Goal: Task Accomplishment & Management: Use online tool/utility

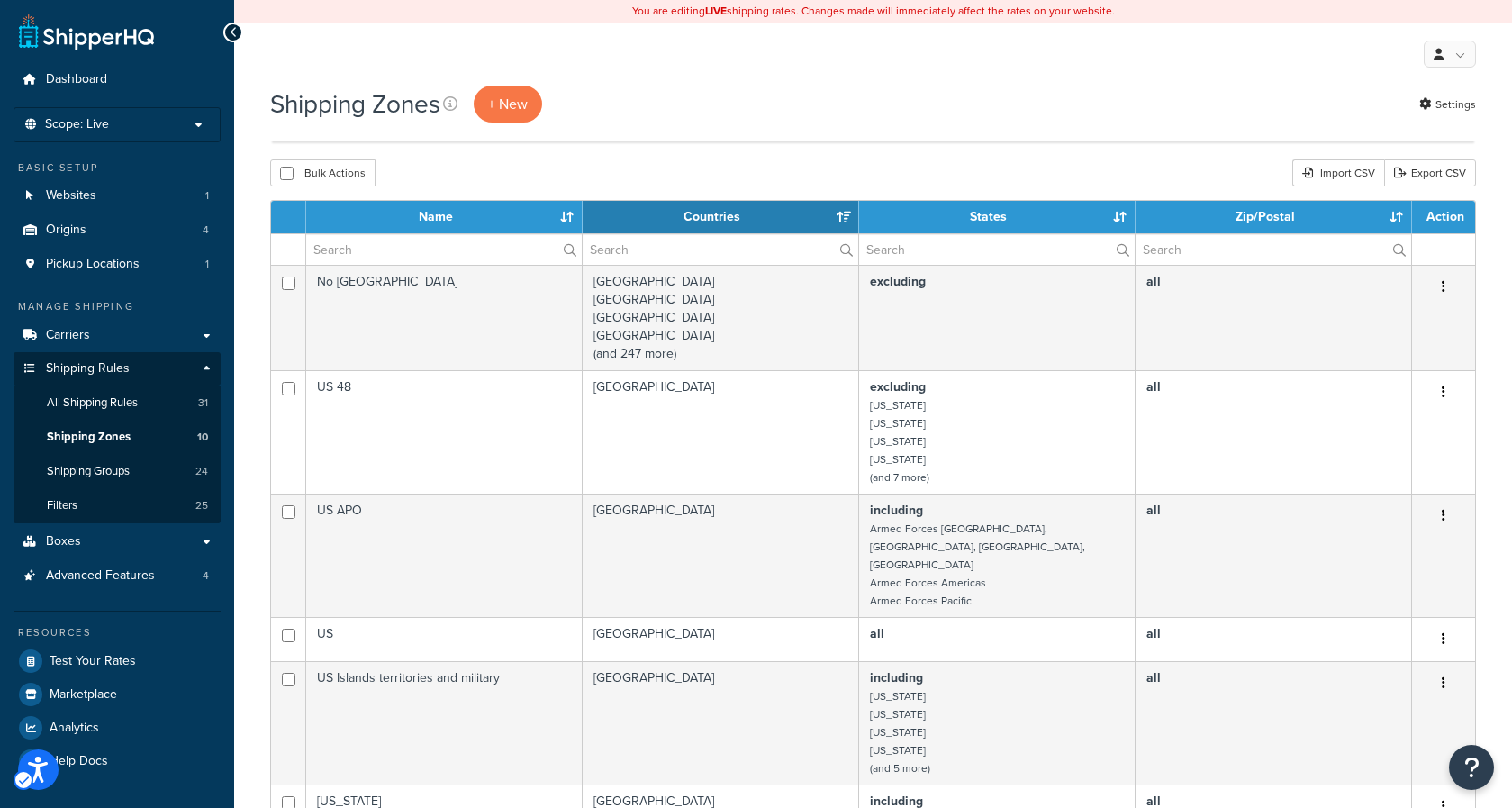
select select "15"
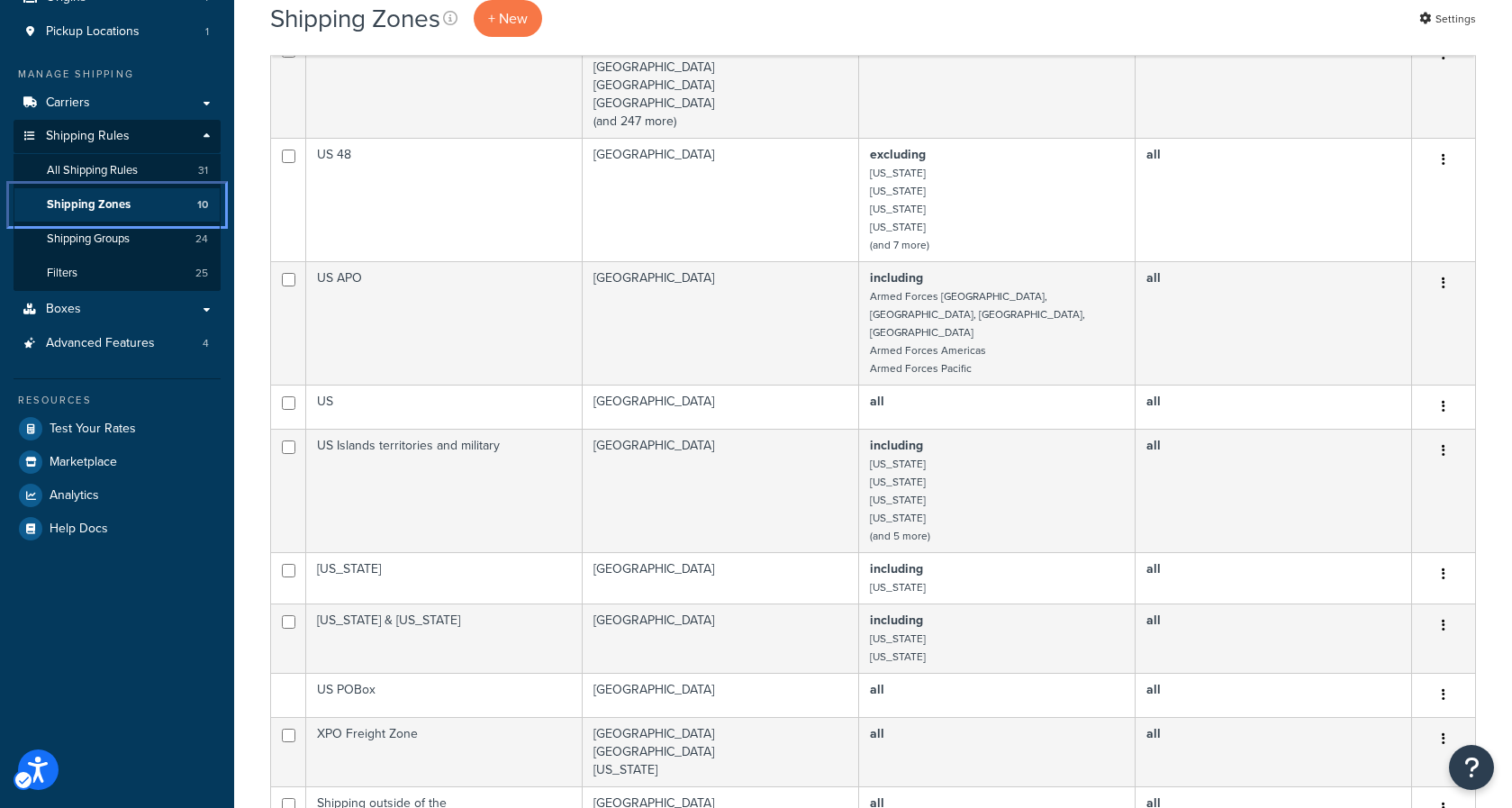
click at [101, 204] on span "Shipping Zones" at bounding box center [88, 205] width 84 height 15
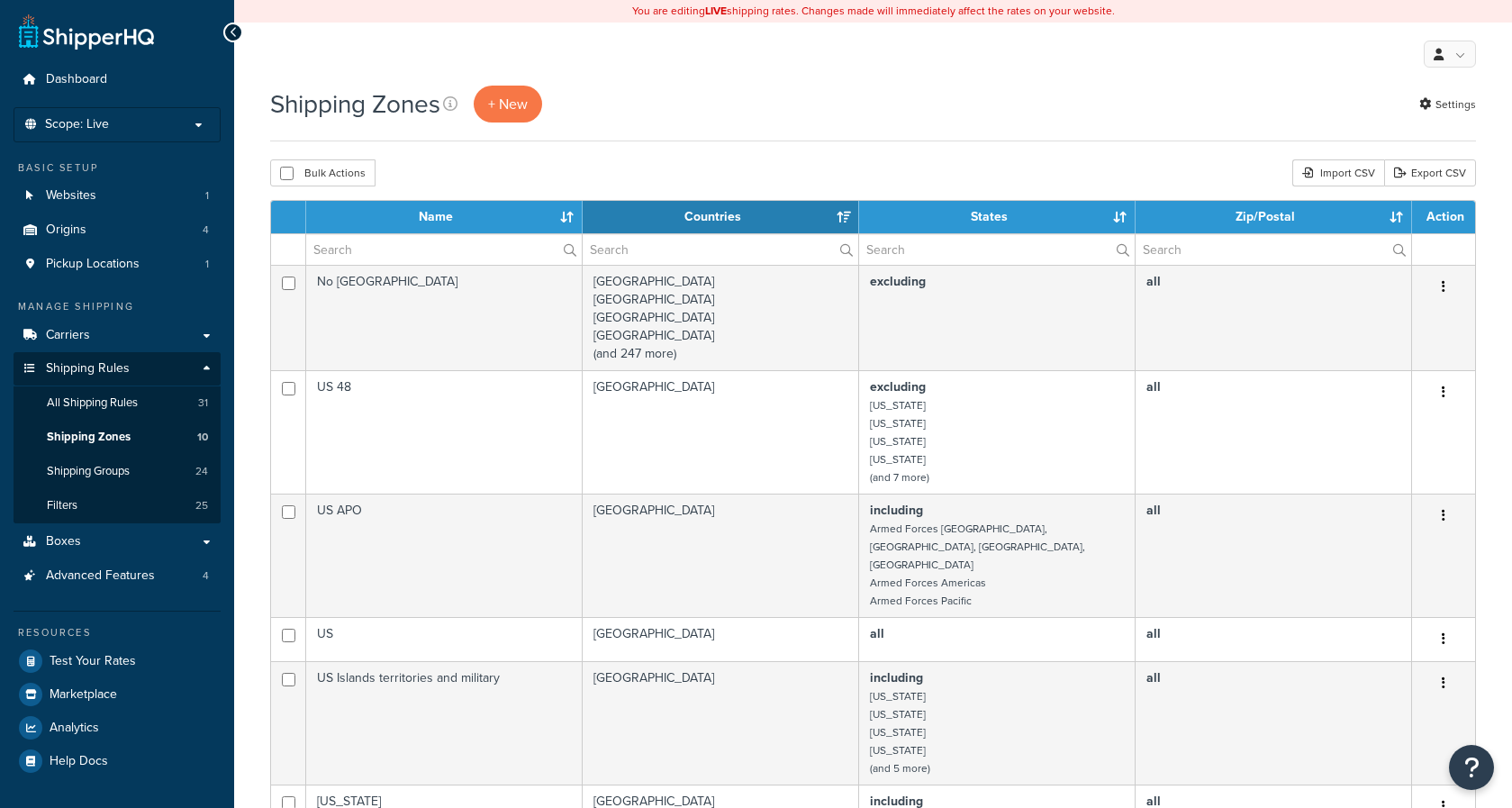
select select "15"
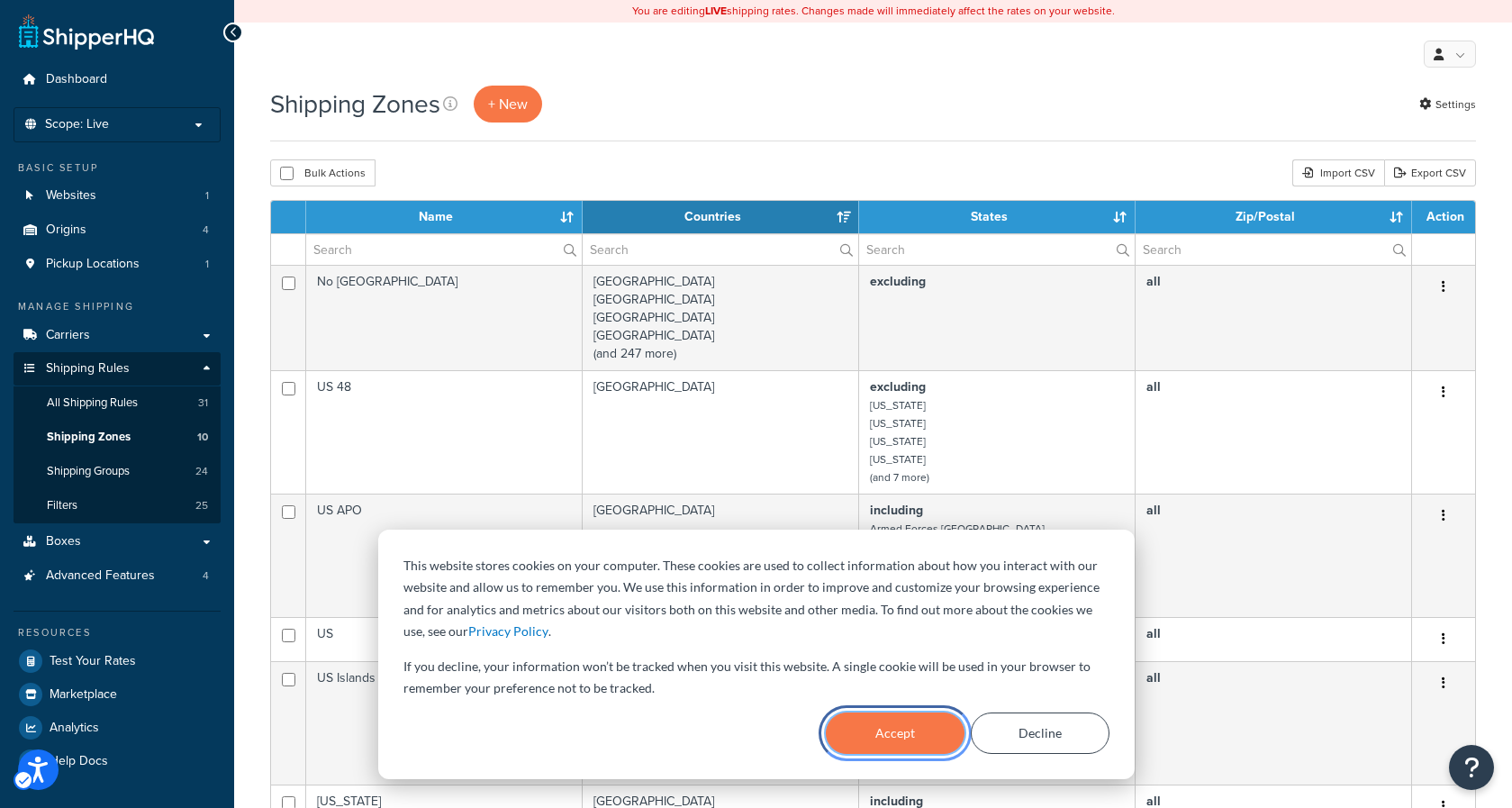
click at [906, 732] on button "Accept" at bounding box center [895, 734] width 139 height 42
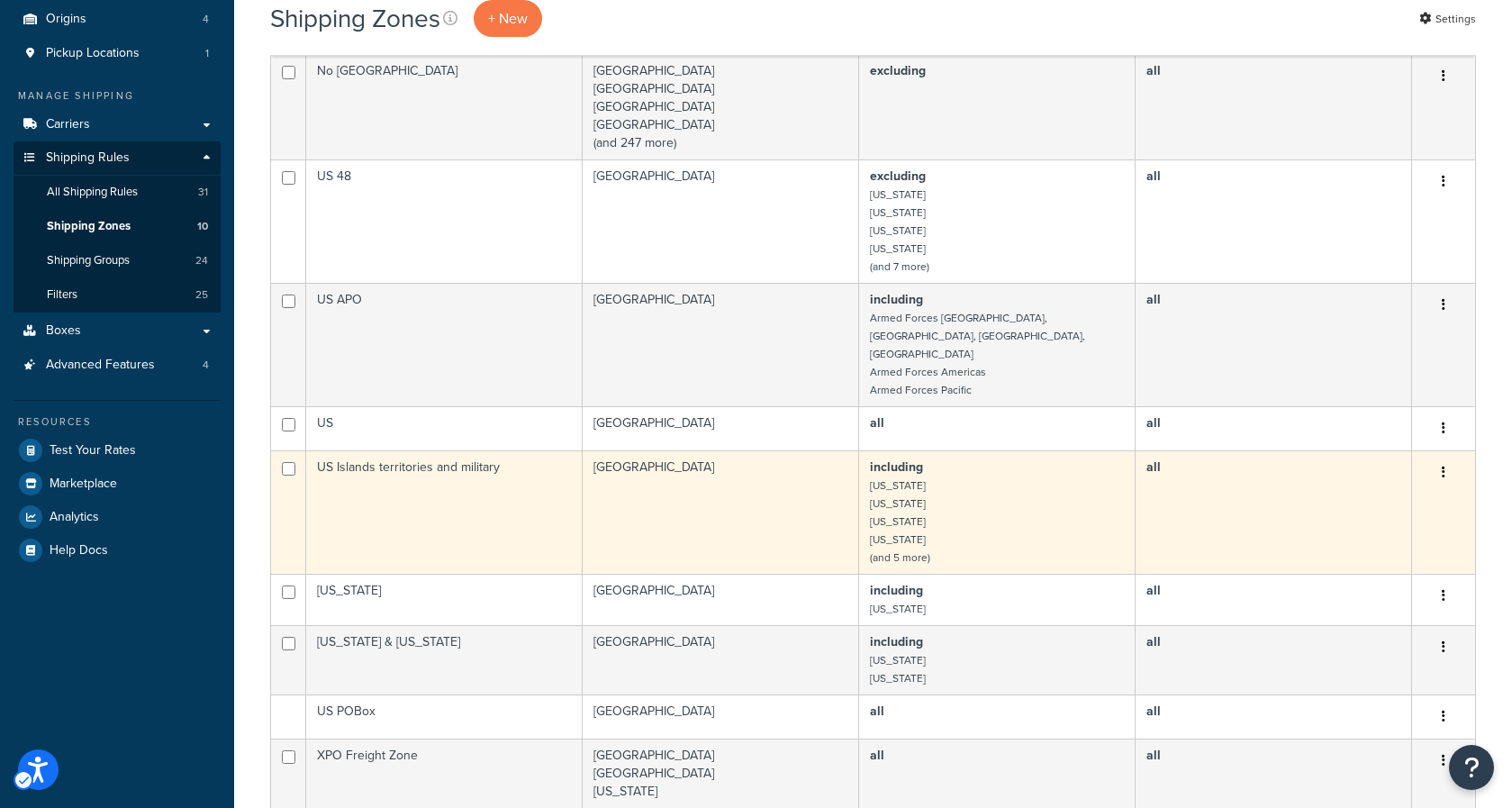
scroll to position [221, 0]
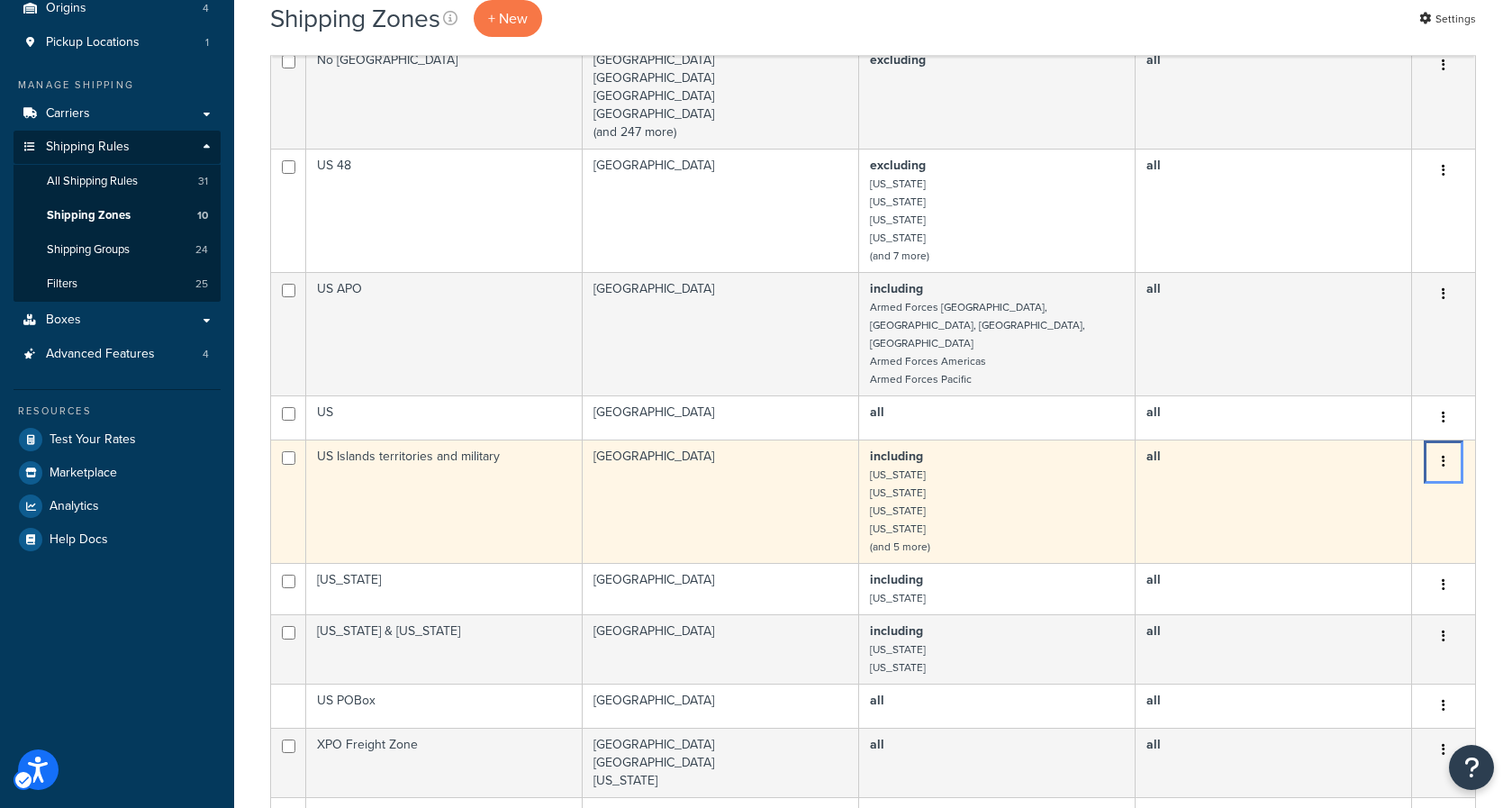
click at [1442, 448] on button "Menu" at bounding box center [1444, 462] width 26 height 29
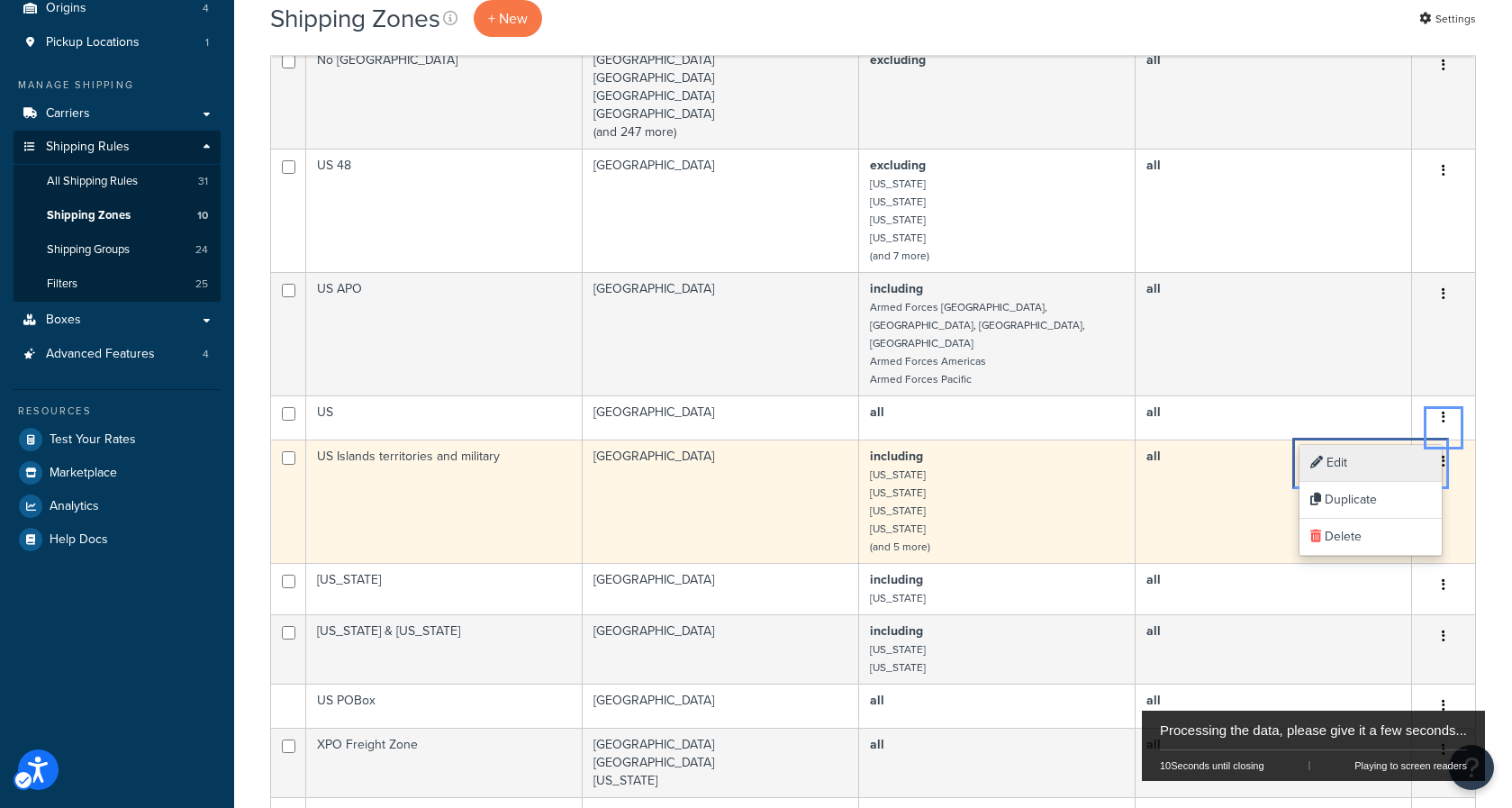
click at [1342, 459] on link "Edit Edit" at bounding box center [1371, 463] width 143 height 37
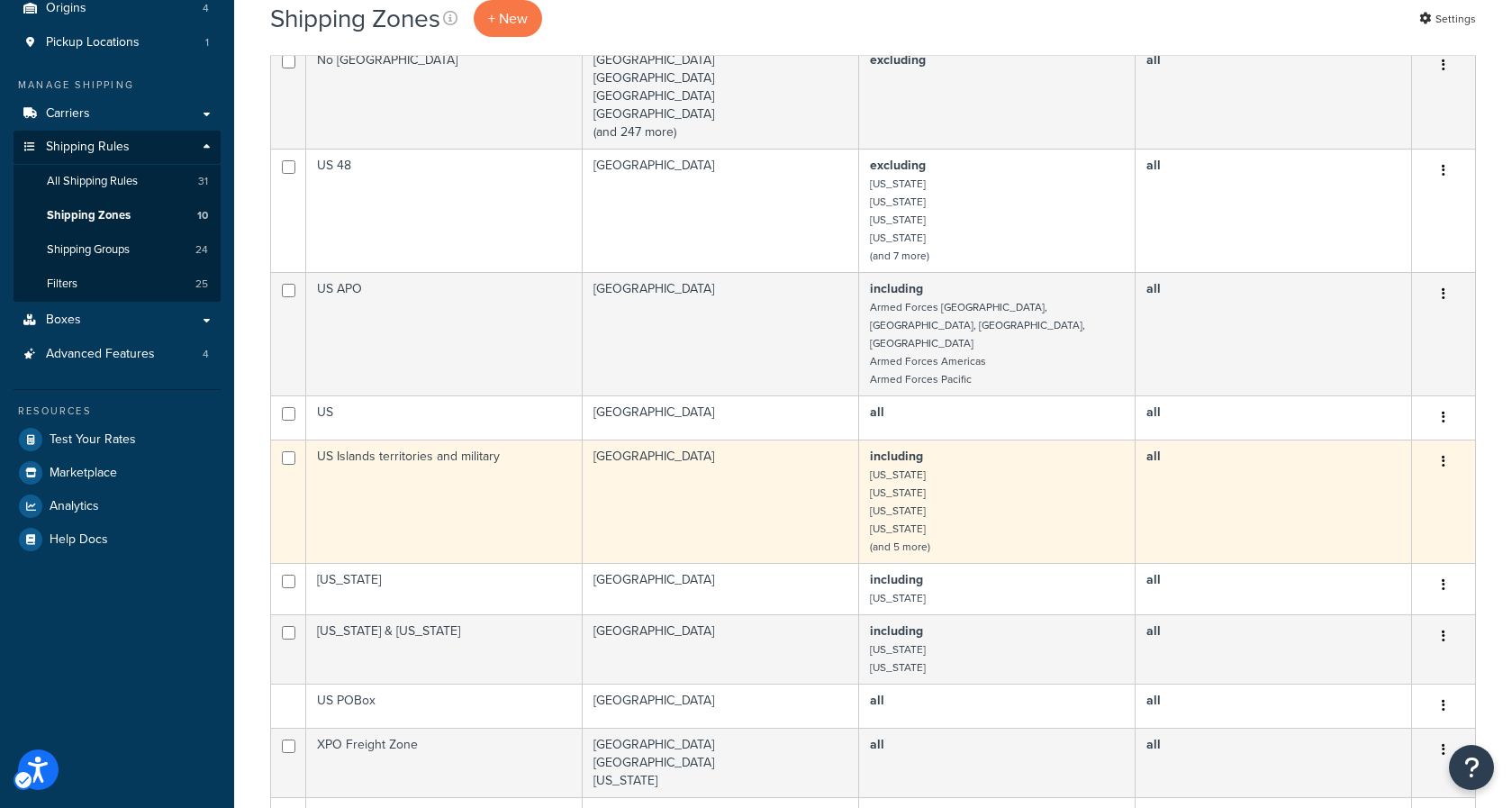
scroll to position [0, 0]
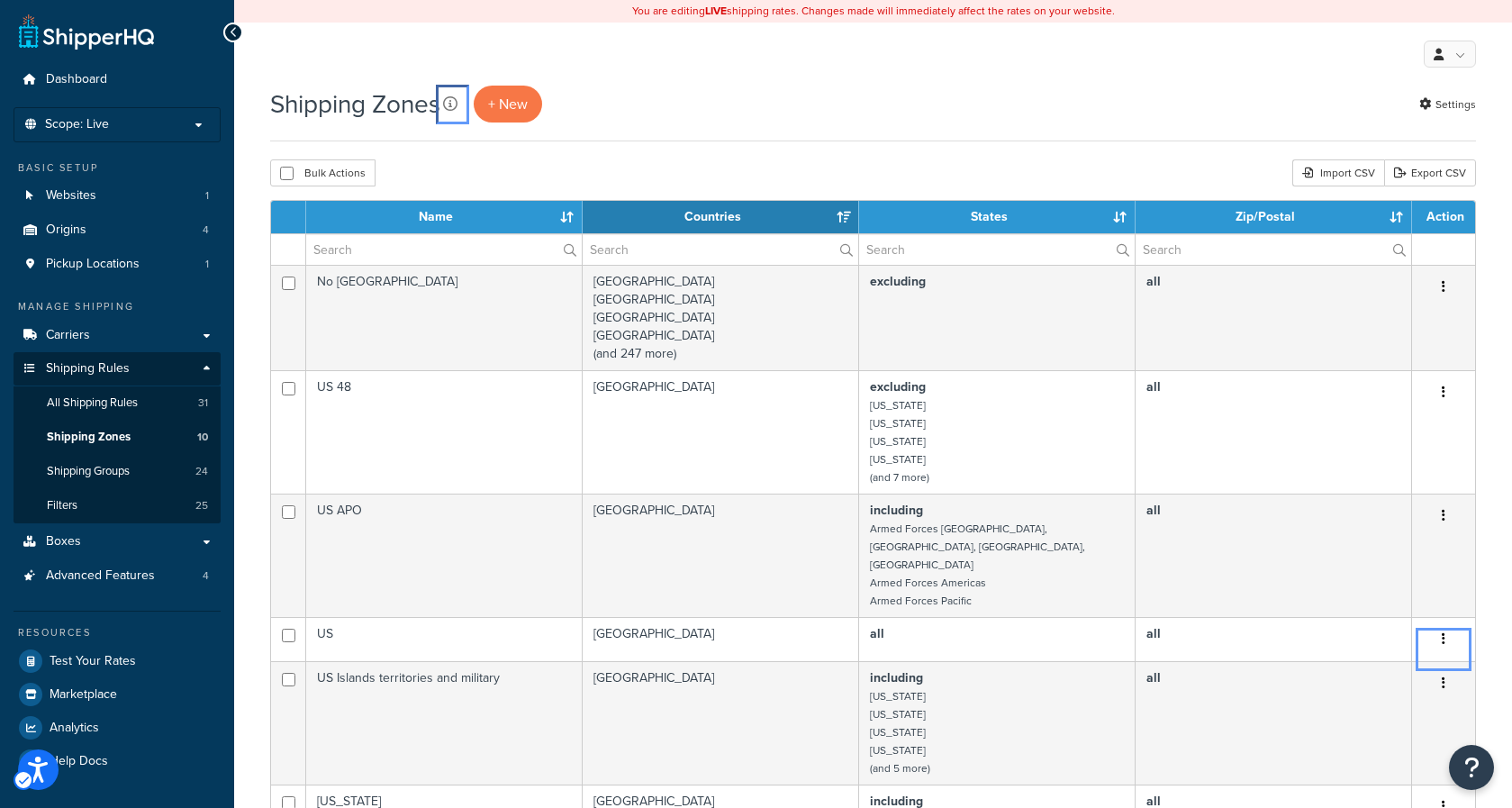
click at [453, 102] on icon "No Description" at bounding box center [450, 103] width 14 height 14
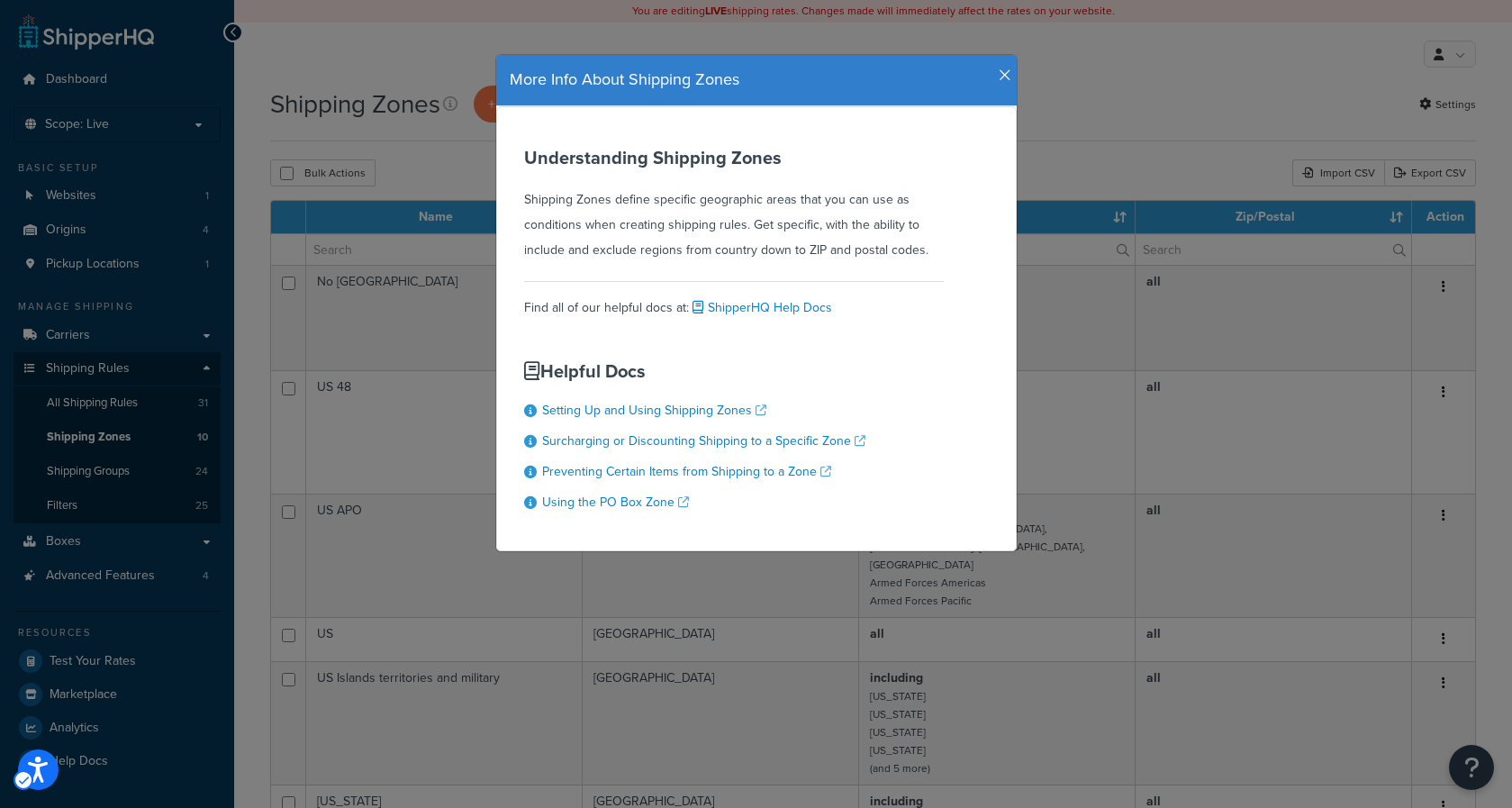
click at [994, 66] on div "More Info About Shipping Zones" at bounding box center [756, 81] width 521 height 51
click at [999, 75] on icon "Popup" at bounding box center [1005, 75] width 12 height 16
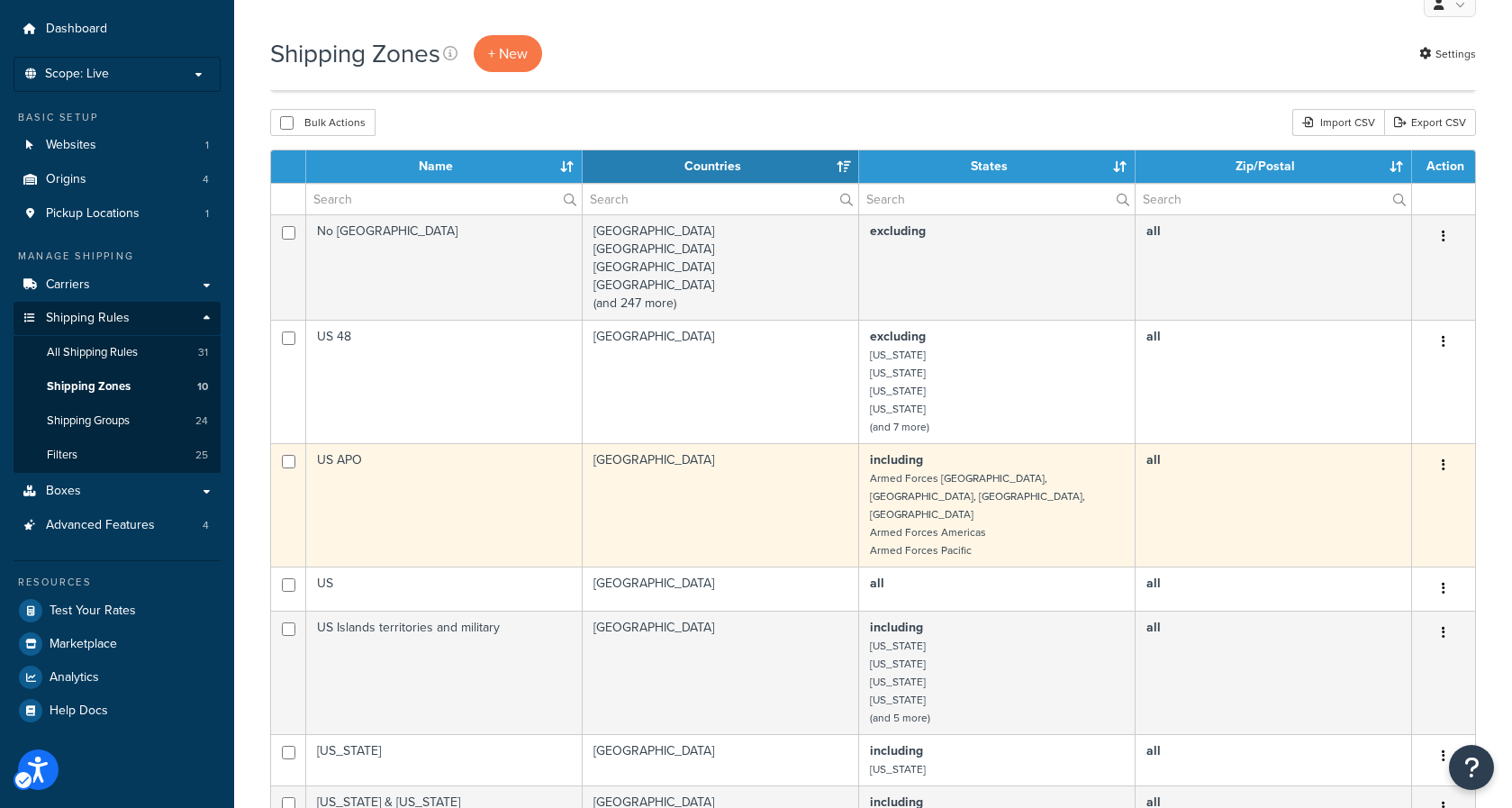
scroll to position [37, 0]
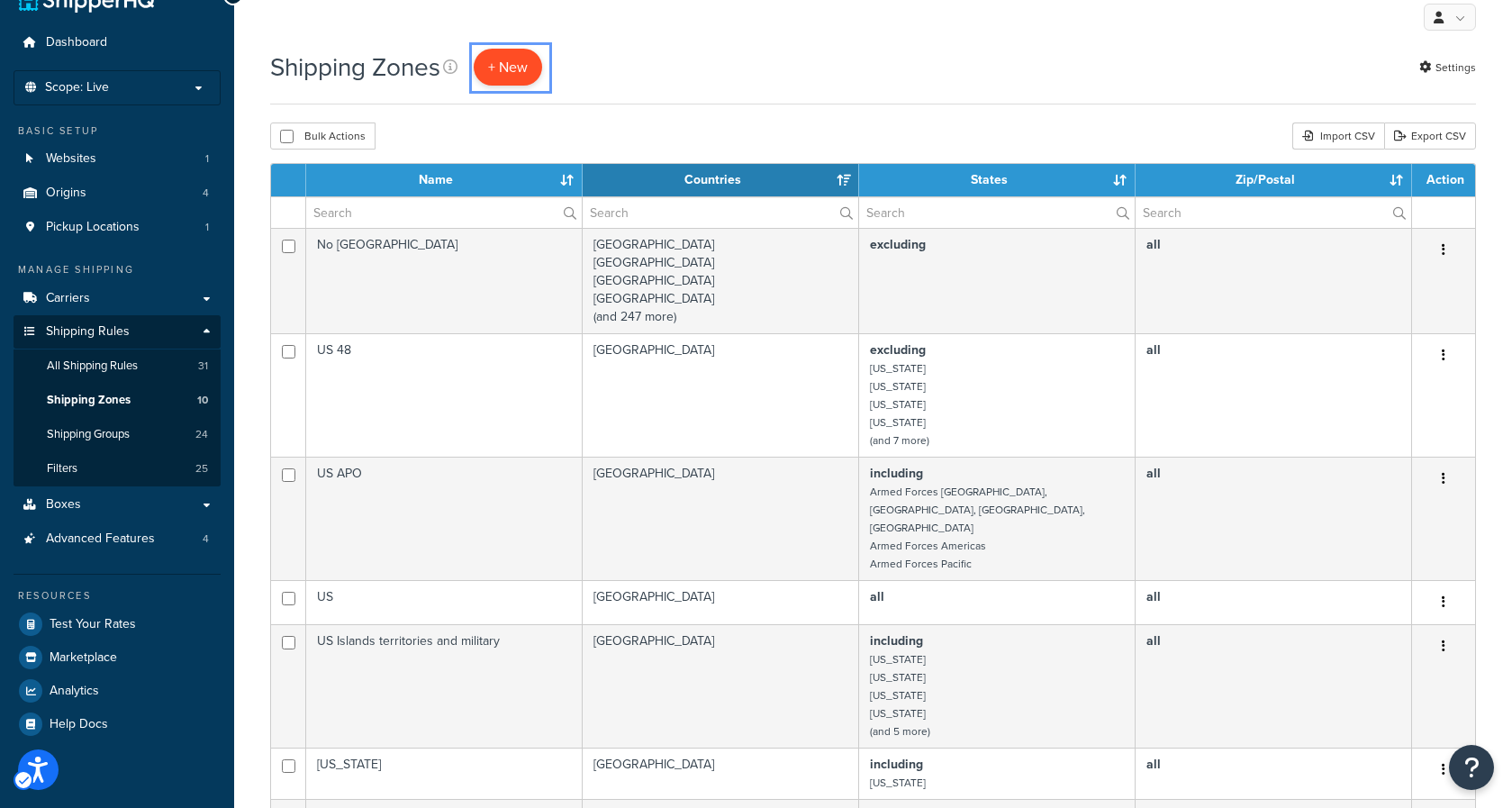
click at [509, 72] on span "+ New" at bounding box center [508, 67] width 40 height 21
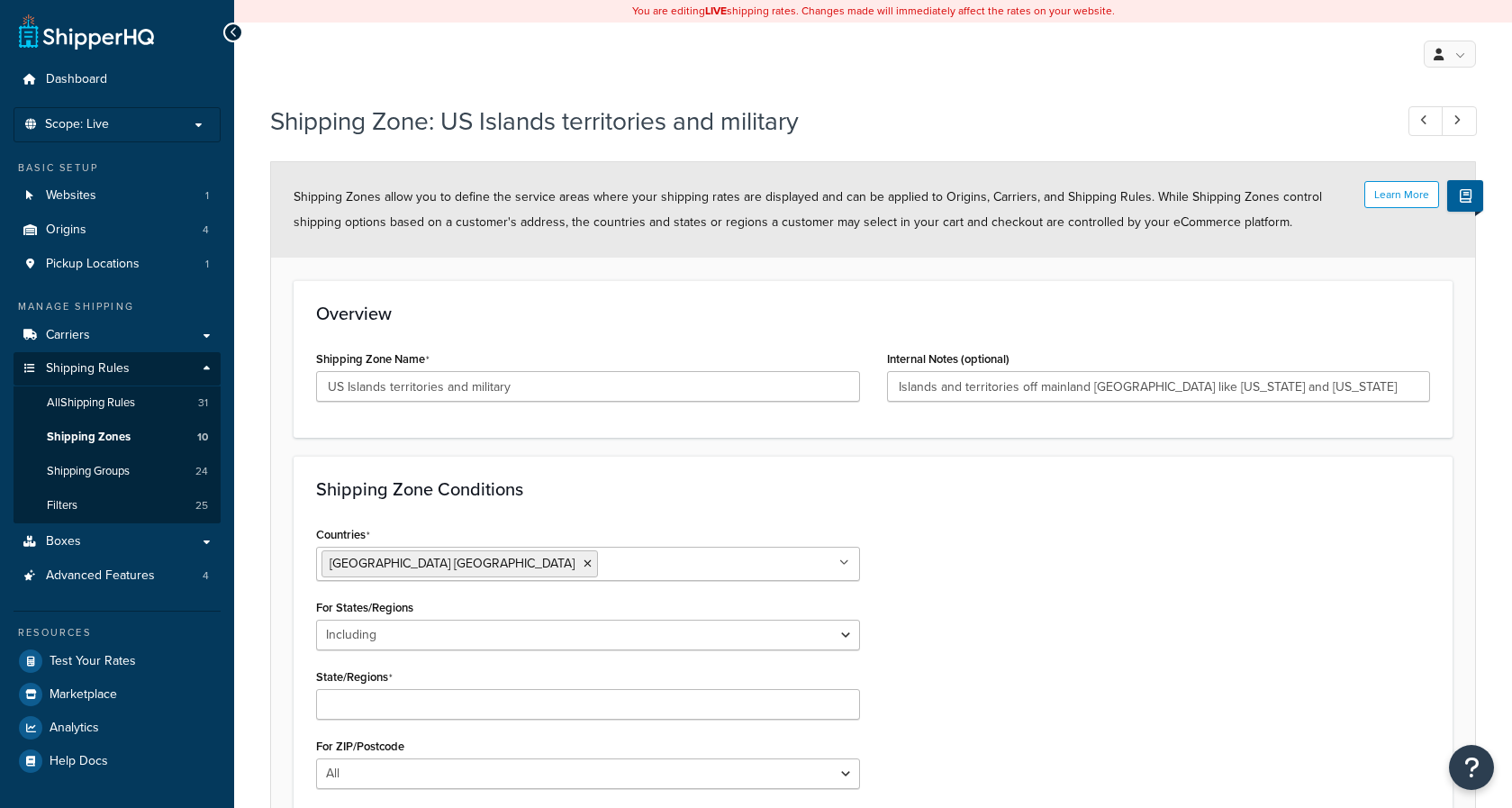
select select "including"
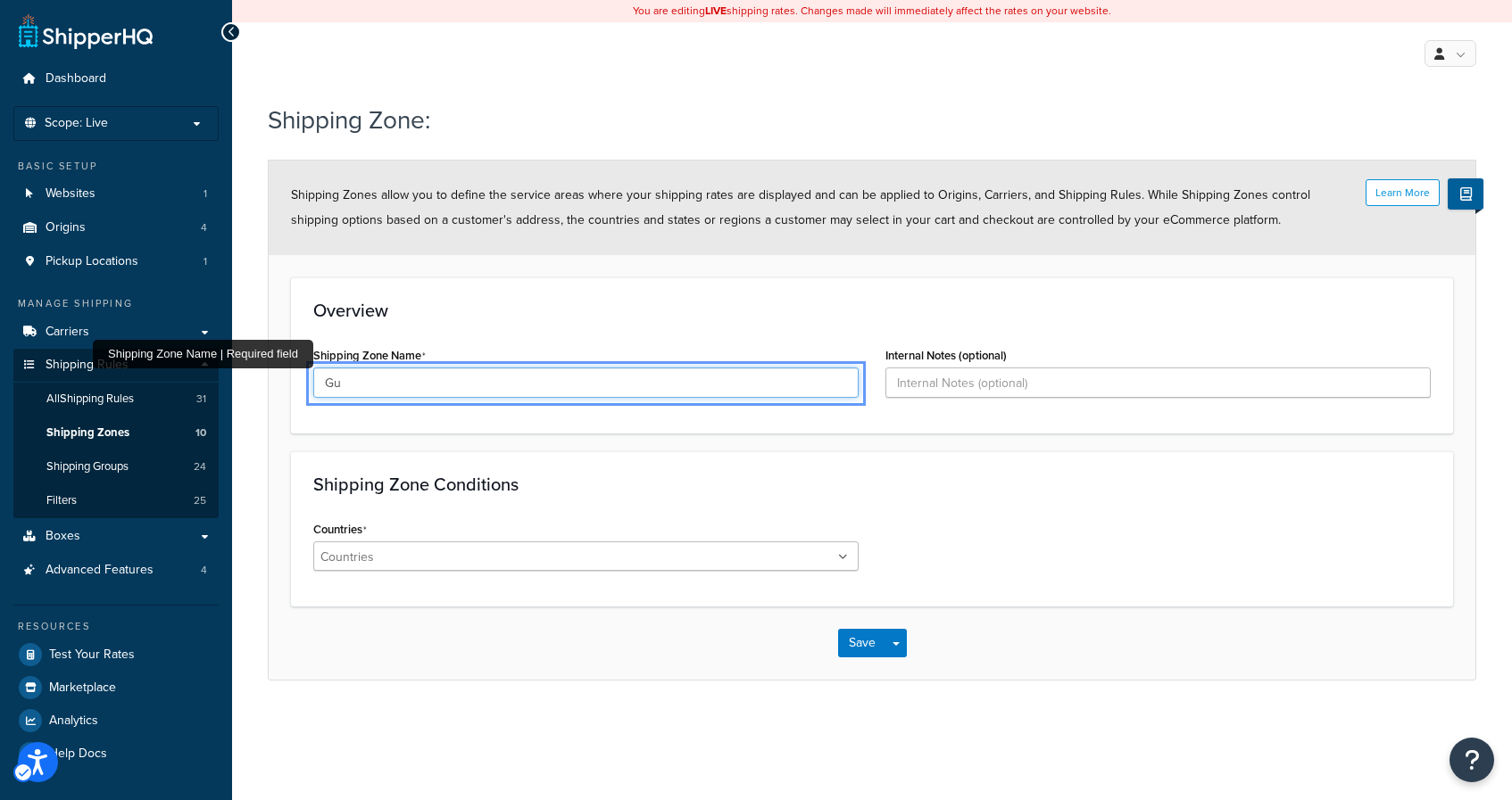
type input "G"
type input "Virgin Islands & Guam"
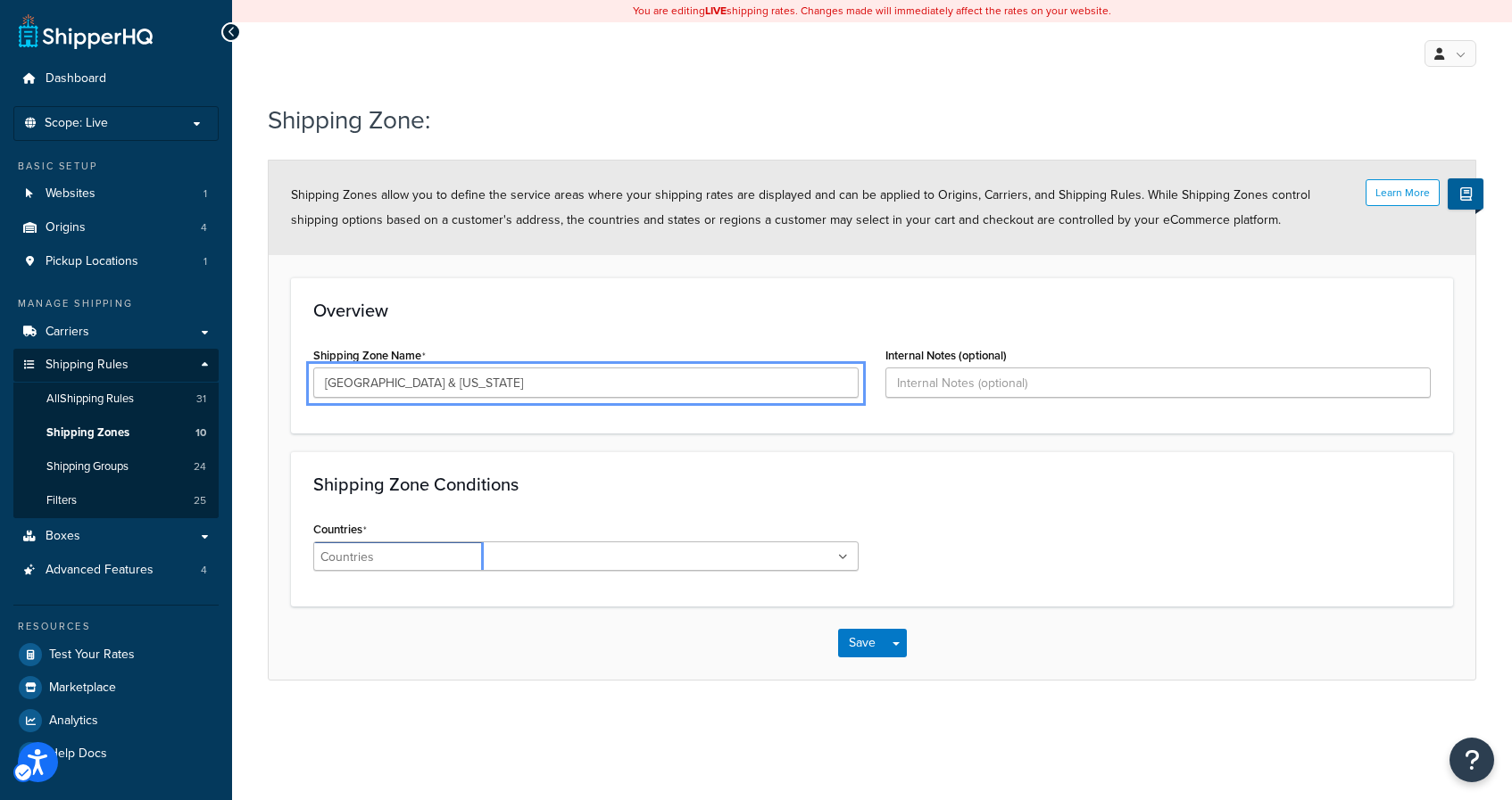
click at [479, 555] on ul at bounding box center [586, 555] width 545 height 29
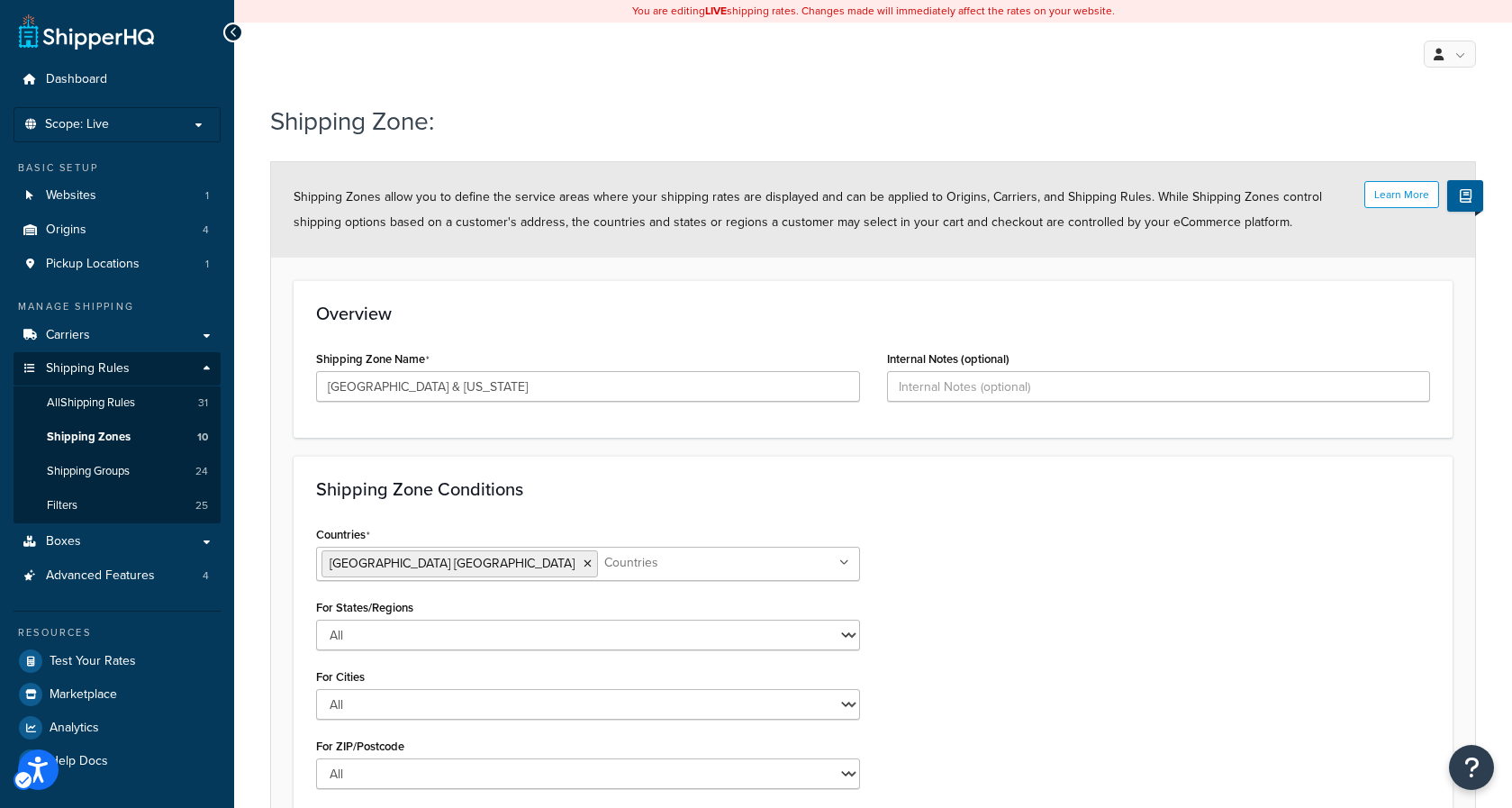
click at [1002, 600] on div "Countries United States USA All Countries ALL Afghanistan AFG Albania ALB Alger…" at bounding box center [872, 663] width 1141 height 281
click at [584, 562] on icon at bounding box center [587, 564] width 9 height 10
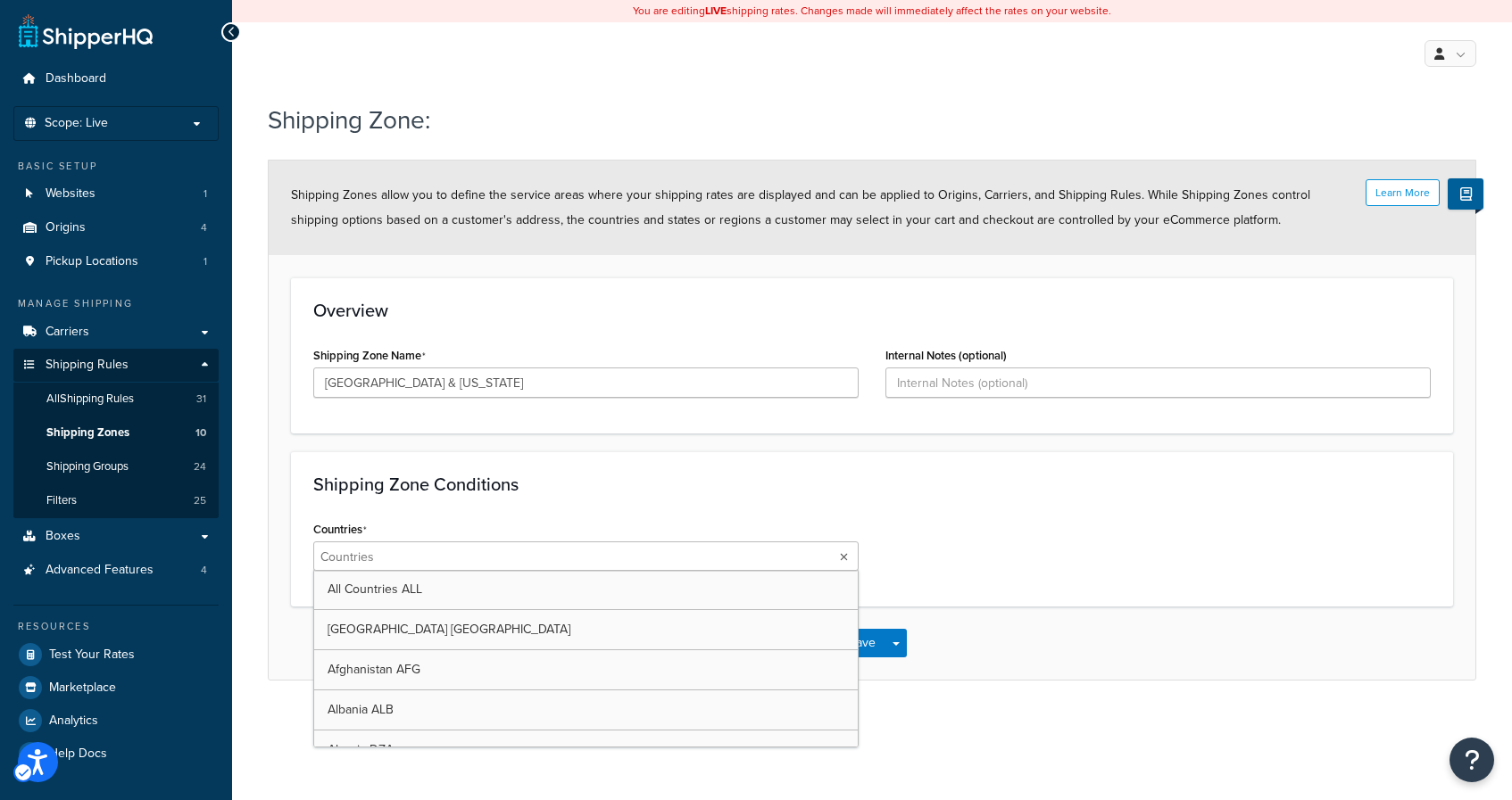
click at [569, 564] on ul at bounding box center [586, 555] width 545 height 29
click at [571, 528] on div "Countries All Countries ALL United States USA Afghanistan AFG Albania ALB Alger…" at bounding box center [586, 544] width 545 height 55
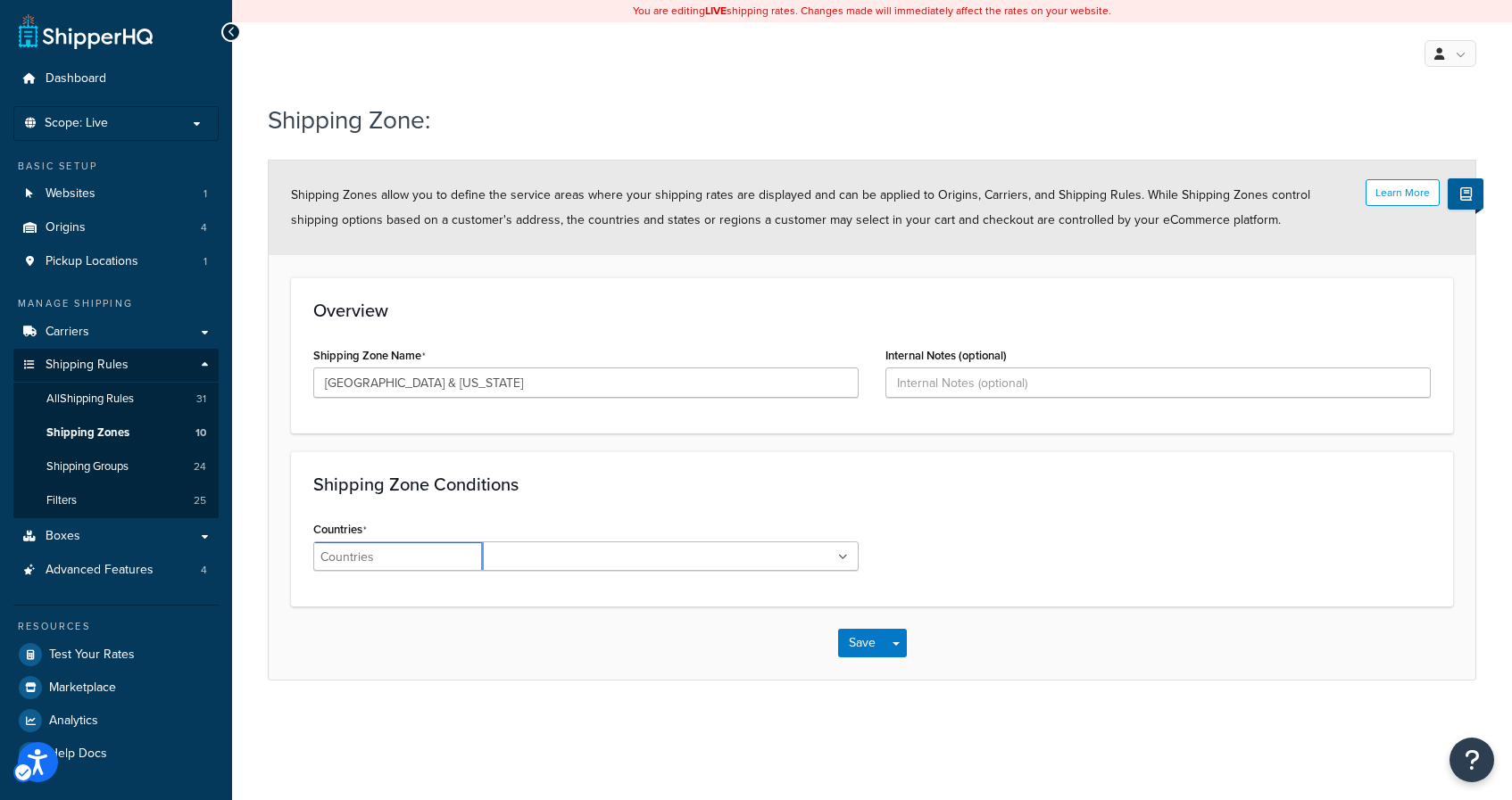
click at [487, 566] on ul at bounding box center [586, 555] width 545 height 29
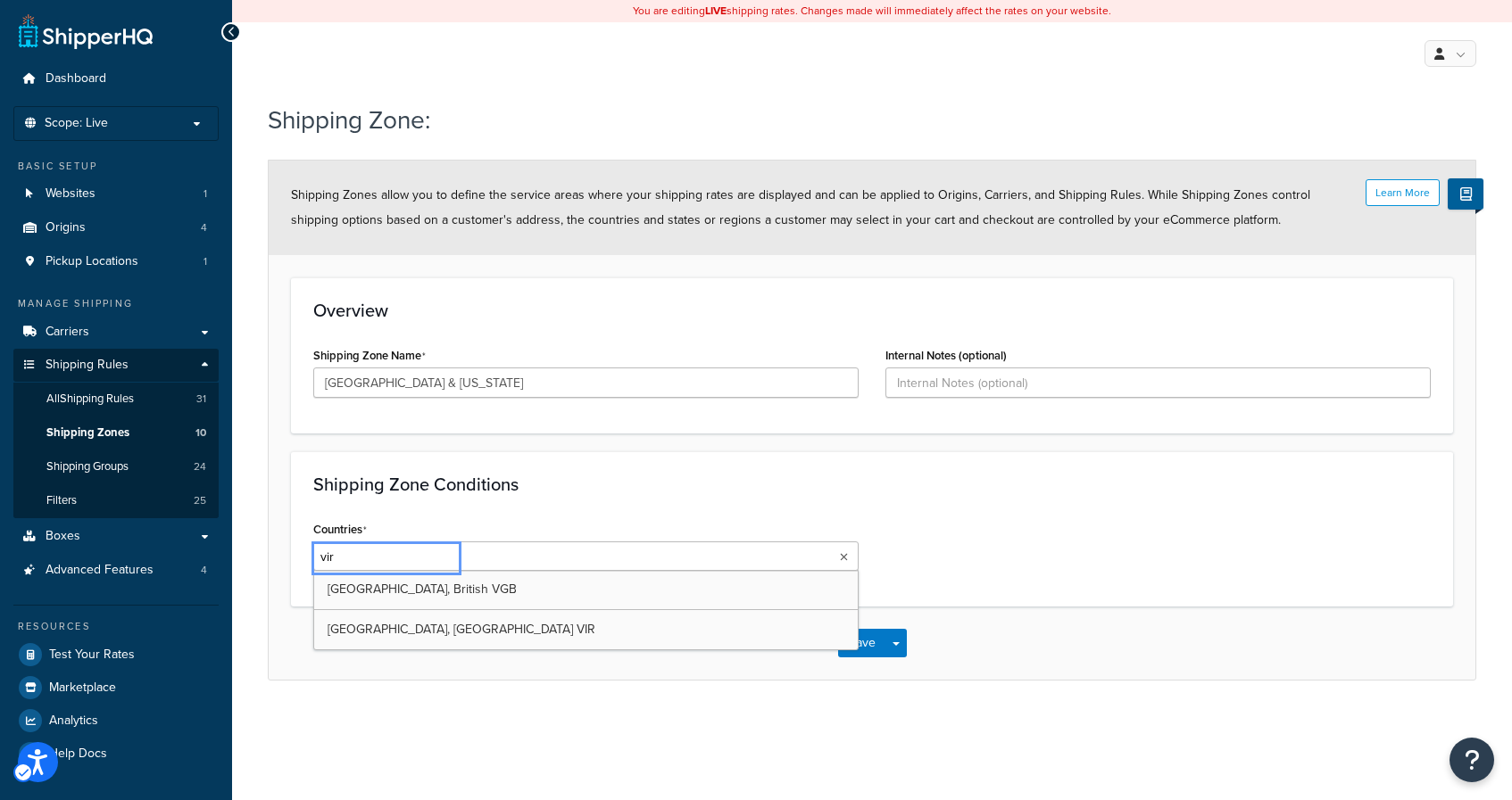
type input "virg"
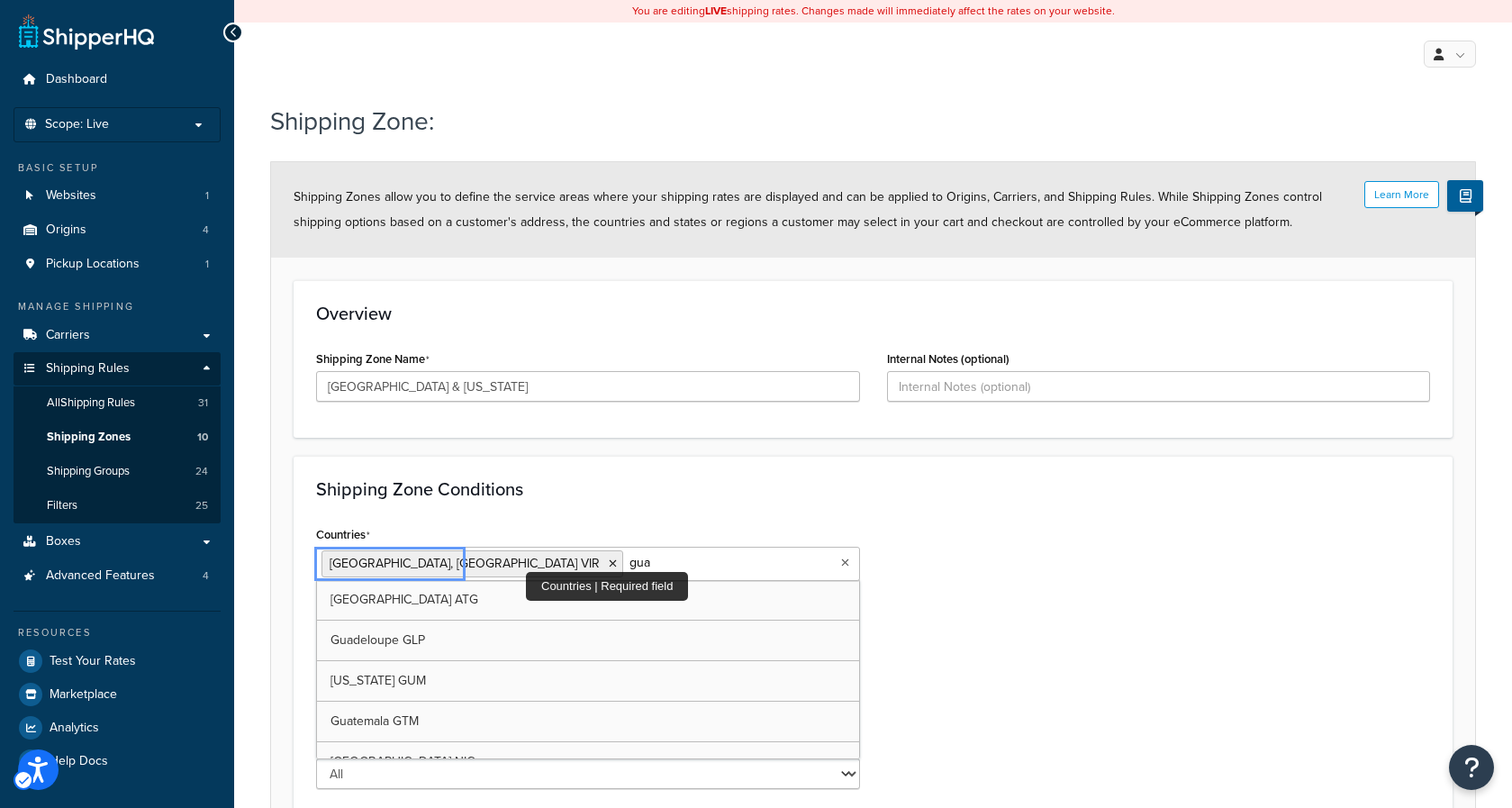
type input "guam"
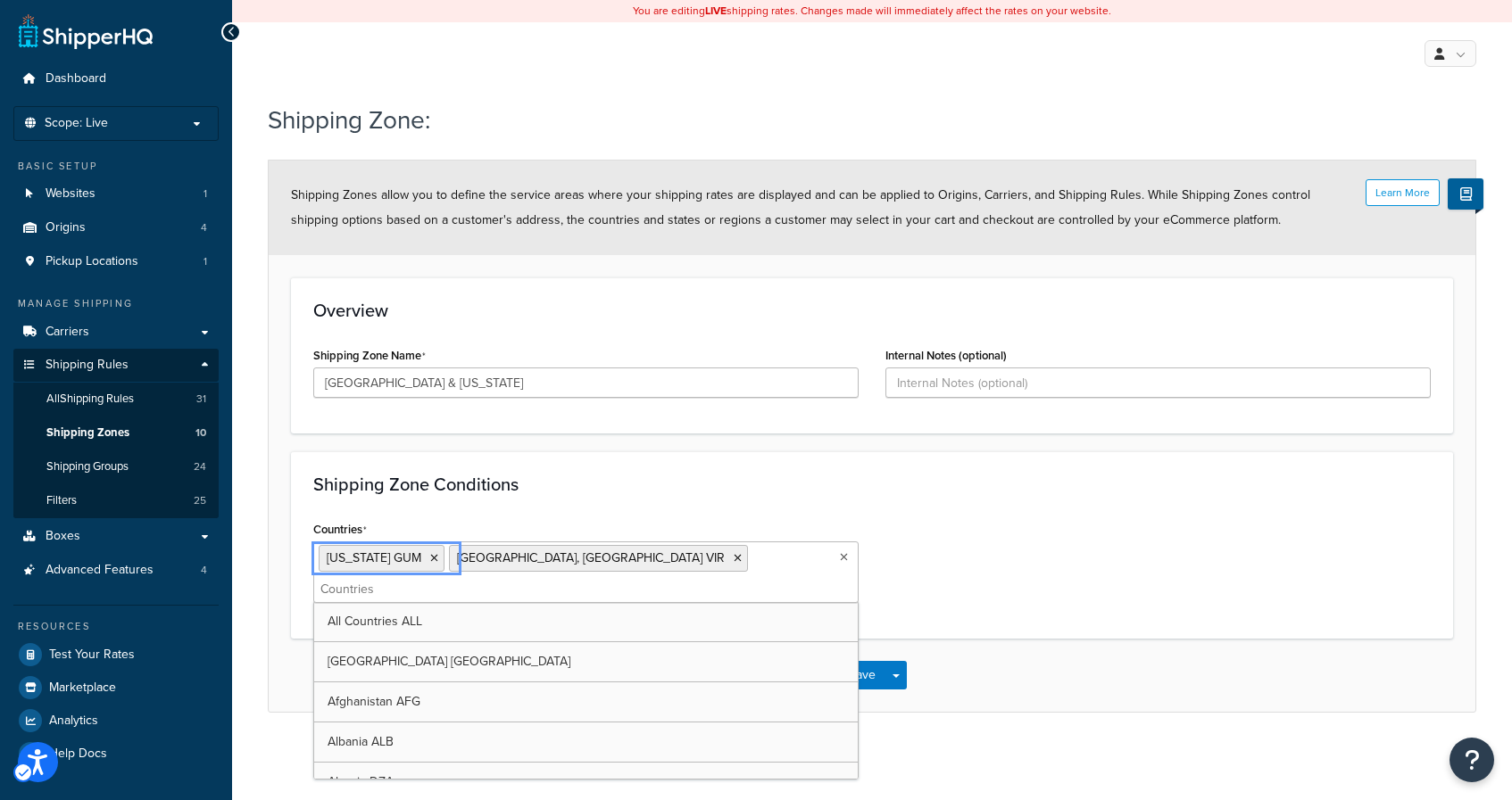
click at [1039, 534] on div "Countries Guam GUM Virgin Islands, U.S. VIR All Countries ALL United States USA…" at bounding box center [871, 567] width 1144 height 100
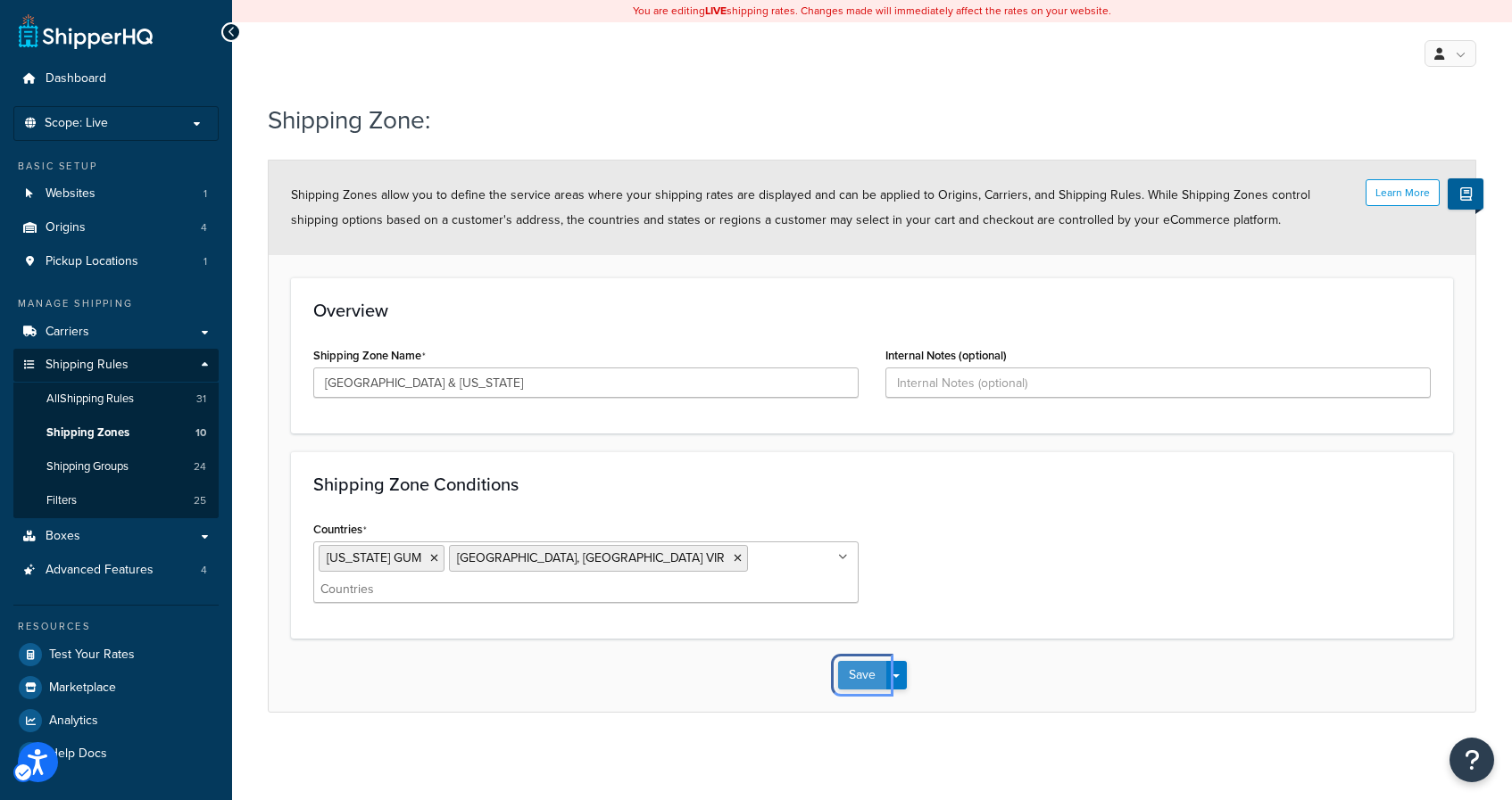
click at [859, 661] on button "Save" at bounding box center [861, 675] width 48 height 28
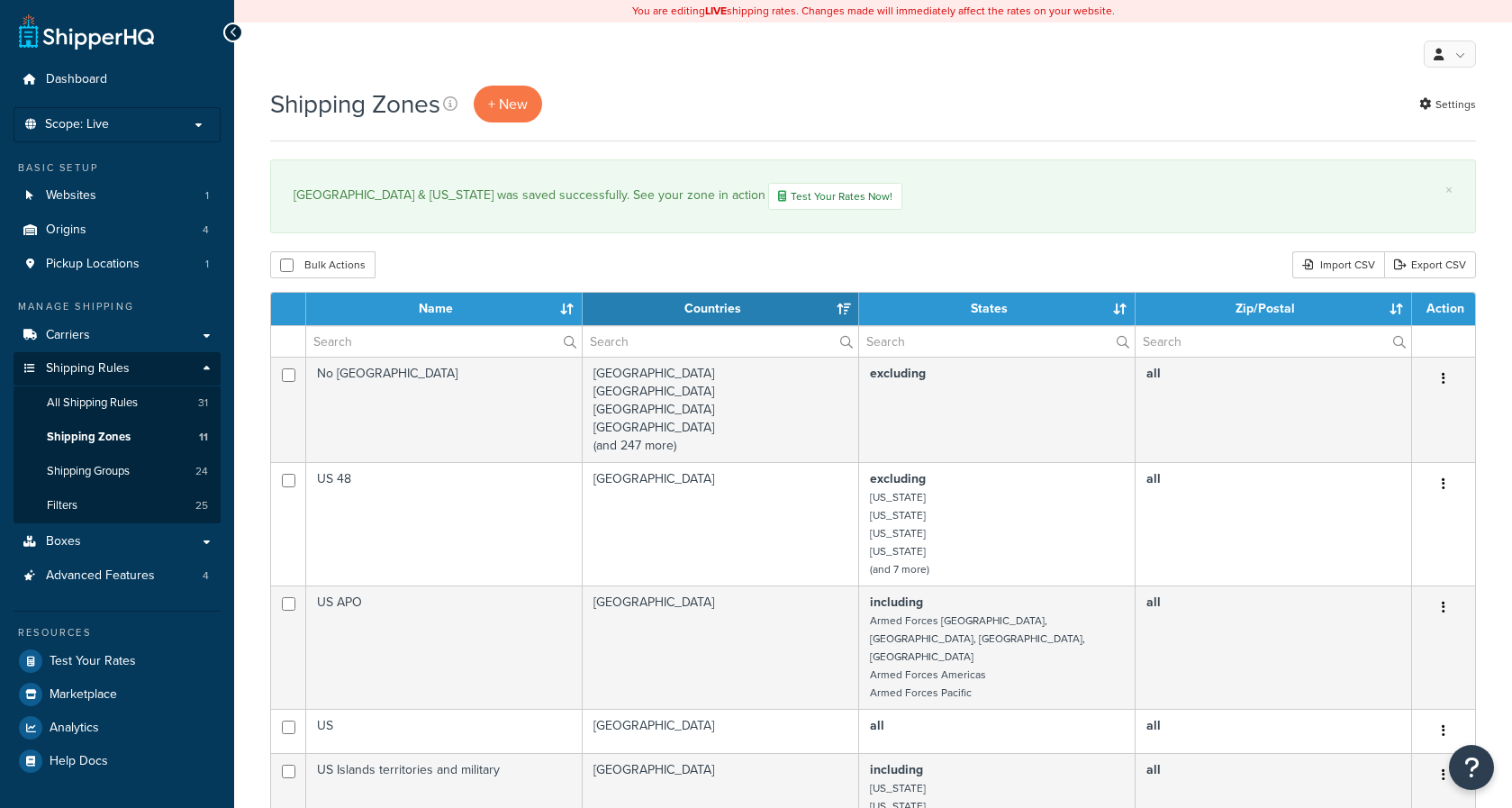
select select "15"
click at [77, 330] on span "Carriers" at bounding box center [67, 336] width 44 height 15
click at [197, 335] on link "Carriers" at bounding box center [117, 336] width 207 height 33
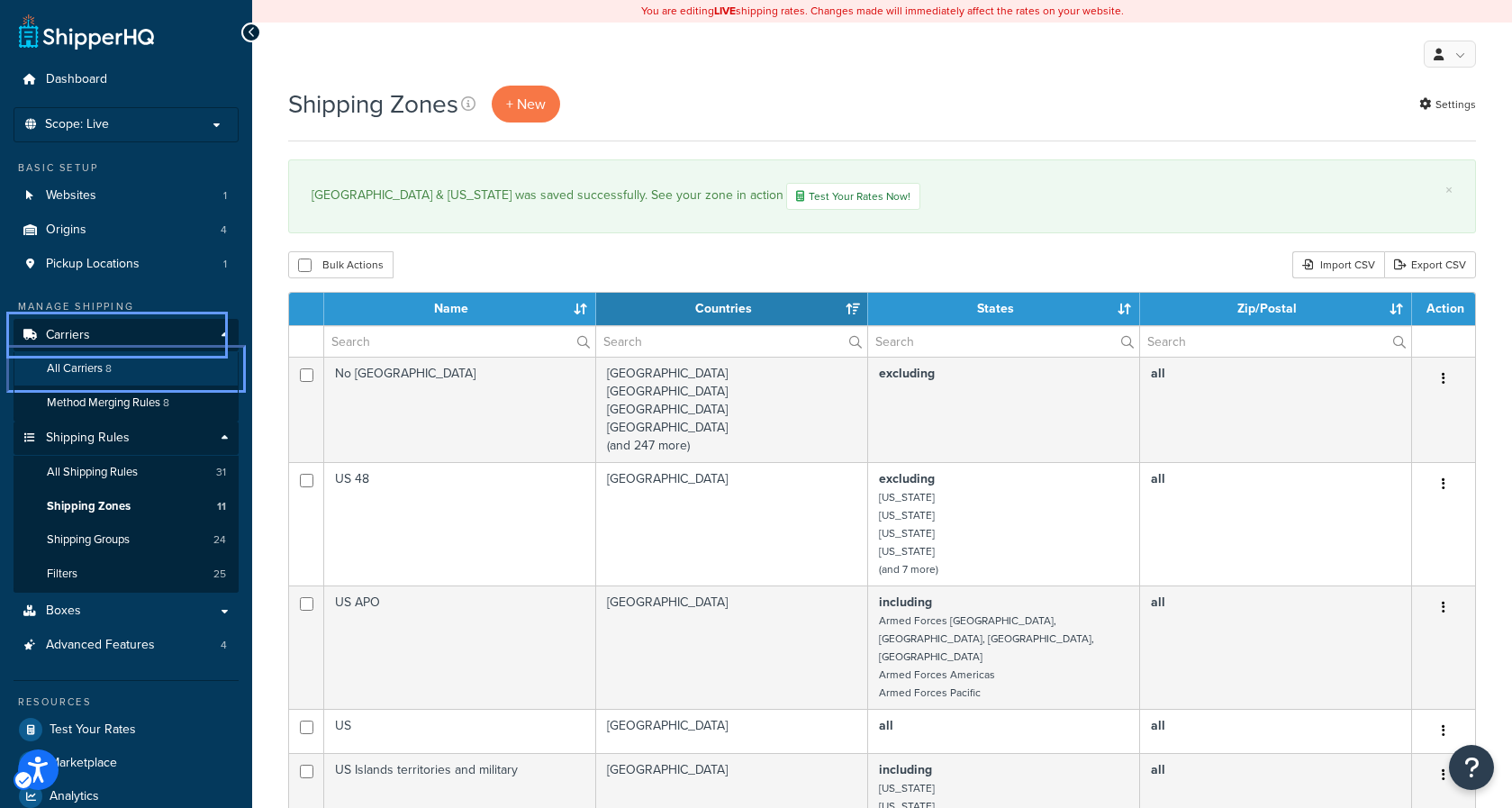
click at [86, 368] on span "All Carriers" at bounding box center [74, 369] width 56 height 15
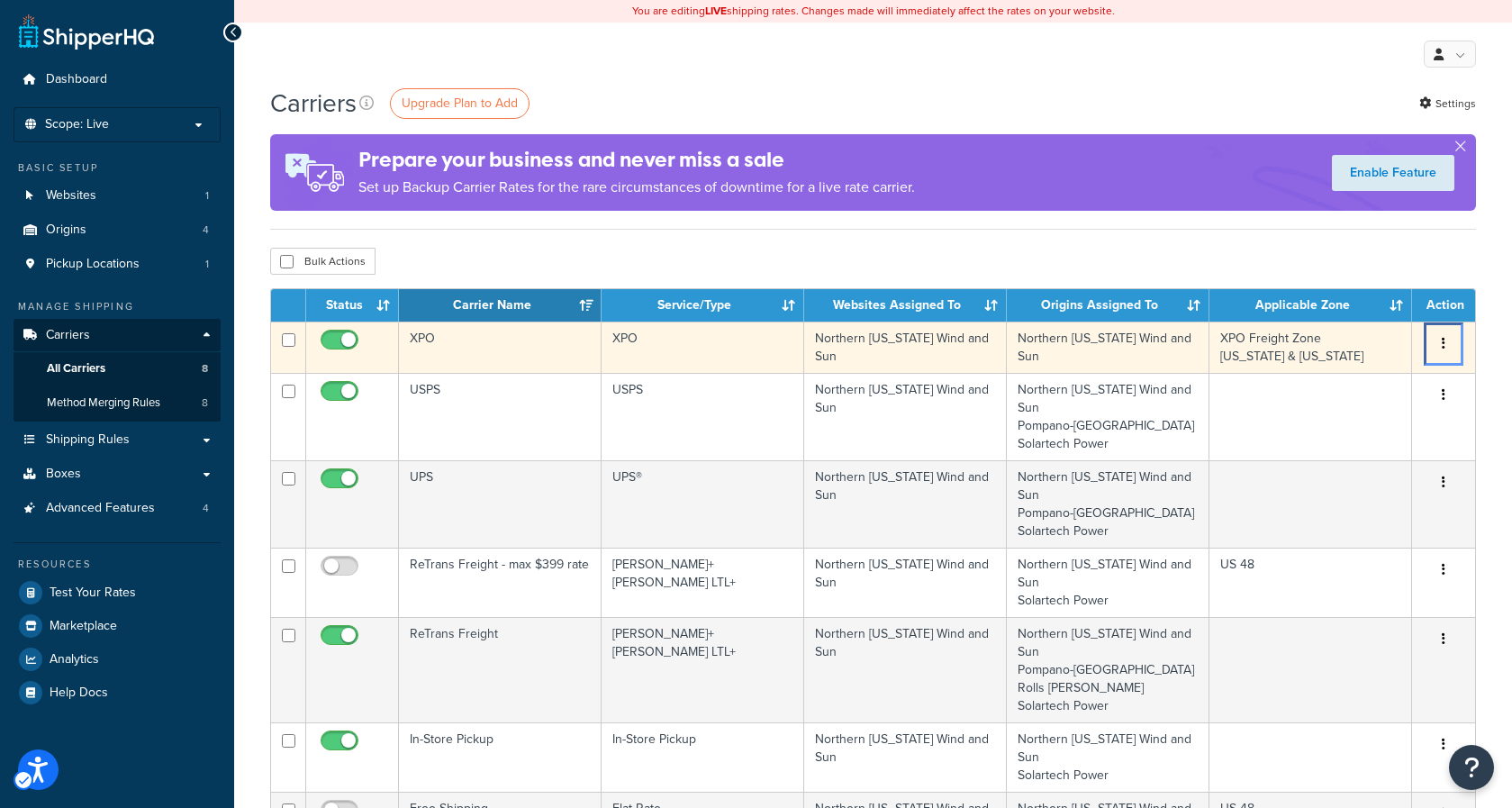
click at [1442, 344] on button "Menu" at bounding box center [1444, 344] width 26 height 29
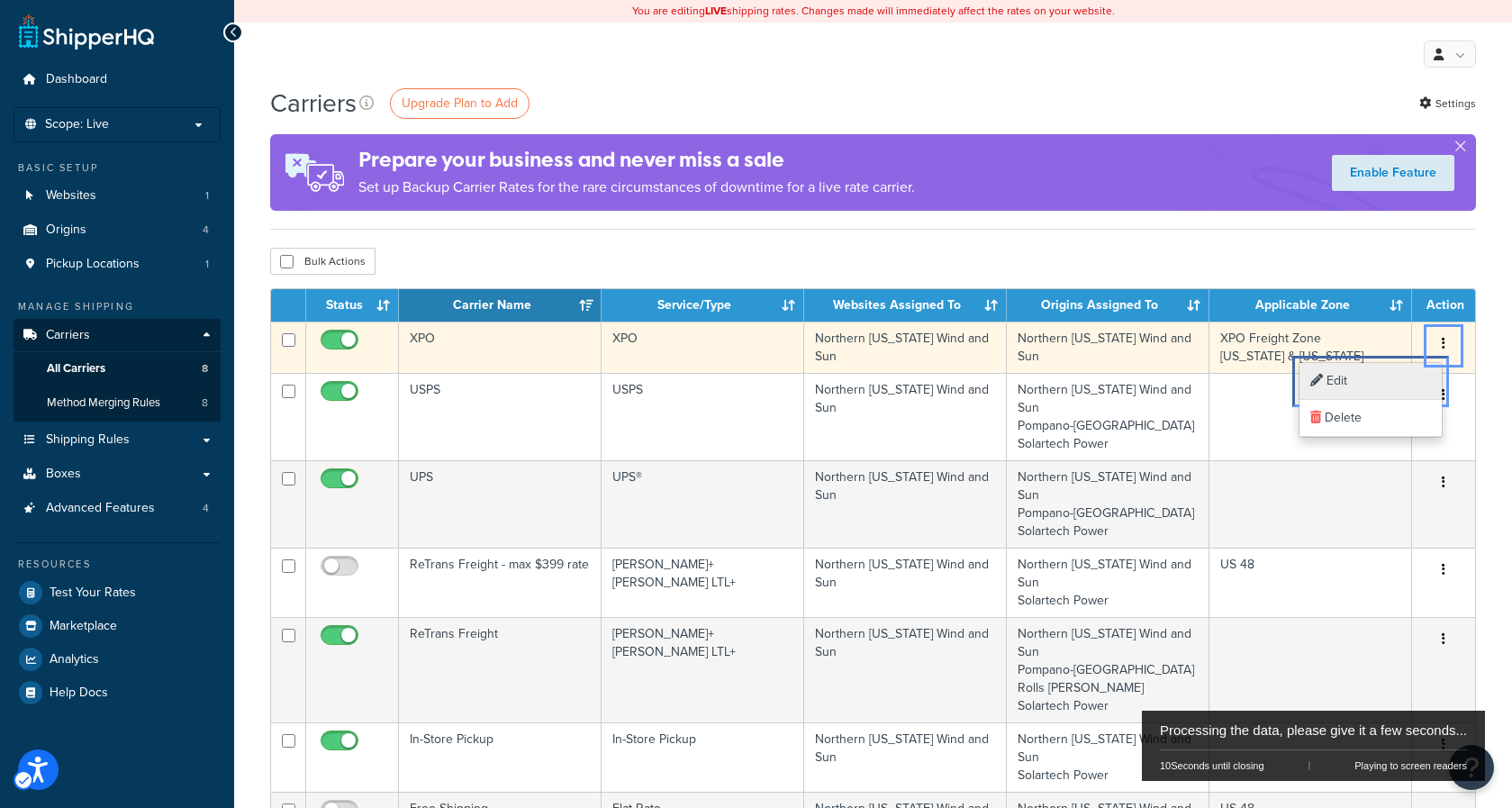
click at [1375, 375] on link "Edit Edit" at bounding box center [1371, 381] width 143 height 37
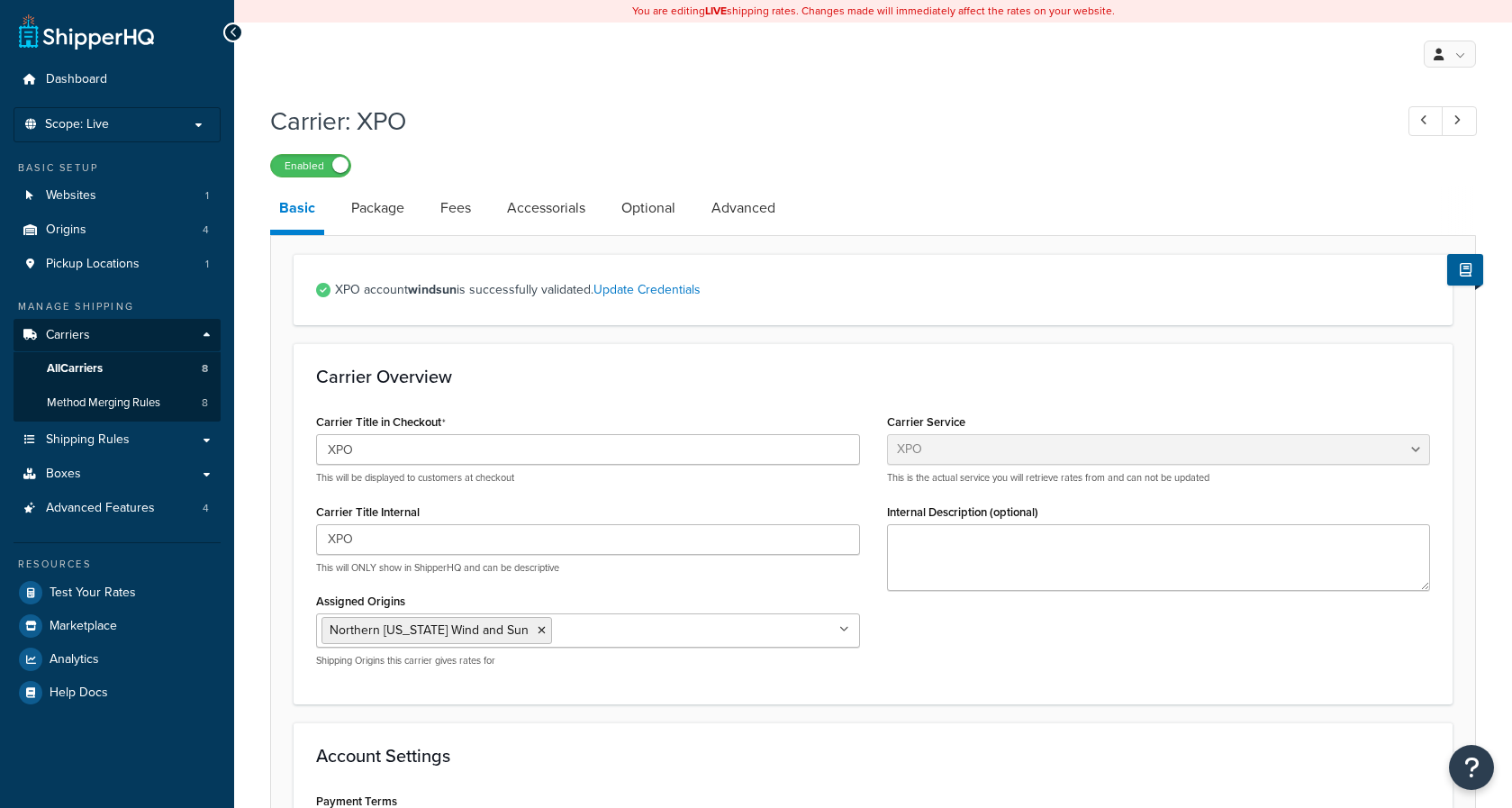
select select "xpoFreight"
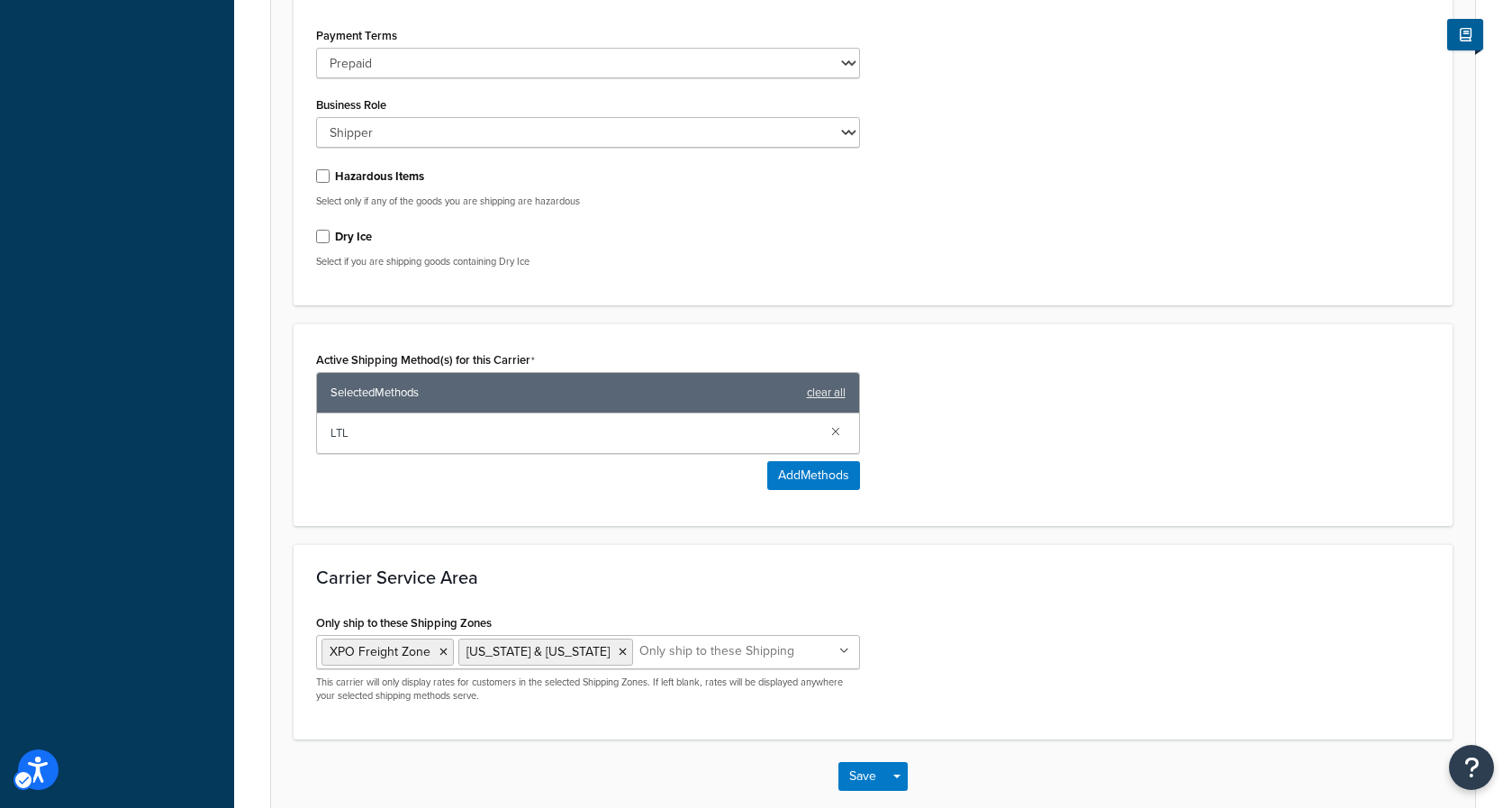
scroll to position [789, 0]
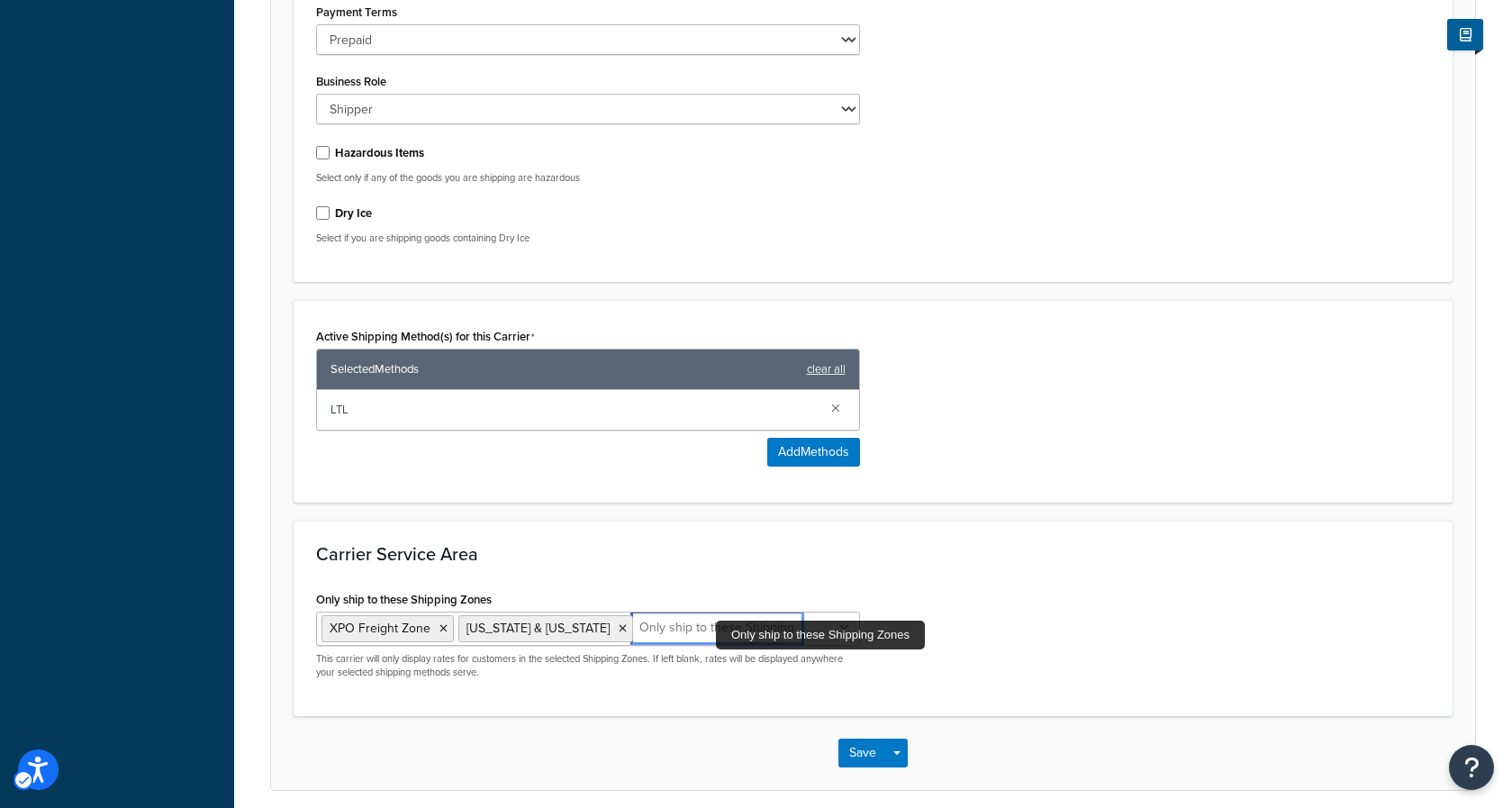
click at [707, 630] on input "Only ship to these Shipping Zones" at bounding box center [718, 627] width 160 height 20
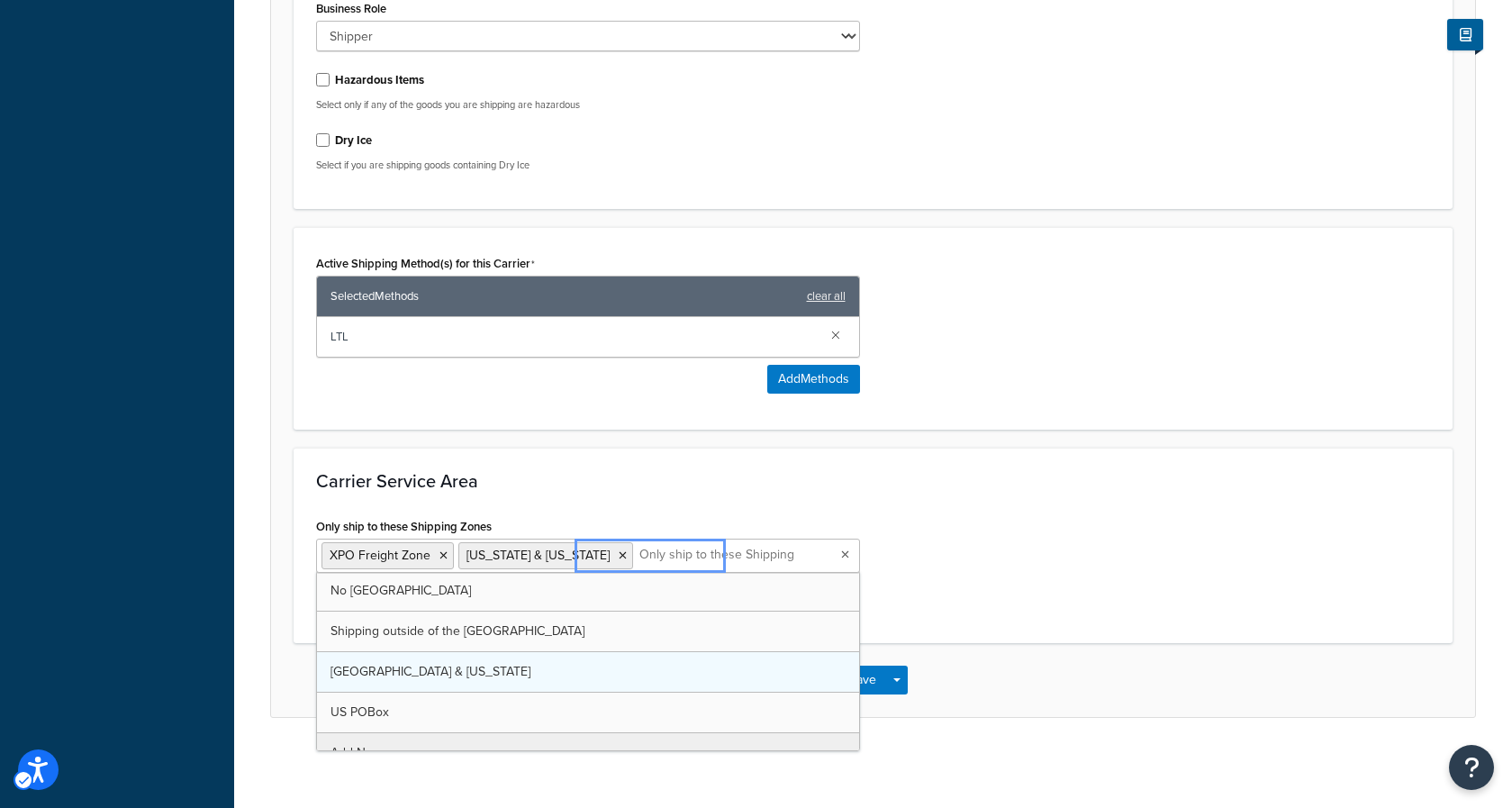
scroll to position [185, 0]
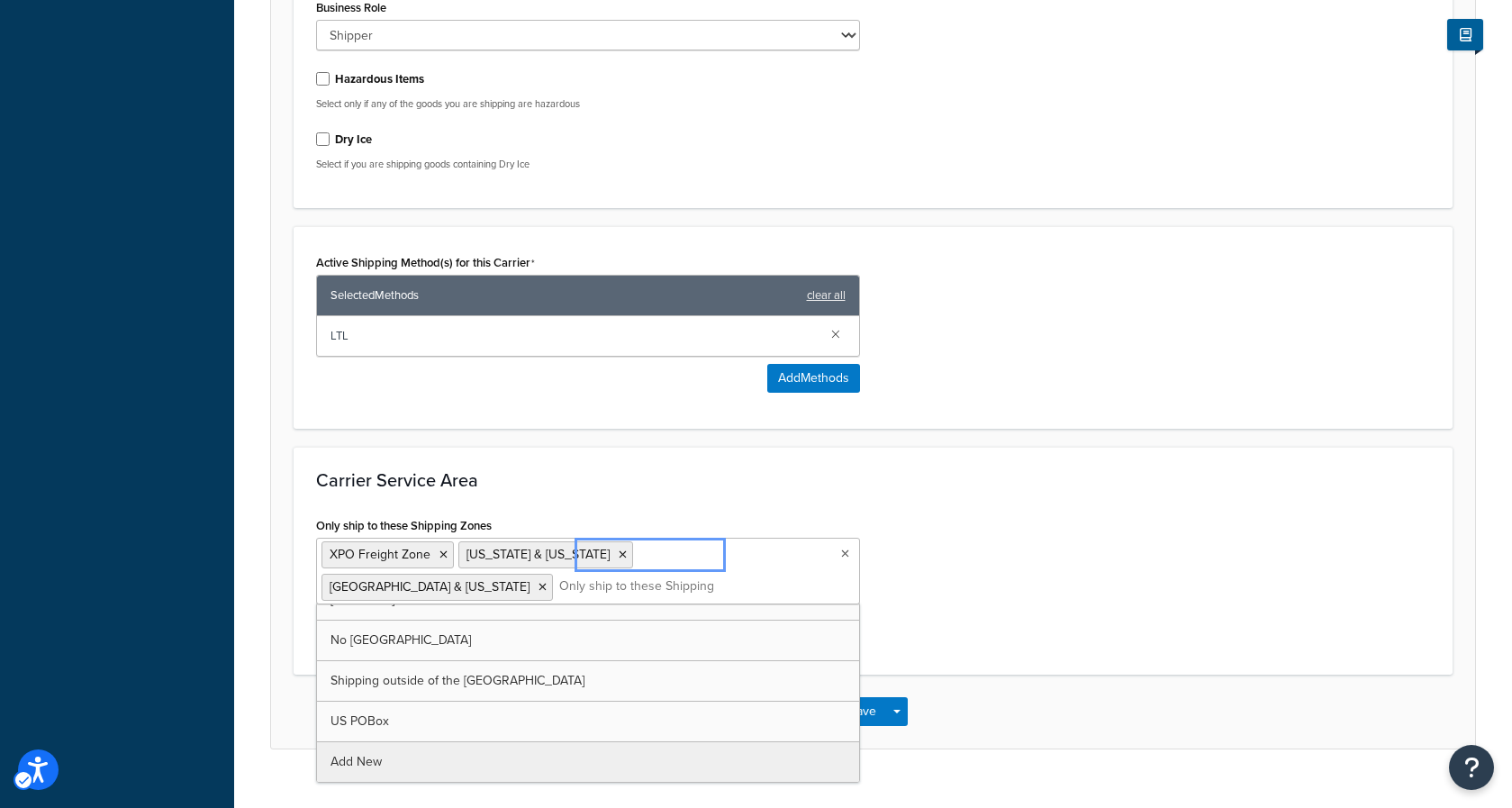
click at [941, 582] on div "Only ship to these Shipping Zones XPO Freight Zone Alaska & Hawaii Virgin Islan…" at bounding box center [872, 582] width 1141 height 140
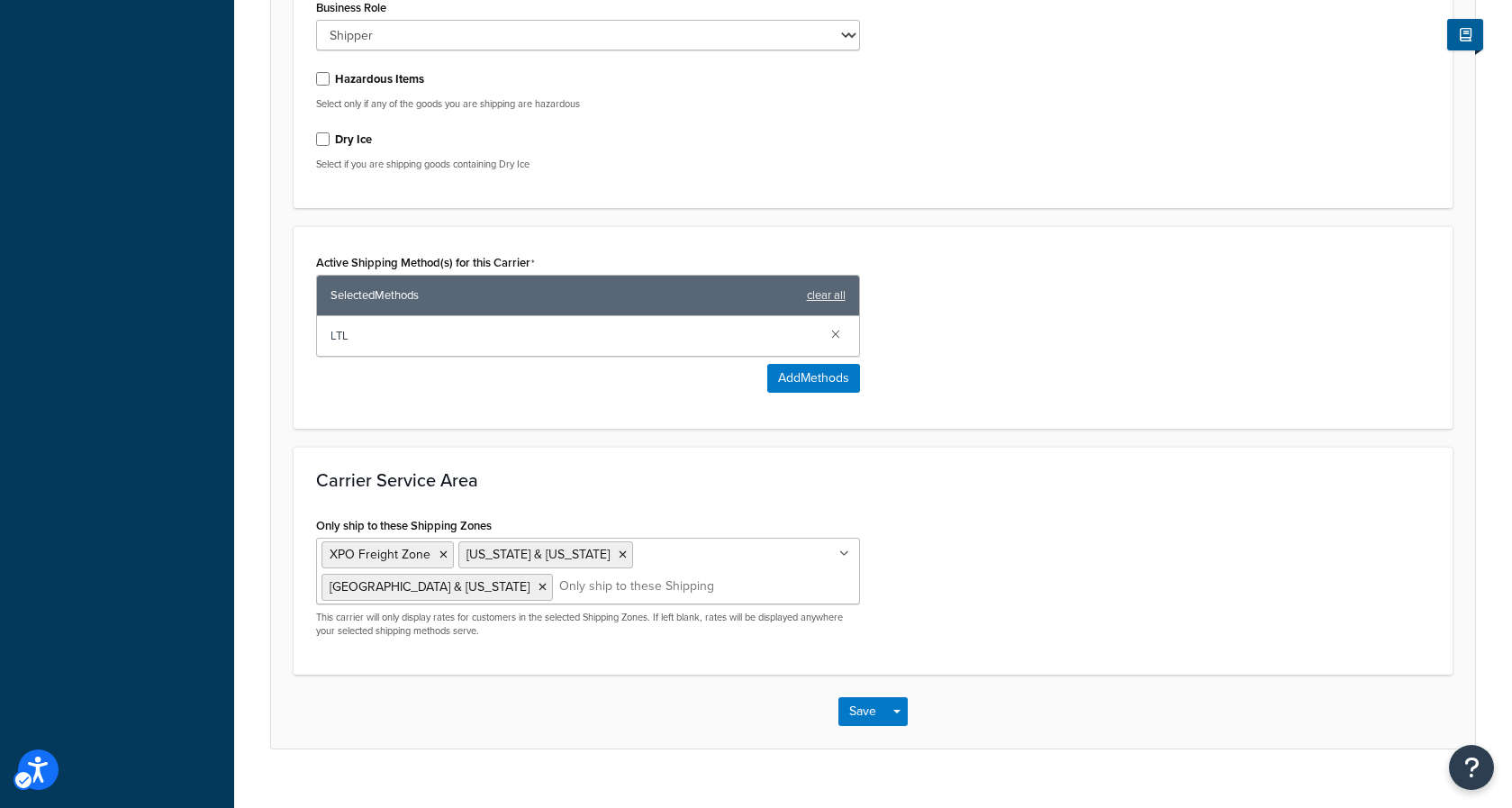
click at [863, 724] on div "Save Save Dropdown Save and Edit" at bounding box center [872, 712] width 1204 height 74
click at [866, 713] on button "Save" at bounding box center [862, 712] width 48 height 29
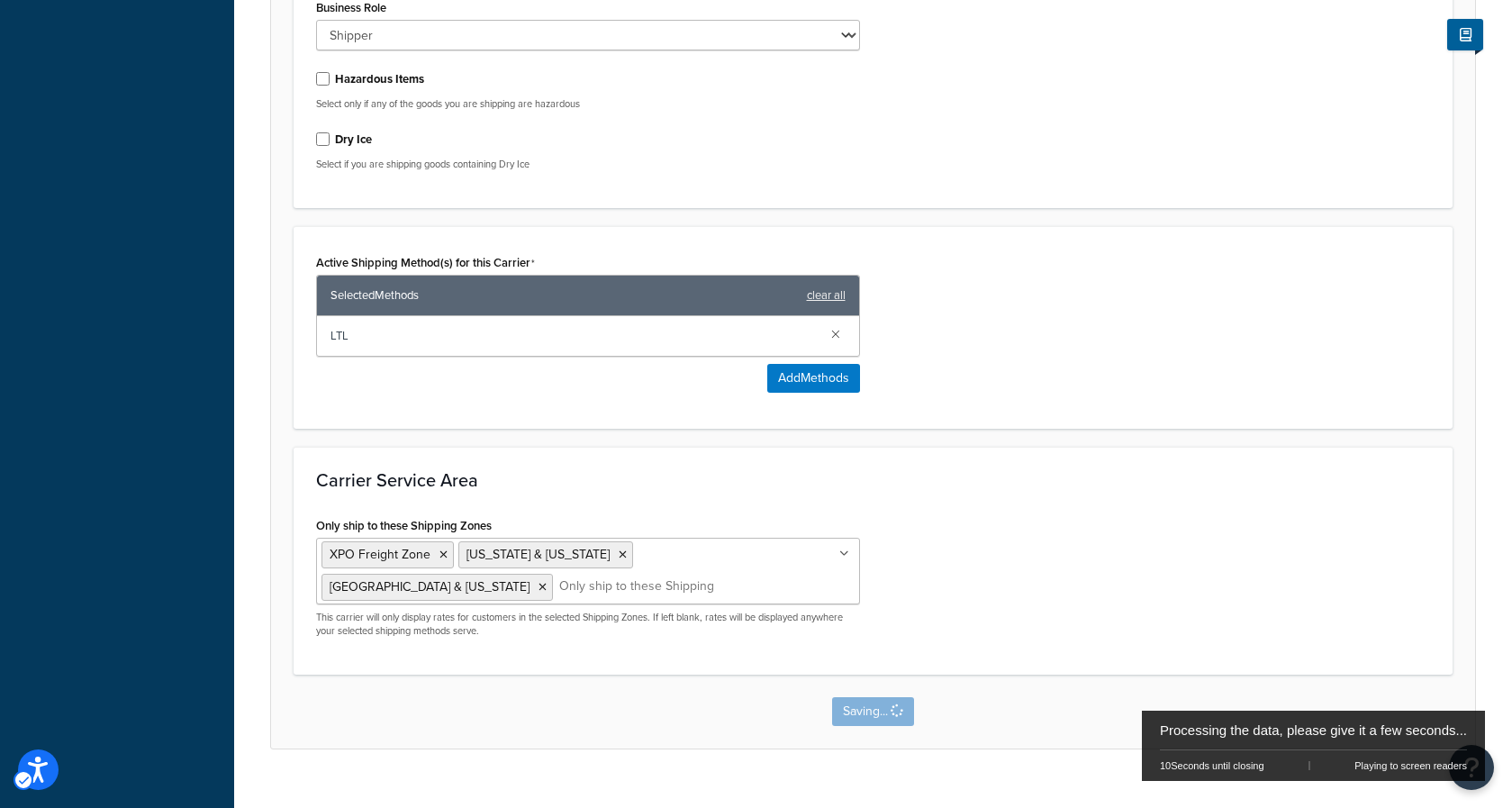
scroll to position [0, 0]
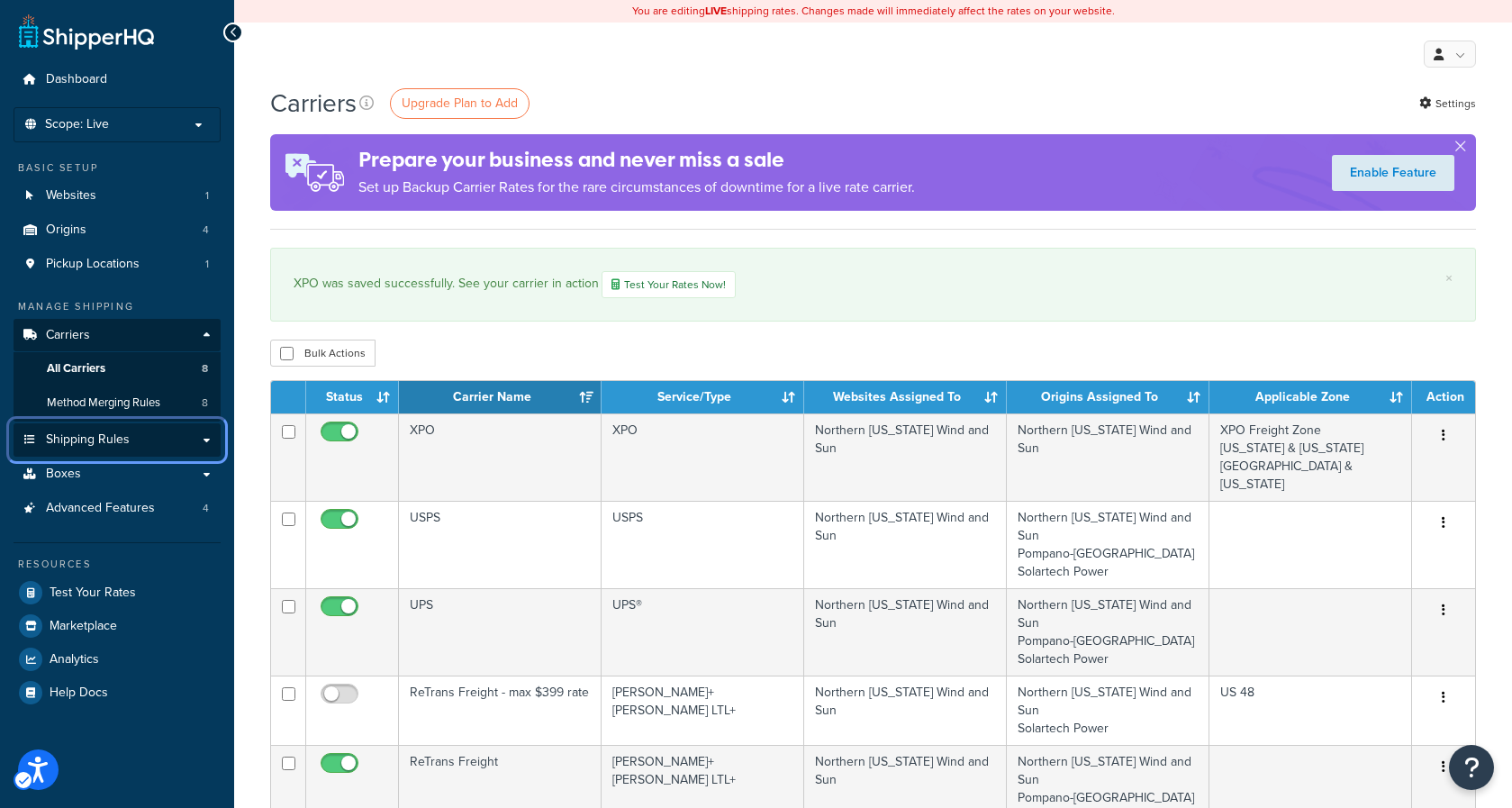
click at [201, 440] on link "Shipping Rules" at bounding box center [117, 439] width 207 height 33
click at [201, 442] on link "Shipping Rules" at bounding box center [117, 439] width 207 height 33
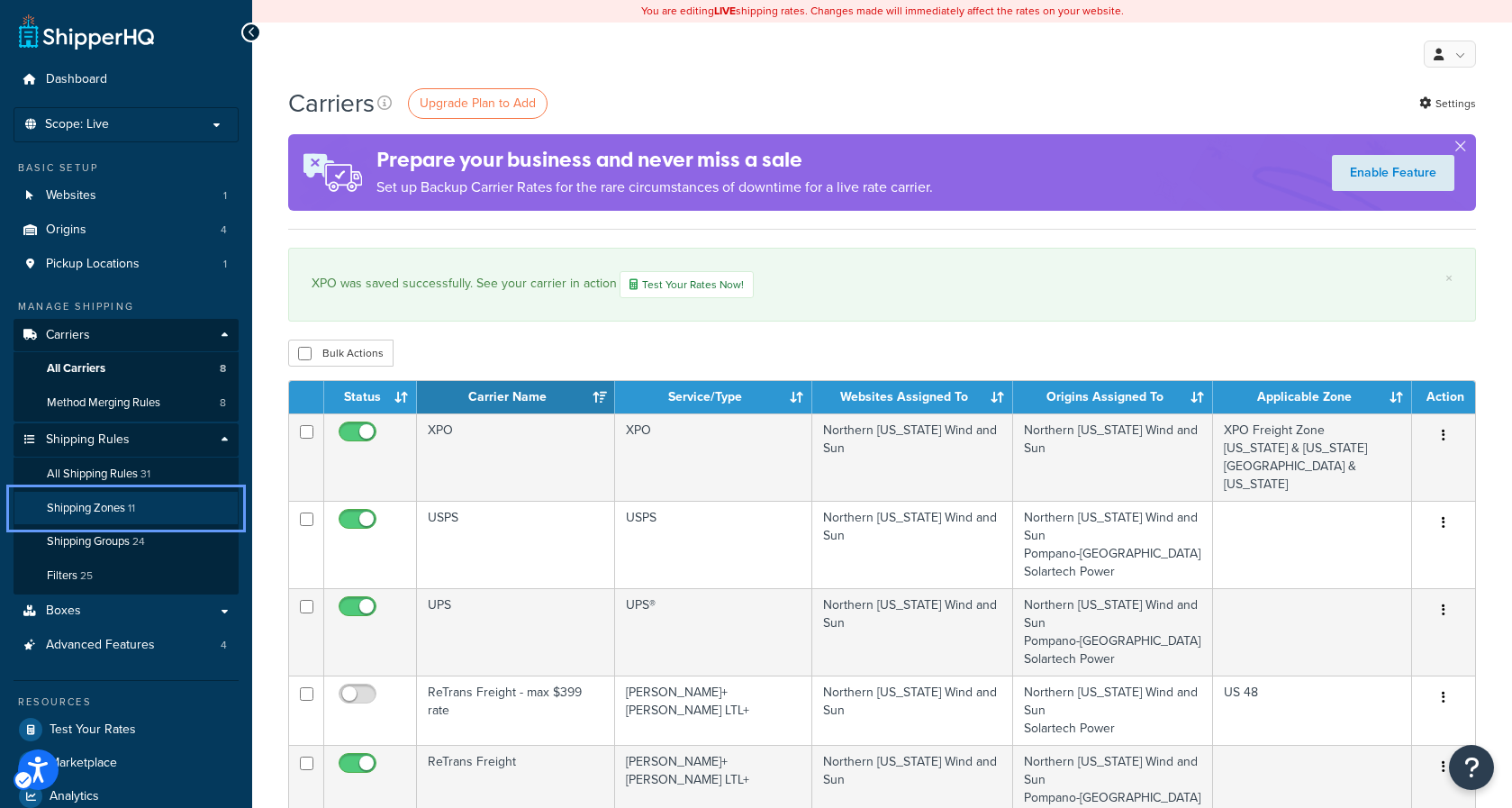
click at [100, 507] on span "Shipping Zones" at bounding box center [86, 509] width 78 height 15
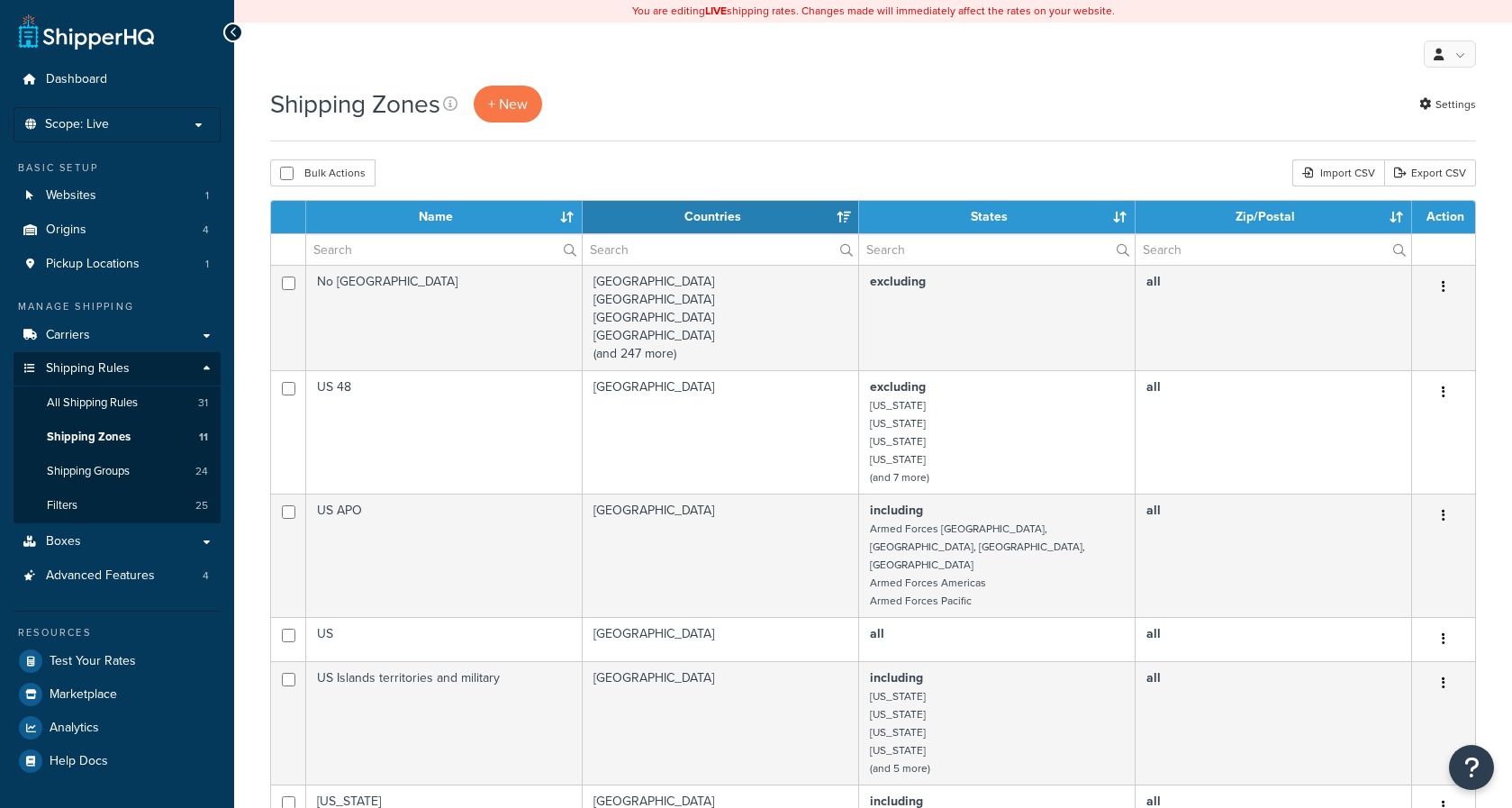
select select "15"
click at [507, 109] on span "+ New" at bounding box center [508, 105] width 40 height 21
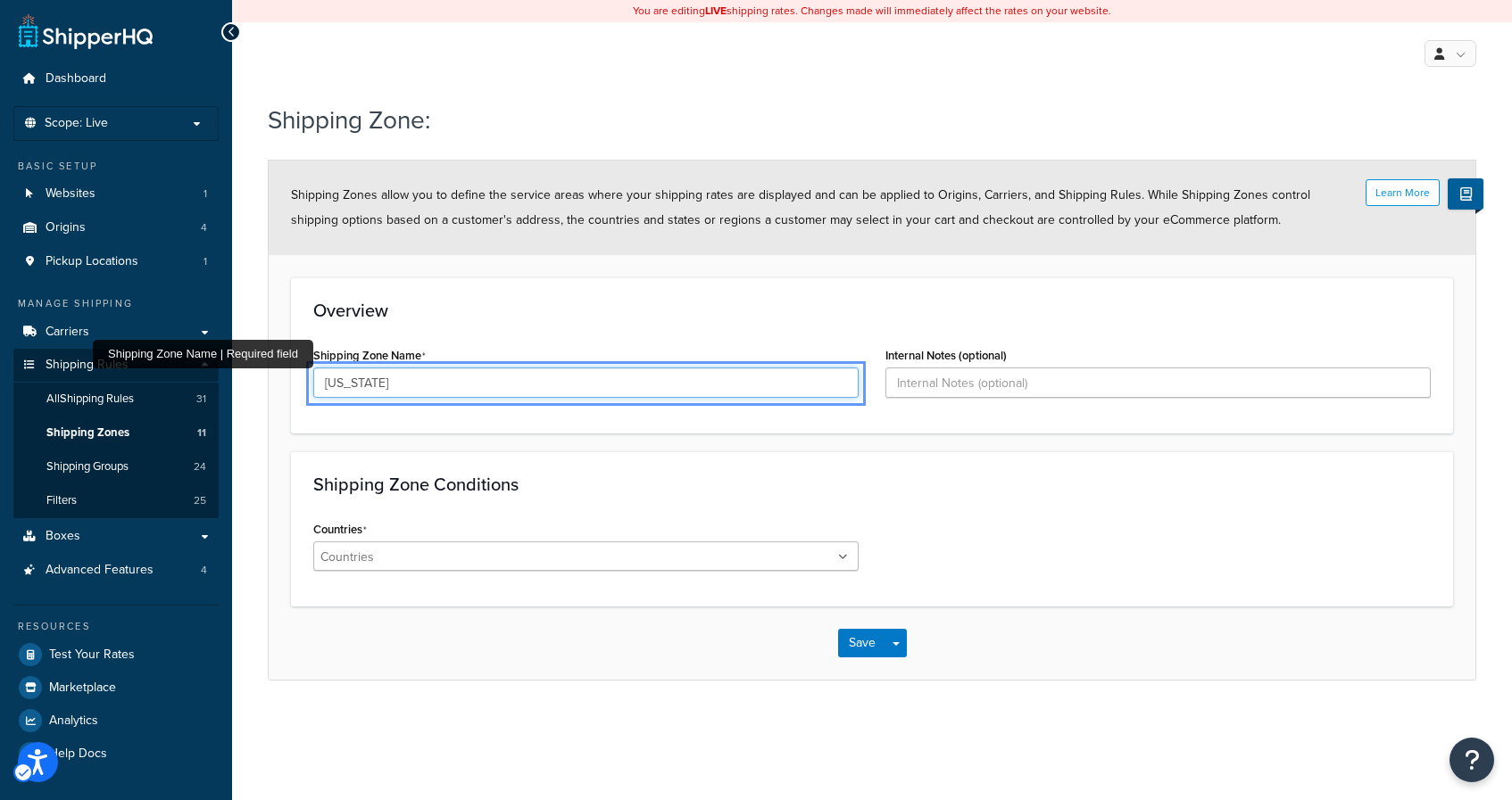
type input "[US_STATE]"
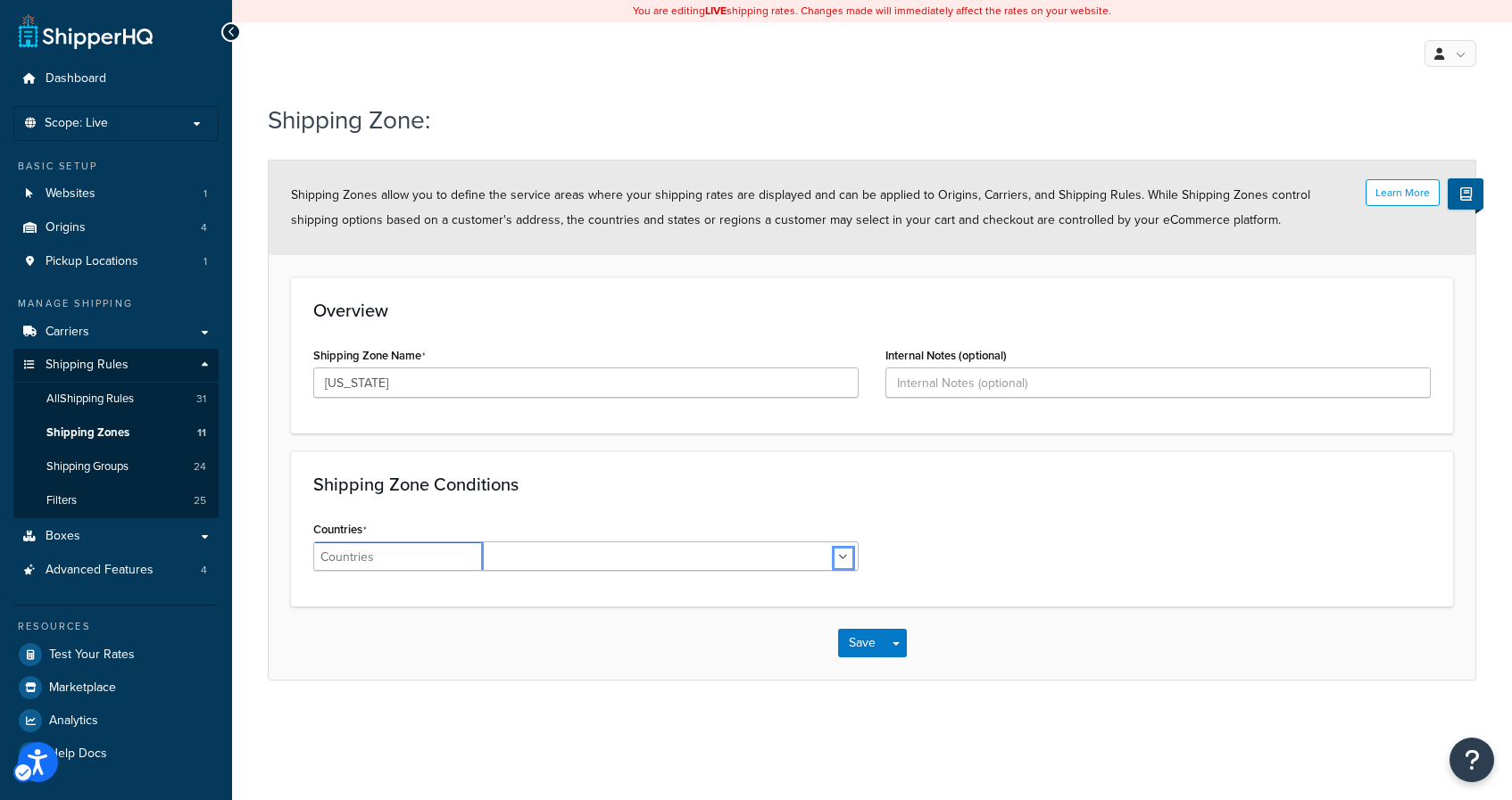
click at [555, 562] on ul at bounding box center [586, 555] width 545 height 29
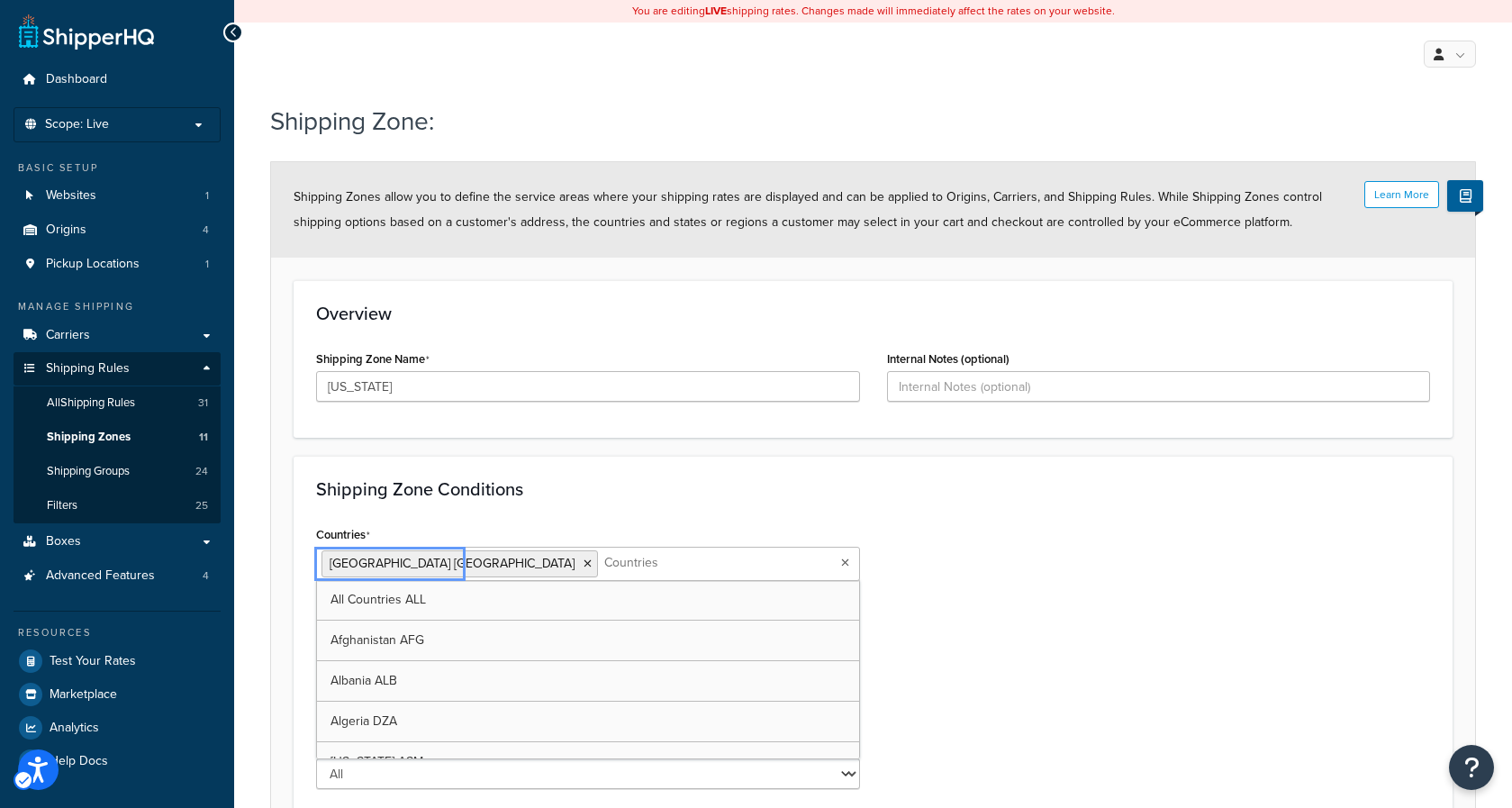
click at [987, 600] on div "Countries United States USA All Countries ALL Afghanistan AFG Albania ALB Alger…" at bounding box center [872, 663] width 1141 height 281
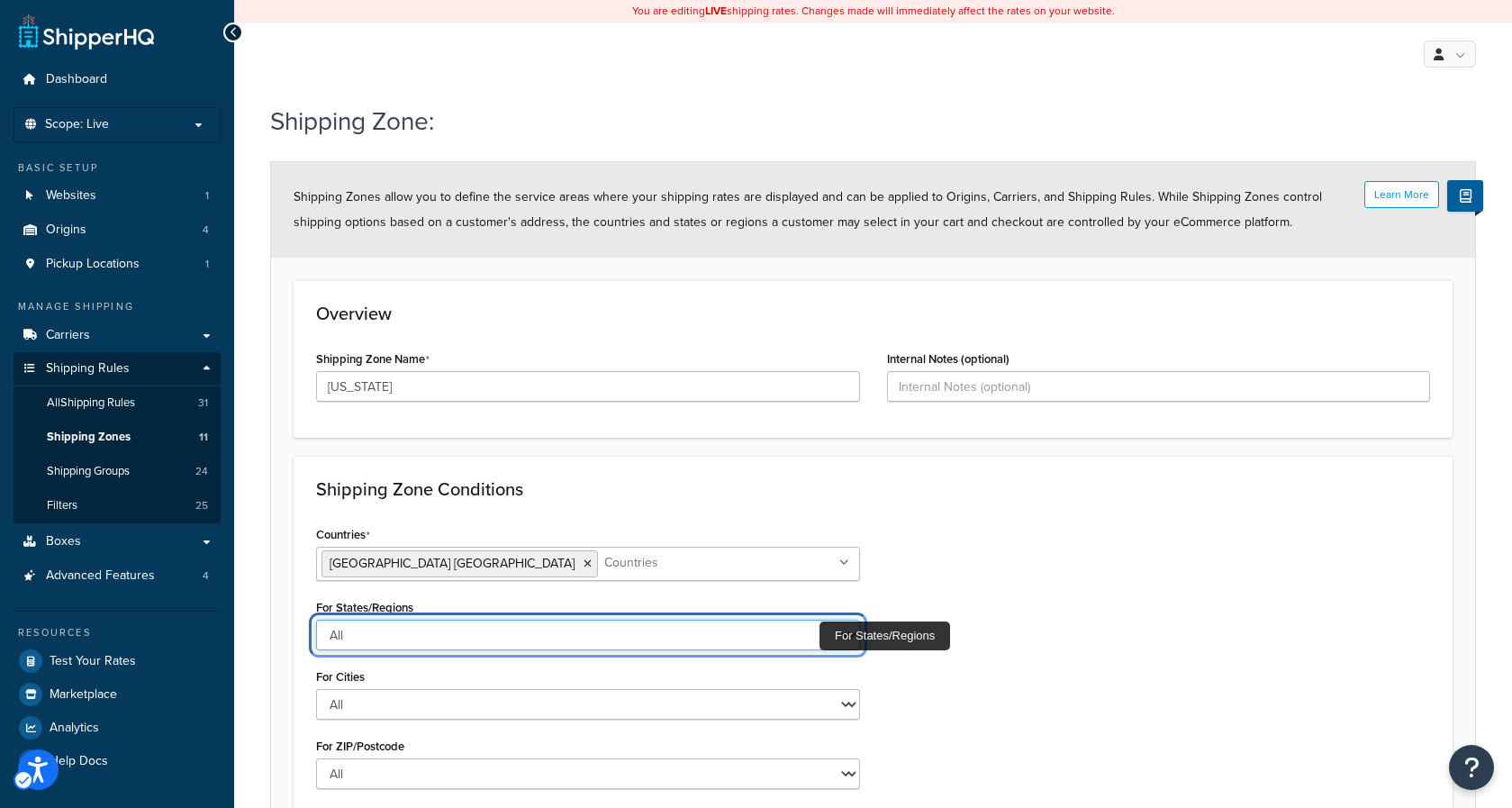
click at [814, 632] on select "All Including Excluding" at bounding box center [588, 635] width 544 height 30
select select "including"
click at [316, 620] on select "All Including Excluding" at bounding box center [588, 635] width 544 height 30
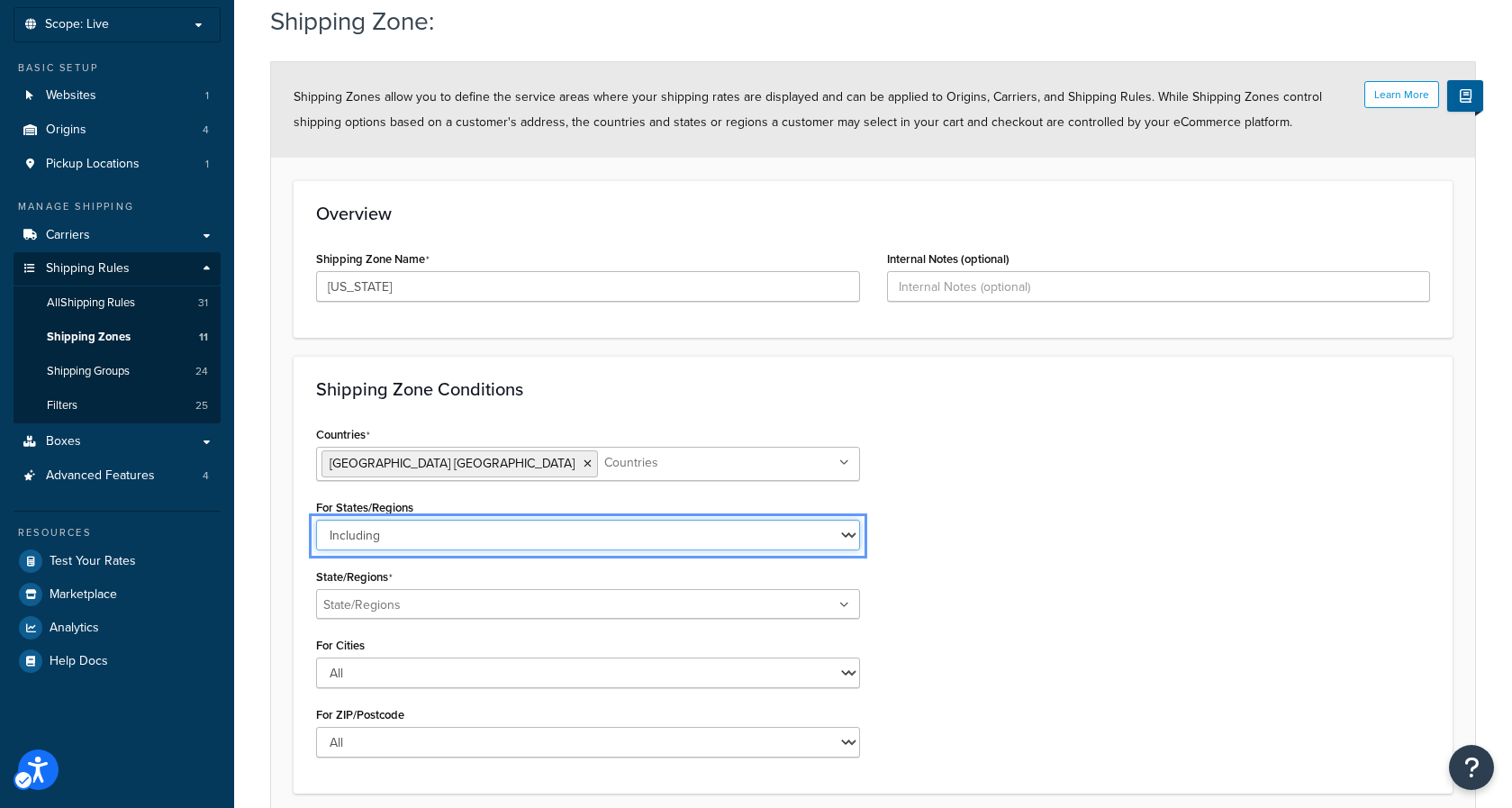
scroll to position [107, 0]
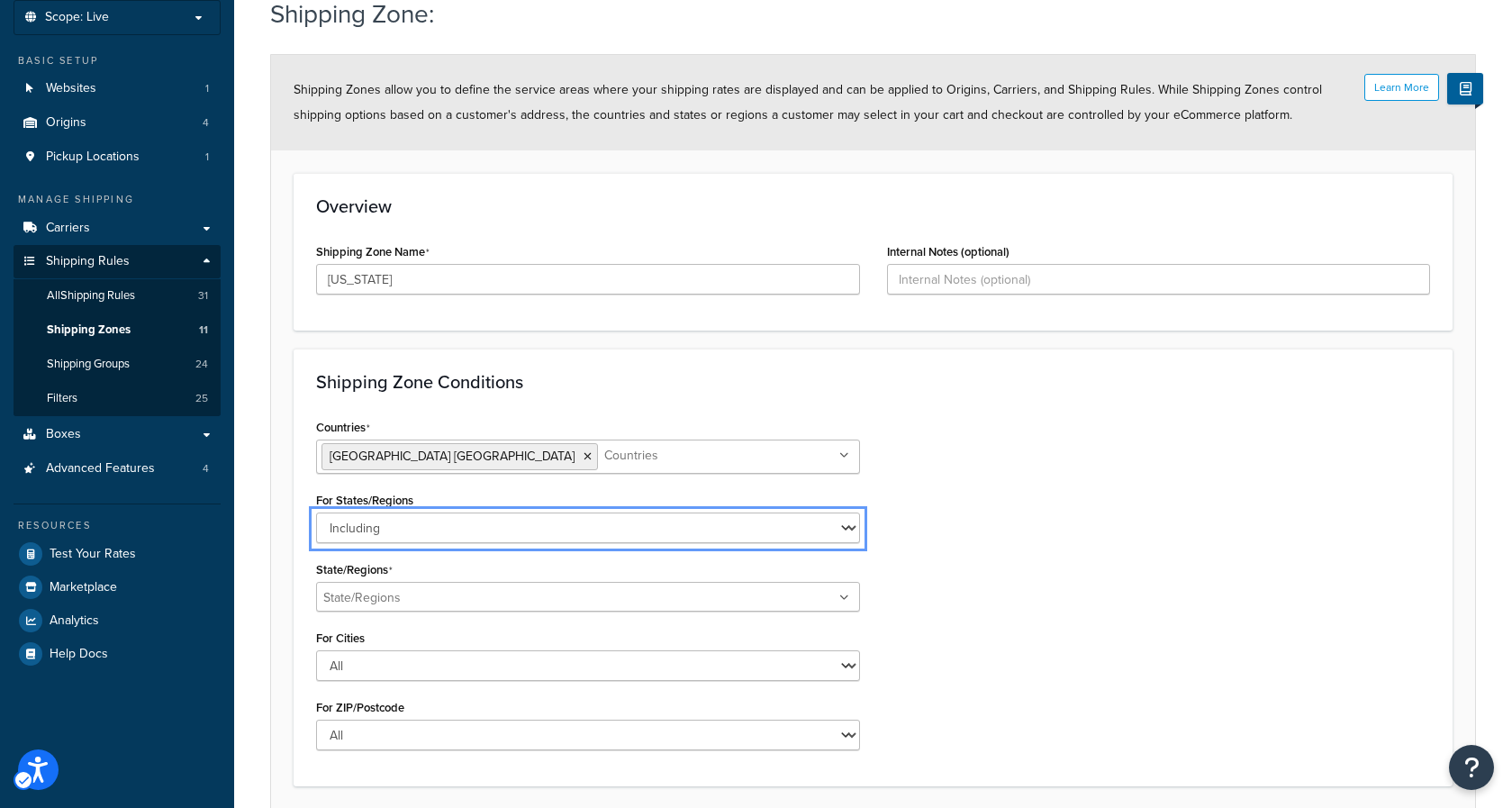
click at [651, 596] on ul at bounding box center [588, 596] width 544 height 29
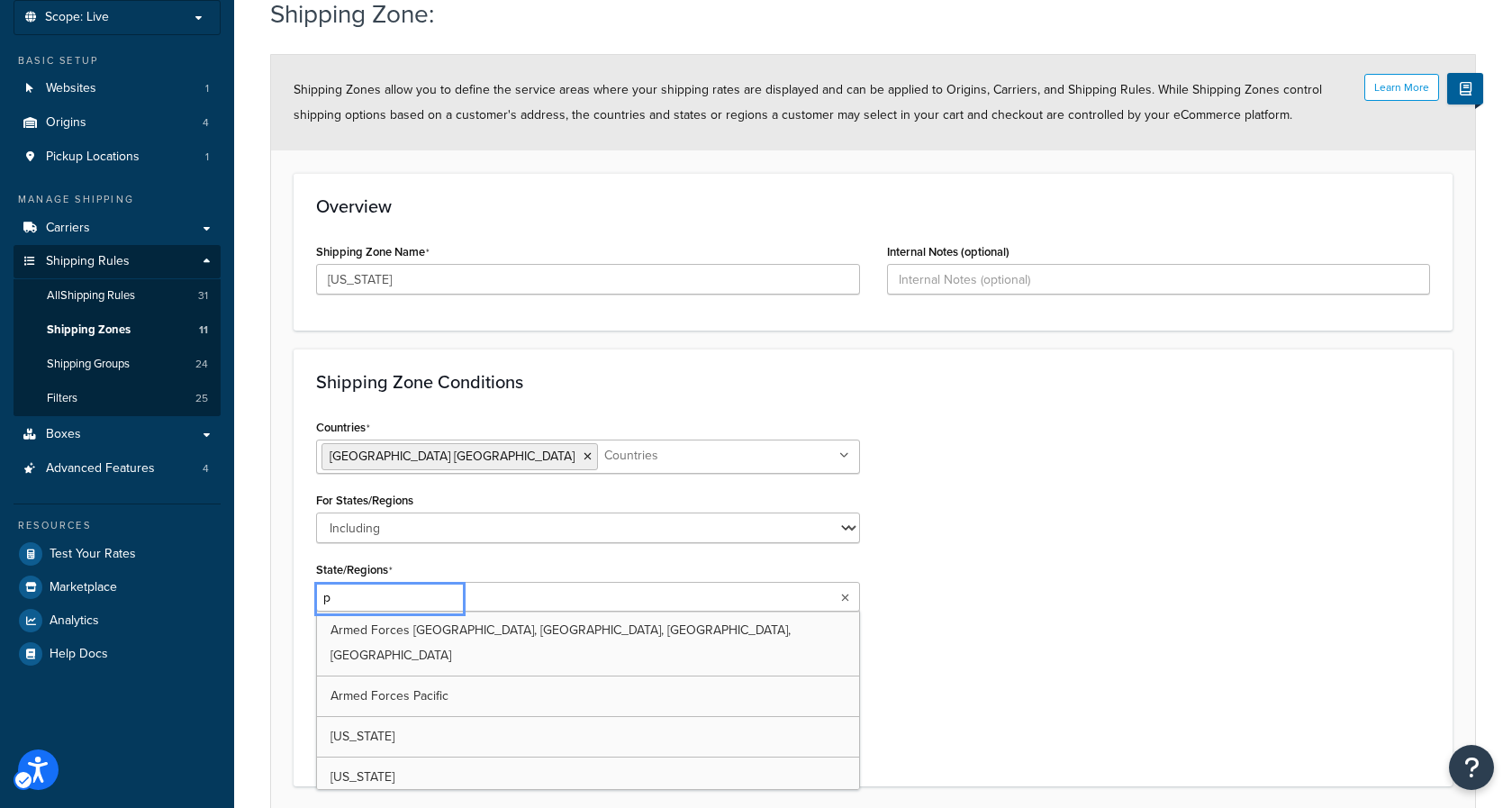
type input "pu"
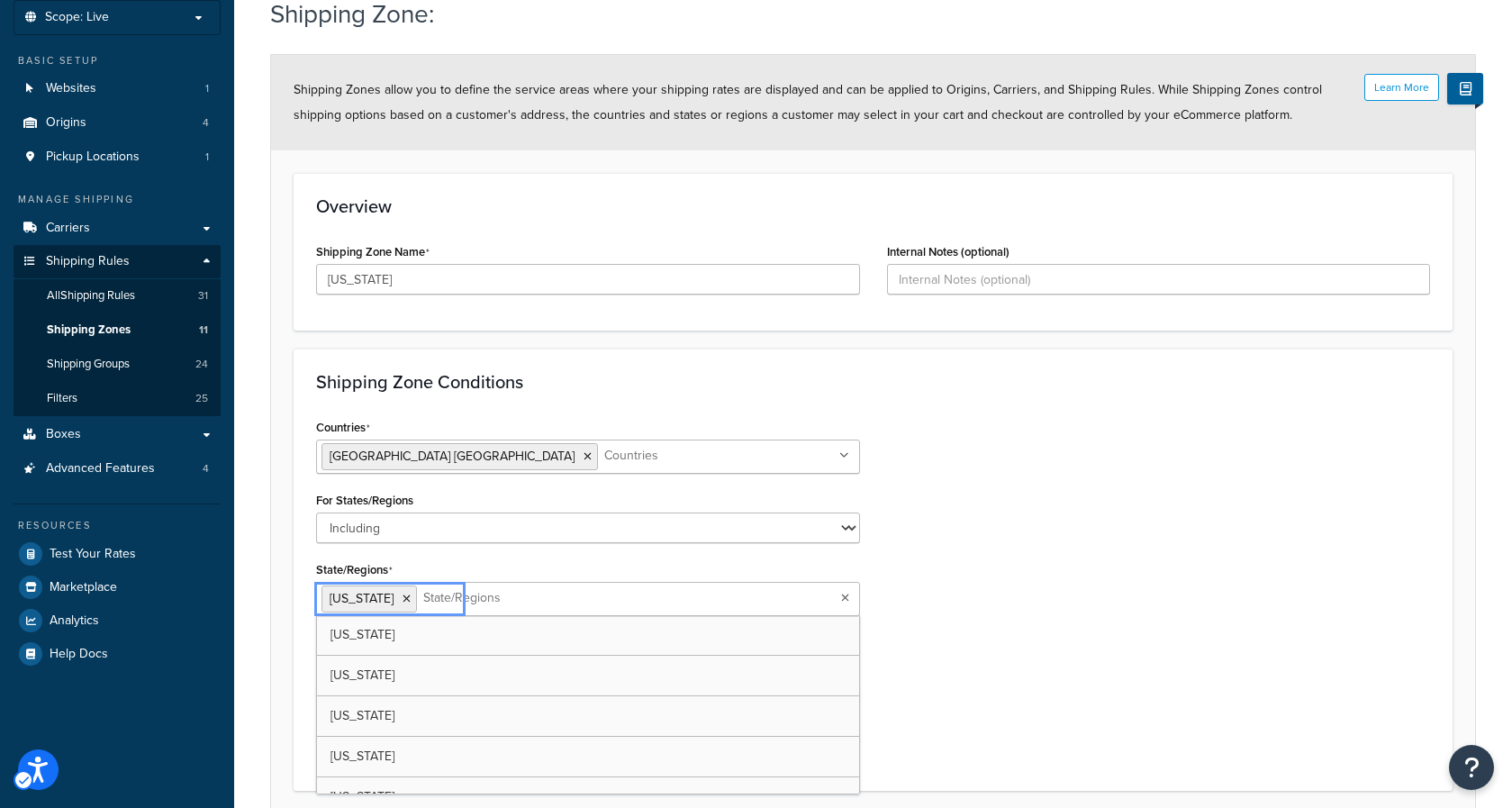
click at [1005, 577] on div "Countries United States USA All Countries ALL Afghanistan AFG Albania ALB Alger…" at bounding box center [872, 591] width 1141 height 354
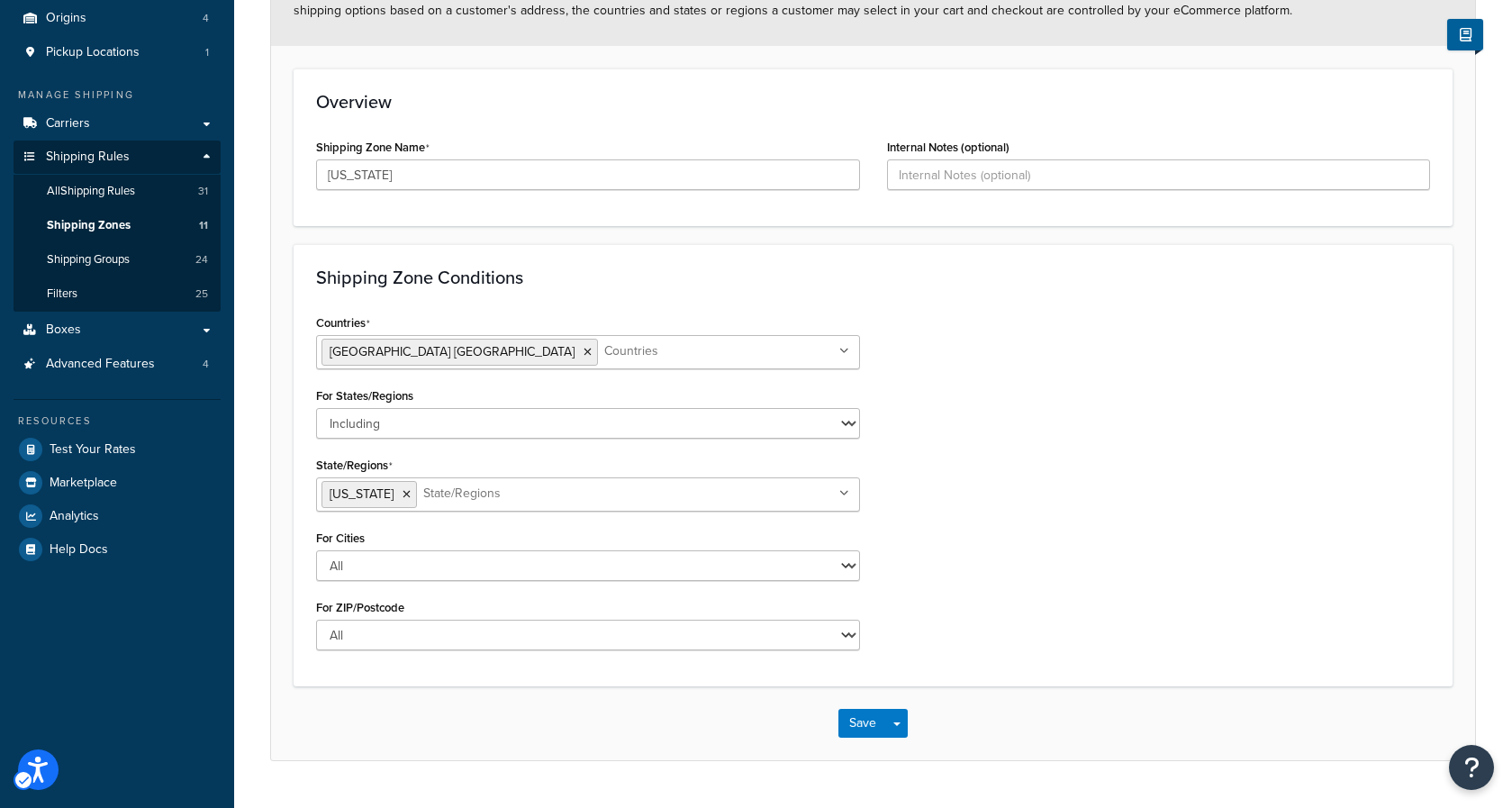
scroll to position [249, 0]
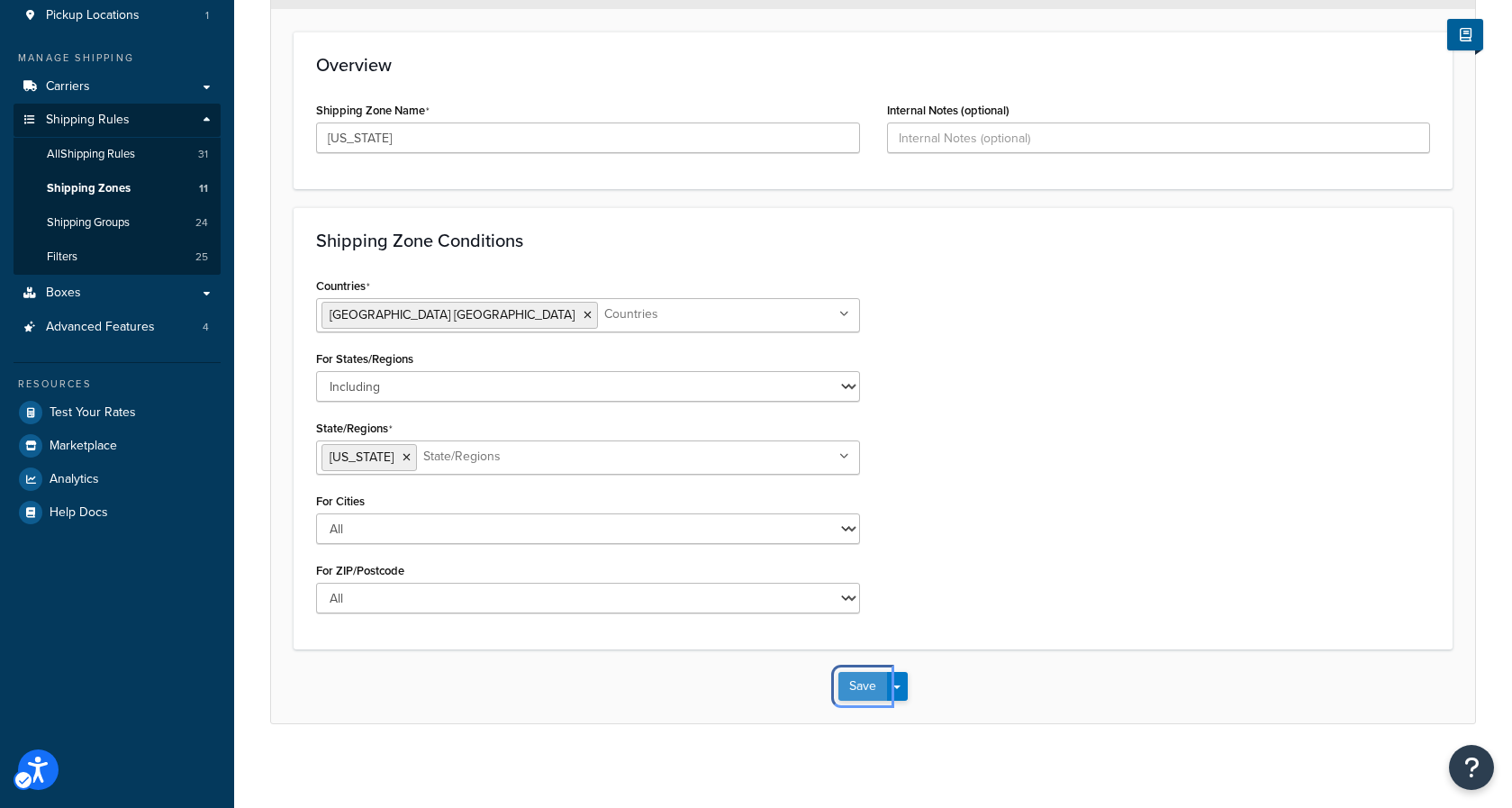
click at [861, 686] on button "Save" at bounding box center [862, 686] width 48 height 29
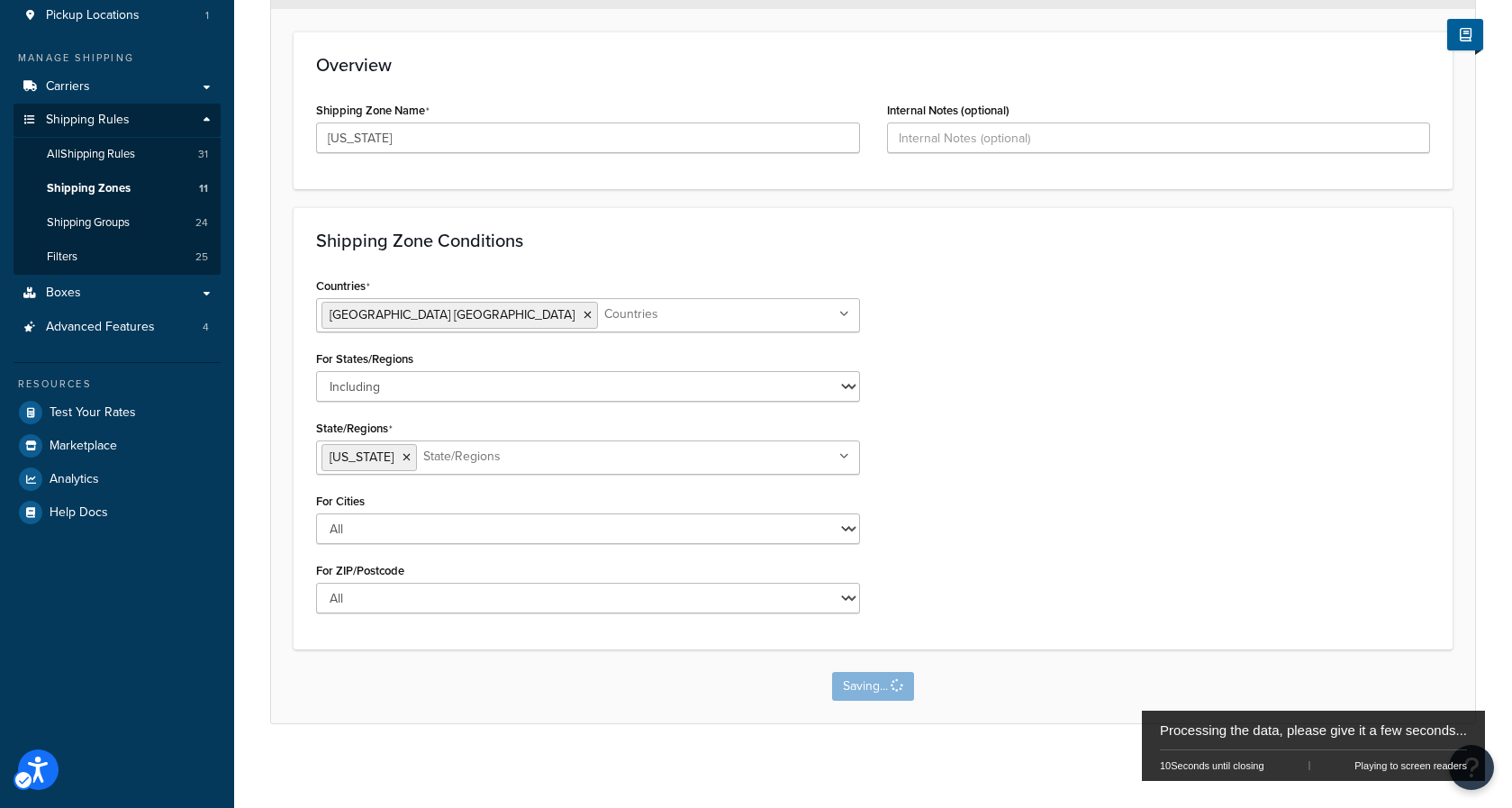
scroll to position [0, 0]
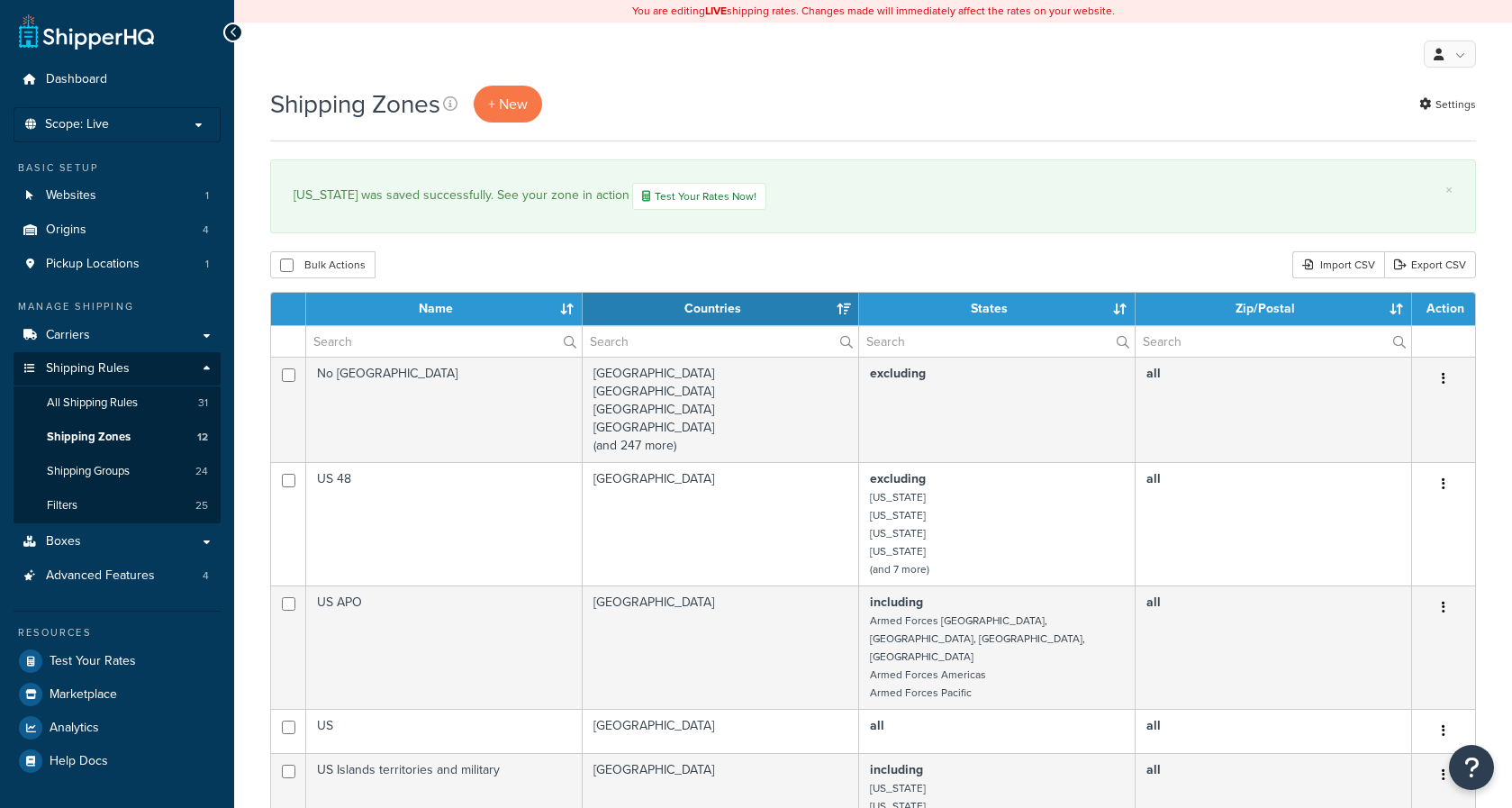
select select "15"
click at [111, 338] on link "Carriers" at bounding box center [117, 336] width 207 height 33
click at [116, 333] on link "Carriers" at bounding box center [117, 336] width 207 height 33
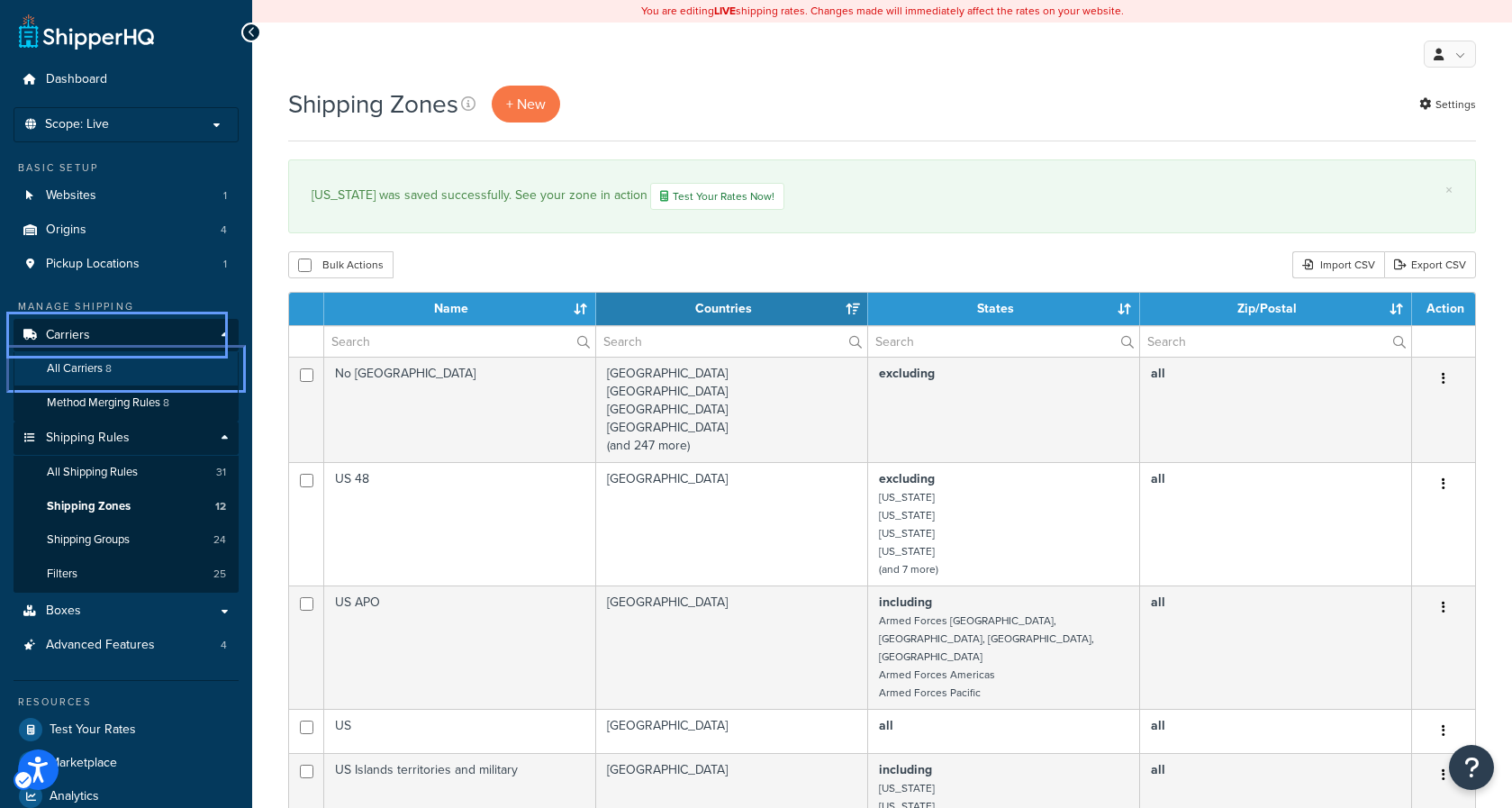
click at [99, 375] on span "All Carriers" at bounding box center [74, 369] width 56 height 15
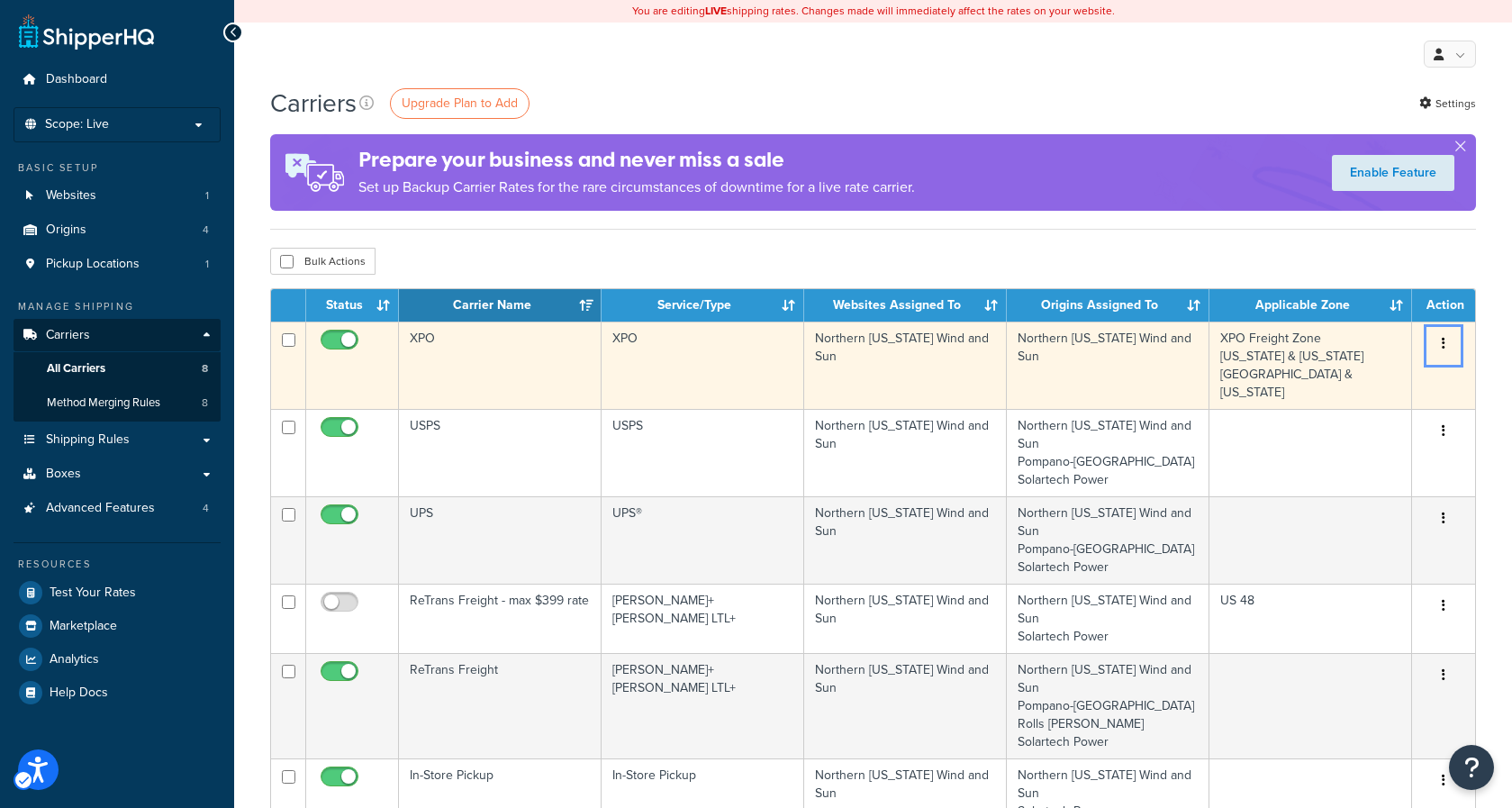
click at [1442, 345] on icon "Menu" at bounding box center [1444, 342] width 4 height 12
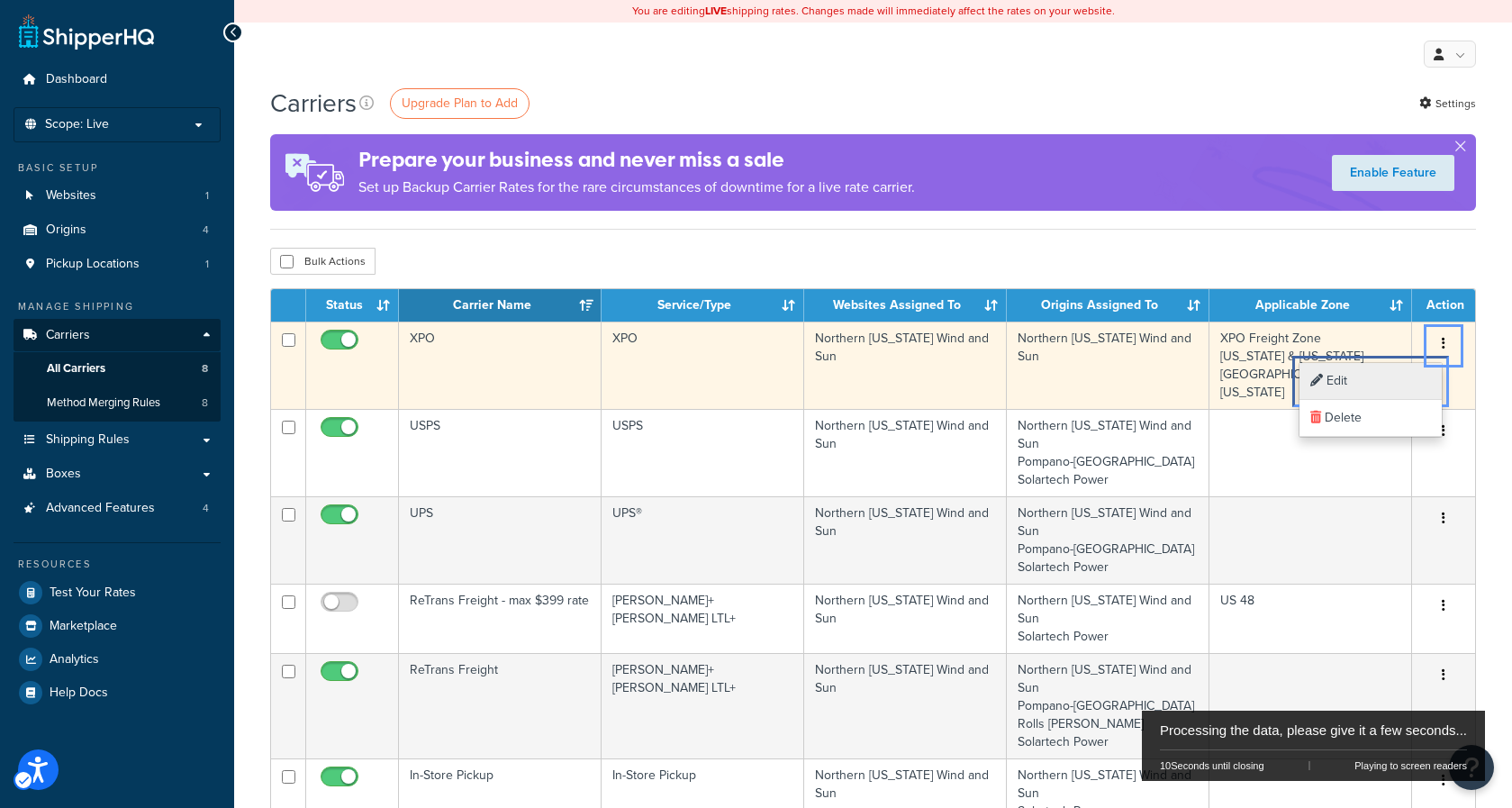
click at [1372, 379] on link "Edit Edit" at bounding box center [1371, 381] width 143 height 37
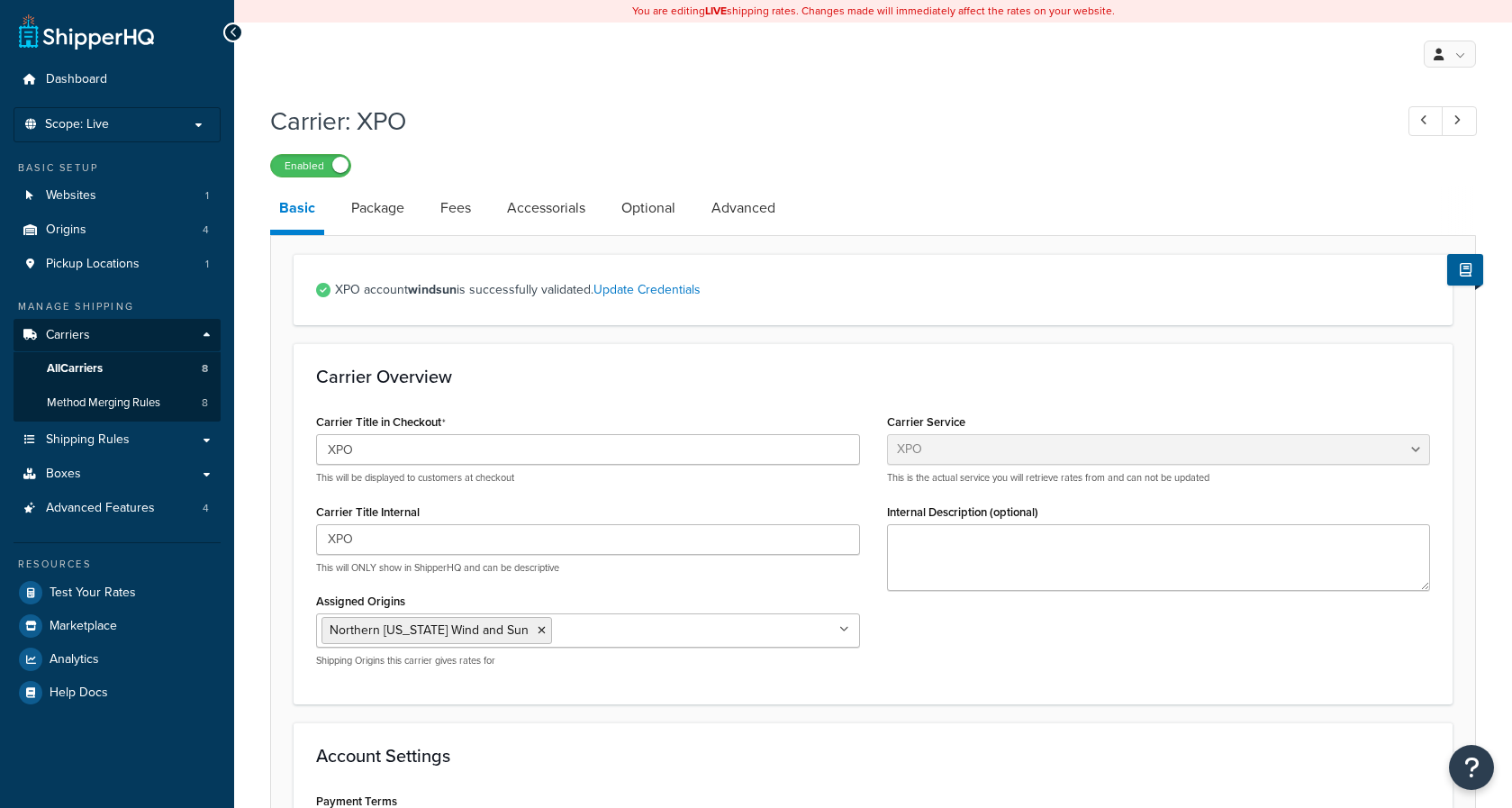
select select "xpoFreight"
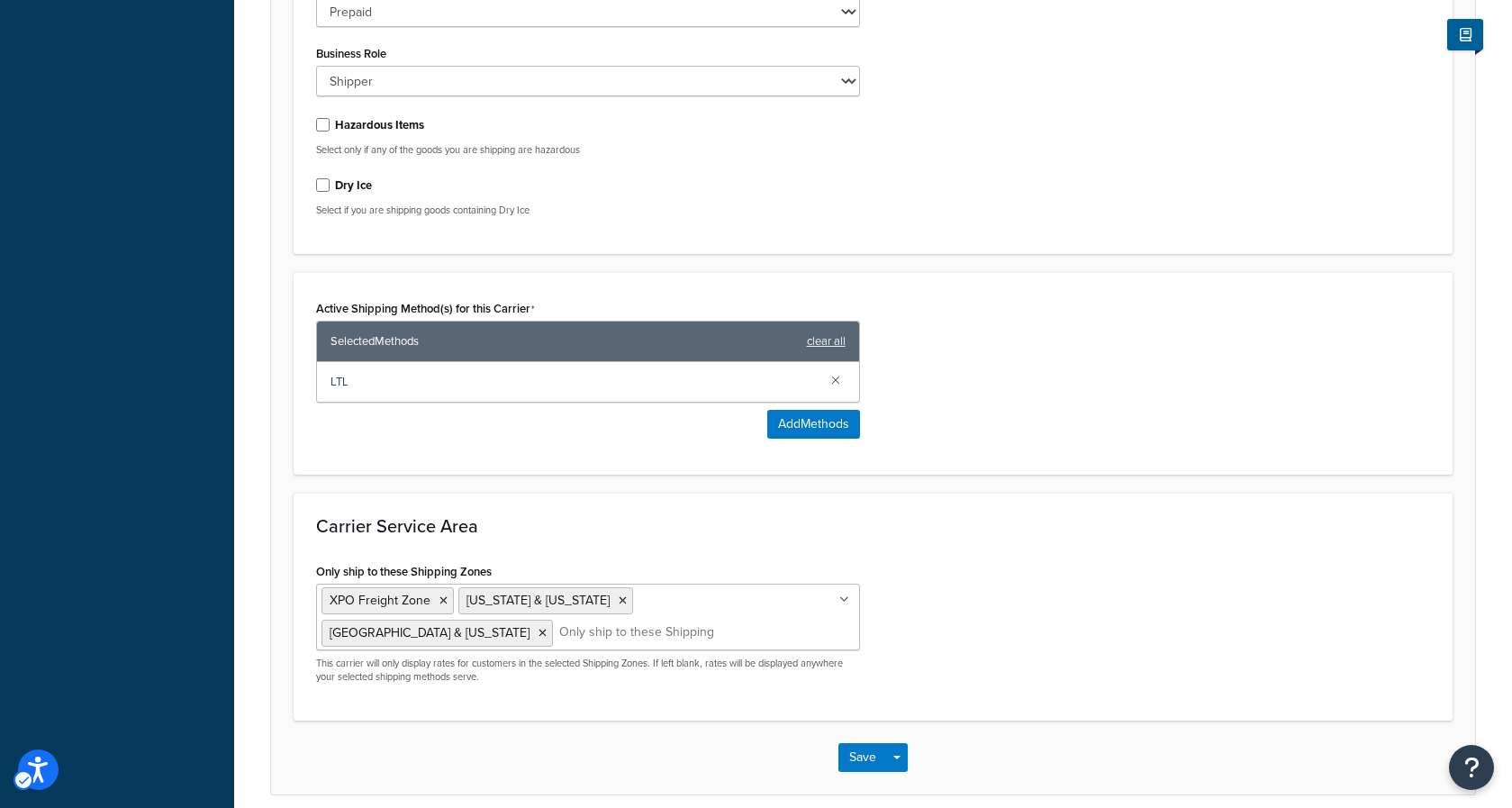
scroll to position [844, 0]
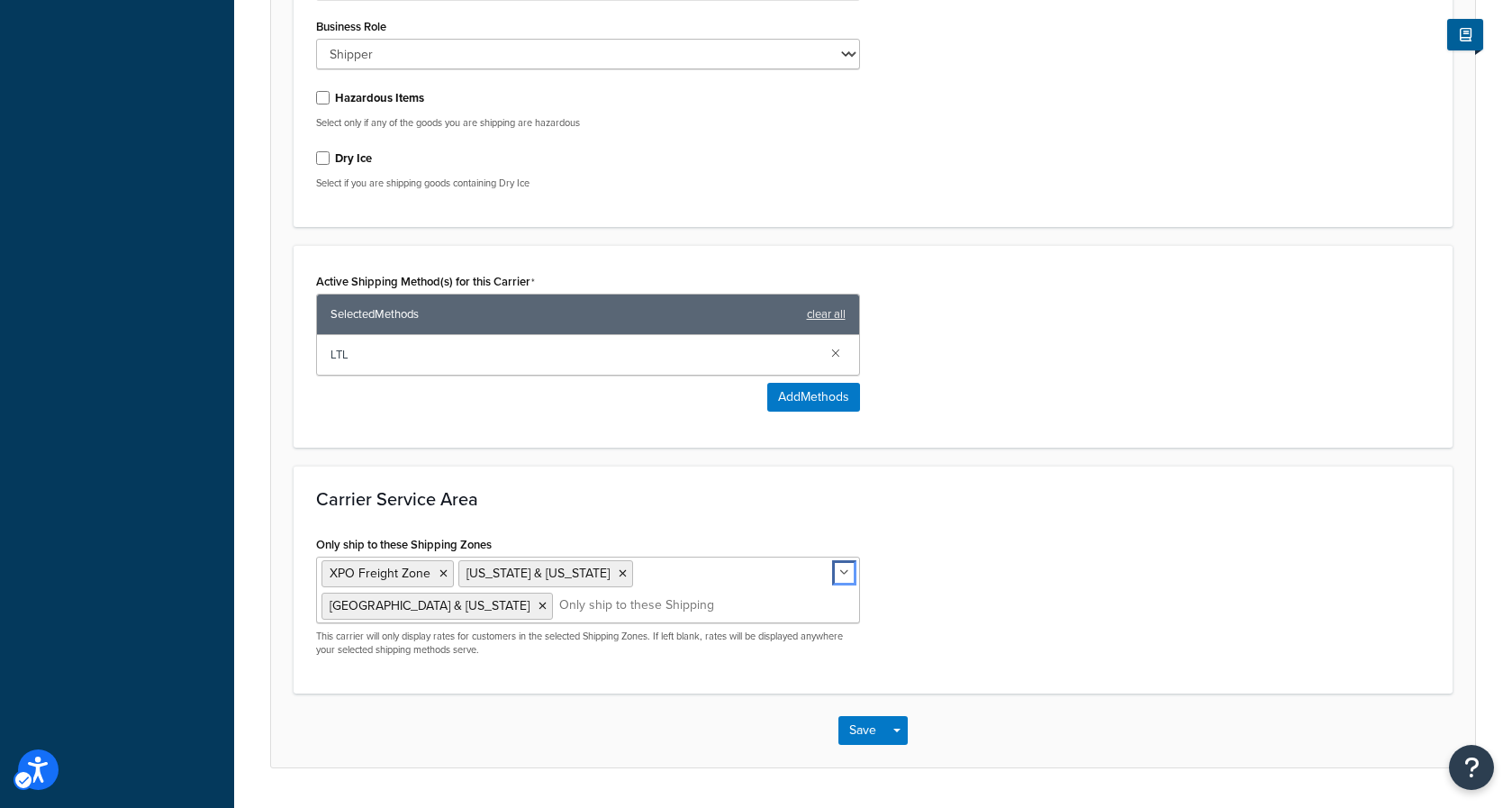
click at [847, 573] on icon "Unlabelled" at bounding box center [844, 572] width 10 height 10
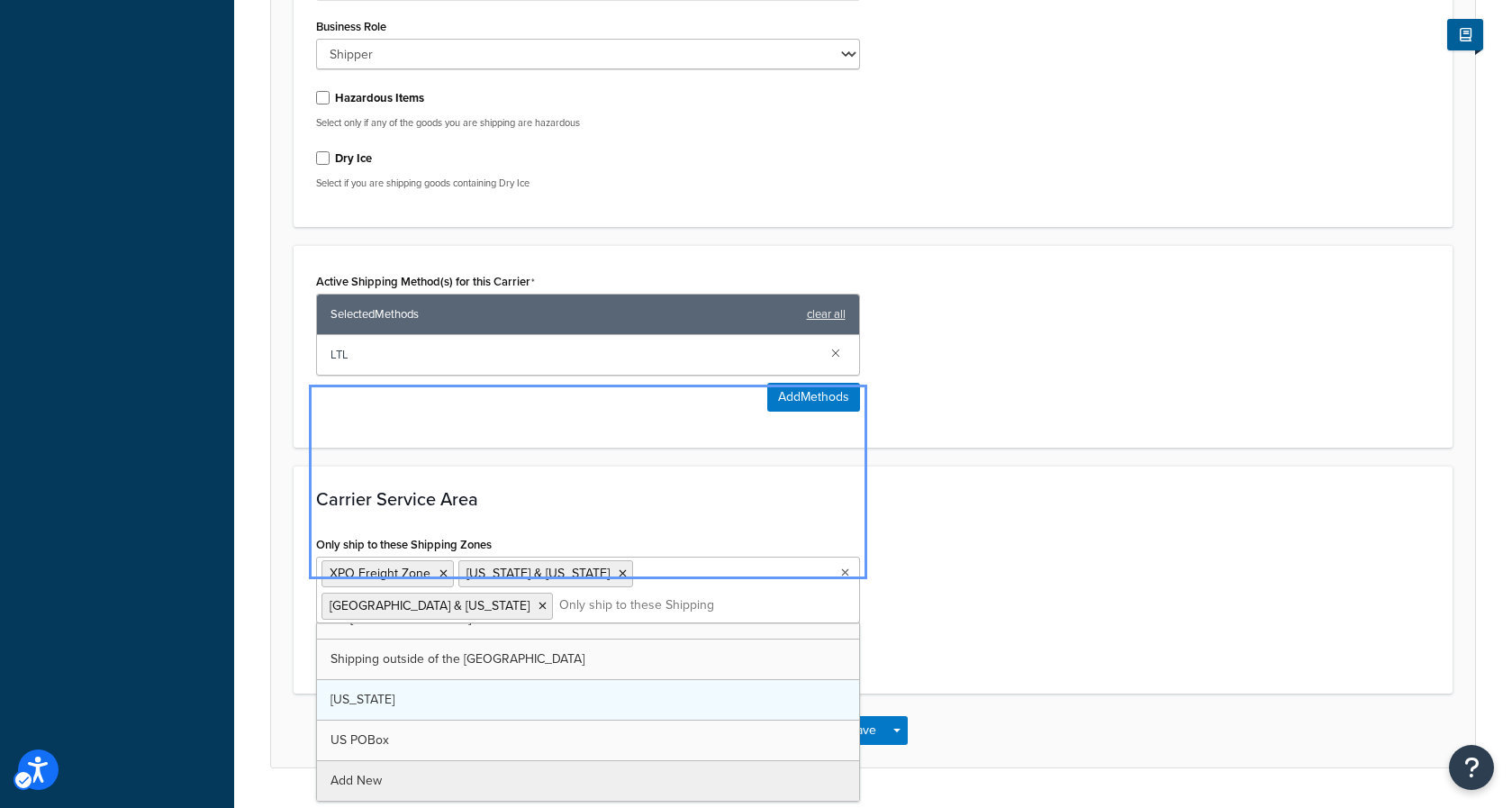
scroll to position [185, 0]
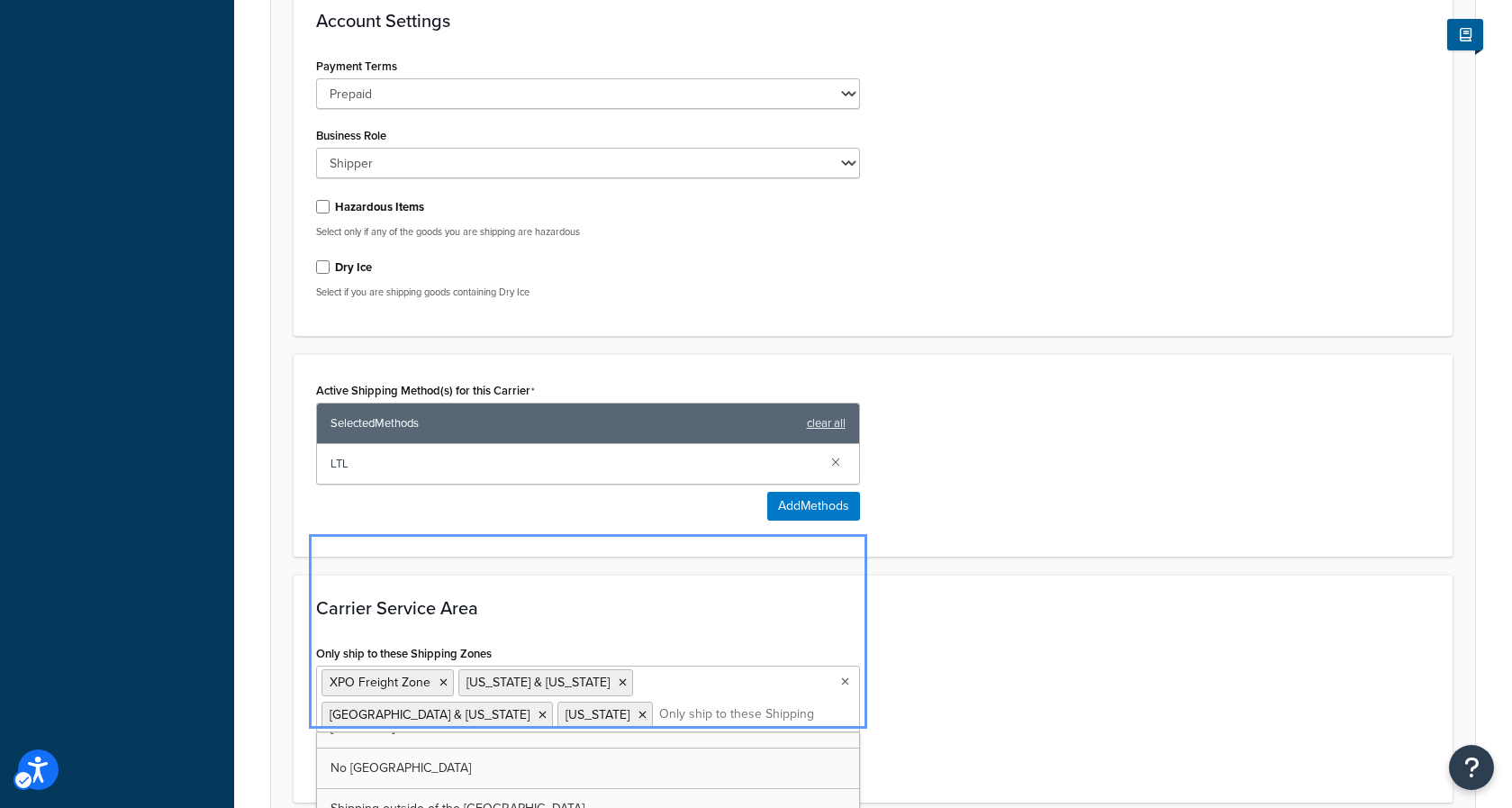
click at [945, 597] on div "Carrier Service Area Only ship to these Shipping Zones XPO Freight Zone Alaska …" at bounding box center [873, 689] width 1159 height 228
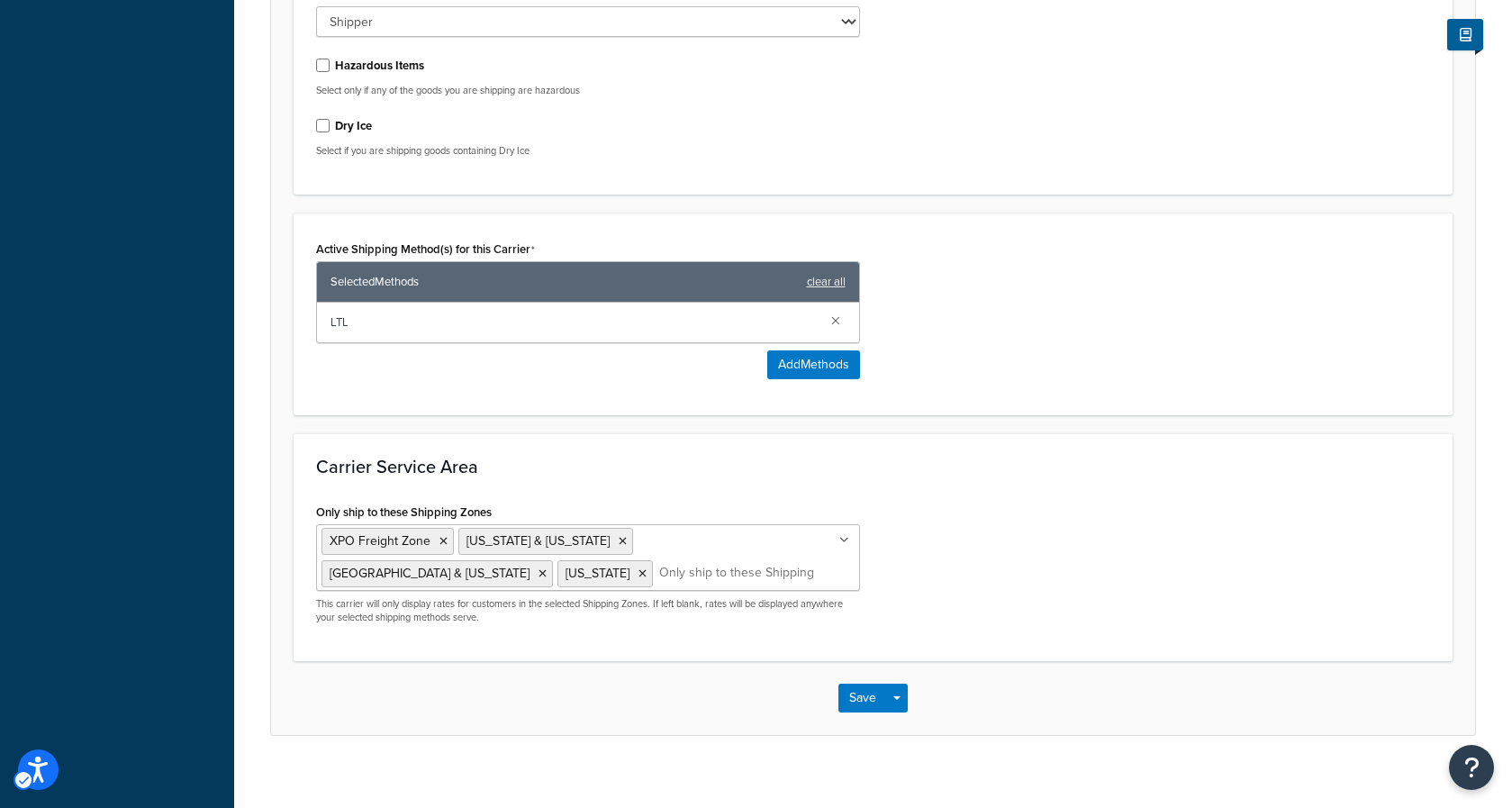
scroll to position [895, 0]
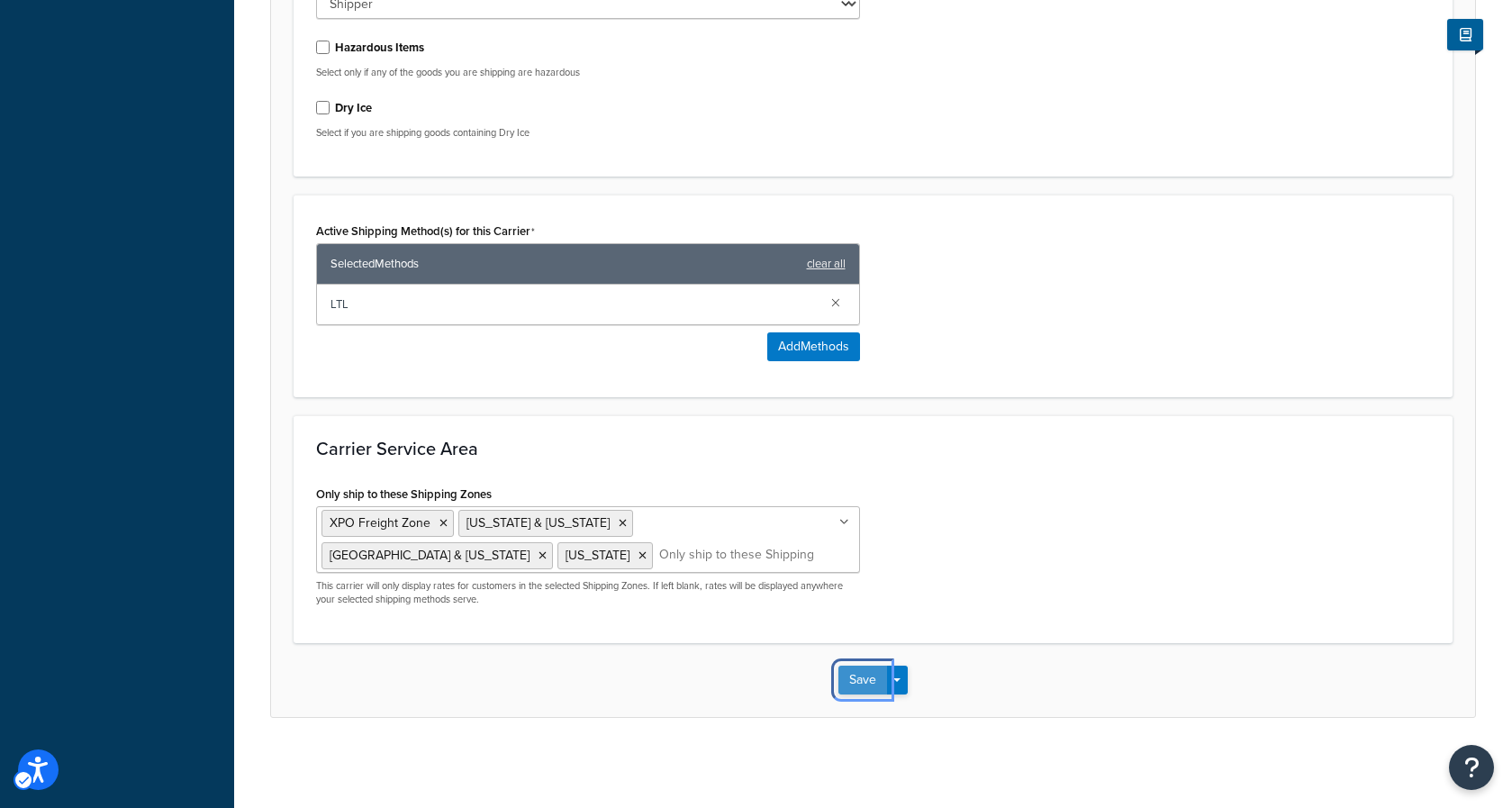
click at [864, 679] on button "Save" at bounding box center [862, 680] width 48 height 29
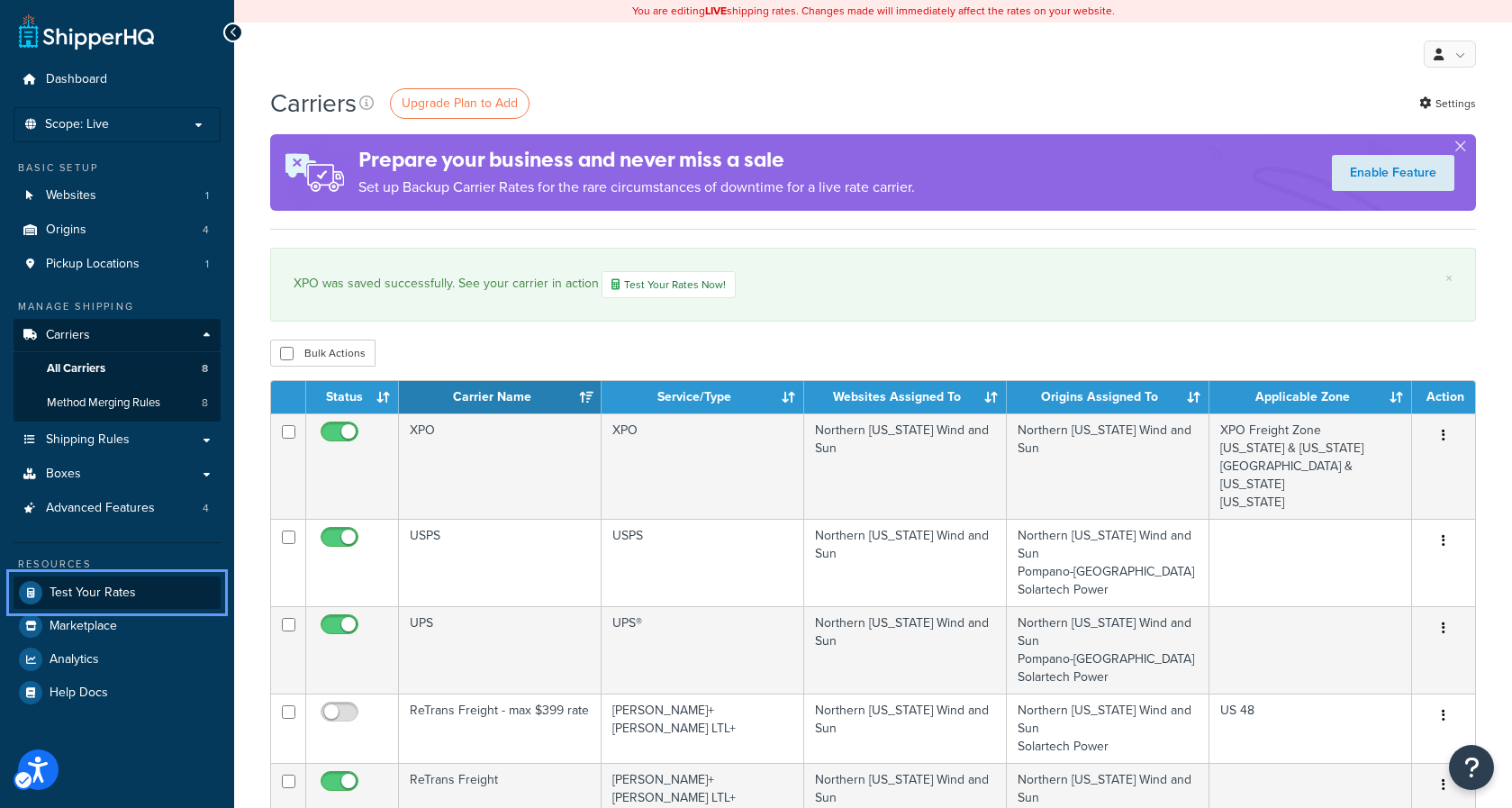
click at [99, 588] on span "Test Your Rates" at bounding box center [92, 593] width 86 height 15
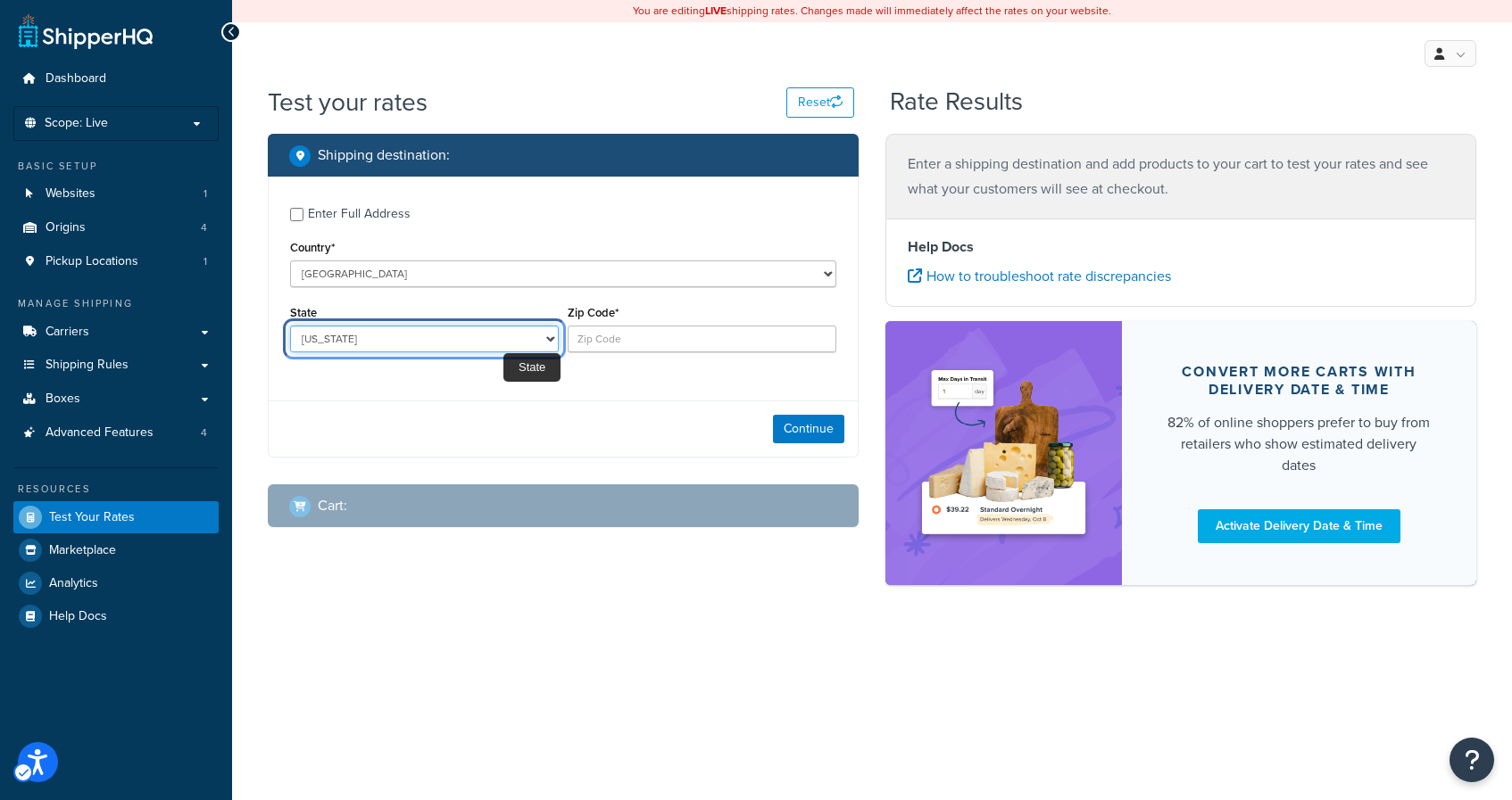
click at [524, 339] on select "[US_STATE] [US_STATE] [US_STATE] [US_STATE] [US_STATE] Armed Forces Americas Ar…" at bounding box center [424, 339] width 268 height 26
select select "PR"
click at [290, 327] on select "[US_STATE] [US_STATE] [US_STATE] [US_STATE] [US_STATE] Armed Forces Americas Ar…" at bounding box center [424, 339] width 268 height 26
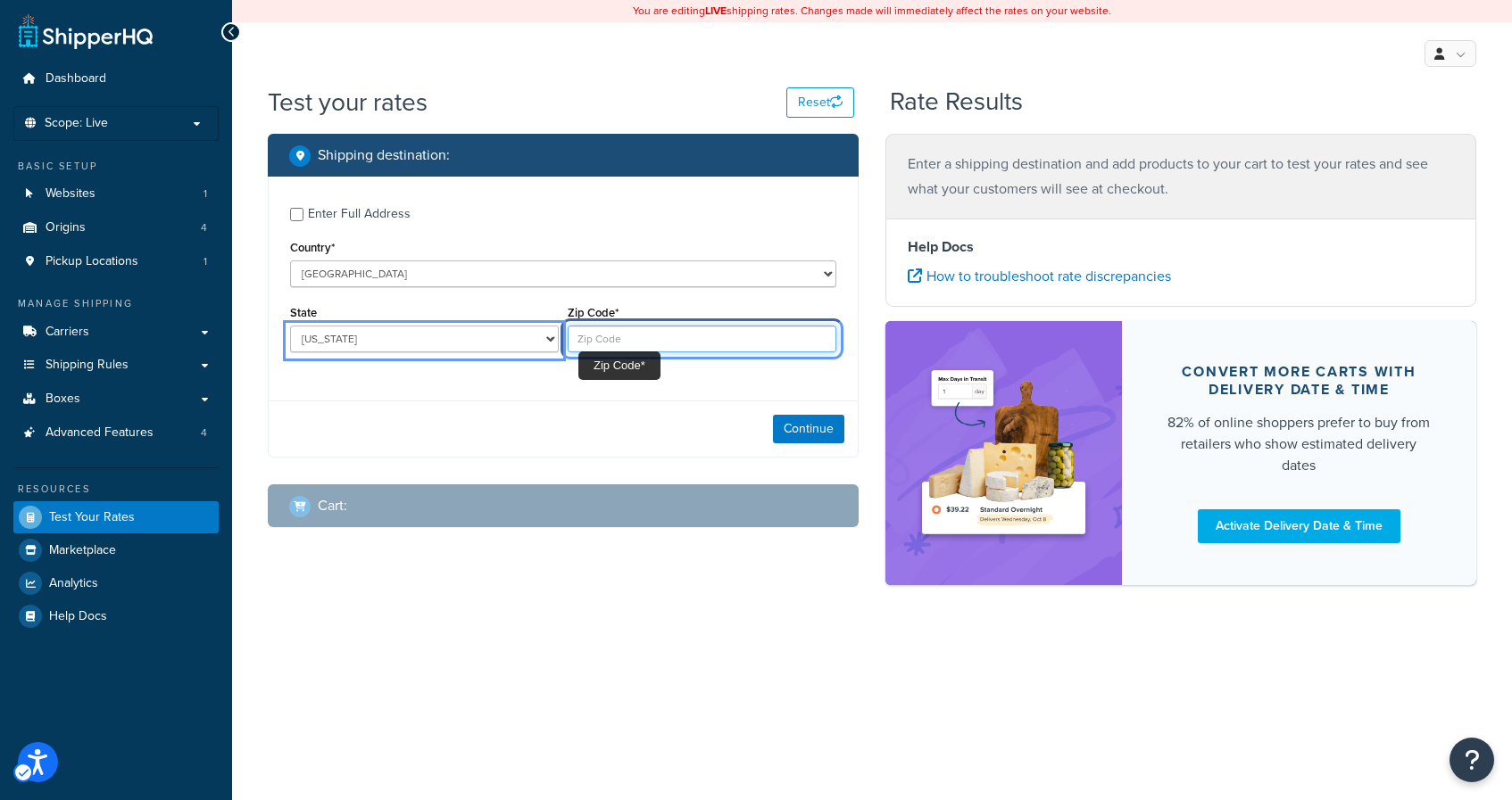
click at [599, 339] on input "Zip Code*" at bounding box center [701, 339] width 268 height 26
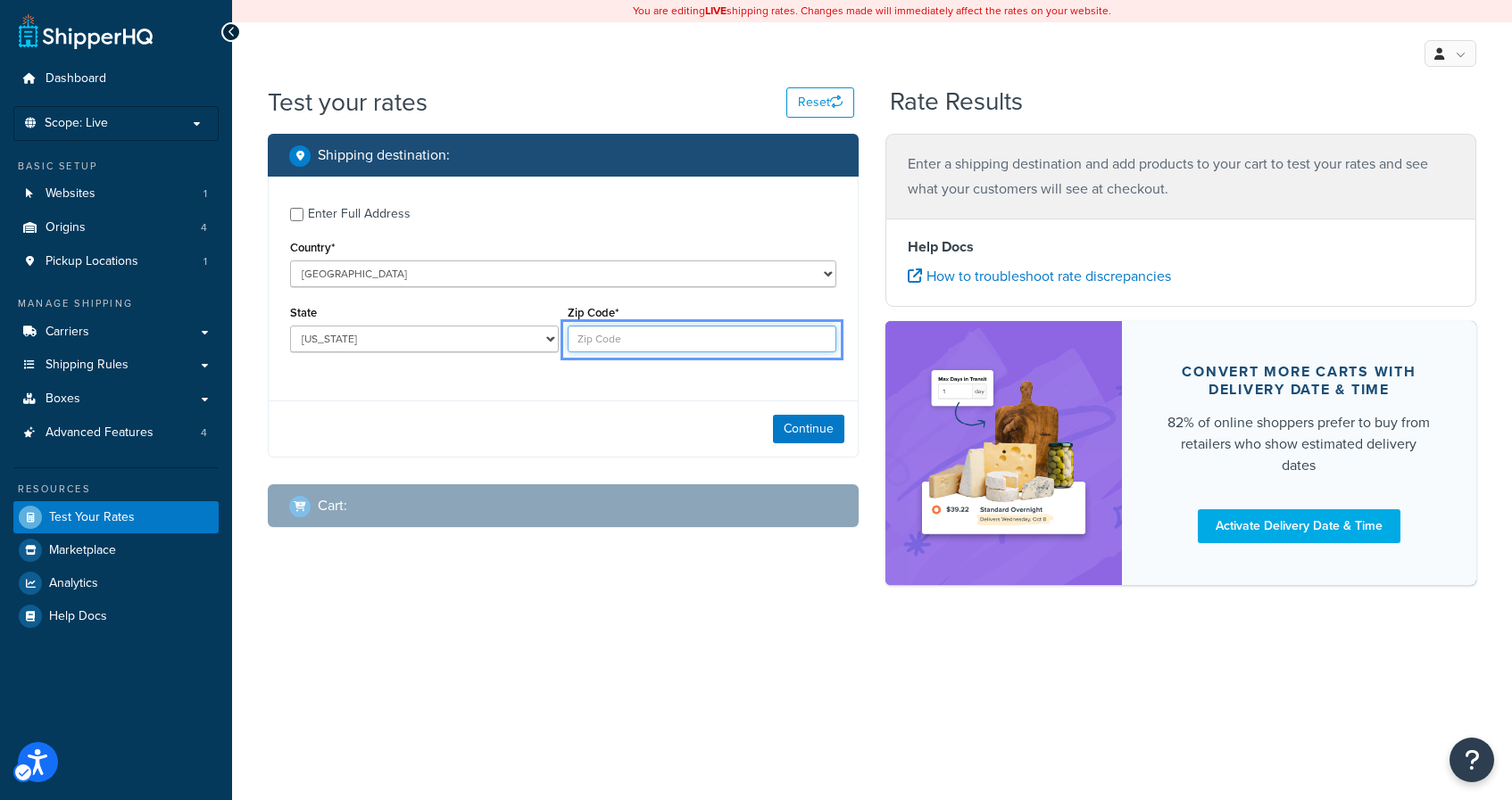
paste input "00918"
type input "00918"
click at [439, 485] on div "Shipping destination : Enter Full Address Country* [GEOGRAPHIC_DATA] [GEOGRAPHI…" at bounding box center [563, 344] width 618 height 421
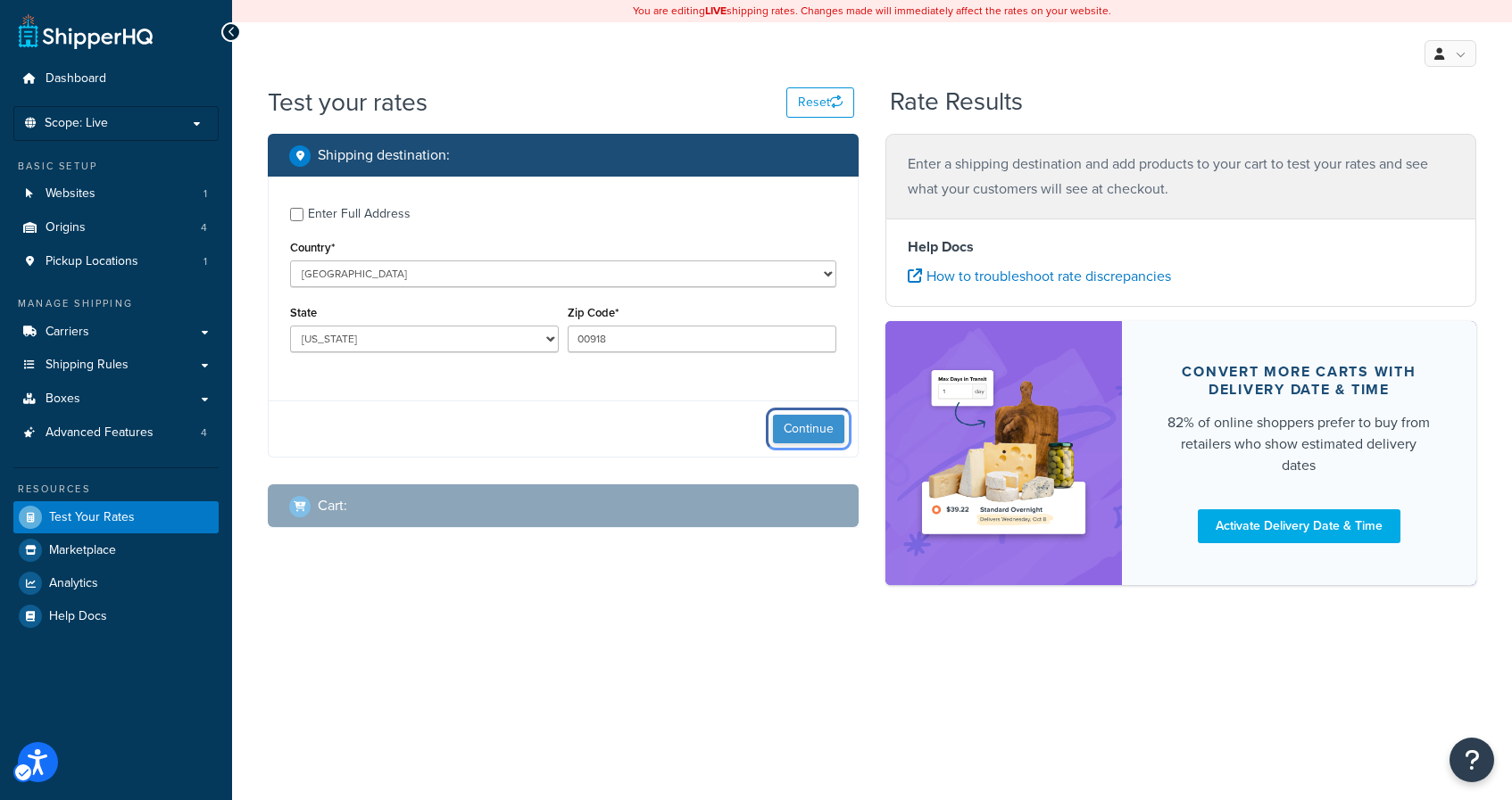
click at [828, 429] on button "Continue" at bounding box center [809, 429] width 72 height 28
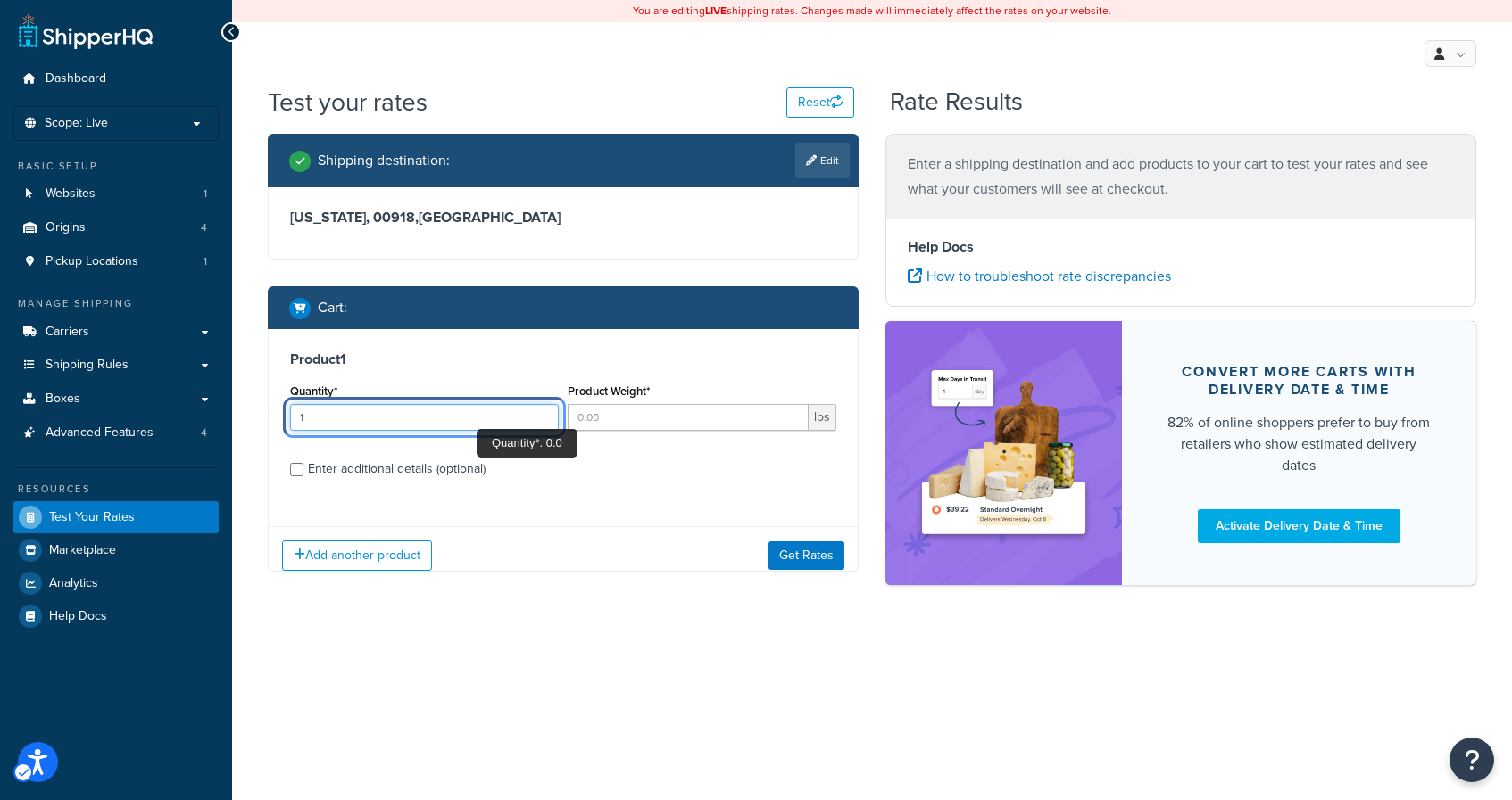
type input "1"
click at [542, 413] on input "1" at bounding box center [424, 417] width 268 height 26
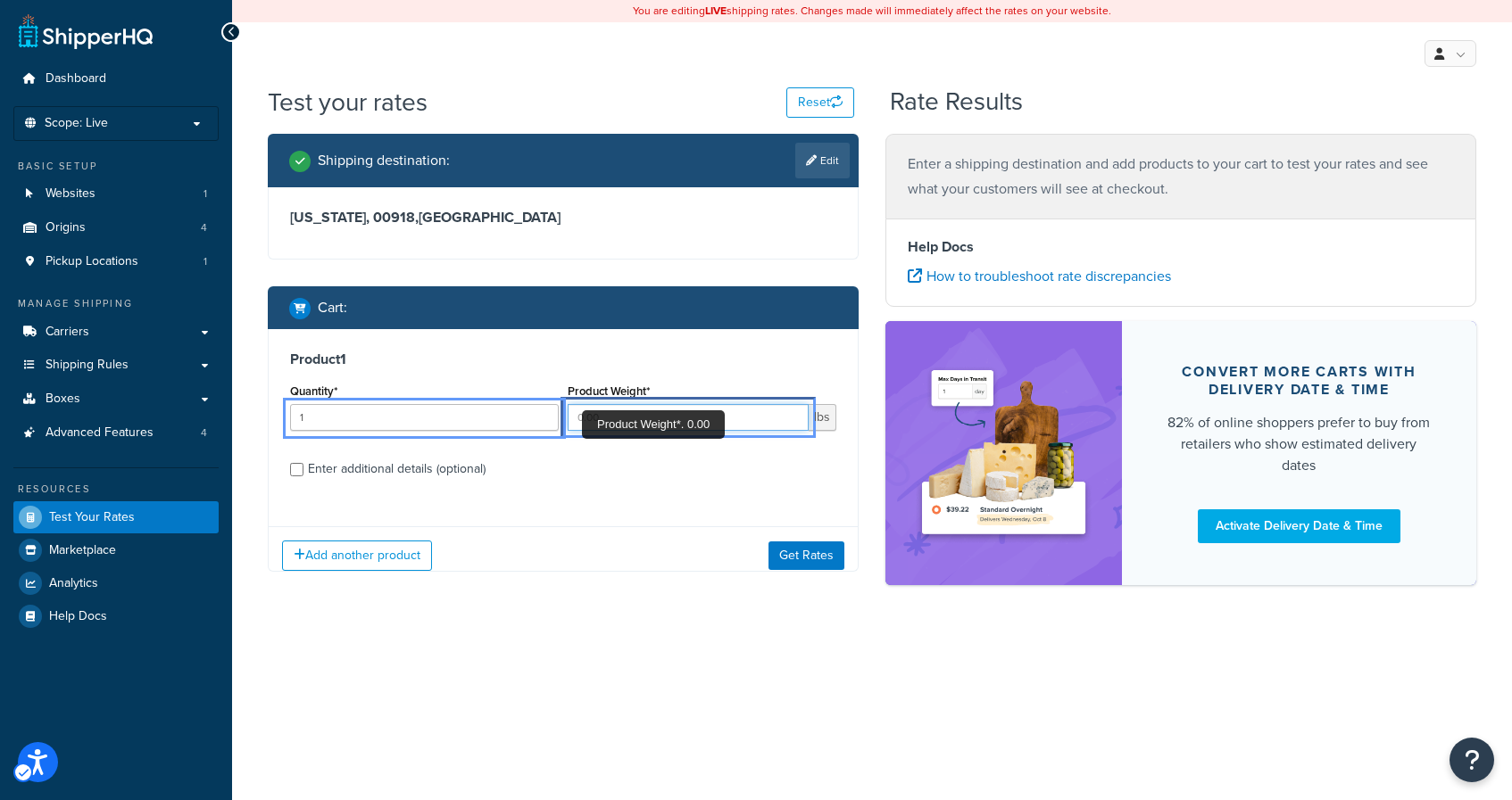
click at [742, 423] on input "Product Weight*" at bounding box center [688, 417] width 241 height 26
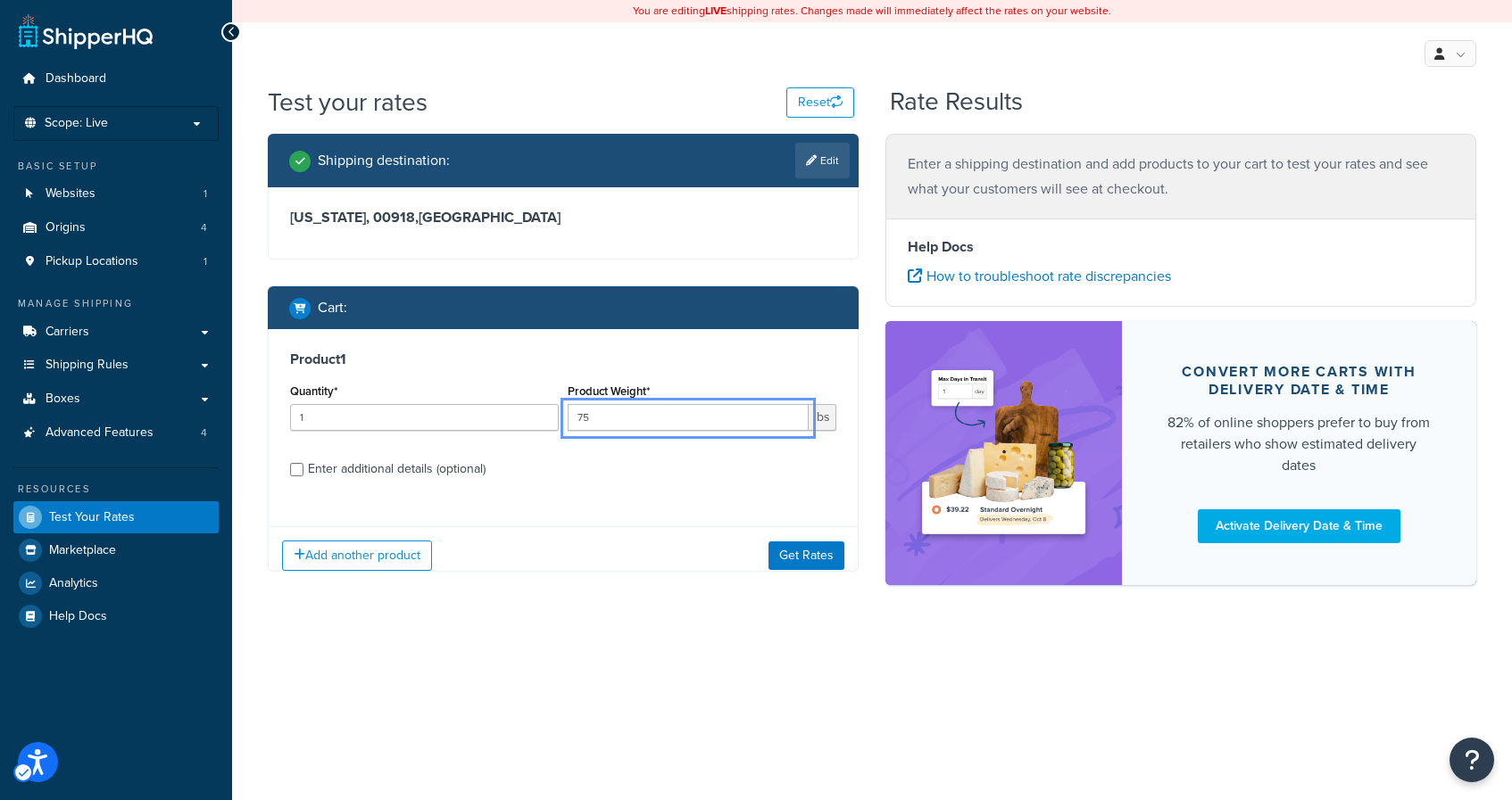
click at [639, 485] on div "Product 1 Quantity* 1 Product Weight* 75 lbs Enter additional details (optional)" at bounding box center [563, 421] width 589 height 183
click at [805, 558] on button "Get Rates" at bounding box center [806, 555] width 76 height 28
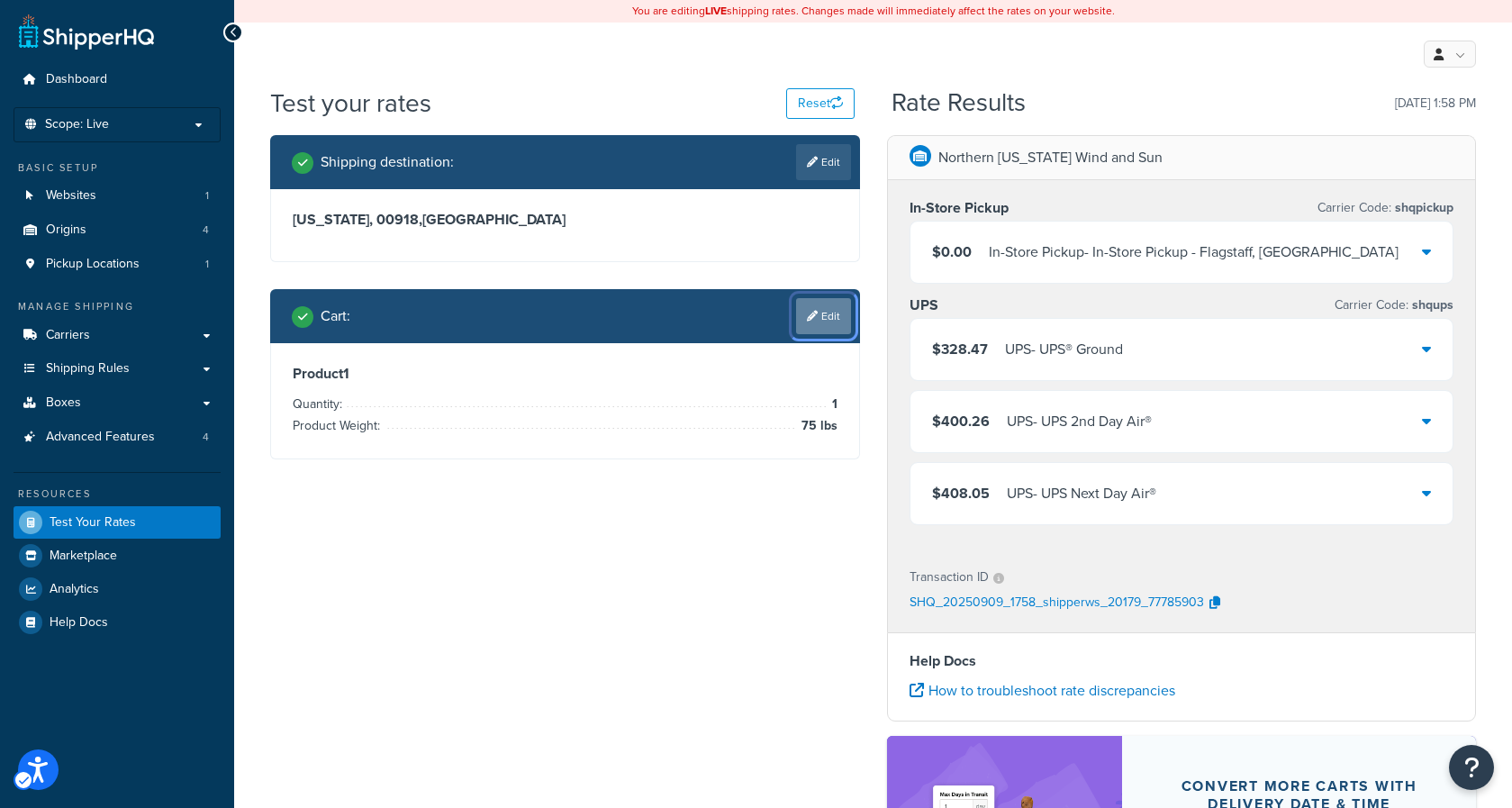
click at [827, 319] on link "Edit" at bounding box center [824, 317] width 55 height 36
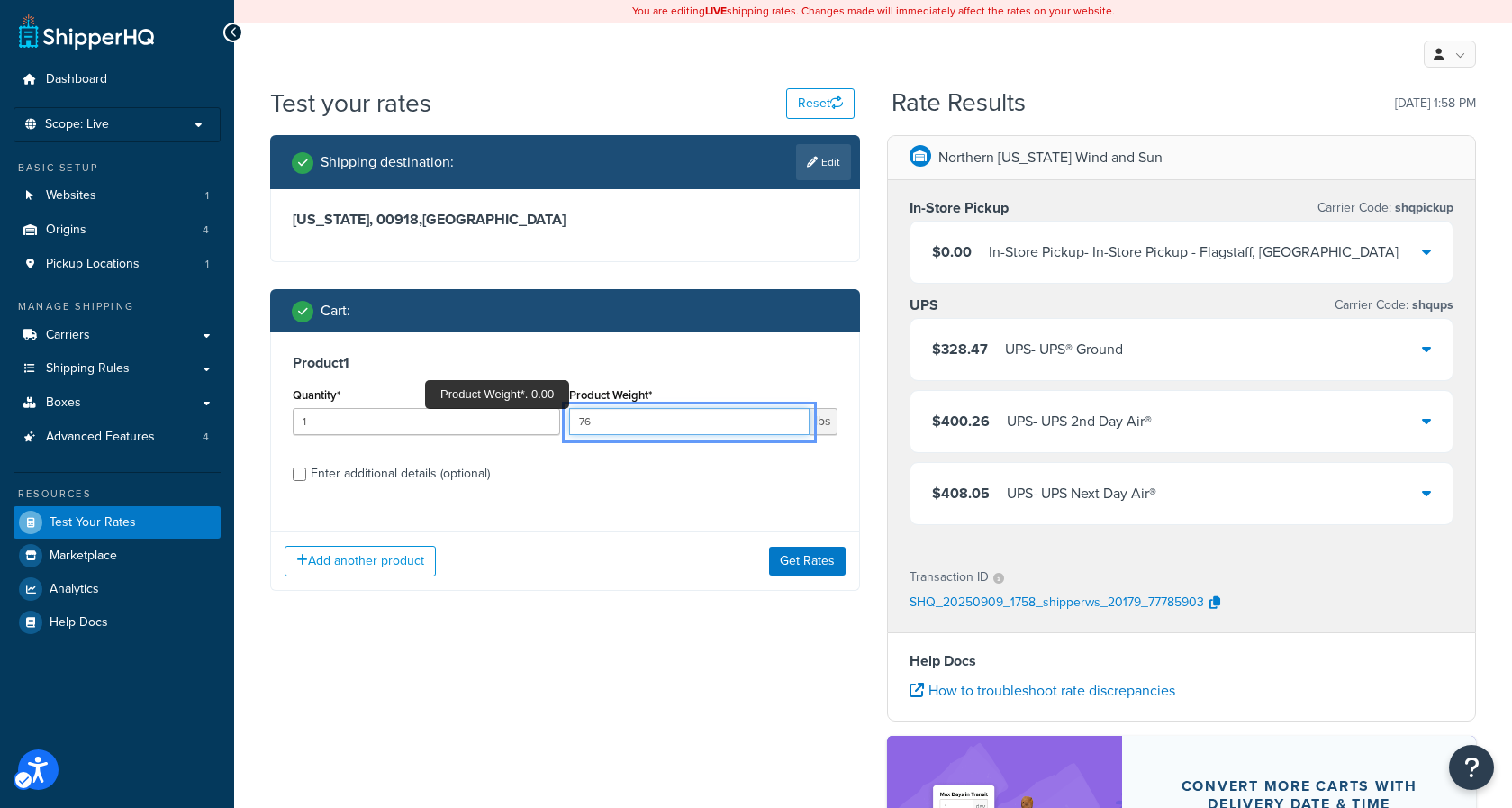
click at [790, 421] on input "76" at bounding box center [689, 421] width 239 height 27
click at [790, 421] on input "77" at bounding box center [689, 421] width 239 height 27
click at [789, 421] on input "78" at bounding box center [689, 421] width 239 height 27
click at [789, 421] on input "79" at bounding box center [689, 421] width 239 height 27
click at [789, 421] on input "80" at bounding box center [689, 421] width 239 height 27
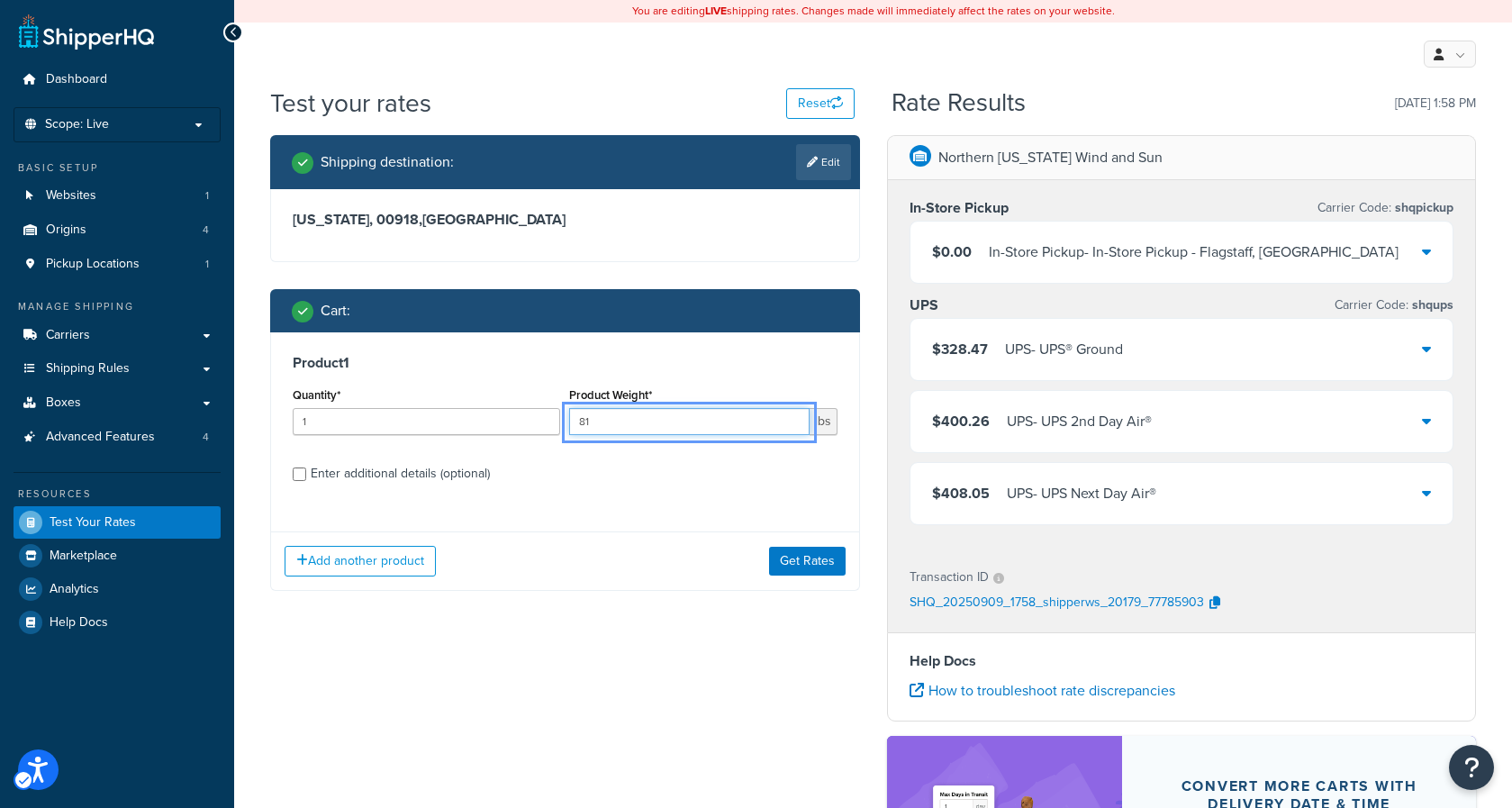
click at [789, 421] on input "81" at bounding box center [689, 421] width 239 height 27
click at [791, 420] on input "87" at bounding box center [689, 421] width 239 height 27
click at [791, 420] on input "88" at bounding box center [689, 421] width 239 height 27
click at [791, 419] on input "108" at bounding box center [689, 421] width 239 height 27
click at [791, 419] on input "109" at bounding box center [689, 421] width 239 height 27
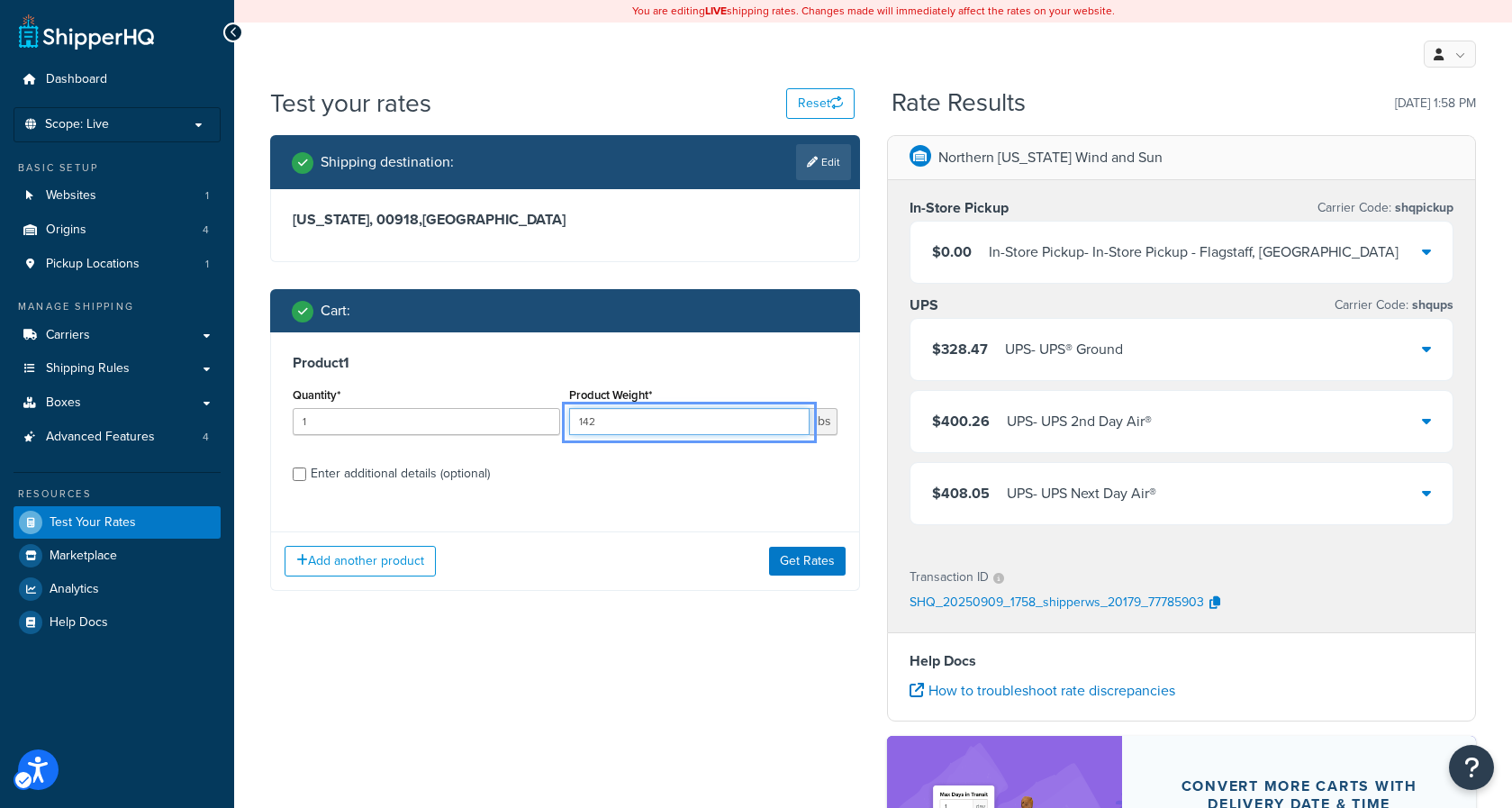
click at [791, 419] on input "142" at bounding box center [689, 421] width 239 height 27
click at [791, 419] on input "143" at bounding box center [689, 421] width 239 height 27
click at [791, 419] on input "144" at bounding box center [689, 421] width 239 height 27
click at [791, 419] on input "145" at bounding box center [689, 421] width 239 height 27
click at [791, 419] on input "146" at bounding box center [689, 421] width 239 height 27
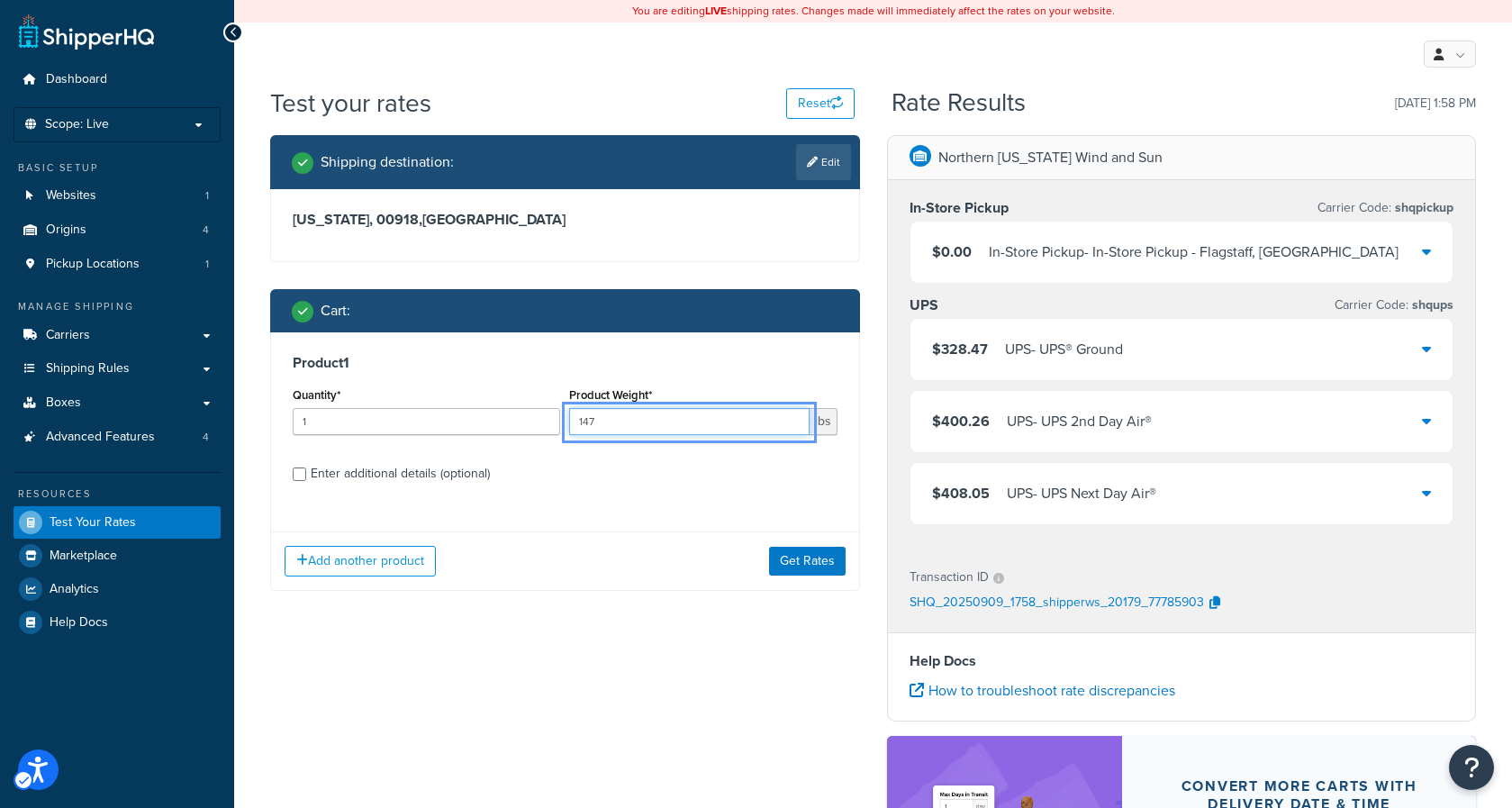
click at [791, 419] on input "147" at bounding box center [689, 421] width 239 height 27
click at [791, 419] on input "148" at bounding box center [689, 421] width 239 height 27
click at [791, 419] on input "149" at bounding box center [689, 421] width 239 height 27
type input "150"
click at [791, 419] on input "150" at bounding box center [689, 421] width 239 height 27
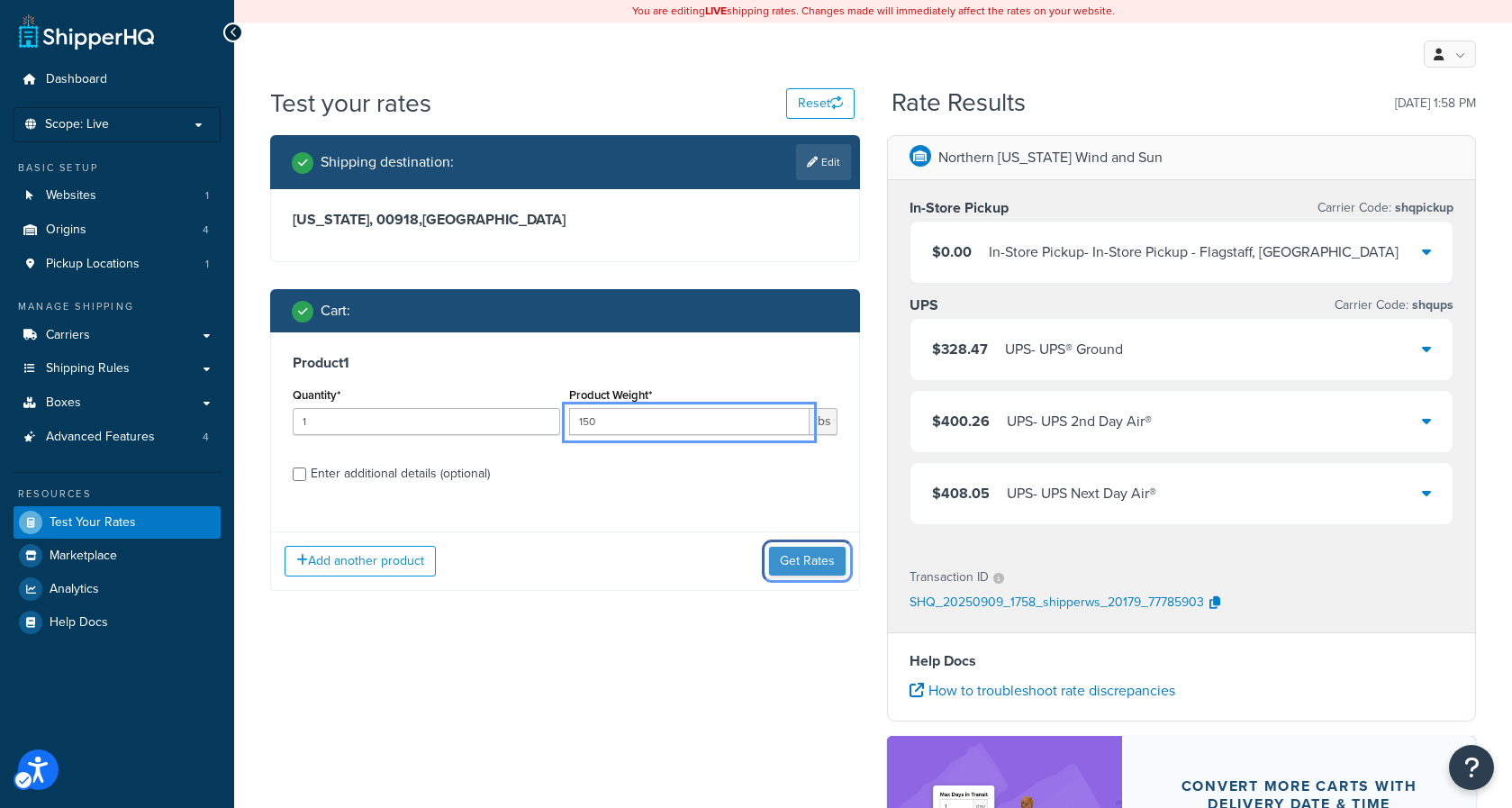
click at [800, 561] on button "Get Rates" at bounding box center [807, 561] width 77 height 29
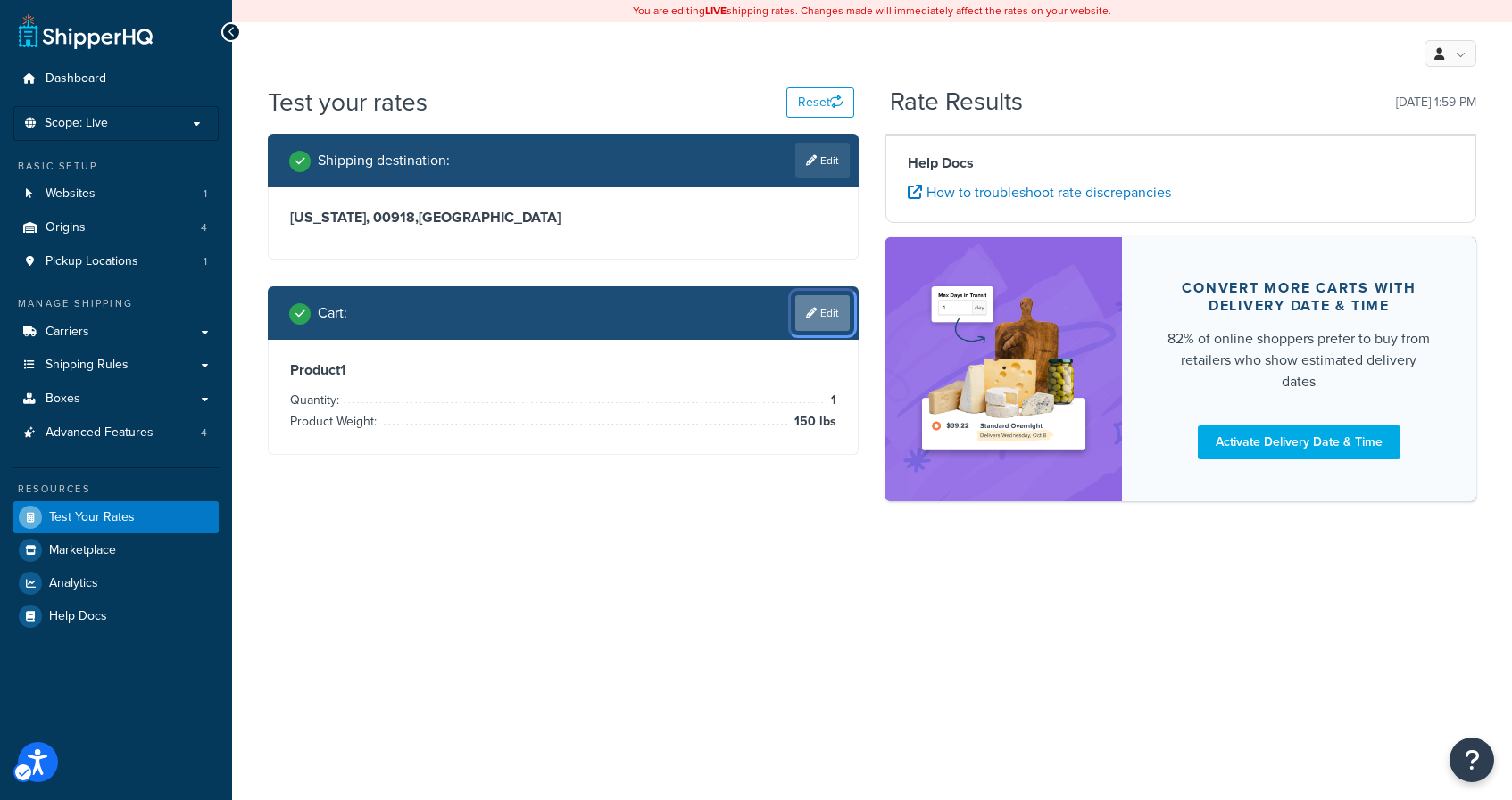
click at [842, 300] on link "Edit" at bounding box center [823, 313] width 55 height 36
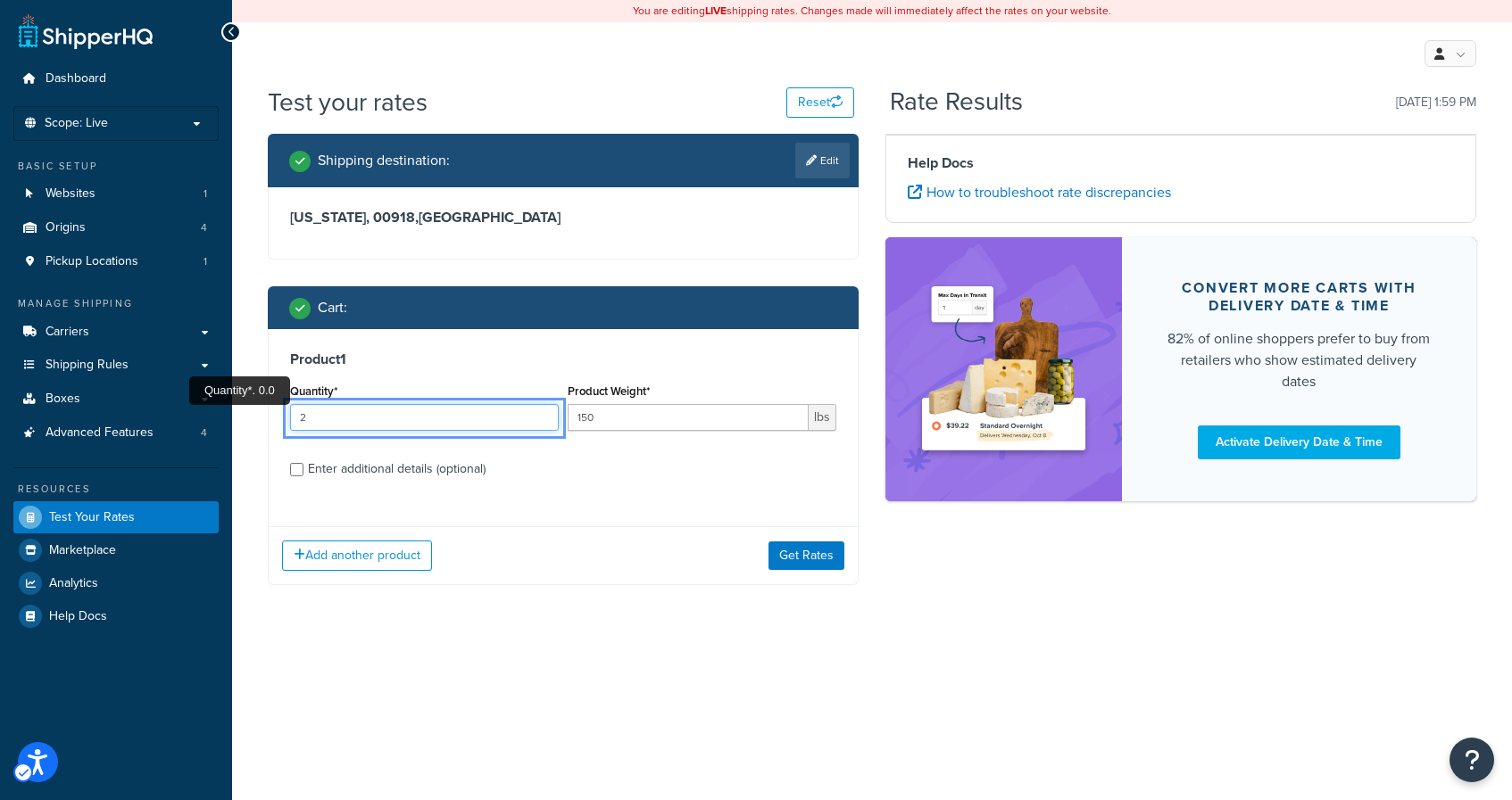
click at [540, 414] on input "2" at bounding box center [424, 417] width 268 height 26
click at [540, 414] on input "3" at bounding box center [424, 417] width 268 height 26
type input "4"
click at [540, 414] on input "4" at bounding box center [424, 417] width 268 height 26
click at [593, 456] on label "Enter additional details (optional)" at bounding box center [571, 467] width 528 height 28
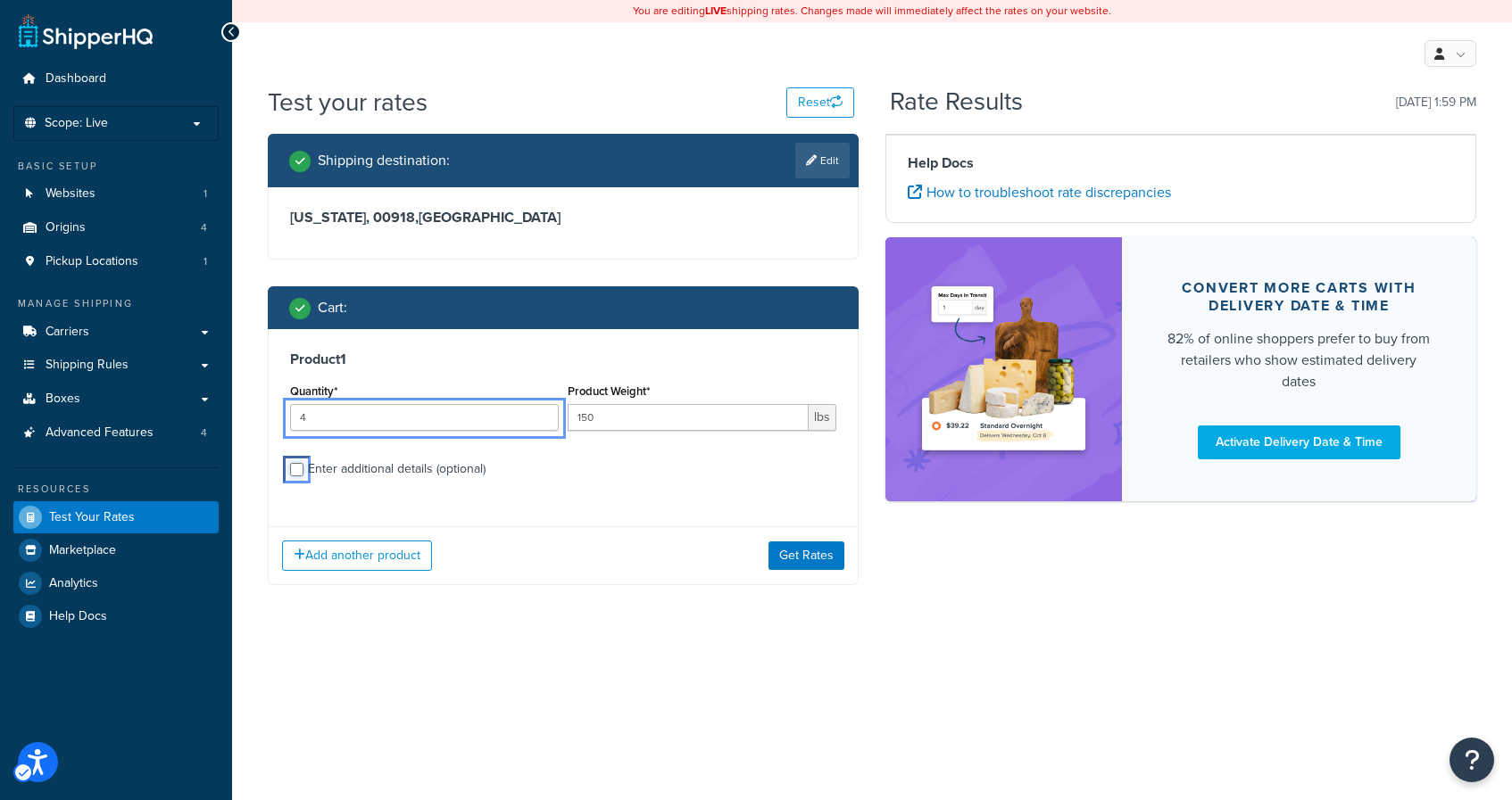
click at [303, 463] on input "Enter additional details (optional)" at bounding box center [297, 470] width 13 height 13
checkbox input "true"
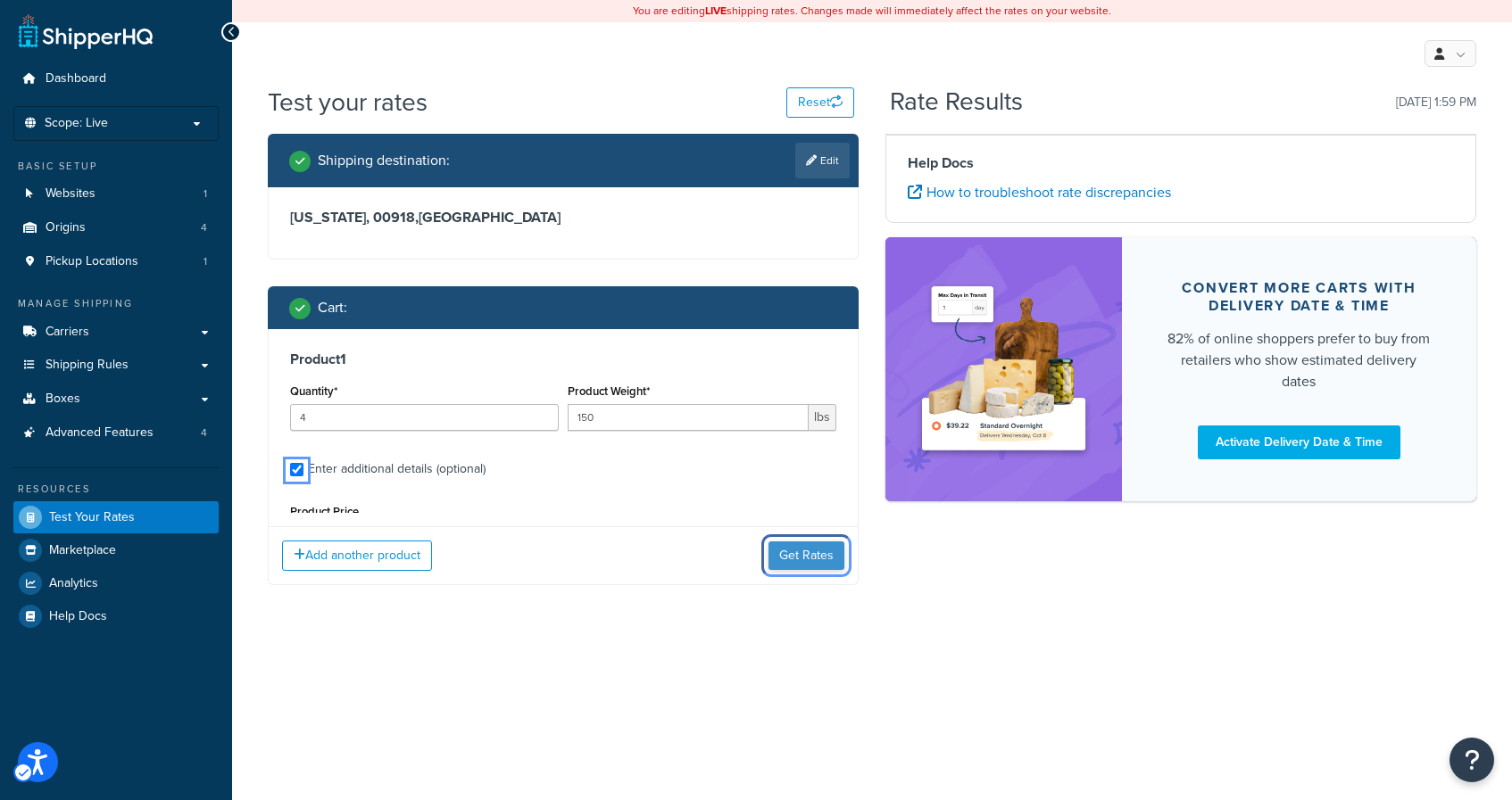
click at [800, 557] on button "Get Rates" at bounding box center [806, 555] width 76 height 28
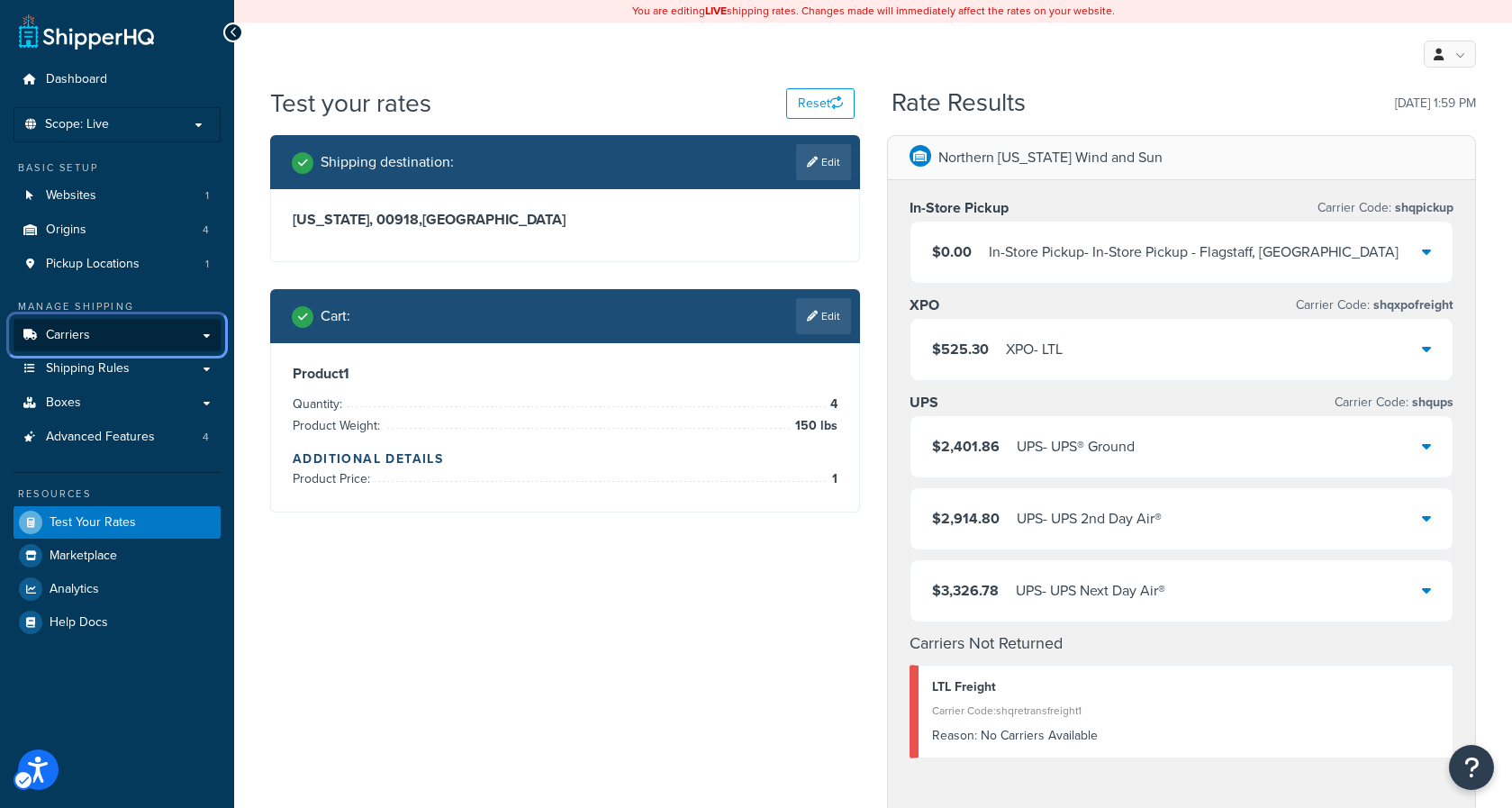
click at [143, 342] on link "Carriers" at bounding box center [117, 336] width 207 height 33
click at [160, 337] on link "Carriers" at bounding box center [117, 336] width 207 height 33
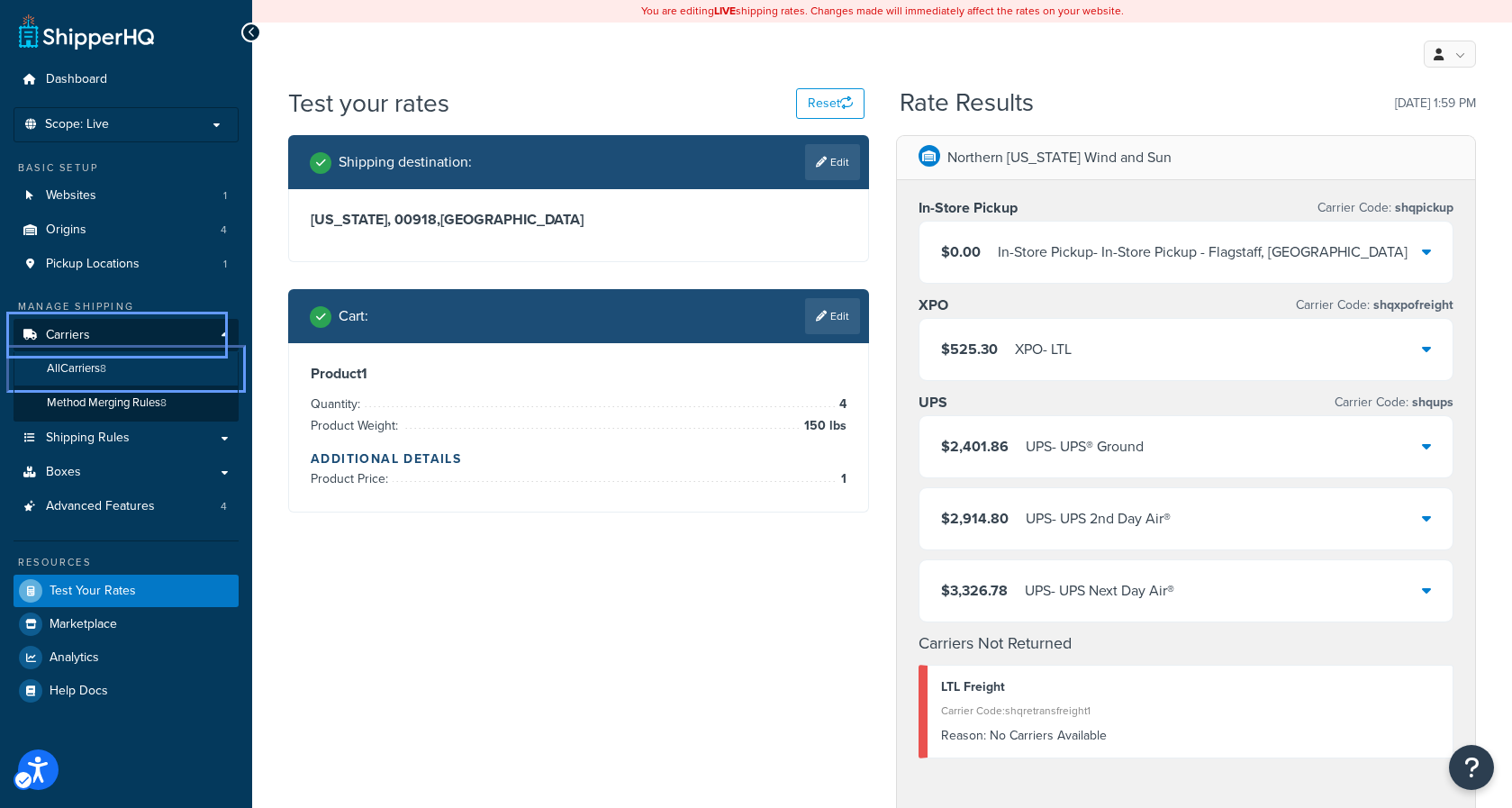
click at [77, 366] on span "All Carriers" at bounding box center [73, 369] width 53 height 15
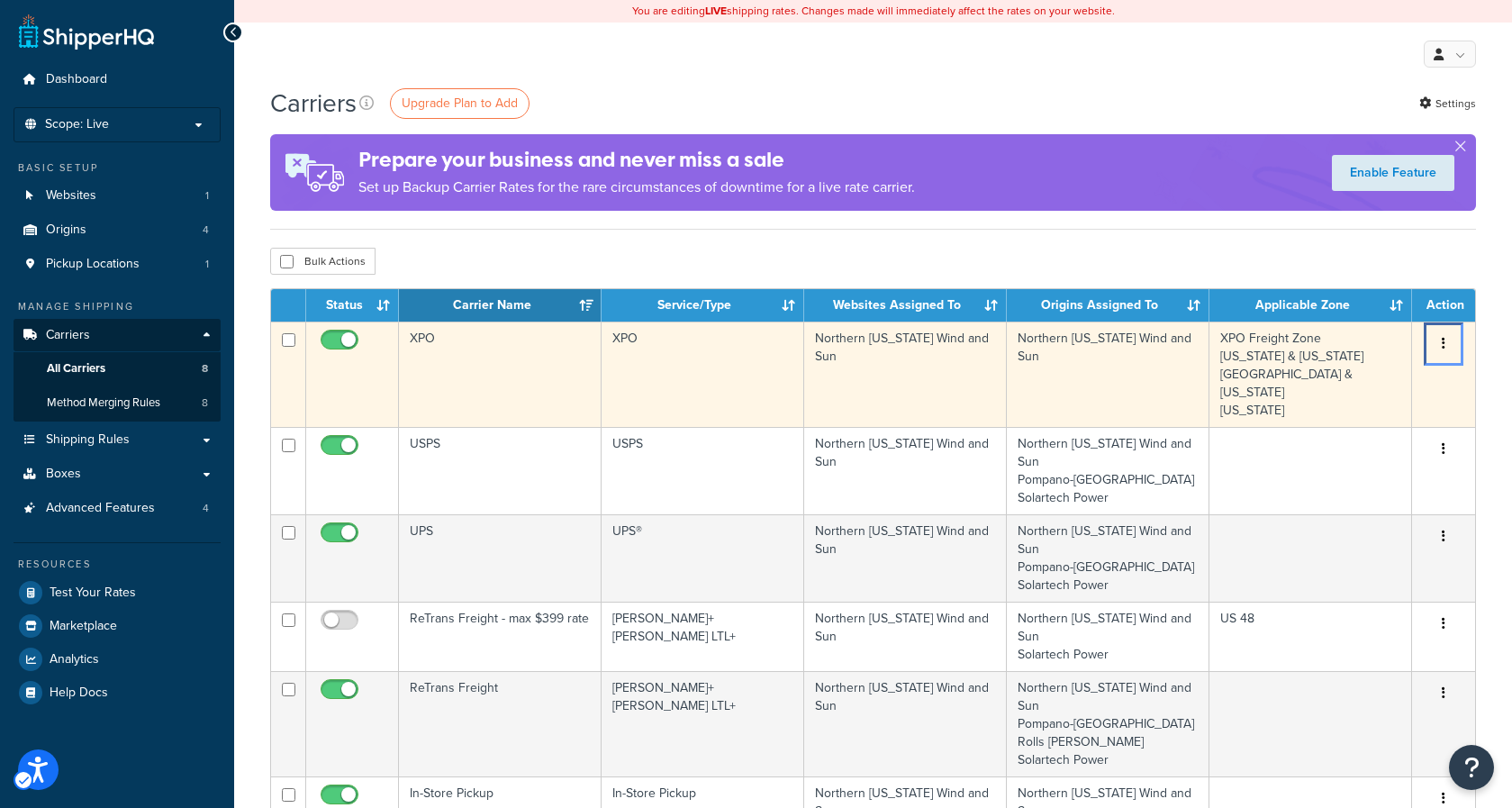
click at [1442, 343] on button "button" at bounding box center [1444, 344] width 26 height 29
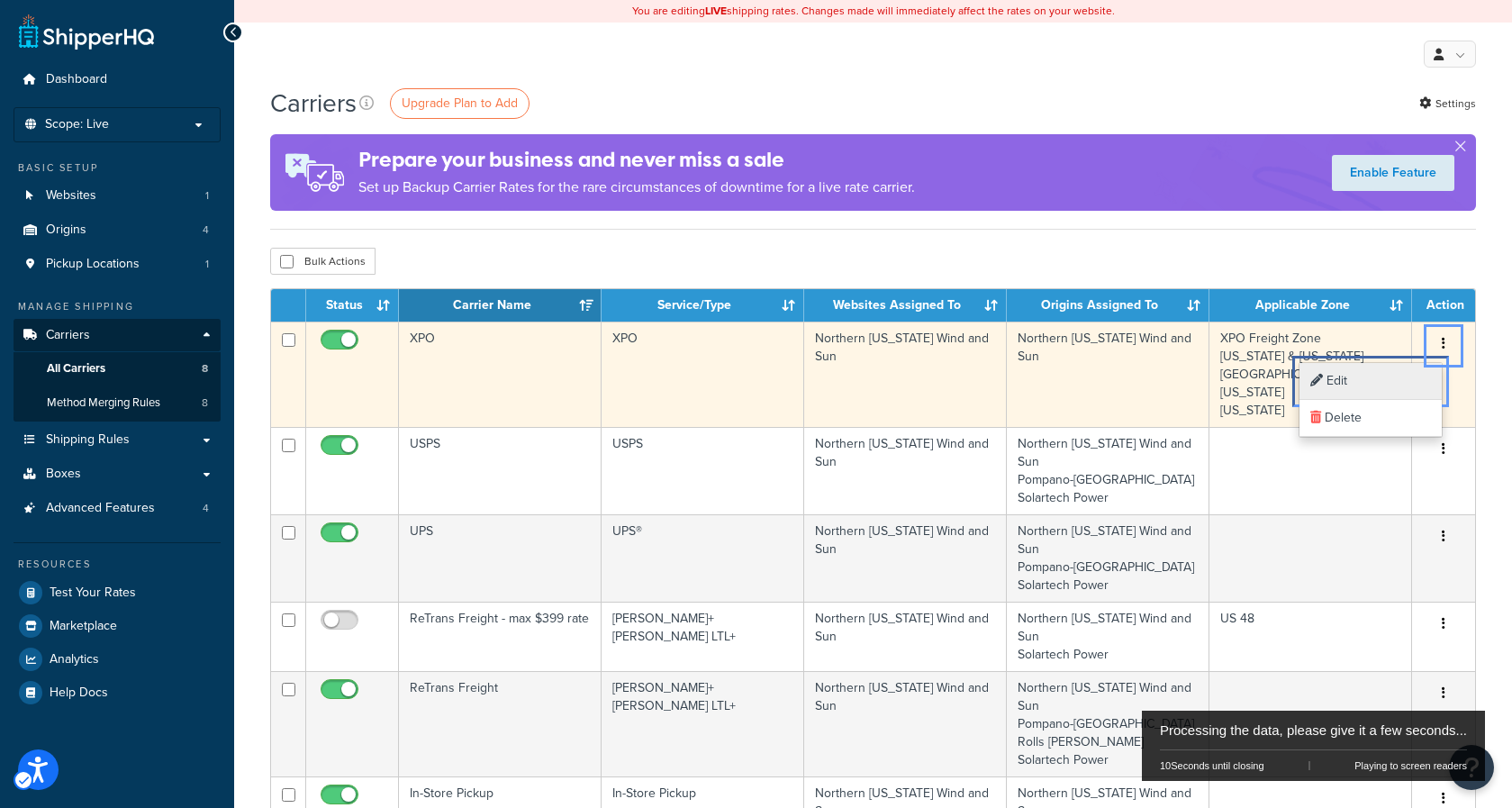
click at [1398, 374] on link "Edit Edit" at bounding box center [1371, 381] width 143 height 37
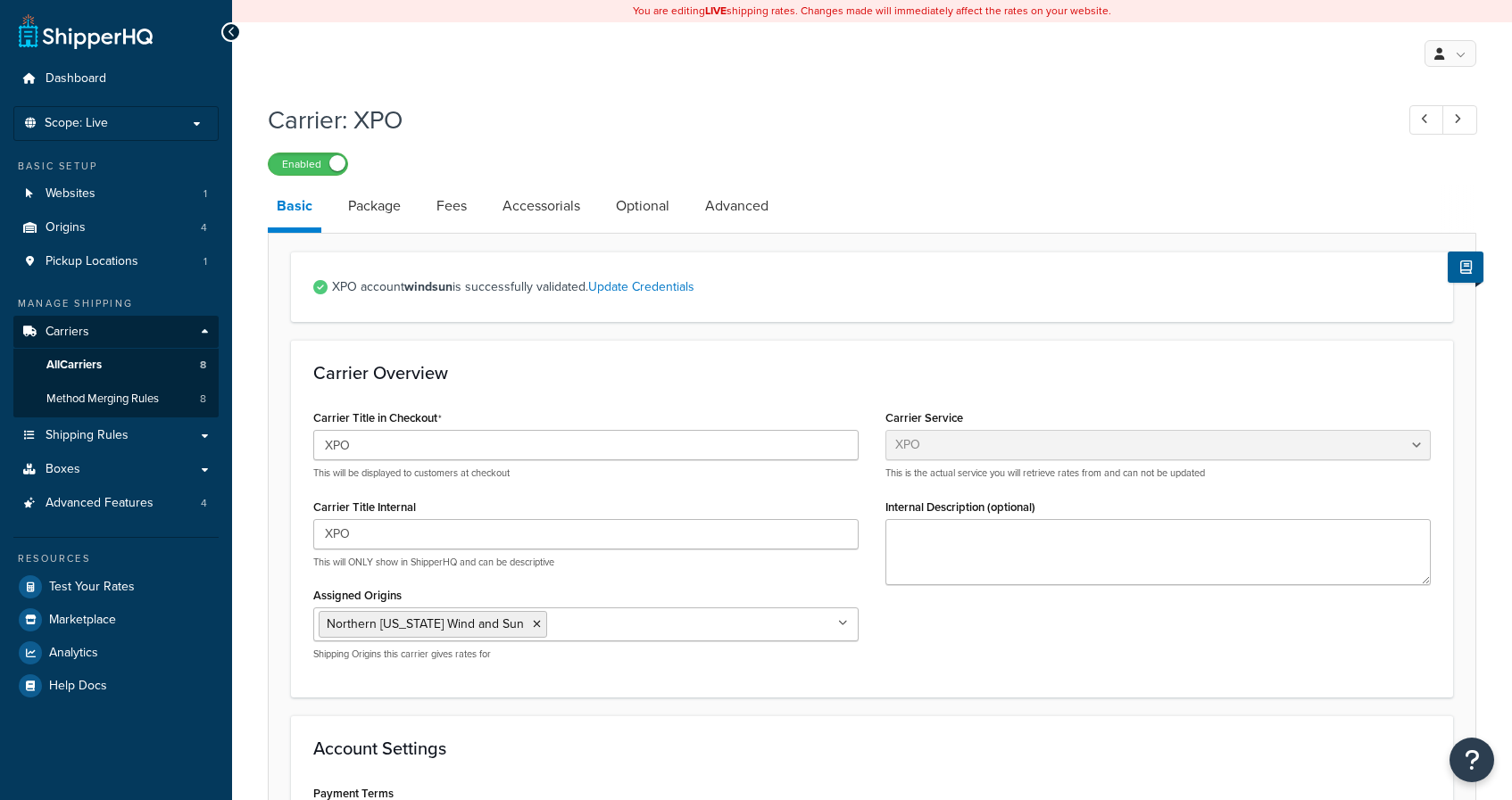
select select "xpoFreight"
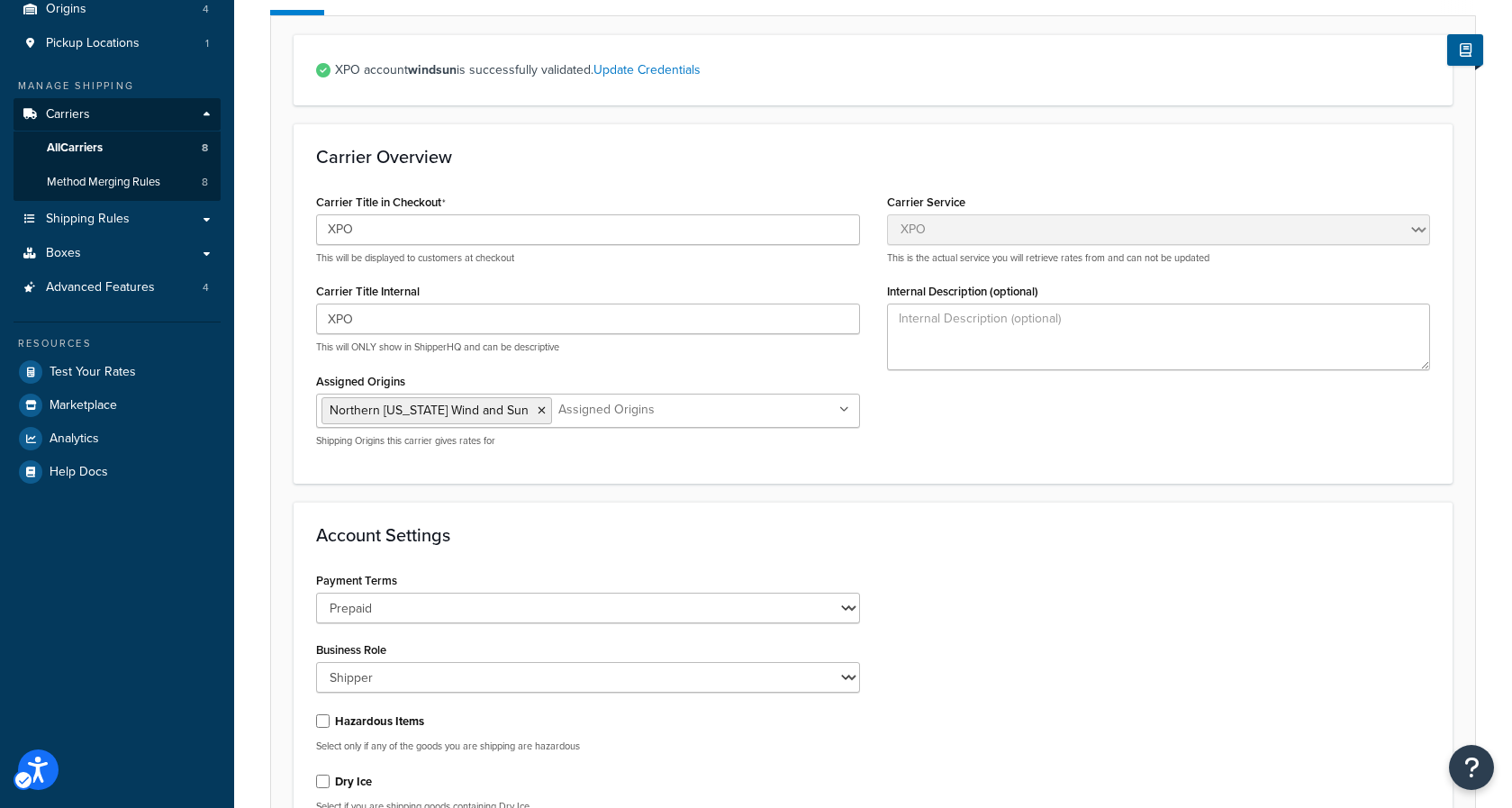
scroll to position [29, 0]
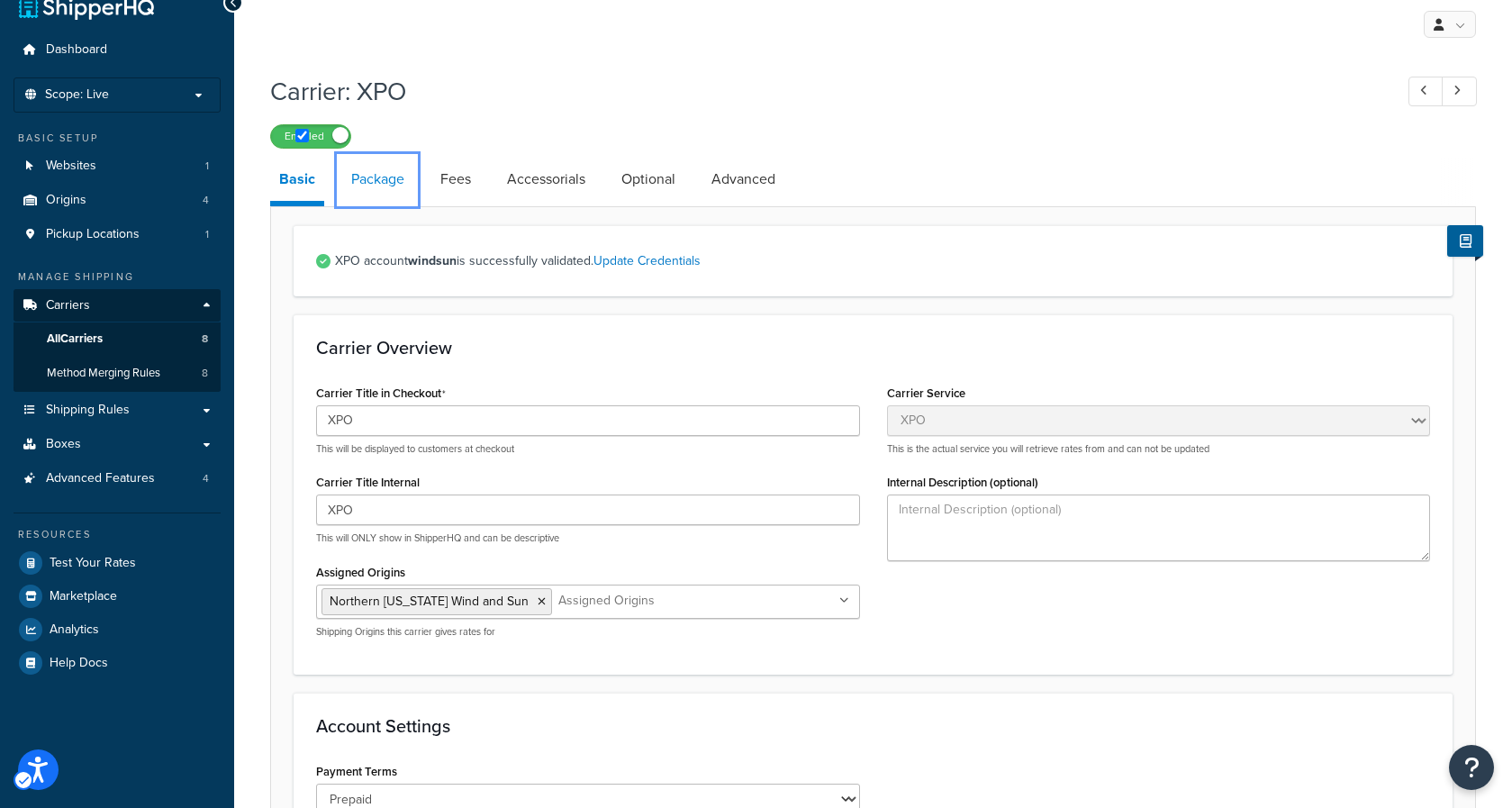
click at [386, 186] on link "Package" at bounding box center [377, 179] width 71 height 43
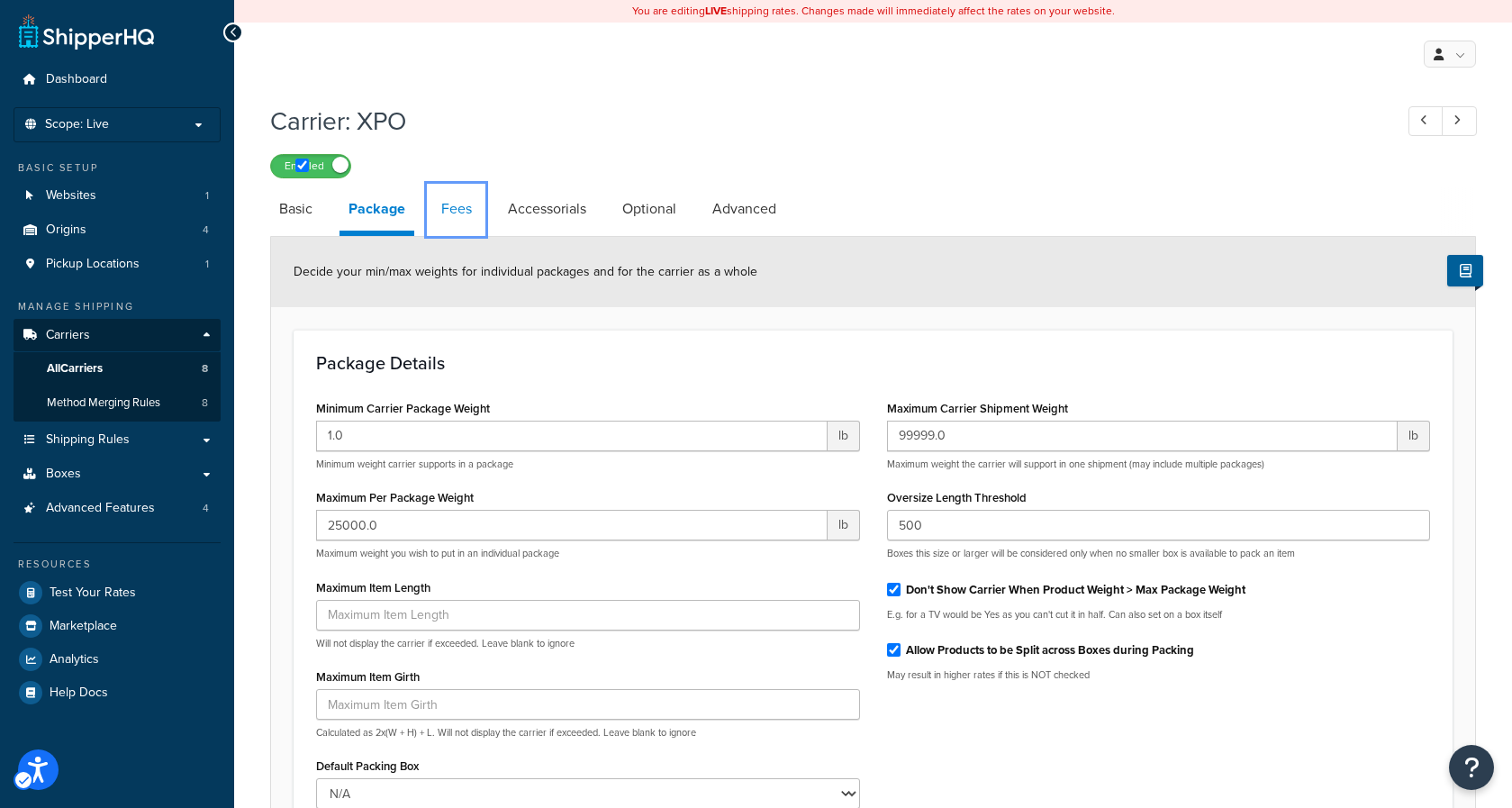
click at [472, 216] on link "Fees" at bounding box center [456, 208] width 48 height 43
select select "AFTER"
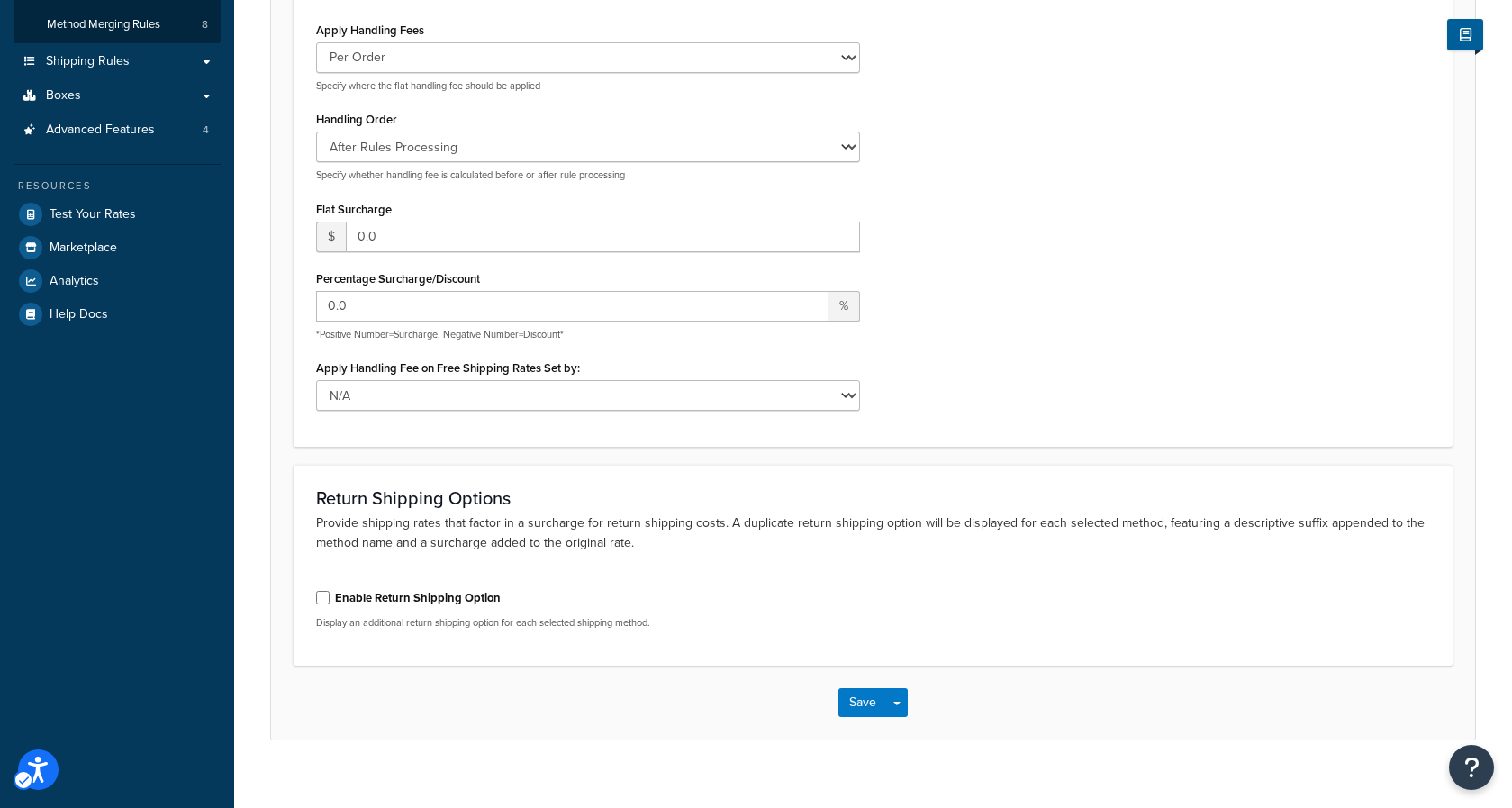
scroll to position [46, 0]
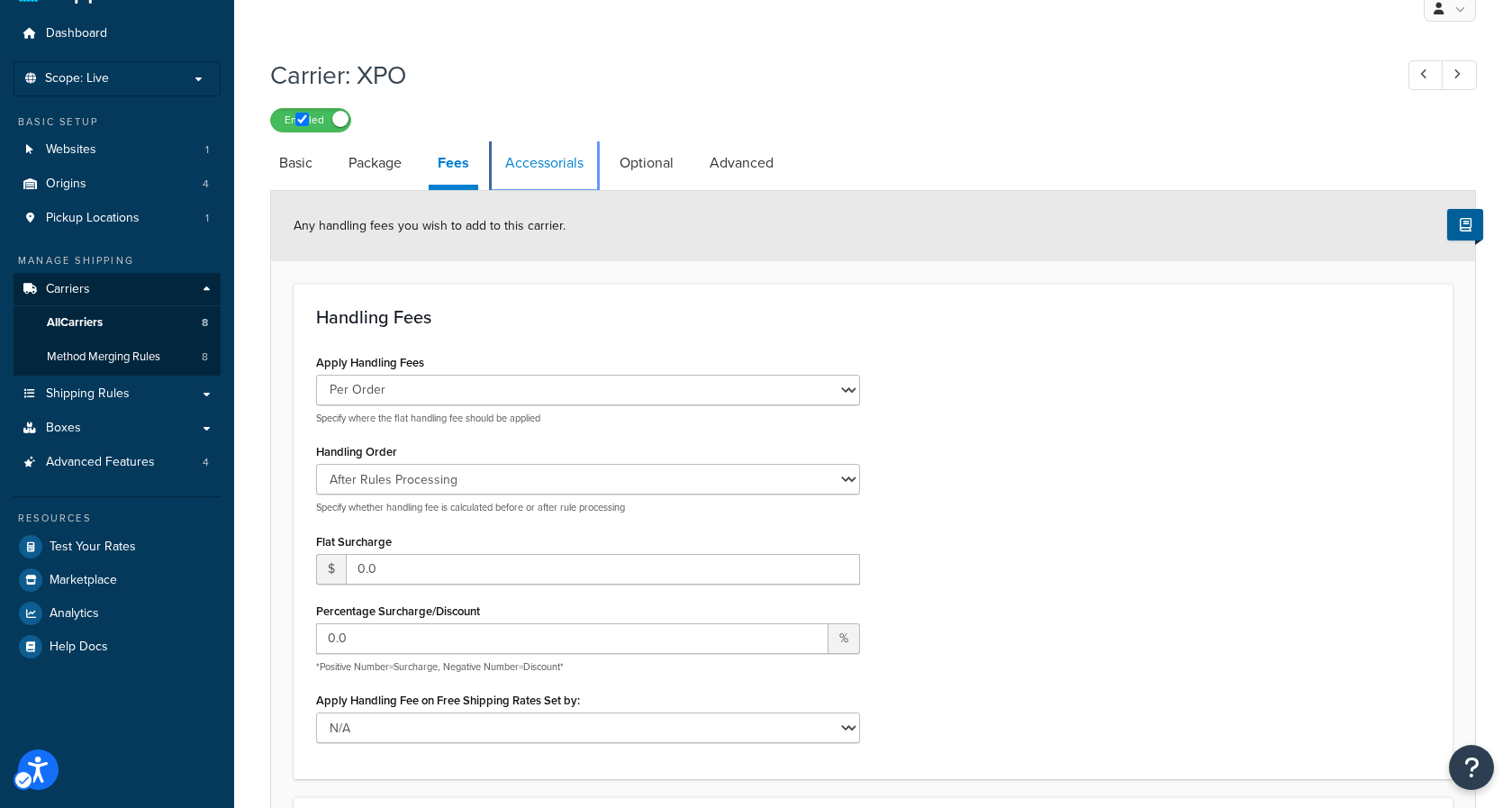
click at [530, 166] on link "Accessorials" at bounding box center [544, 163] width 96 height 43
select select "residential"
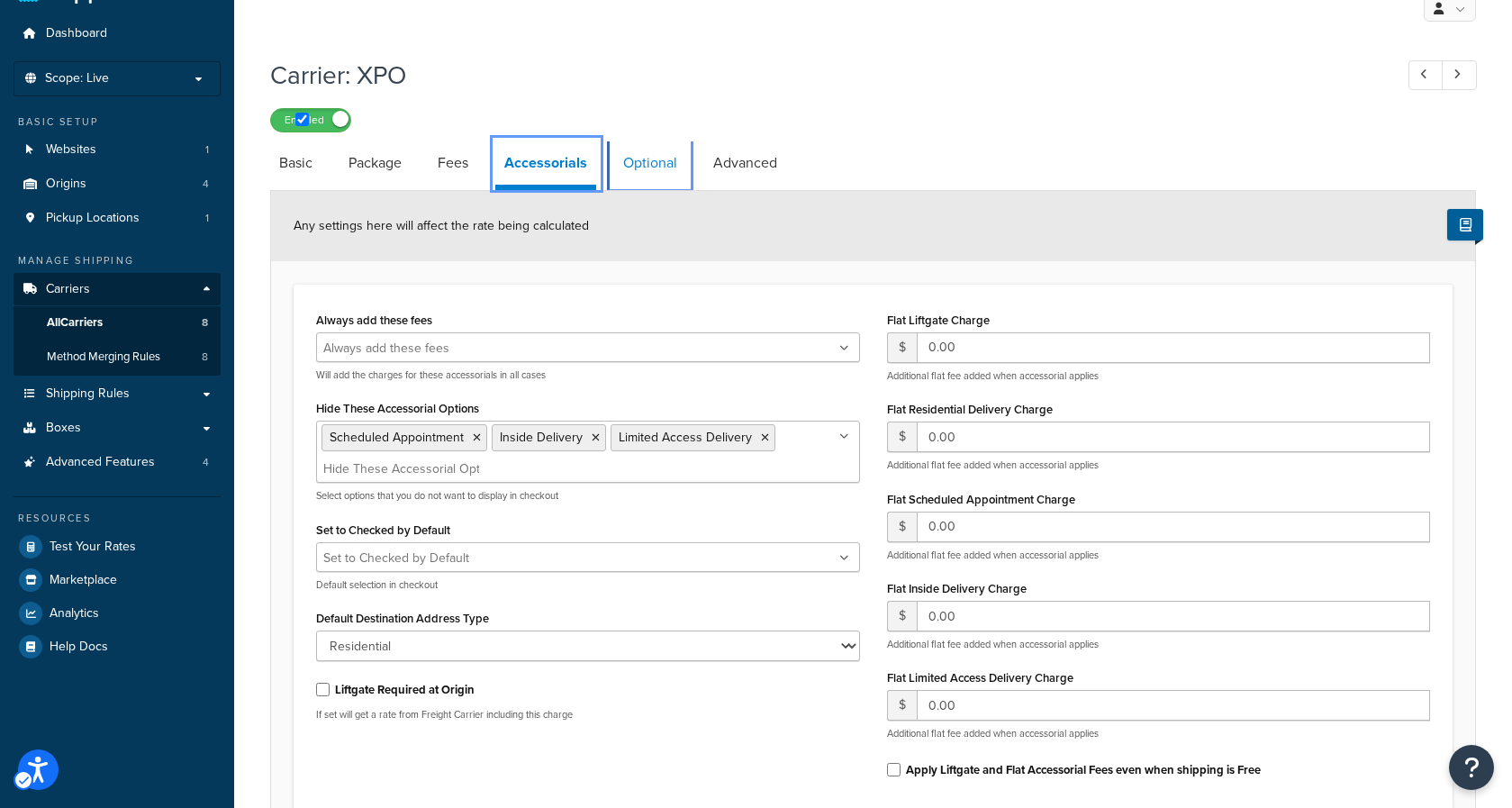
click at [630, 171] on link "Optional" at bounding box center [650, 163] width 72 height 43
select select "100"
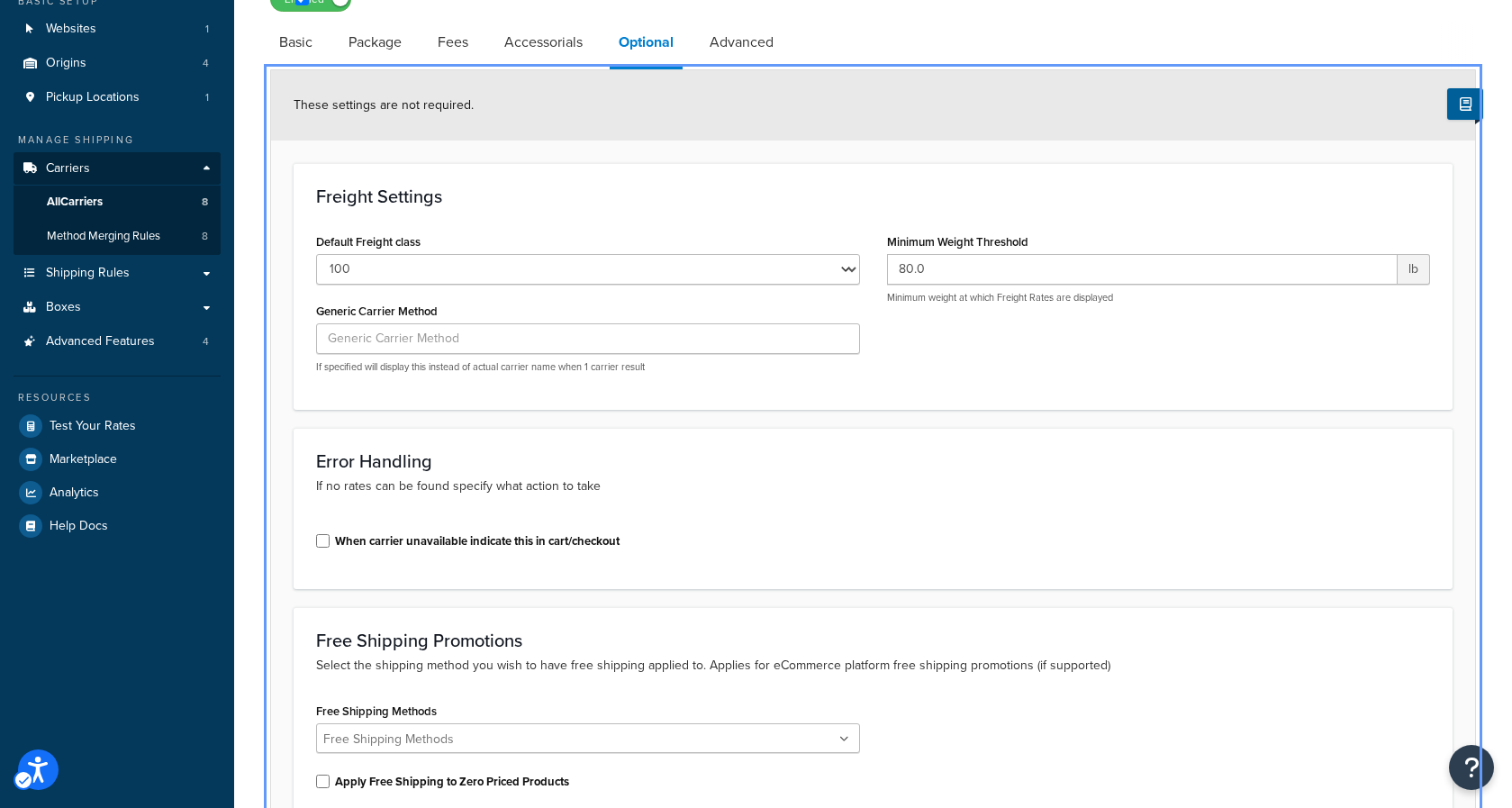
scroll to position [166, 0]
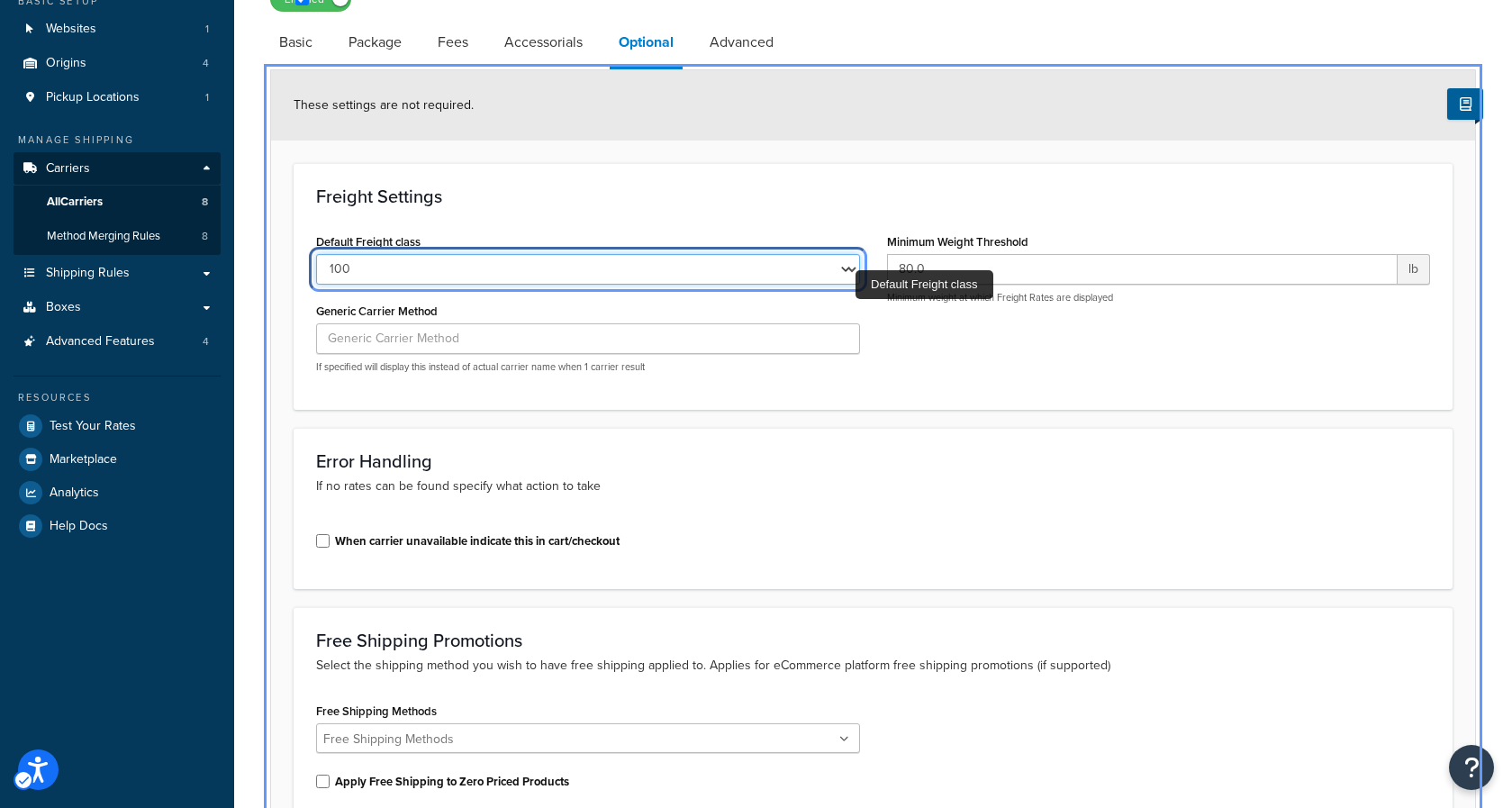
click at [843, 274] on select "50 55 60 65 70 77.5 85 92.5 100 110 125 150 175 200 250 300 400 500" at bounding box center [588, 269] width 544 height 30
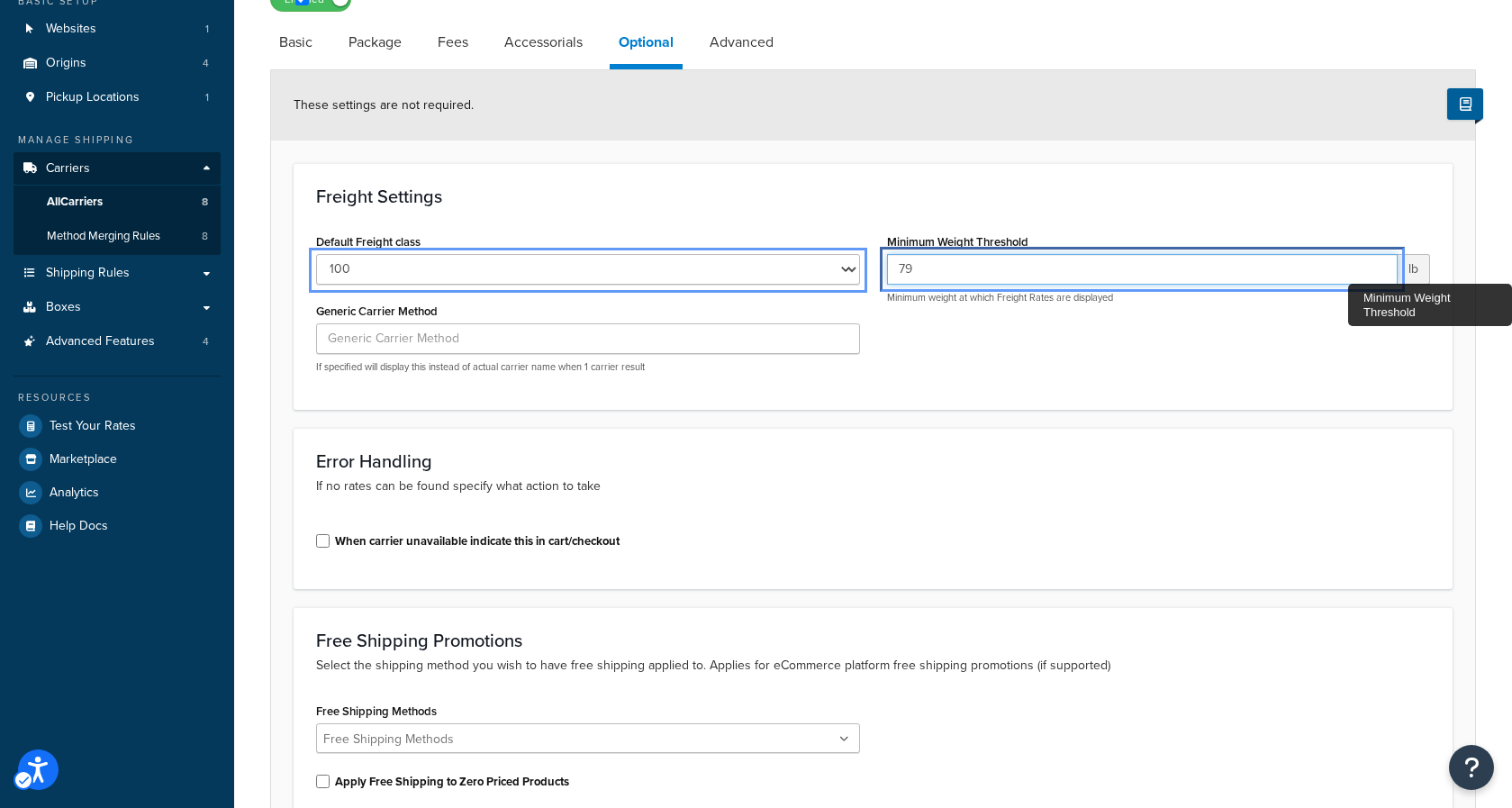
click at [1380, 274] on input "79" at bounding box center [1143, 269] width 511 height 30
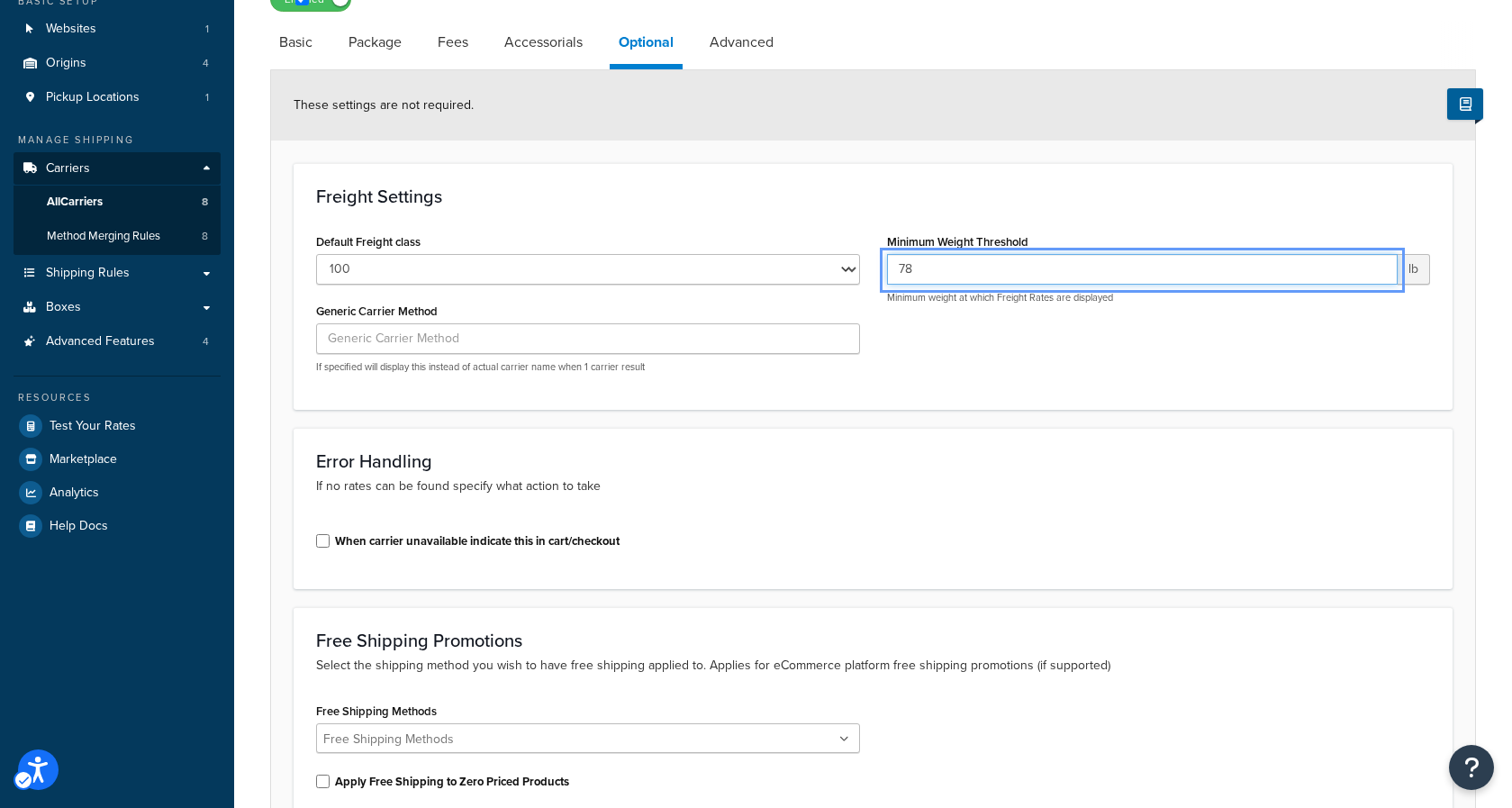
click at [1379, 274] on input "78" at bounding box center [1143, 269] width 511 height 30
click at [1379, 274] on input "77" at bounding box center [1143, 269] width 511 height 30
click at [1379, 274] on input "76" at bounding box center [1143, 269] width 511 height 30
click at [1379, 274] on input "75" at bounding box center [1143, 269] width 511 height 30
click at [1379, 274] on input "74" at bounding box center [1143, 269] width 511 height 30
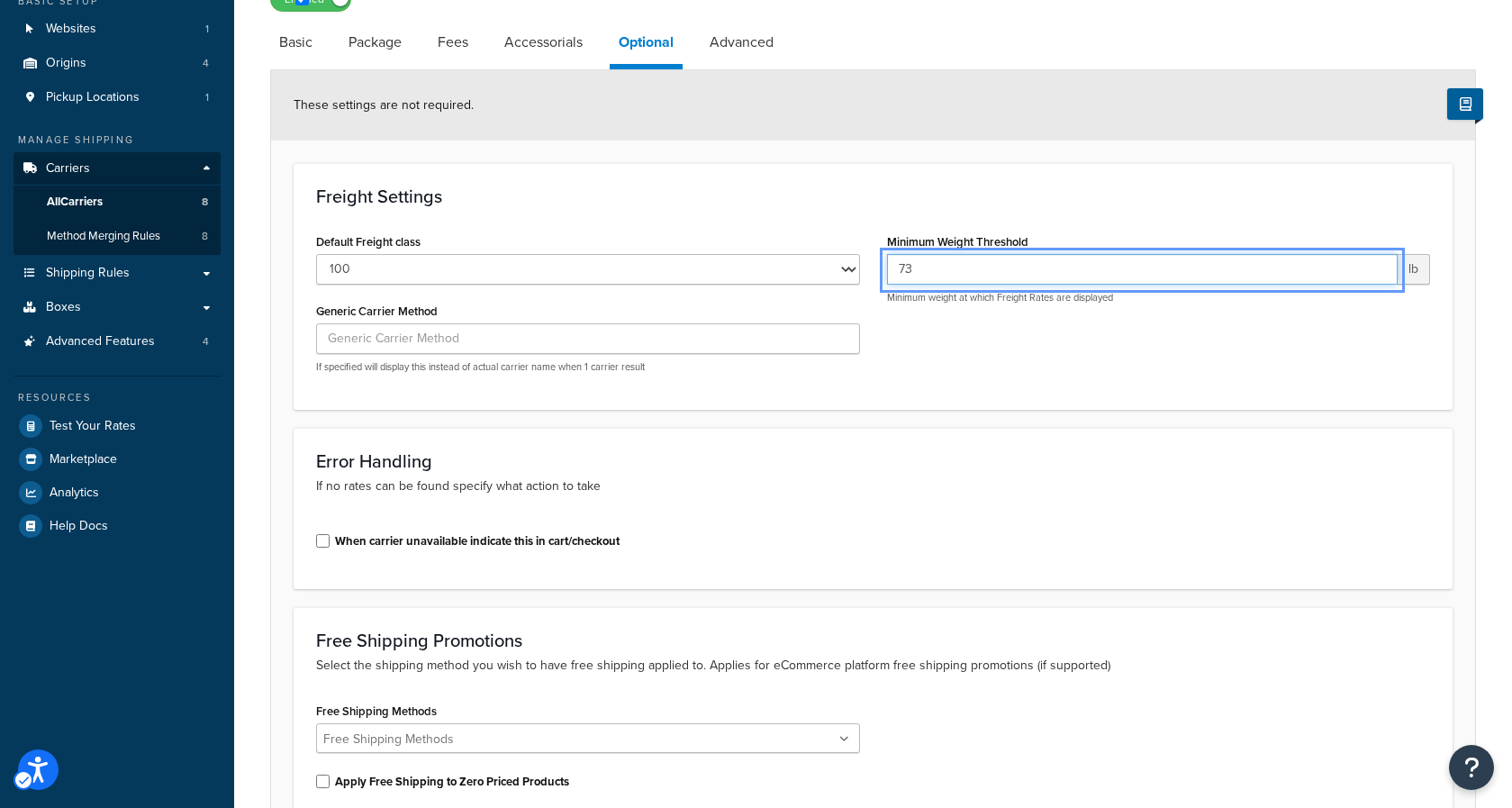
click at [1379, 274] on input "73" at bounding box center [1143, 269] width 511 height 30
click at [1379, 274] on input "64" at bounding box center [1143, 269] width 511 height 30
click at [1379, 274] on input "63" at bounding box center [1143, 269] width 511 height 30
click at [1379, 274] on input "62" at bounding box center [1143, 269] width 511 height 30
click at [1378, 274] on input "61" at bounding box center [1143, 269] width 511 height 30
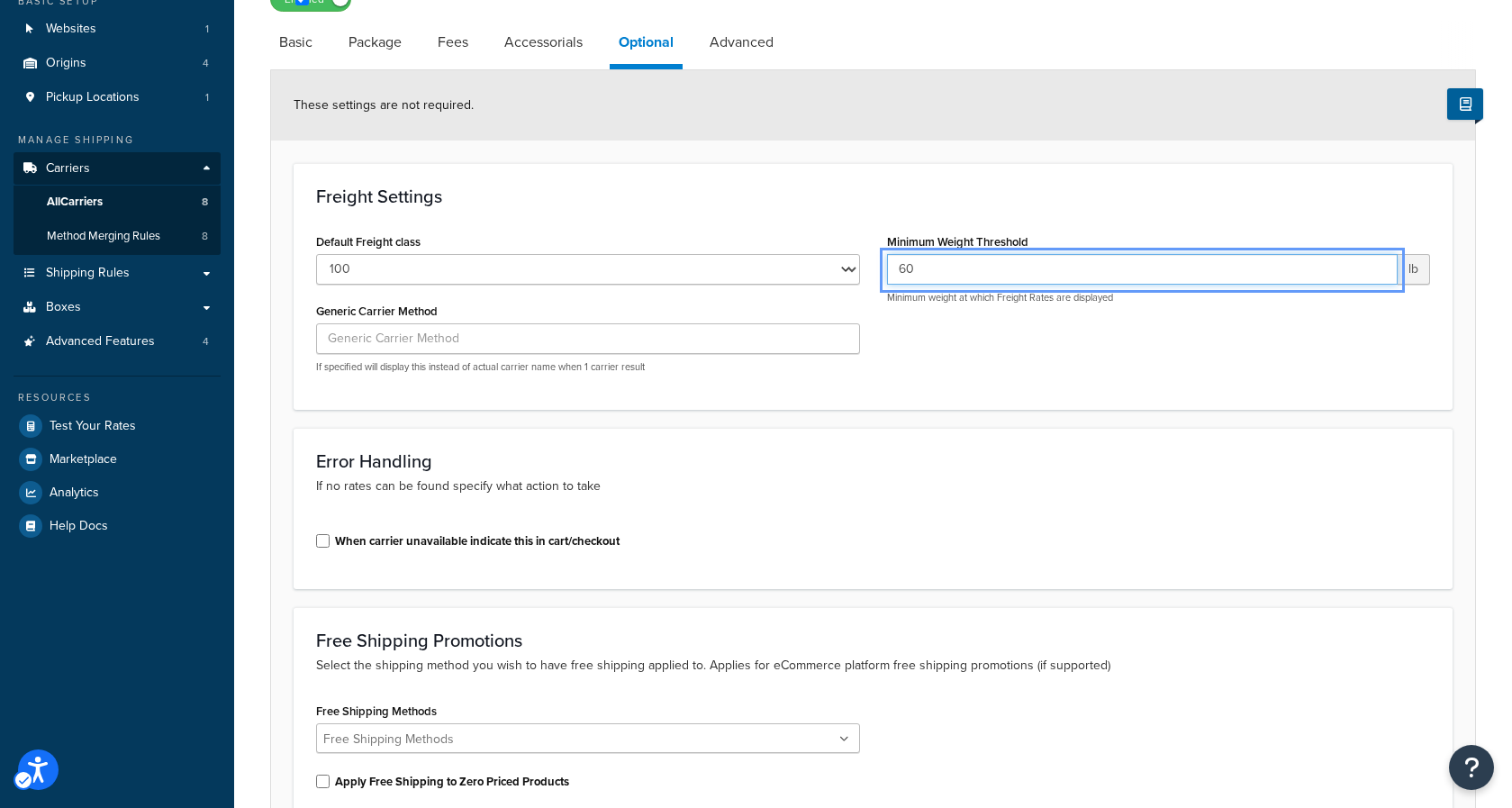
click at [1378, 274] on input "60" at bounding box center [1143, 269] width 511 height 30
click at [1378, 274] on input "59" at bounding box center [1143, 269] width 511 height 30
click at [1378, 274] on input "52" at bounding box center [1143, 269] width 511 height 30
click at [1378, 273] on input "51" at bounding box center [1143, 269] width 511 height 30
type input "50"
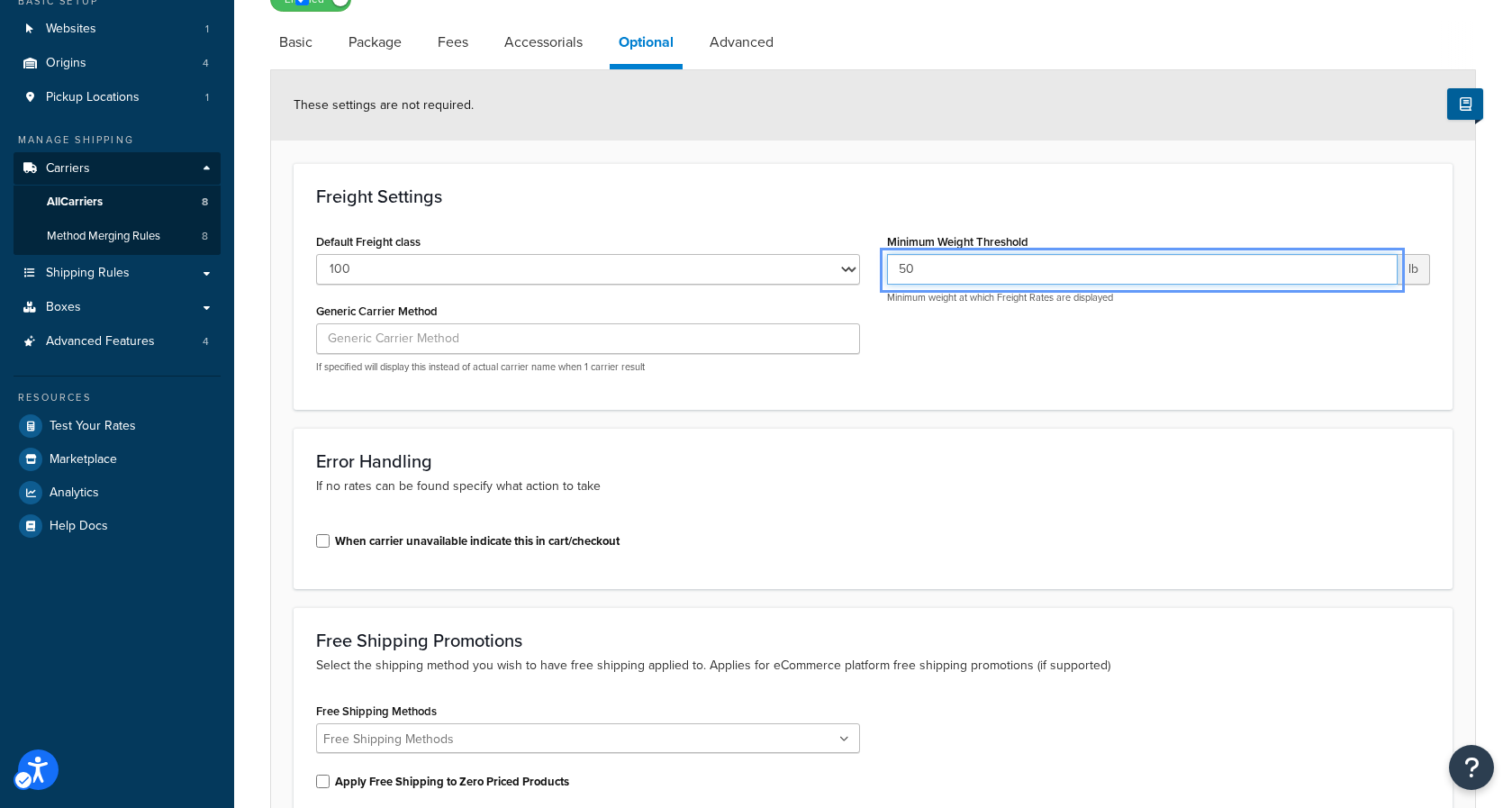
click at [1378, 273] on input "50" at bounding box center [1143, 269] width 511 height 30
click at [1282, 363] on div "Default Freight class 50 55 60 65 70 77.5 85 92.5 100 110 125 150 175 200 250 3…" at bounding box center [872, 308] width 1141 height 159
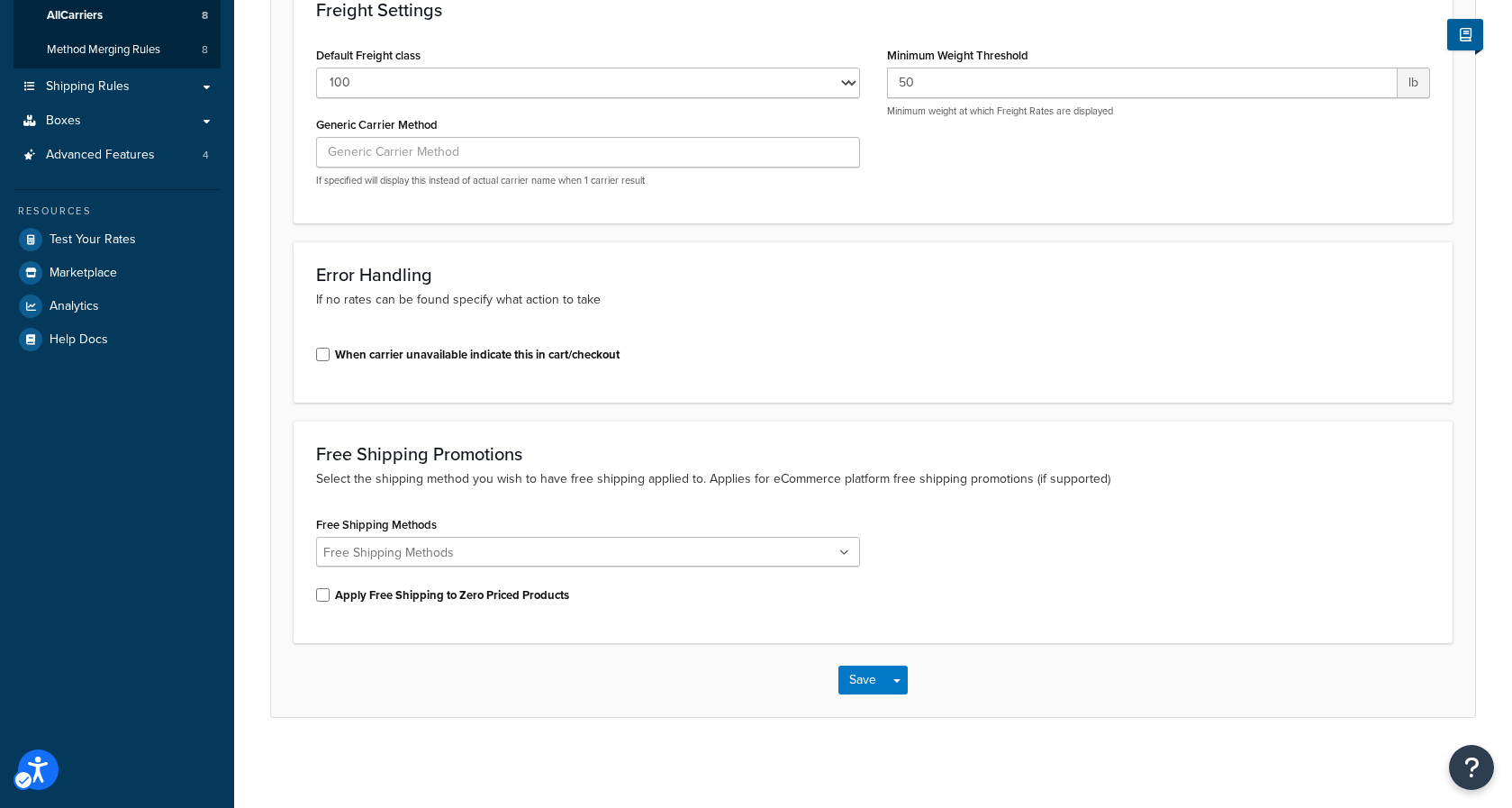
scroll to position [355, 0]
click at [862, 674] on button "Save" at bounding box center [862, 680] width 48 height 29
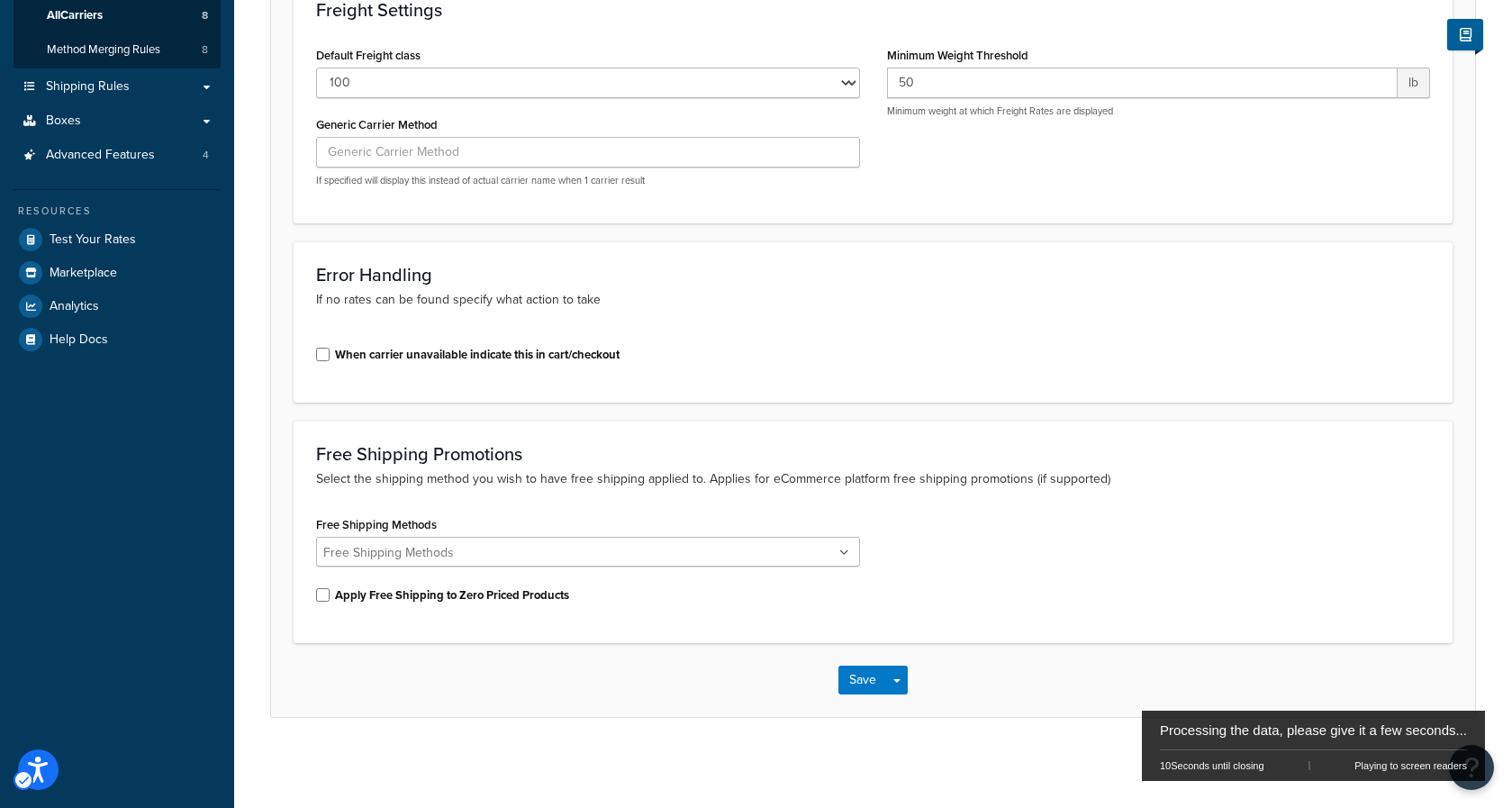
scroll to position [0, 0]
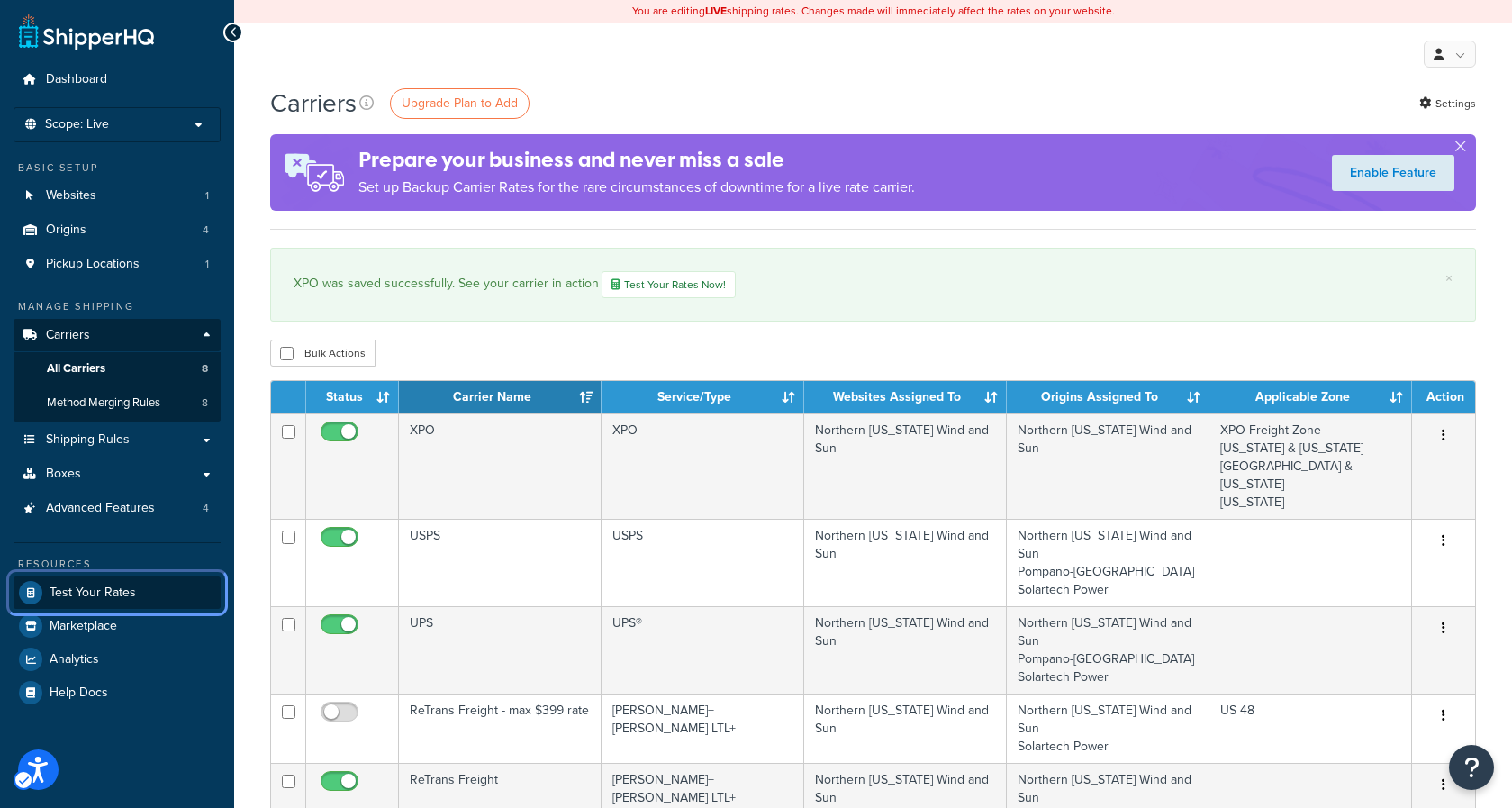
click at [98, 587] on span "Test Your Rates" at bounding box center [92, 593] width 86 height 15
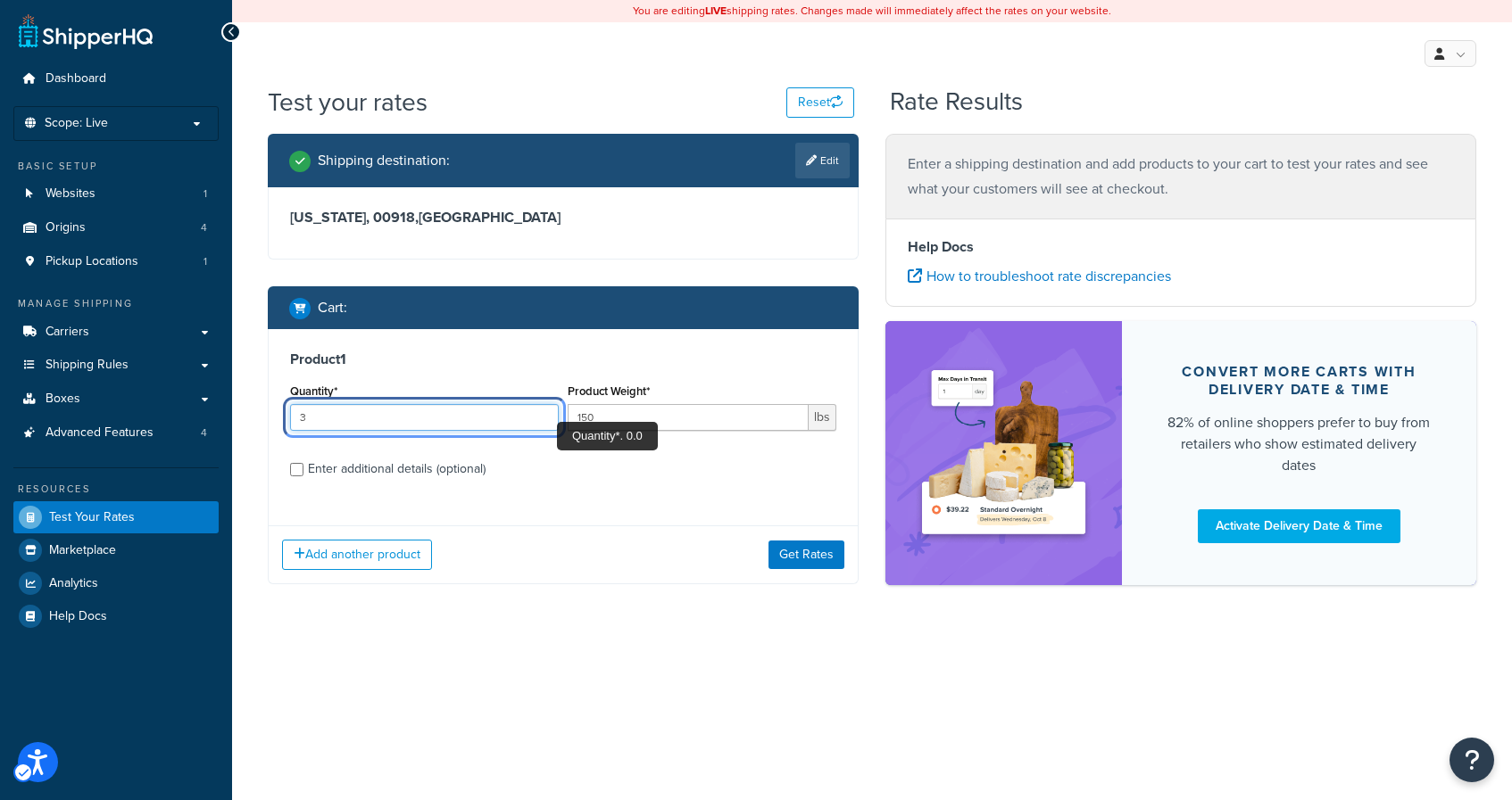
click at [541, 423] on input "3" at bounding box center [424, 417] width 268 height 26
click at [541, 423] on input "2" at bounding box center [424, 417] width 268 height 26
type input "1"
click at [541, 423] on input "1" at bounding box center [424, 417] width 268 height 26
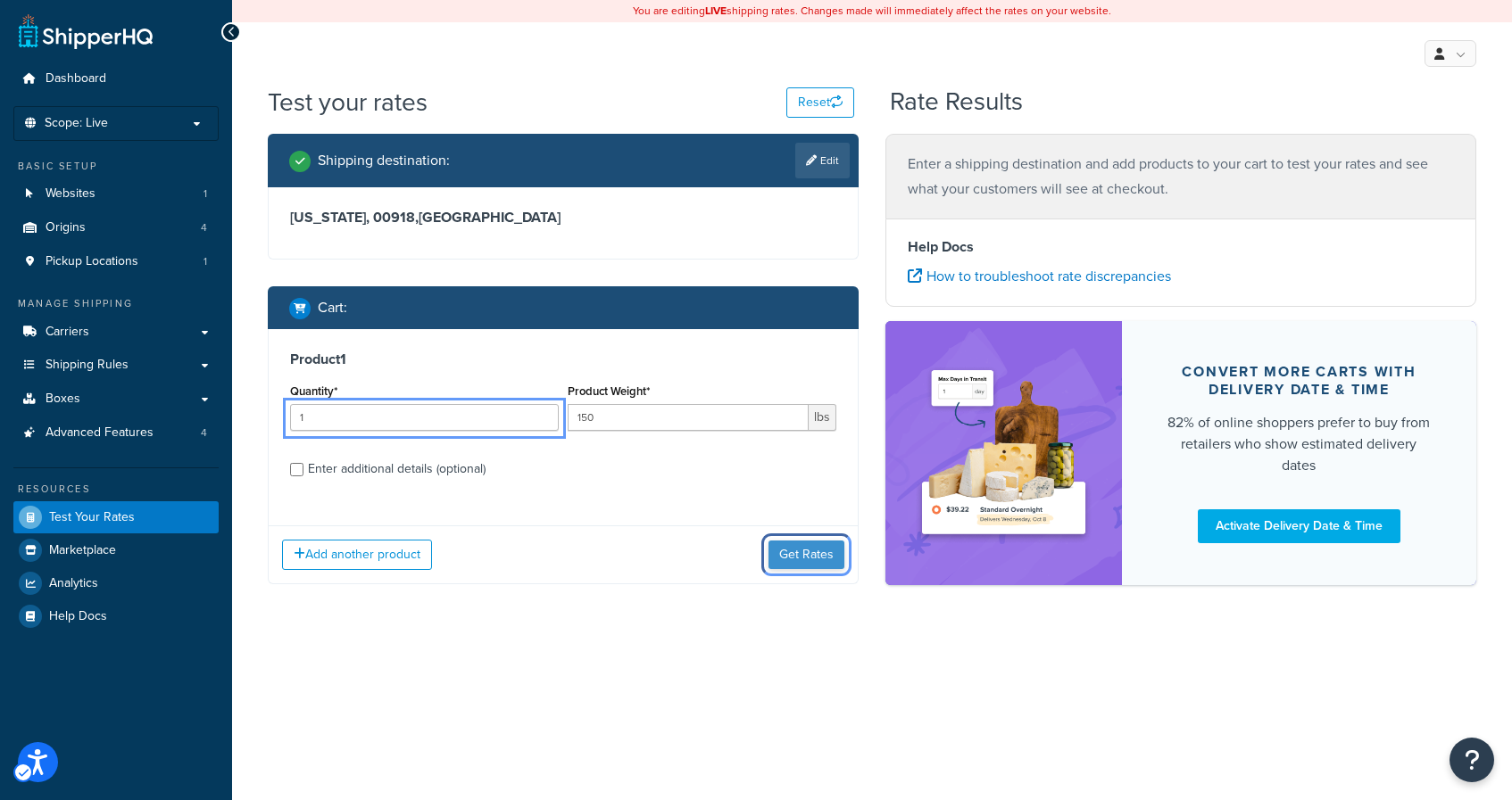
click at [795, 563] on button "Get Rates" at bounding box center [806, 554] width 76 height 28
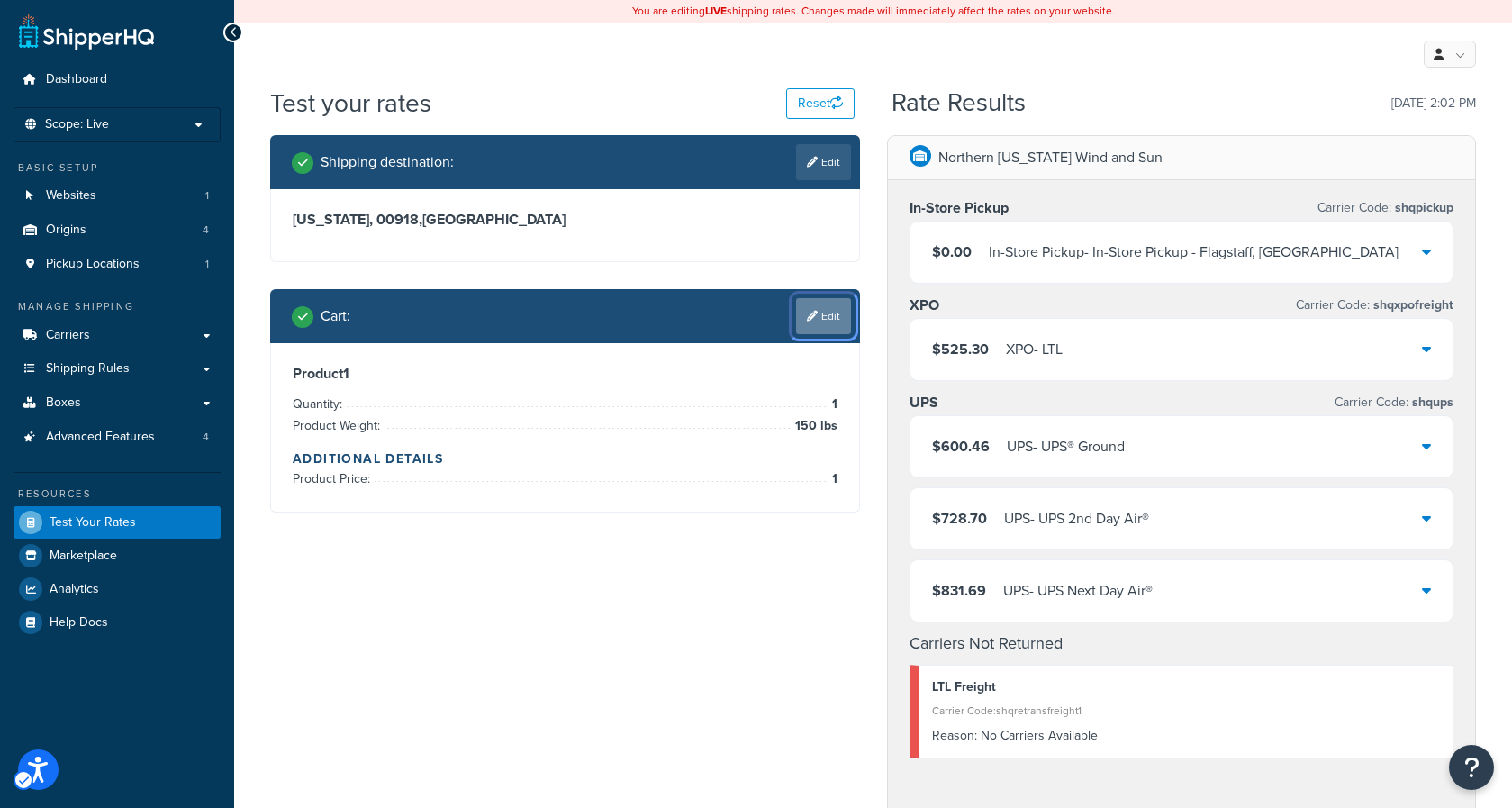
click at [823, 317] on link "Edit" at bounding box center [824, 317] width 55 height 36
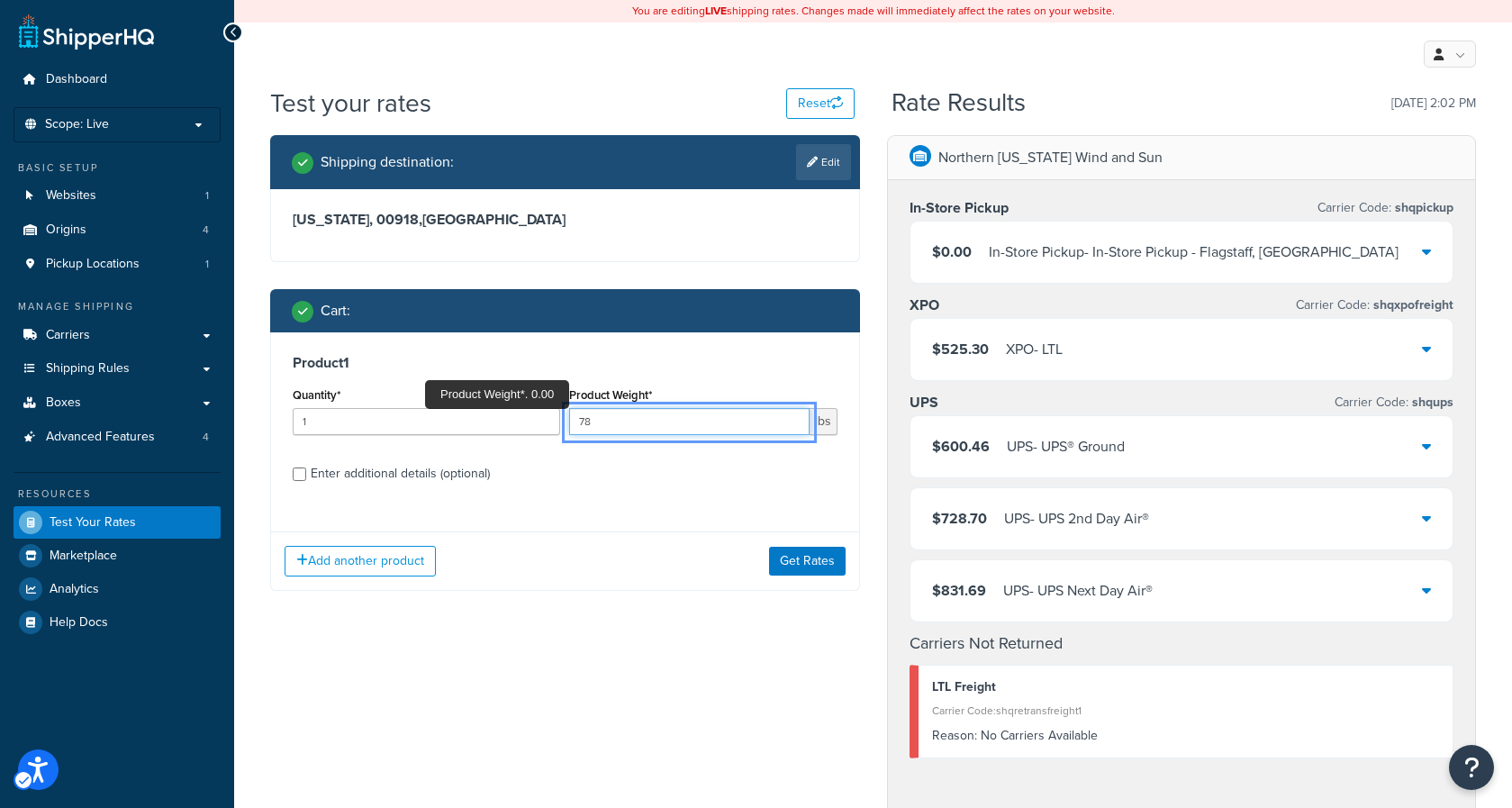
click at [792, 426] on input "78" at bounding box center [689, 421] width 239 height 27
click at [792, 426] on input "50" at bounding box center [689, 421] width 239 height 27
click at [792, 414] on input "51" at bounding box center [689, 421] width 239 height 27
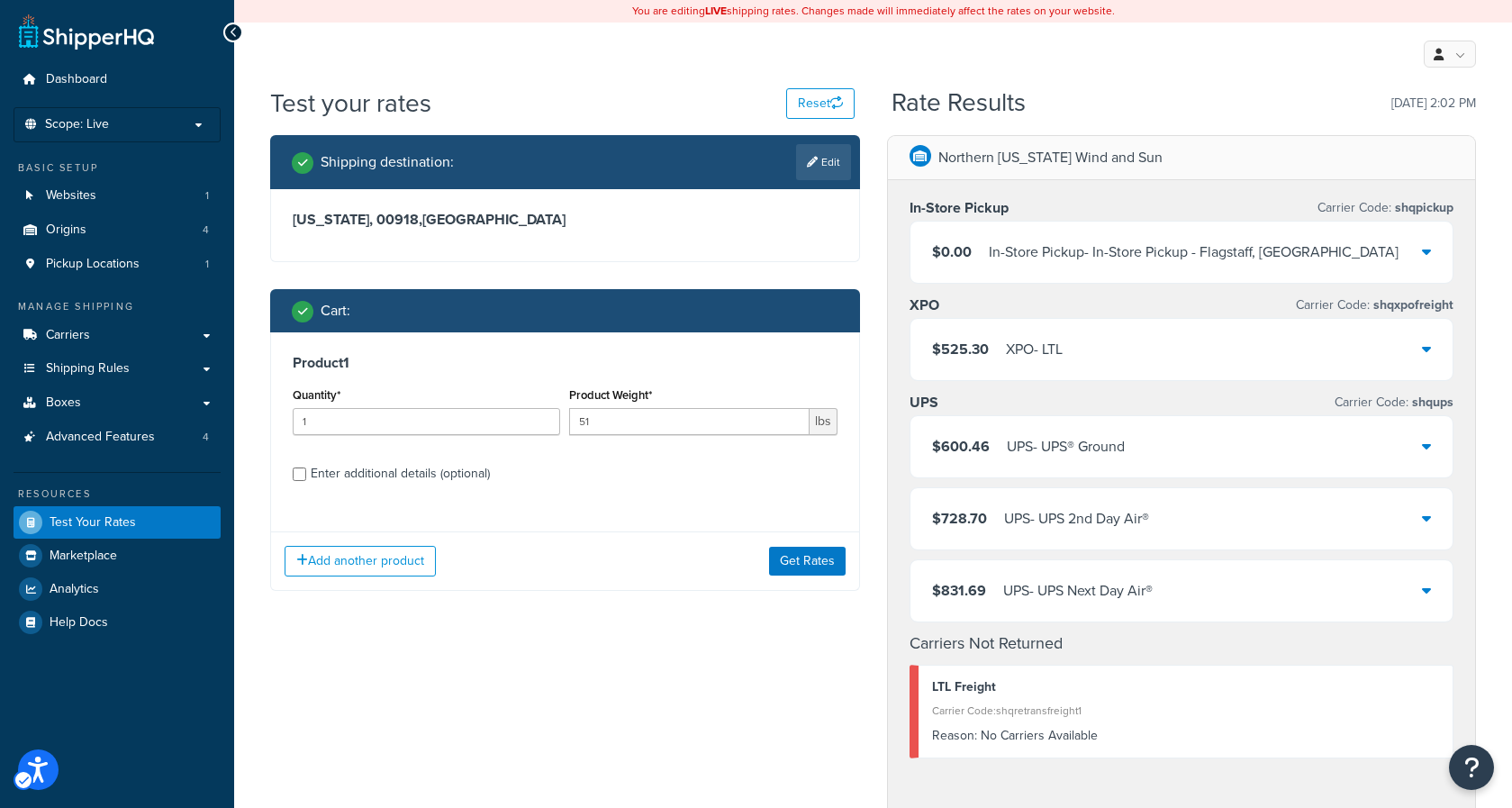
click at [823, 500] on div "Product 1 Quantity* 1 Product Weight* 51 lbs Enter additional details (optional)" at bounding box center [565, 425] width 588 height 184
click at [822, 557] on button "Get Rates" at bounding box center [807, 561] width 77 height 29
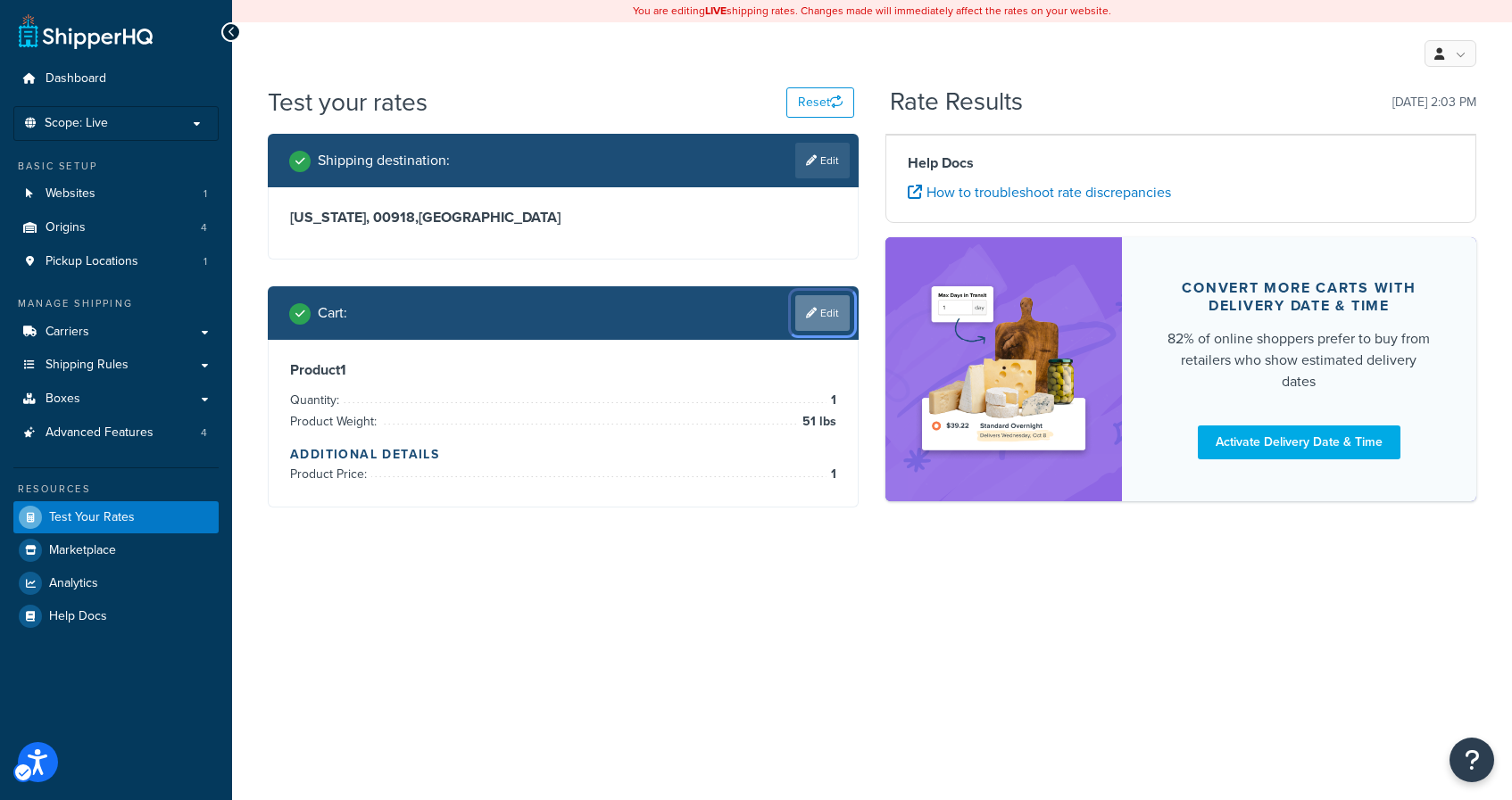
click at [843, 307] on link "Edit" at bounding box center [823, 313] width 55 height 36
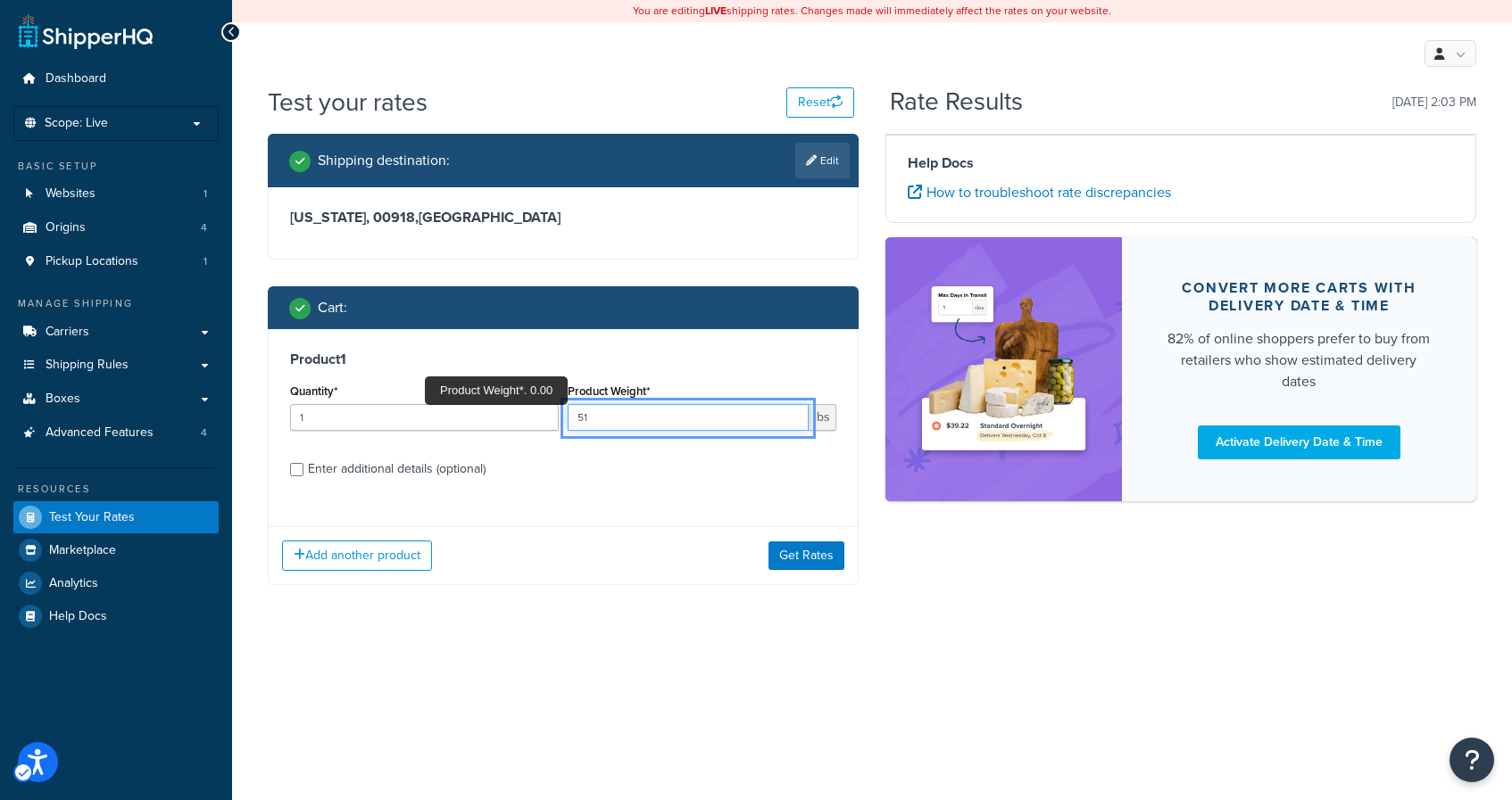
click at [710, 420] on input "51" at bounding box center [688, 417] width 241 height 26
type input "5"
type input "100"
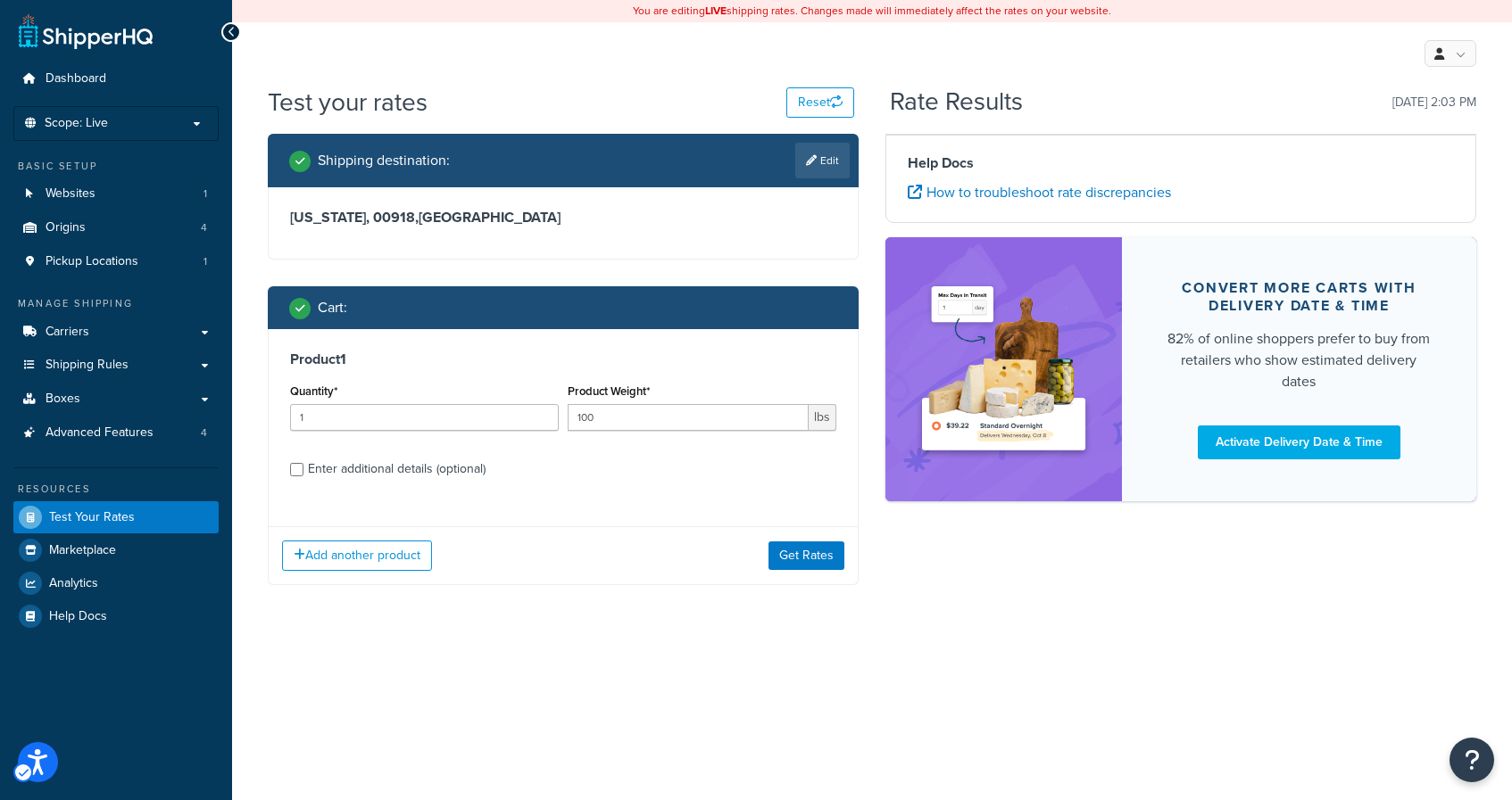
click at [700, 463] on label "Enter additional details (optional)" at bounding box center [571, 467] width 528 height 28
click at [303, 463] on input "Enter additional details (optional)" at bounding box center [297, 470] width 13 height 13
checkbox input "true"
click at [817, 553] on button "Get Rates" at bounding box center [806, 555] width 76 height 28
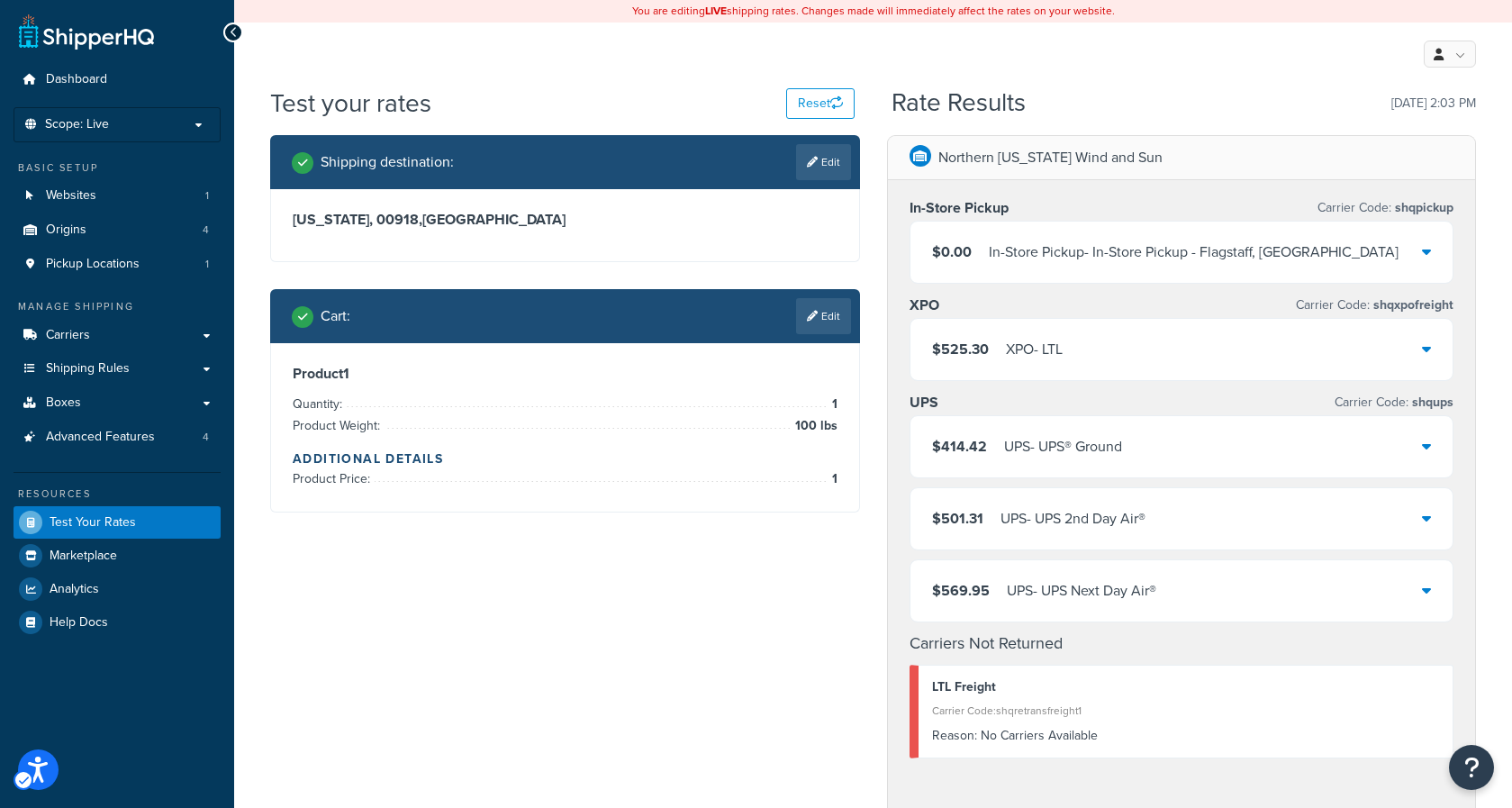
click at [1426, 347] on icon at bounding box center [1426, 348] width 9 height 14
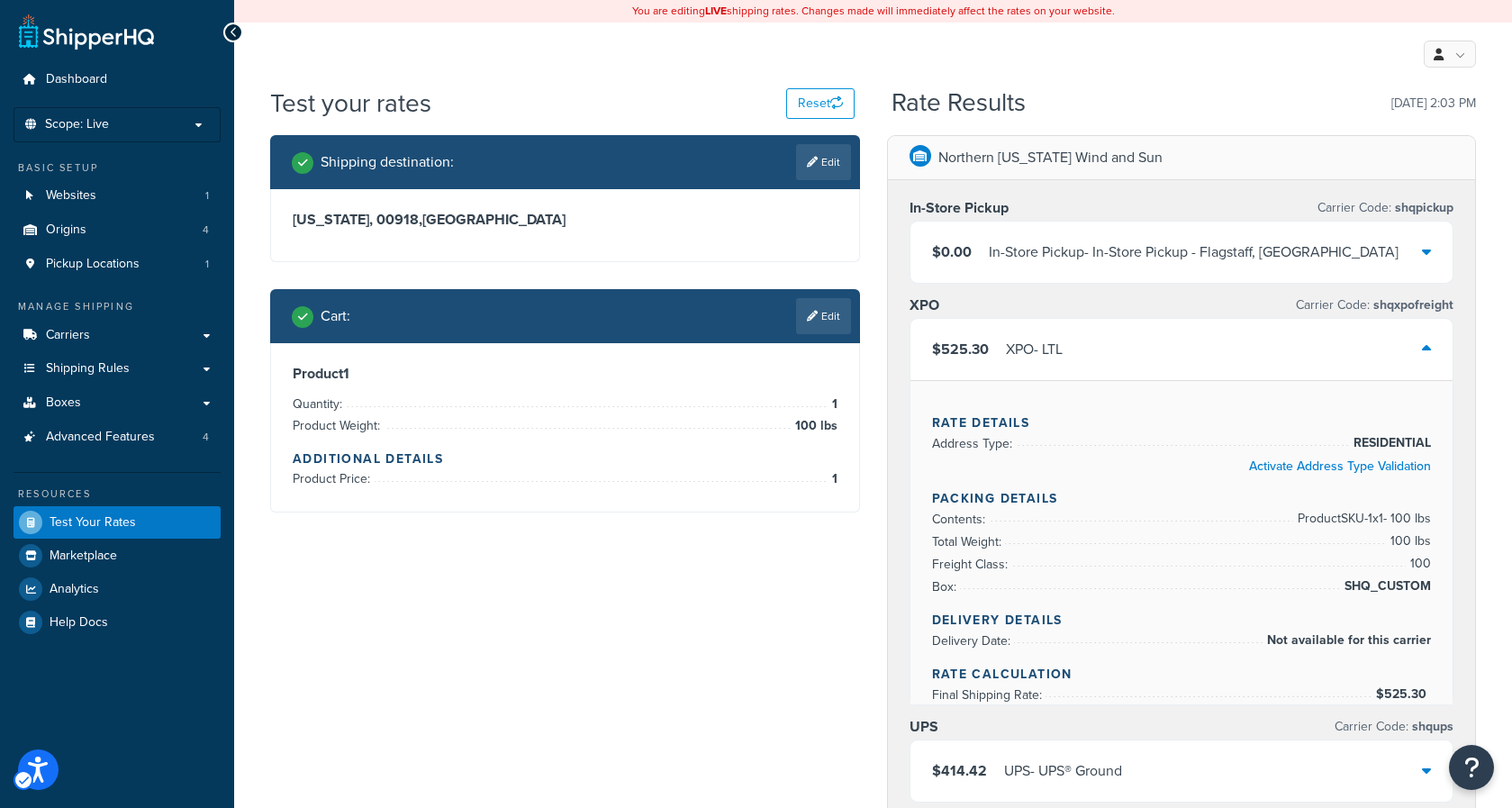
click at [1426, 347] on icon at bounding box center [1426, 348] width 9 height 14
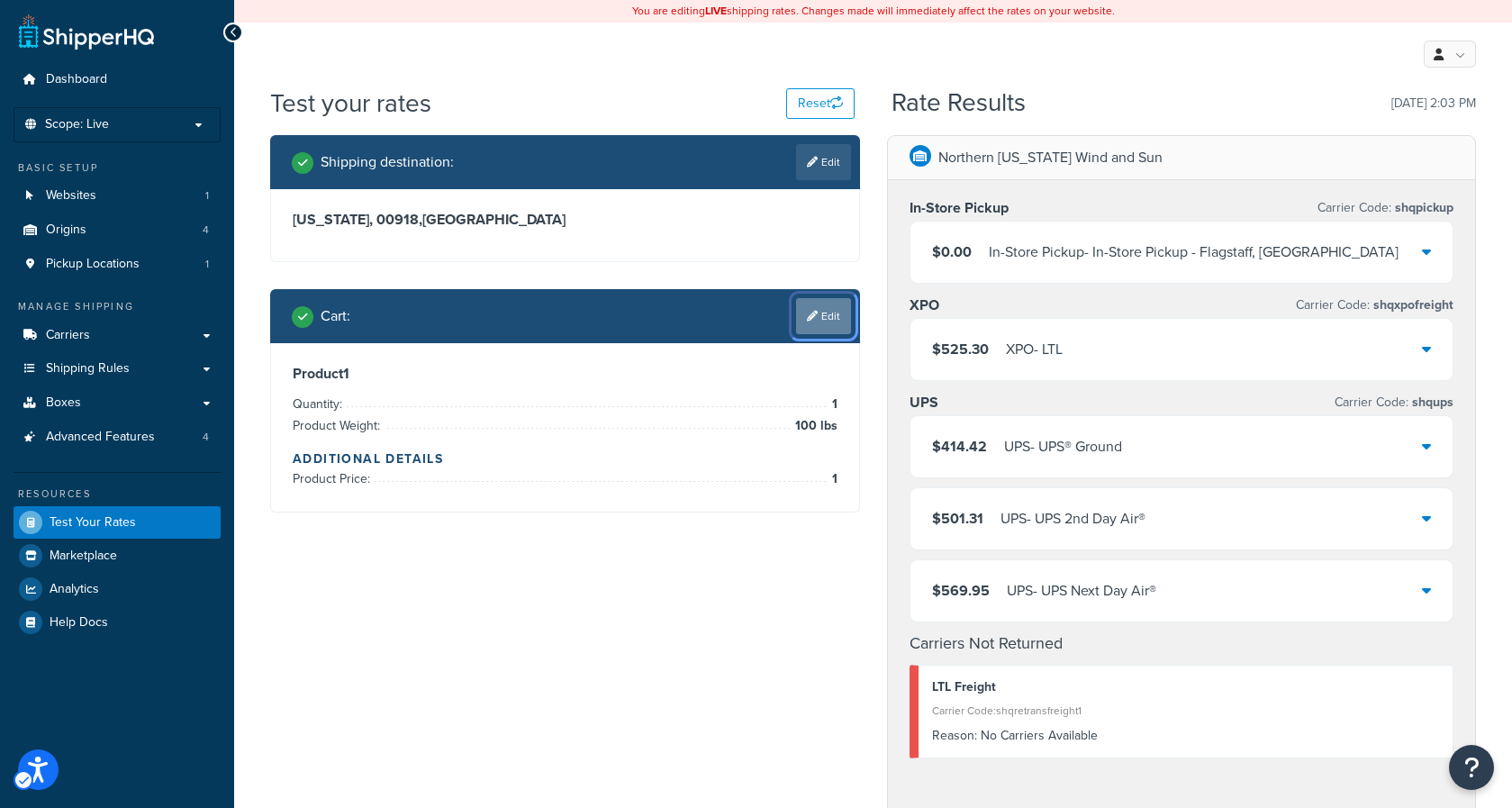
click at [821, 322] on link "Edit" at bounding box center [824, 317] width 55 height 36
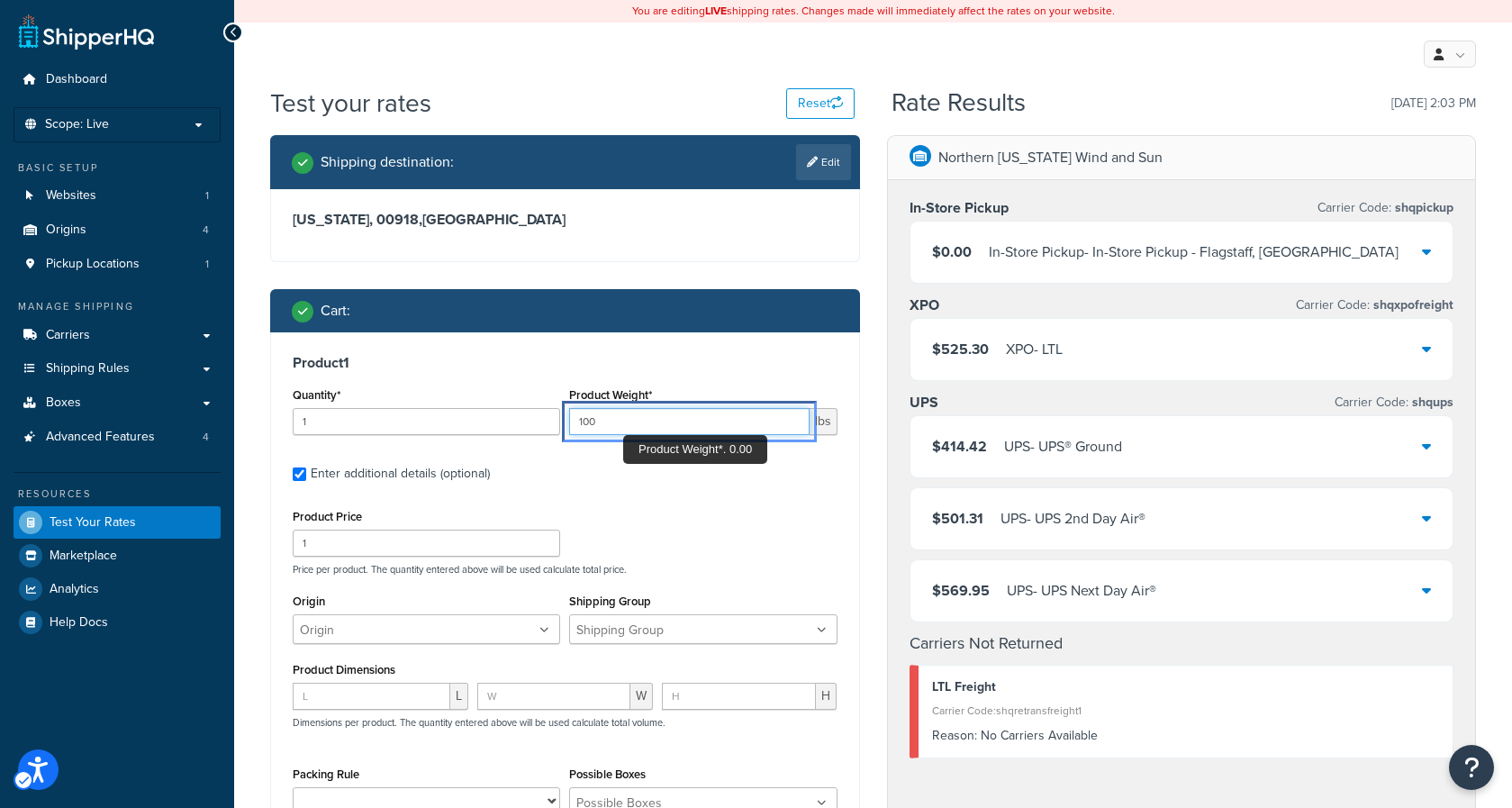
click at [628, 423] on input "100" at bounding box center [689, 421] width 239 height 27
type input "169"
click at [682, 498] on div "Product 1 Quantity* 1 Product Weight* 169 lbs Enter additional details (optiona…" at bounding box center [565, 625] width 588 height 586
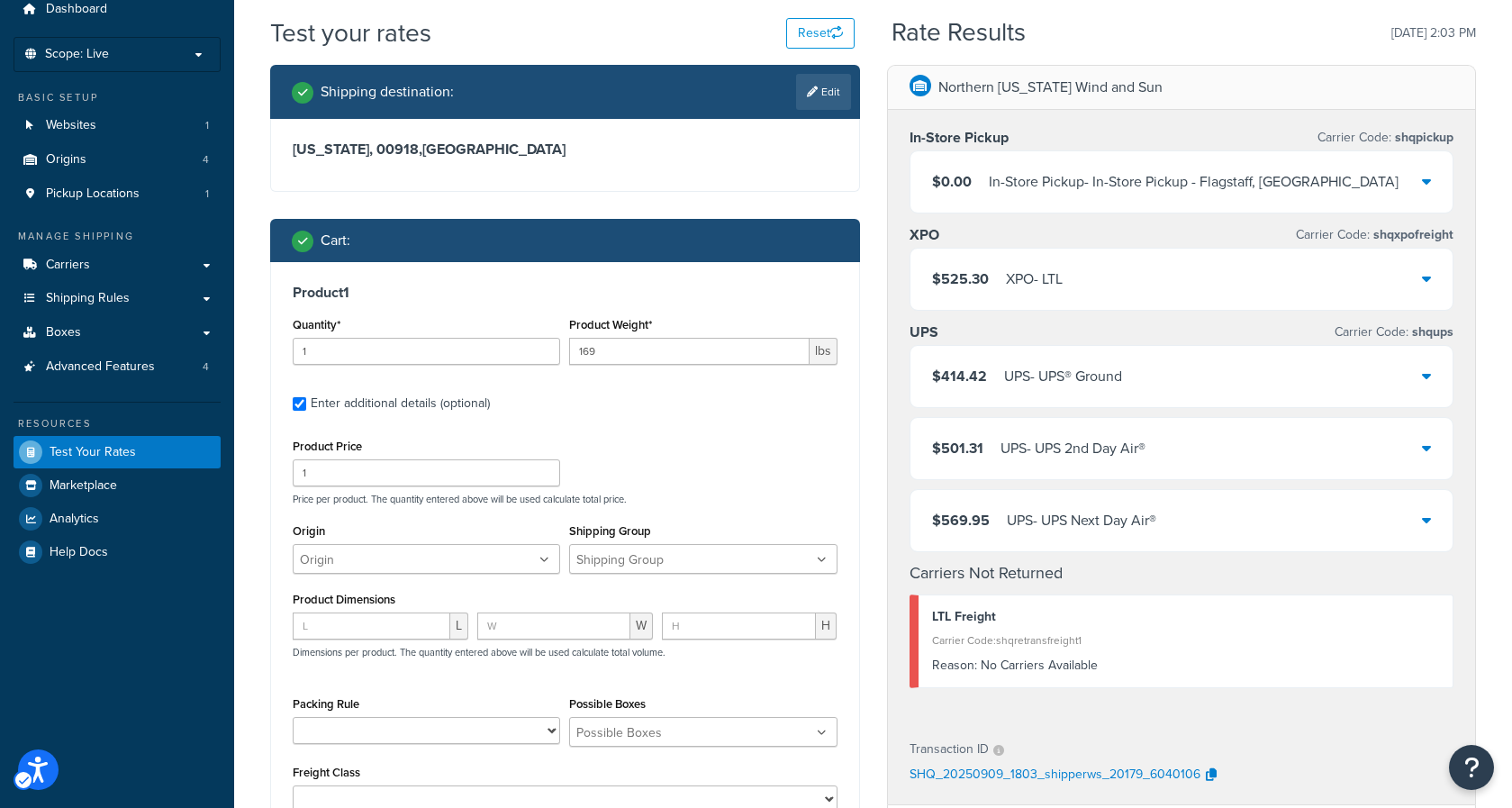
scroll to position [75, 0]
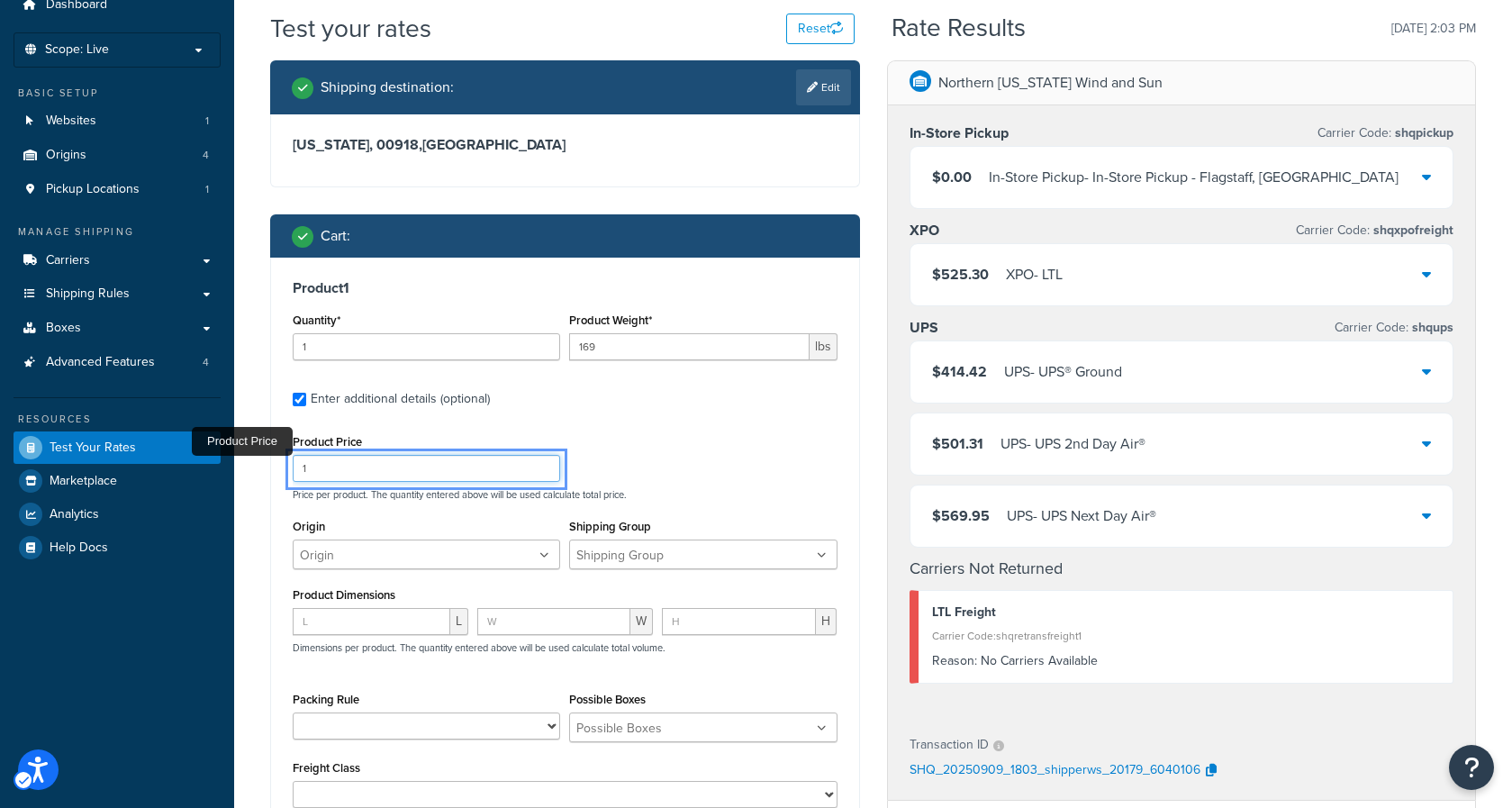
click at [385, 475] on input "1" at bounding box center [427, 469] width 268 height 27
type input "899"
click at [740, 462] on div "Product Price 899 Price per product. The quantity entered above will be used ca…" at bounding box center [565, 465] width 554 height 71
click at [718, 444] on div "Product Price 899 Price per product. The quantity entered above will be used ca…" at bounding box center [565, 465] width 554 height 71
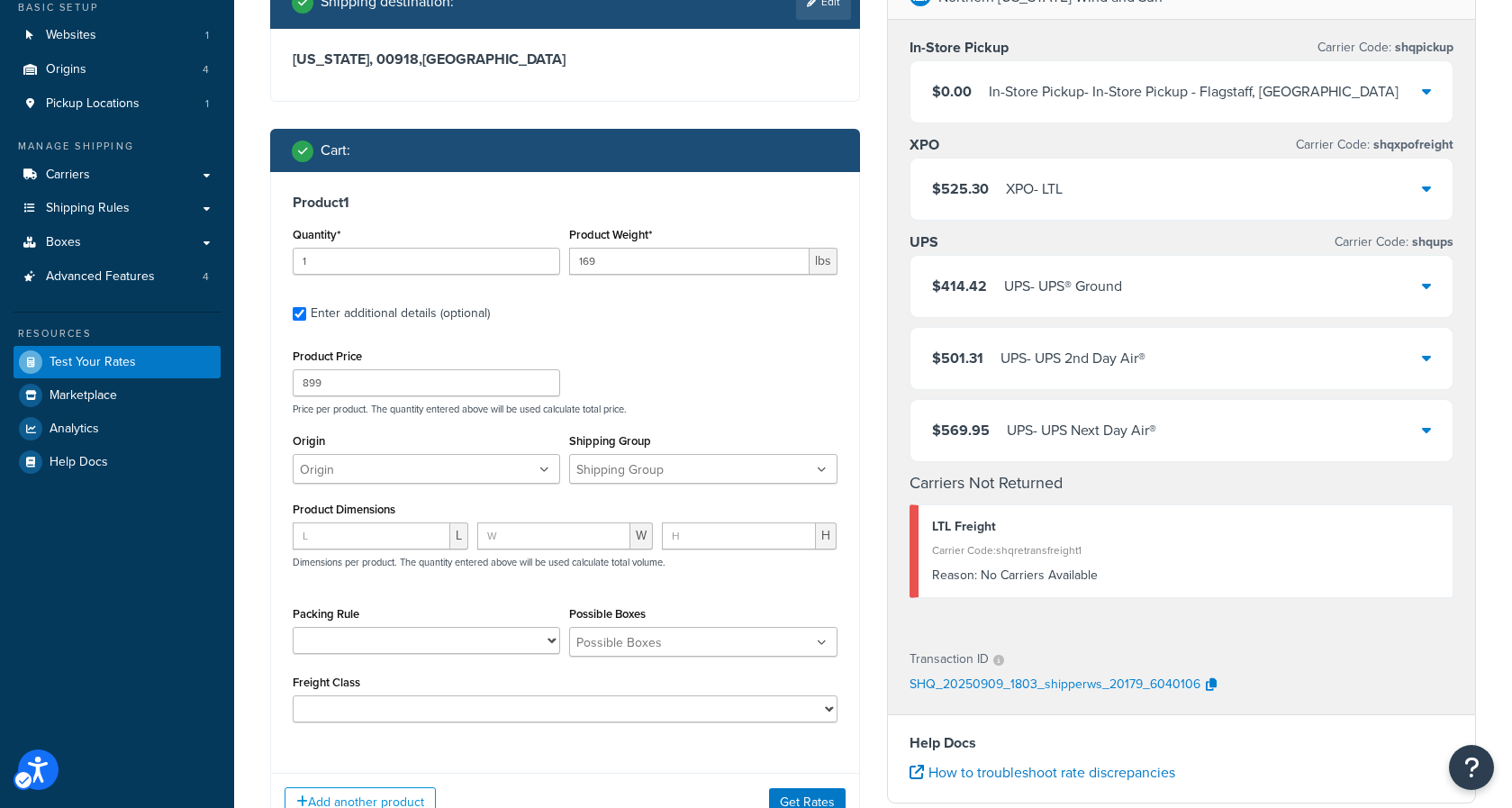
scroll to position [196, 0]
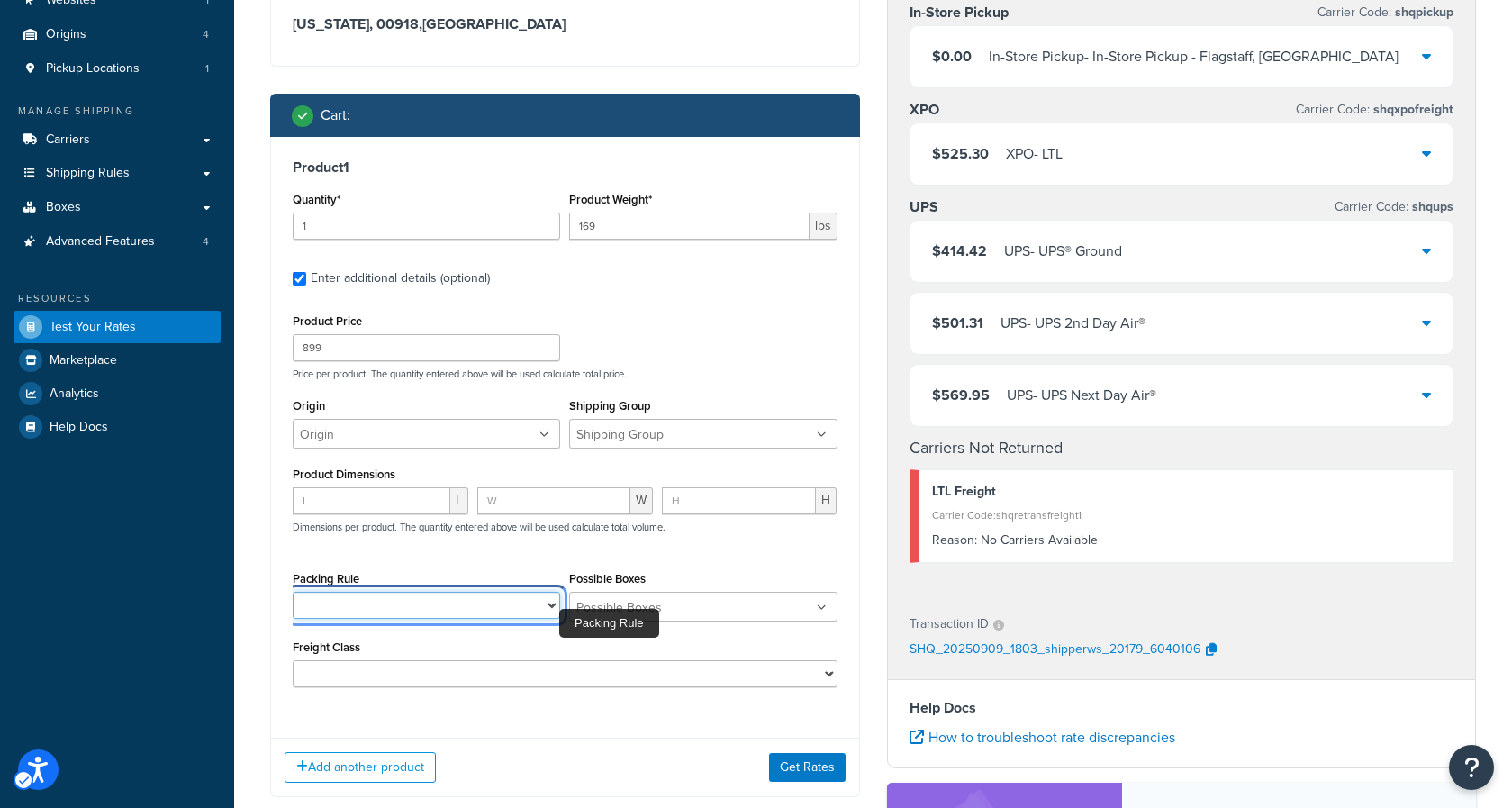
click at [548, 610] on select "CTR-TR84-01-B1 IronRidge XR-100-066A IronRidge XR-100-084A IronRidge XR-100-102…" at bounding box center [427, 606] width 268 height 27
click at [744, 553] on div "L W H Dimensions per product. The quantity entered above will be used calculate…" at bounding box center [565, 520] width 554 height 66
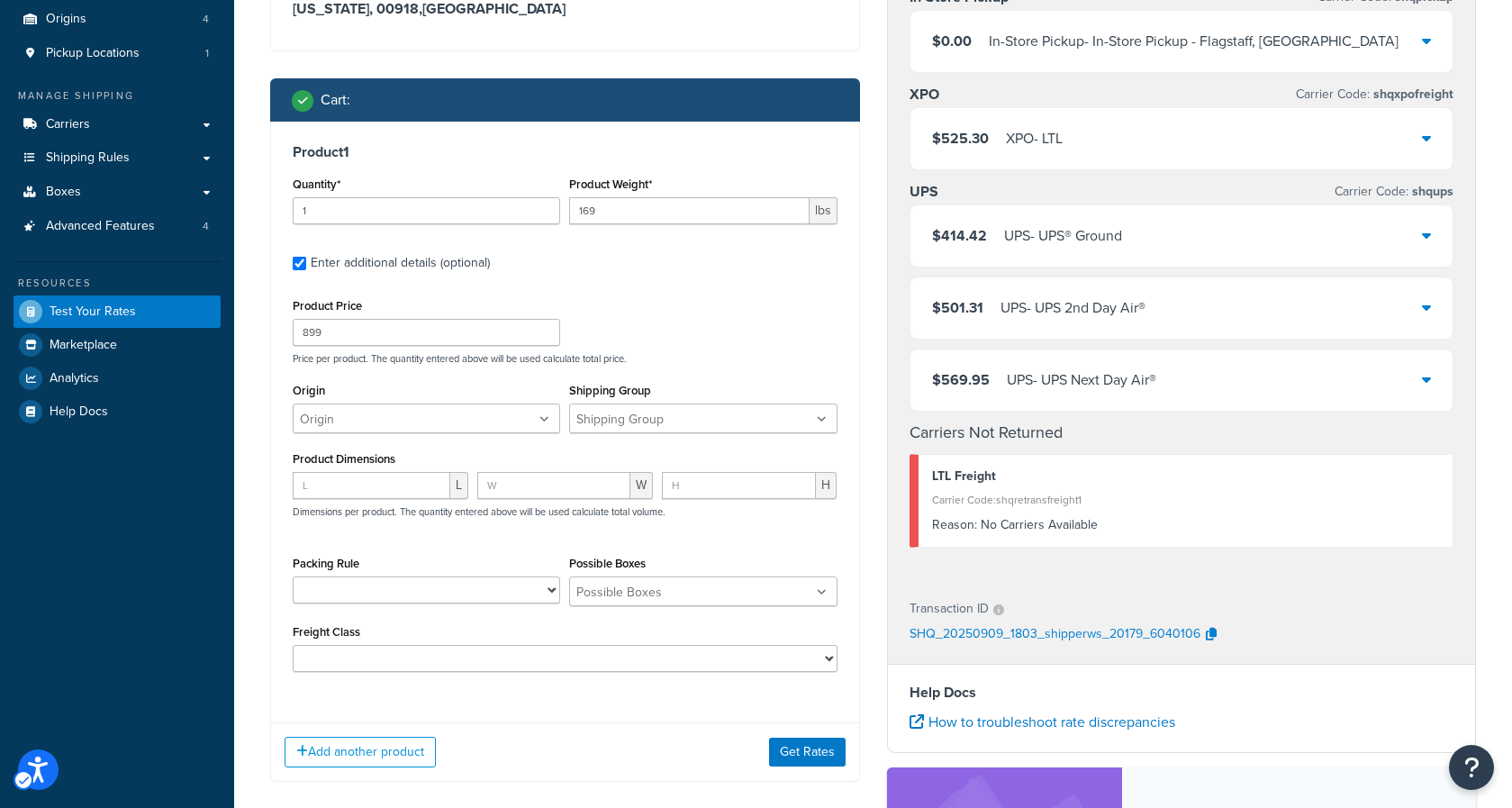
scroll to position [211, 0]
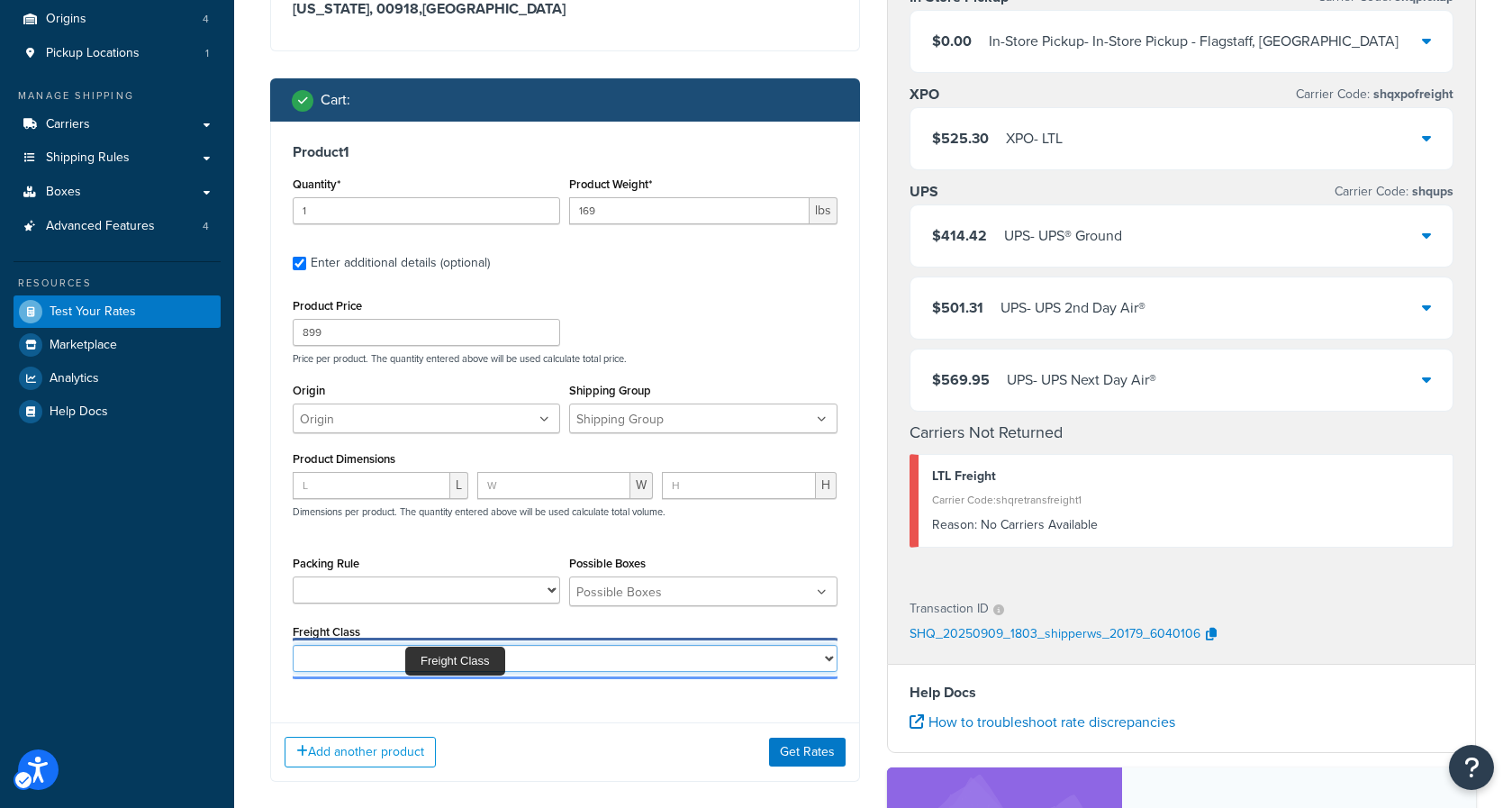
click at [411, 657] on select "50 55 60 65 70 77.5 85 92.5 100 110 125 150 175 200 250 300 400 500" at bounding box center [565, 659] width 545 height 27
select select "100"
click at [293, 647] on select "50 55 60 65 70 77.5 85 92.5 100 110 125 150 175 200 250 300 400 500" at bounding box center [565, 659] width 545 height 27
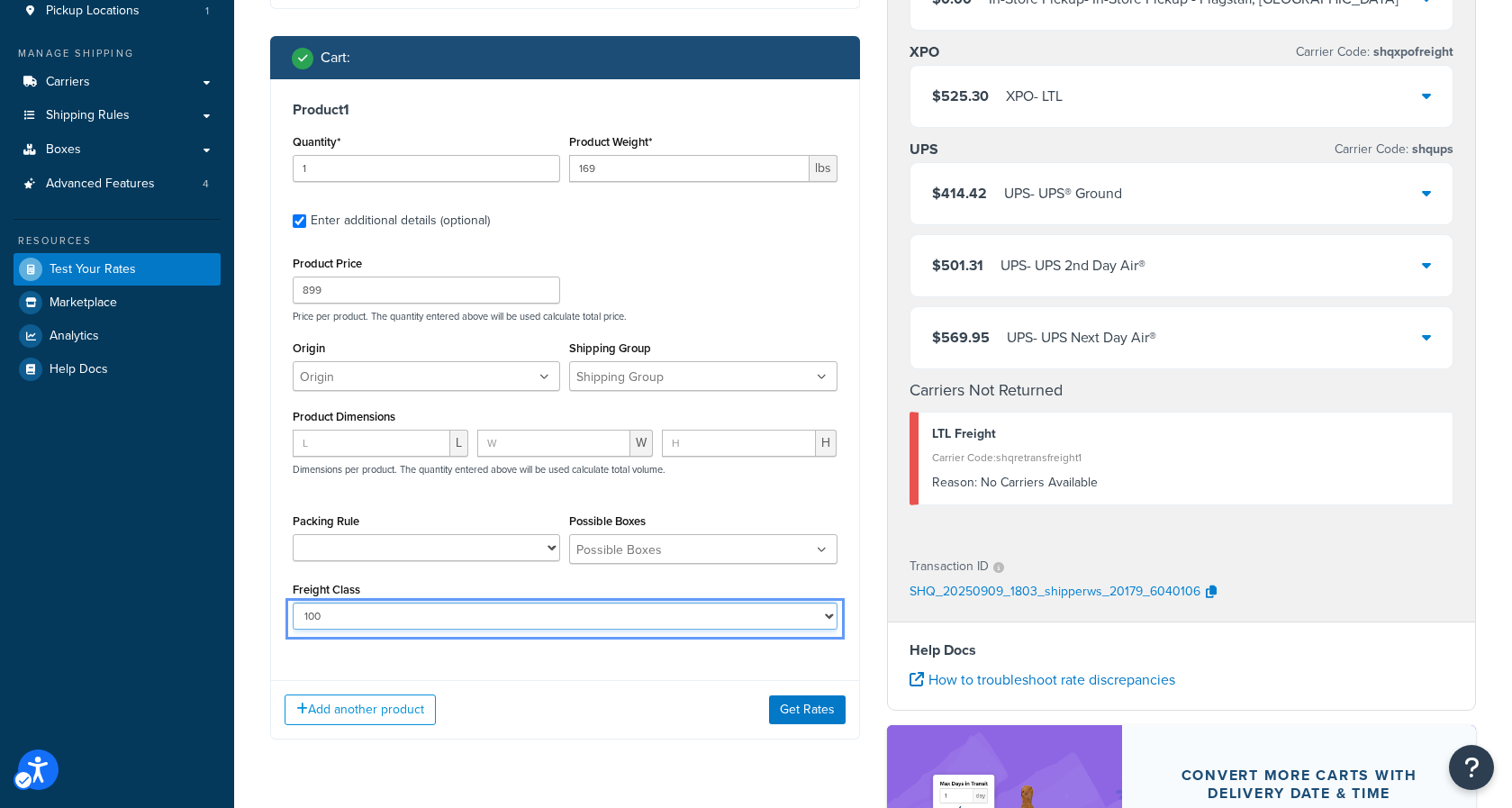
scroll to position [253, 0]
click at [806, 710] on button "Get Rates" at bounding box center [807, 710] width 77 height 29
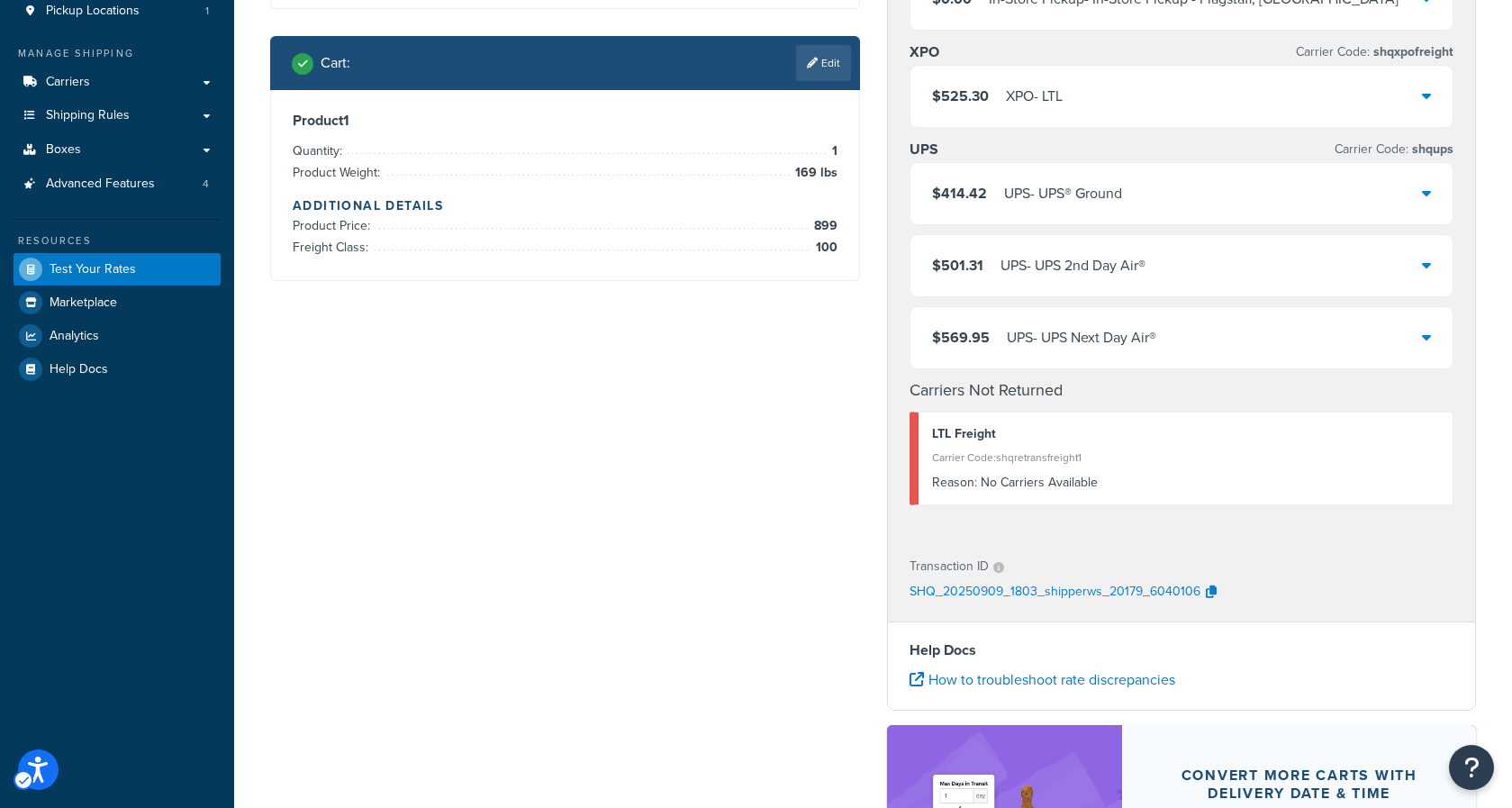
scroll to position [0, 0]
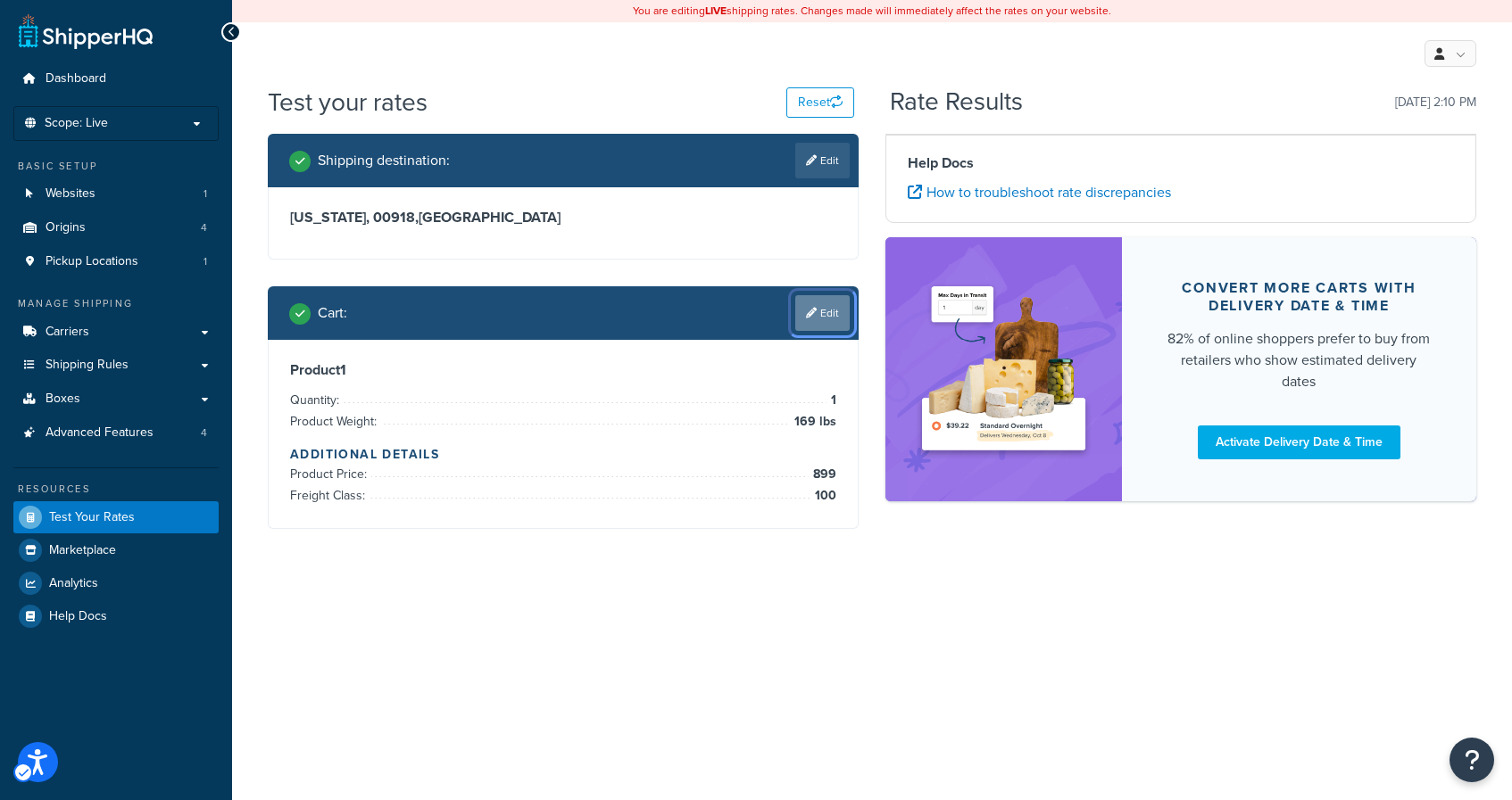
click at [824, 312] on link "Edit" at bounding box center [823, 313] width 55 height 36
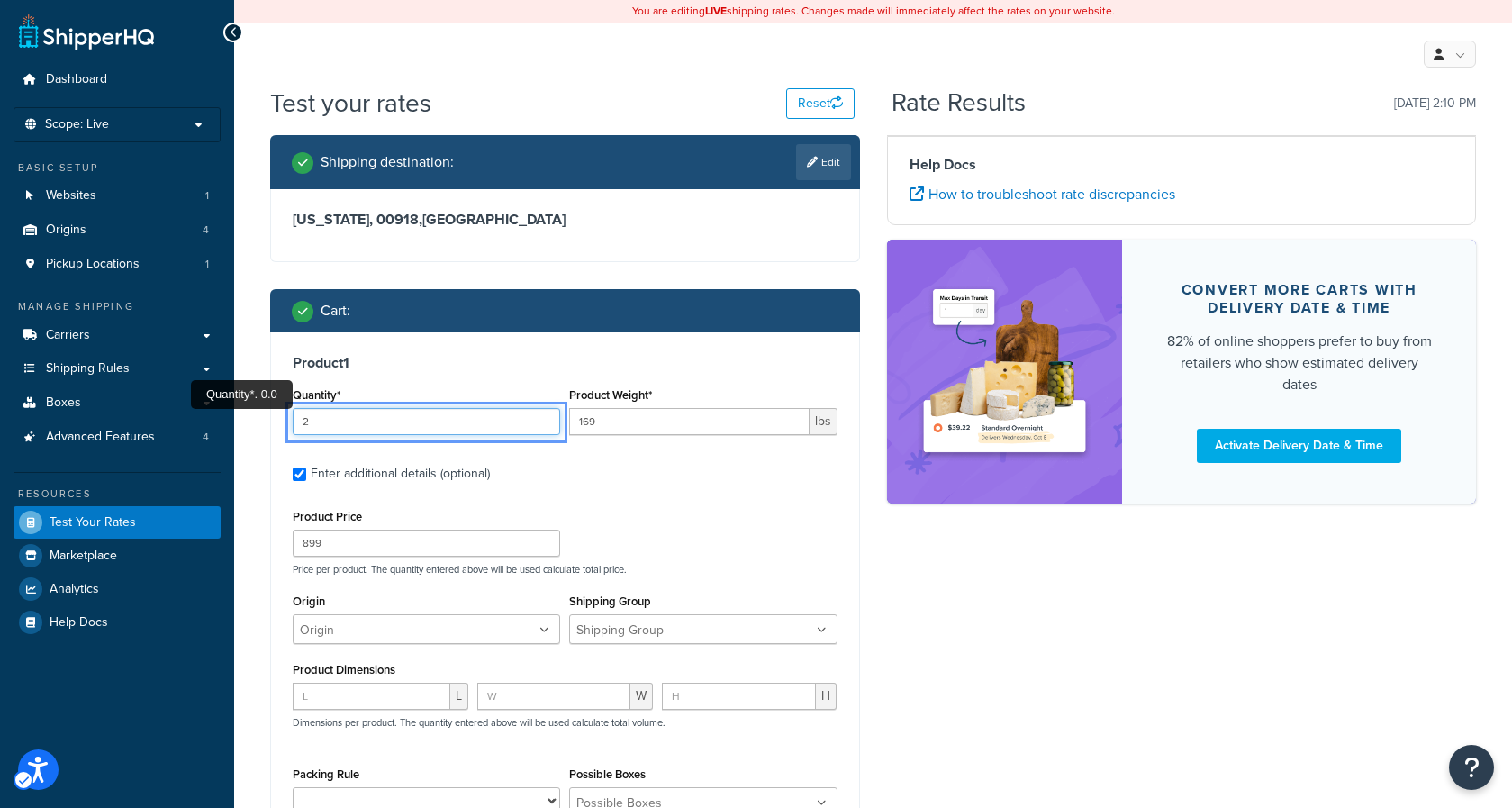
type input "2"
click at [543, 417] on input "2" at bounding box center [427, 421] width 268 height 27
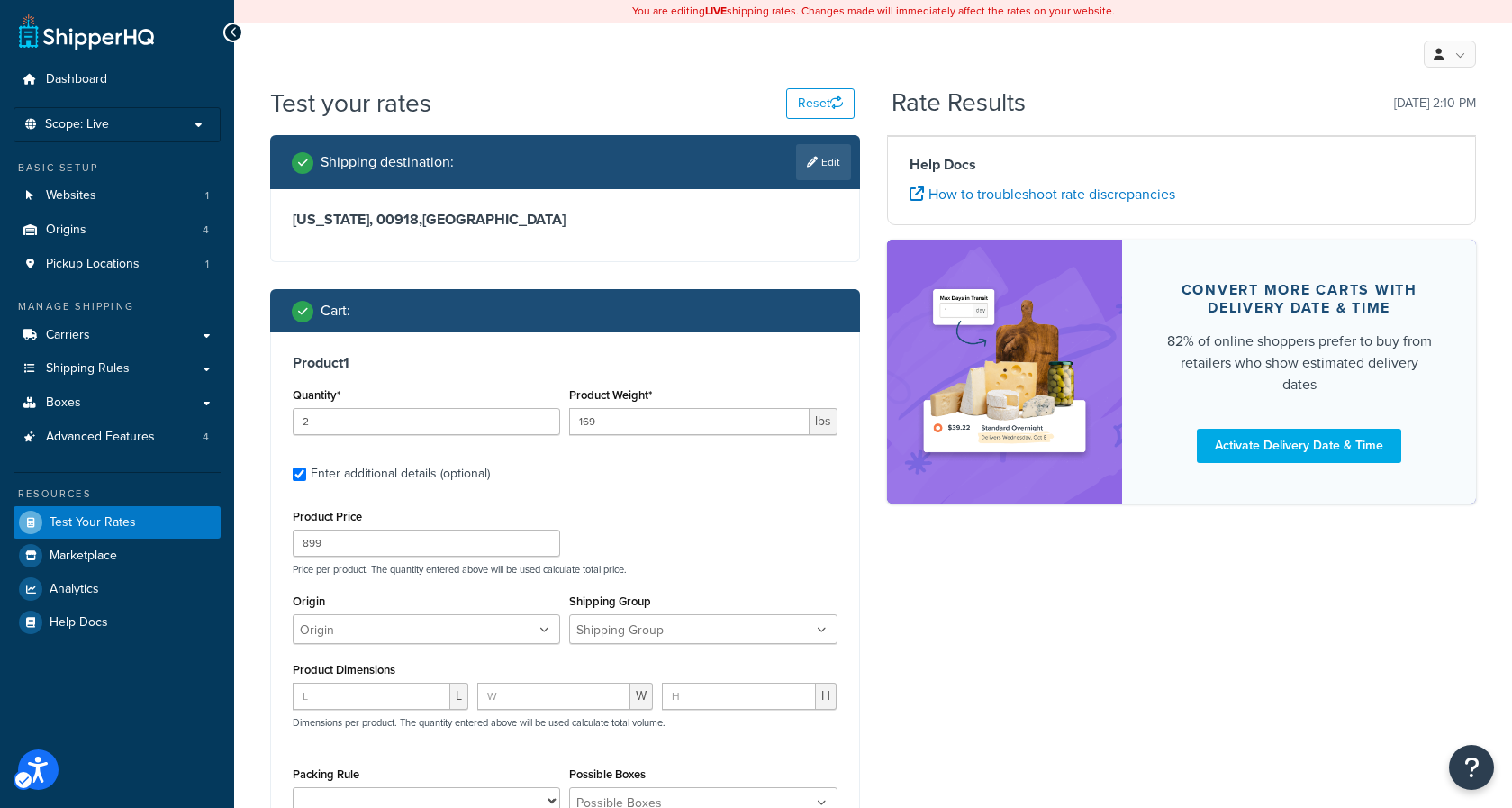
click at [710, 514] on div "Product Price 899 Price per product. The quantity entered above will be used ca…" at bounding box center [565, 540] width 554 height 71
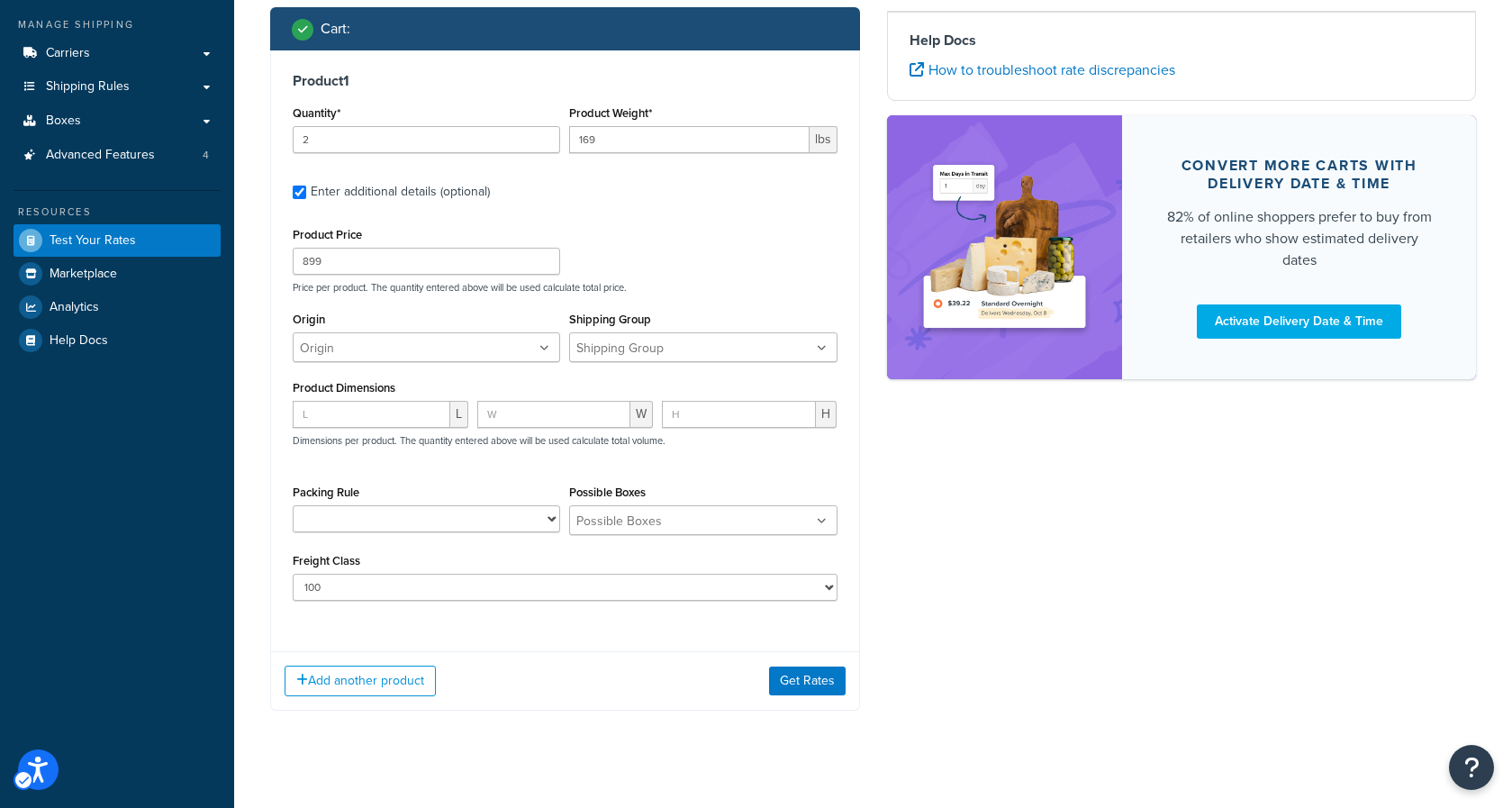
scroll to position [302, 0]
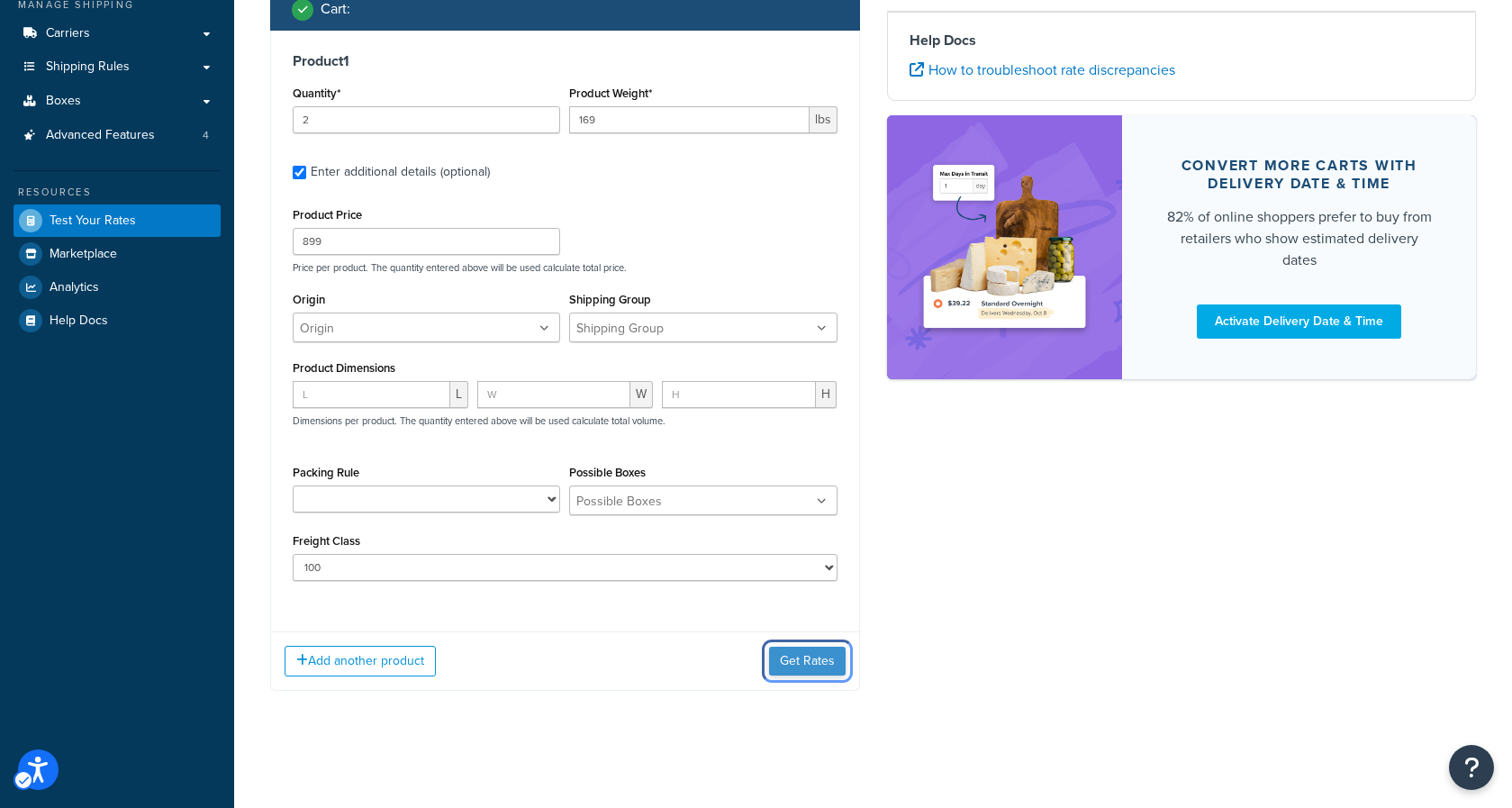
click at [814, 659] on button "Get Rates" at bounding box center [807, 662] width 77 height 29
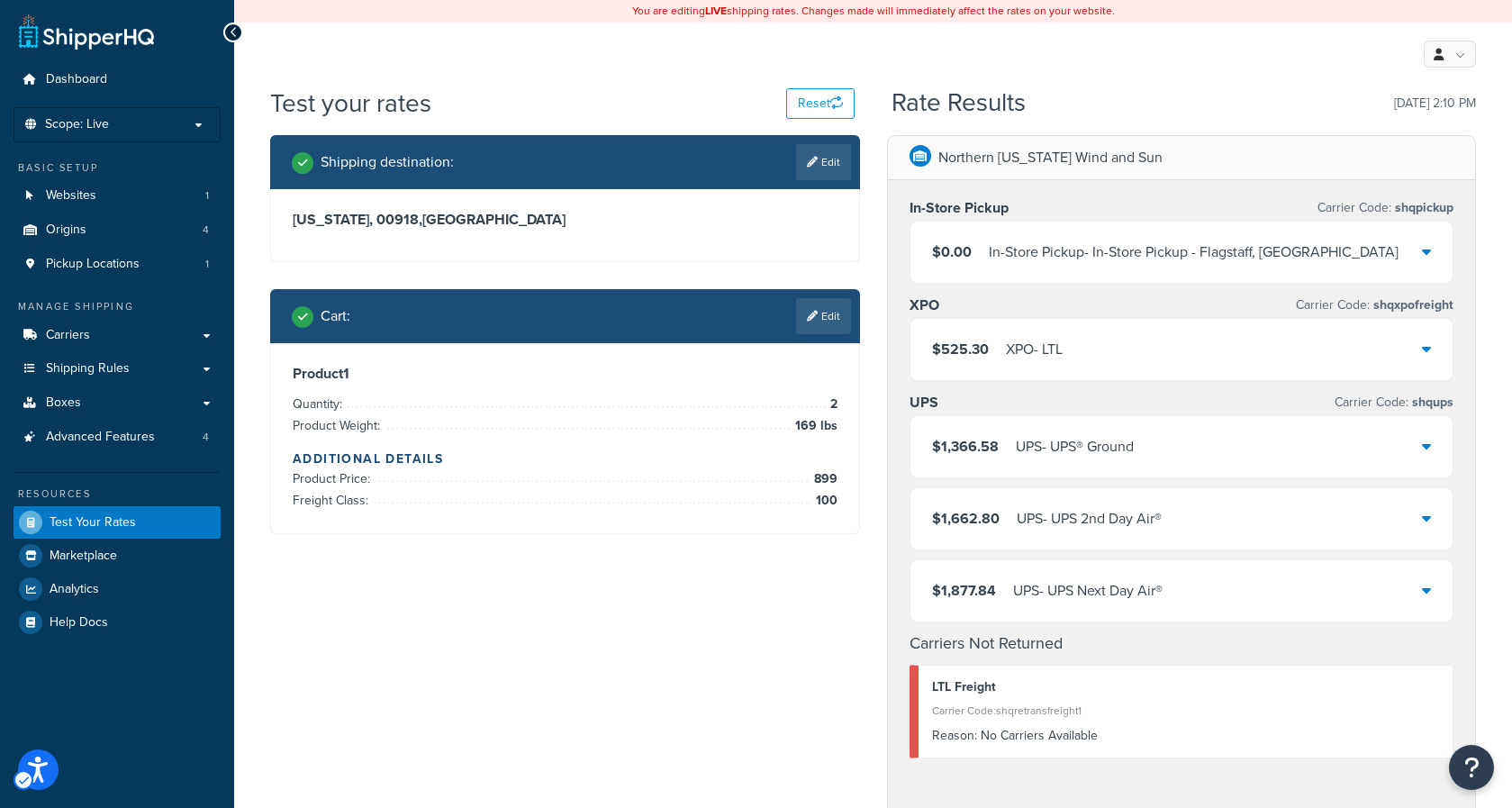
scroll to position [0, 0]
